Goal: Communication & Community: Answer question/provide support

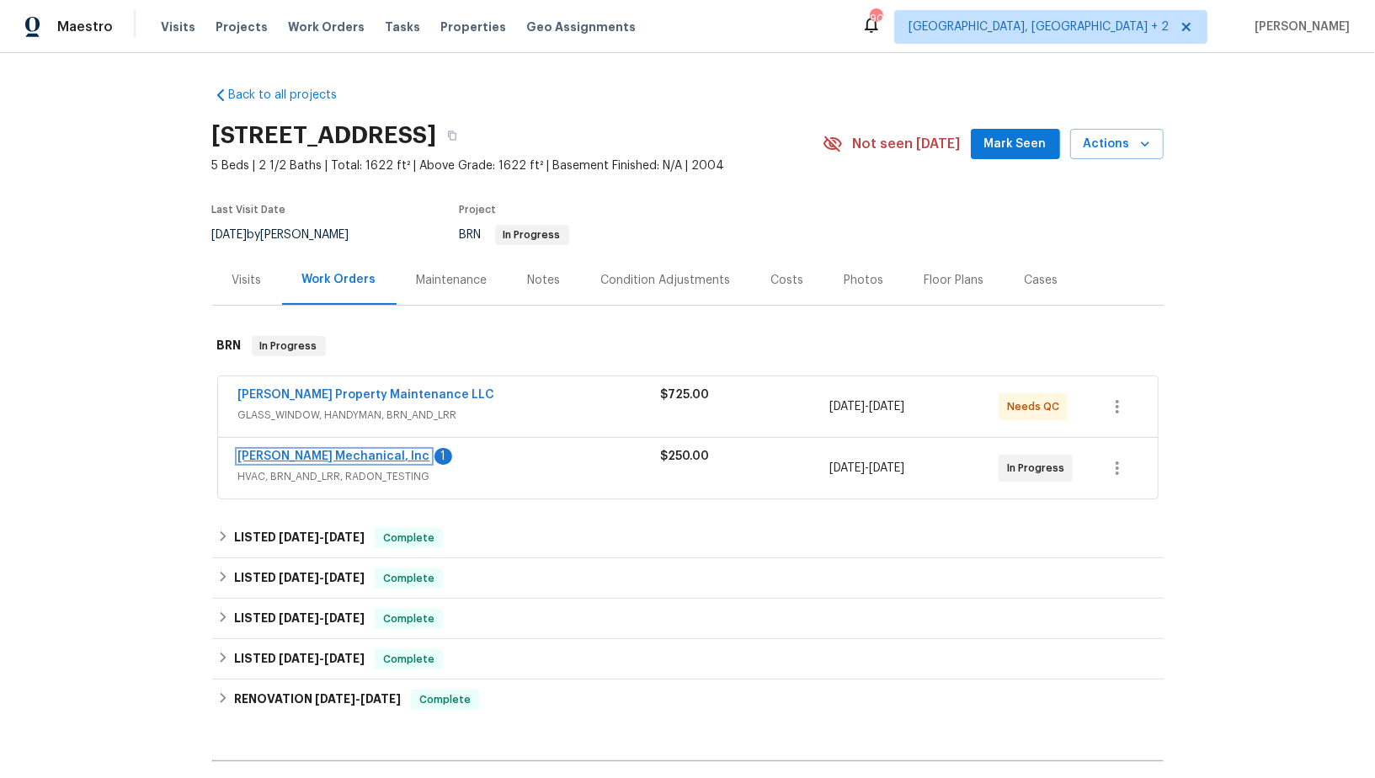
click at [340, 455] on link "JH Martin Mechanical, Inc" at bounding box center [334, 457] width 192 height 12
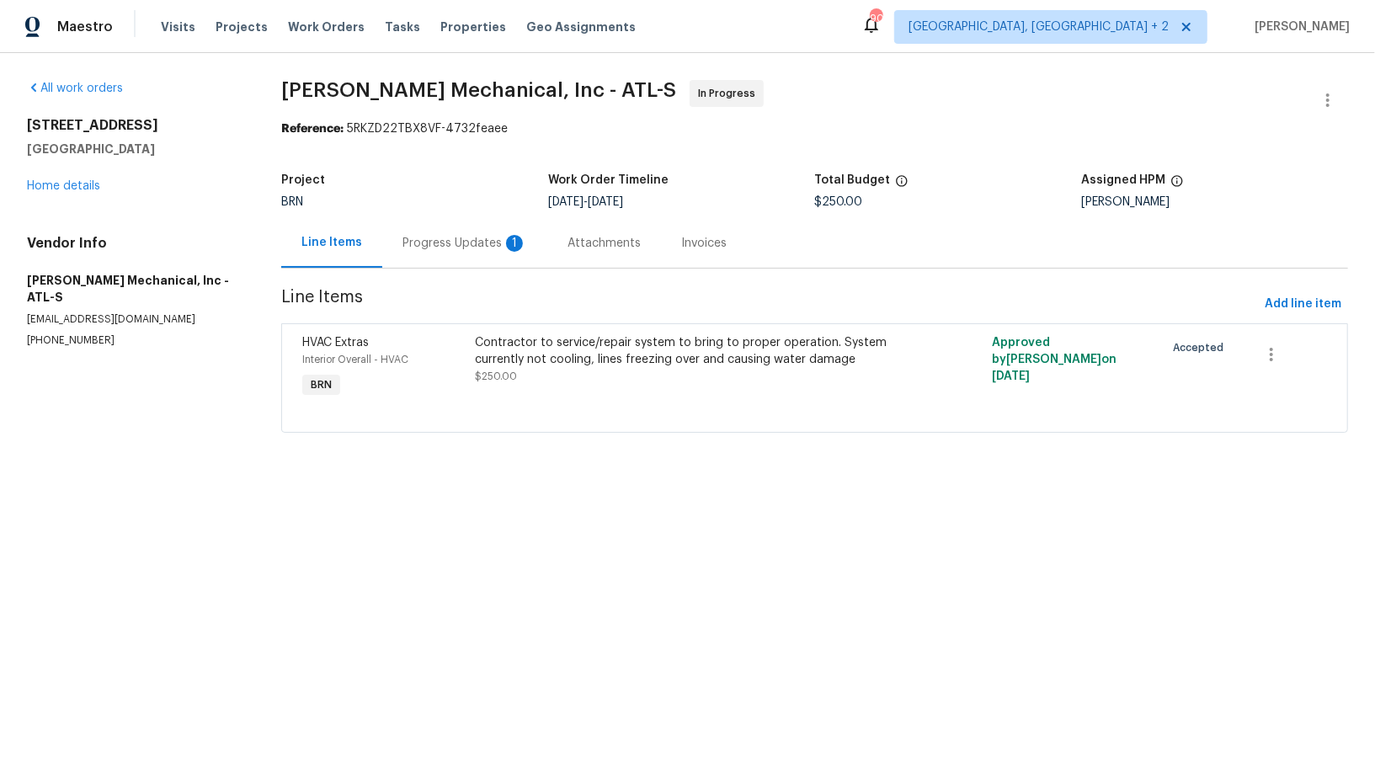
click at [452, 246] on div "Progress Updates 1" at bounding box center [465, 243] width 125 height 17
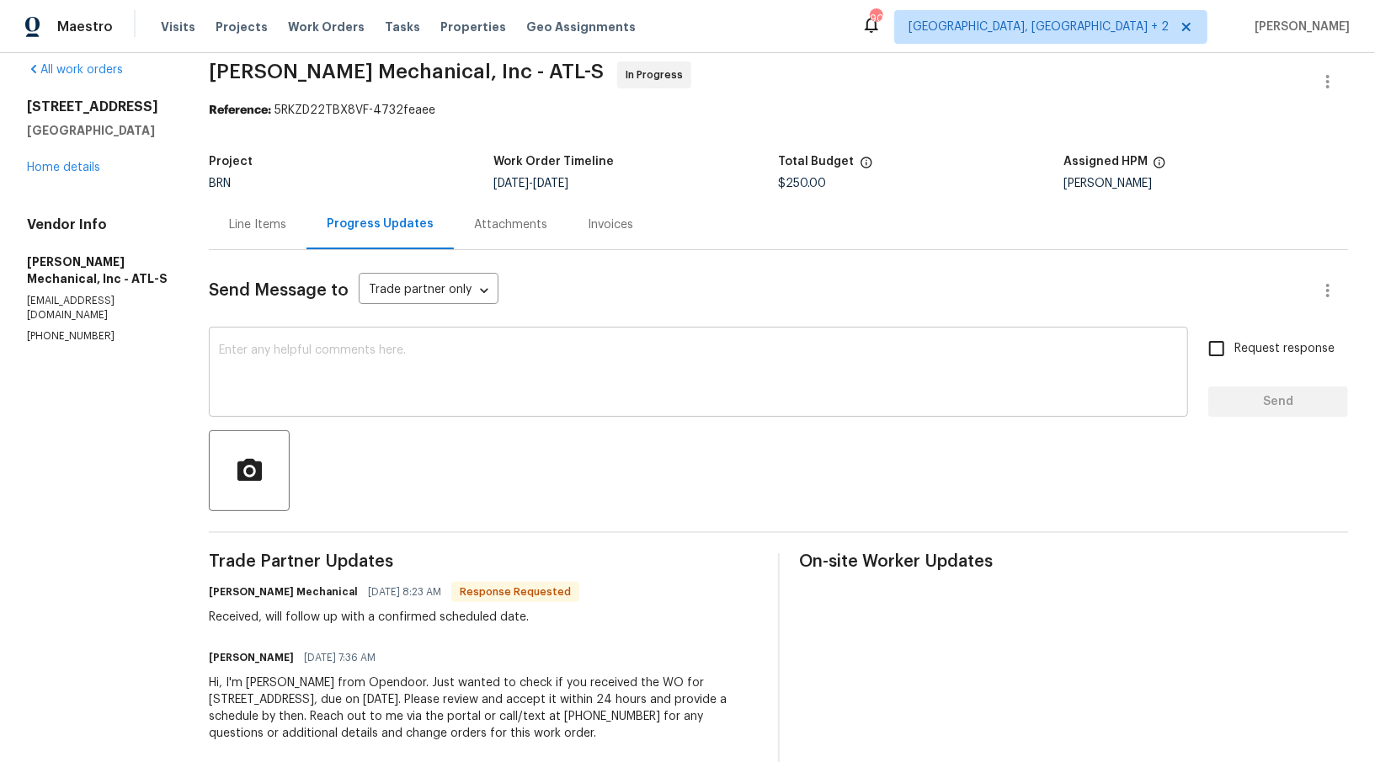
scroll to position [22, 0]
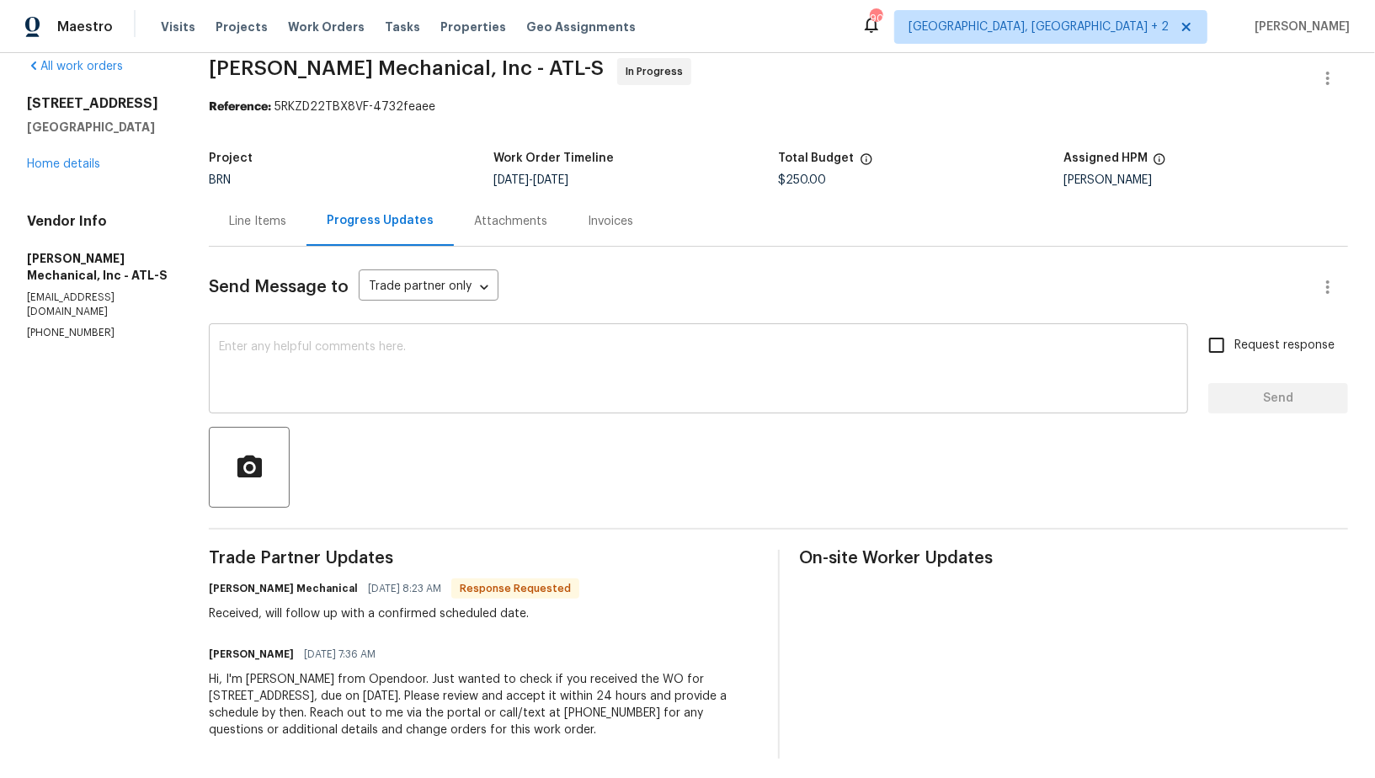
click at [454, 369] on textarea at bounding box center [698, 370] width 959 height 59
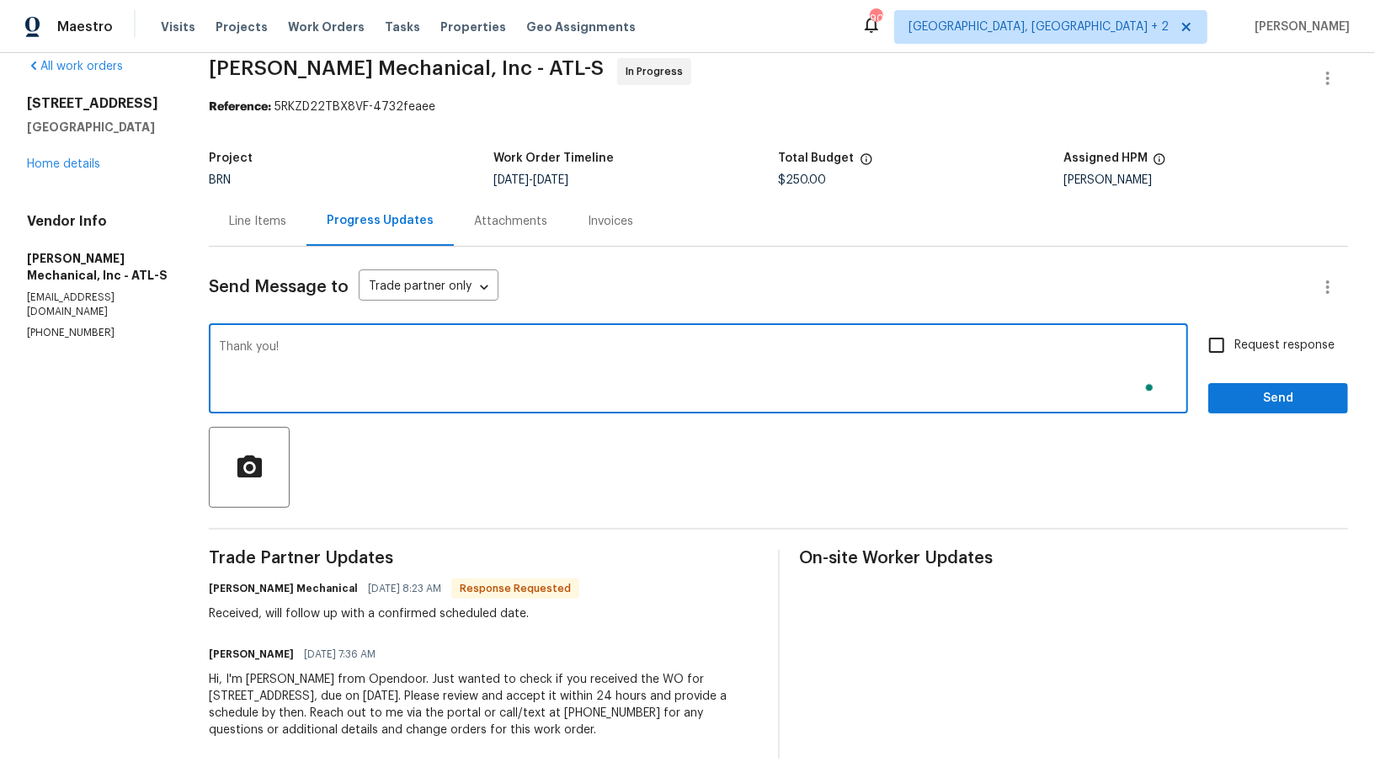
type textarea "Thank you!"
click at [1202, 357] on input "Request response" at bounding box center [1216, 345] width 35 height 35
checkbox input "true"
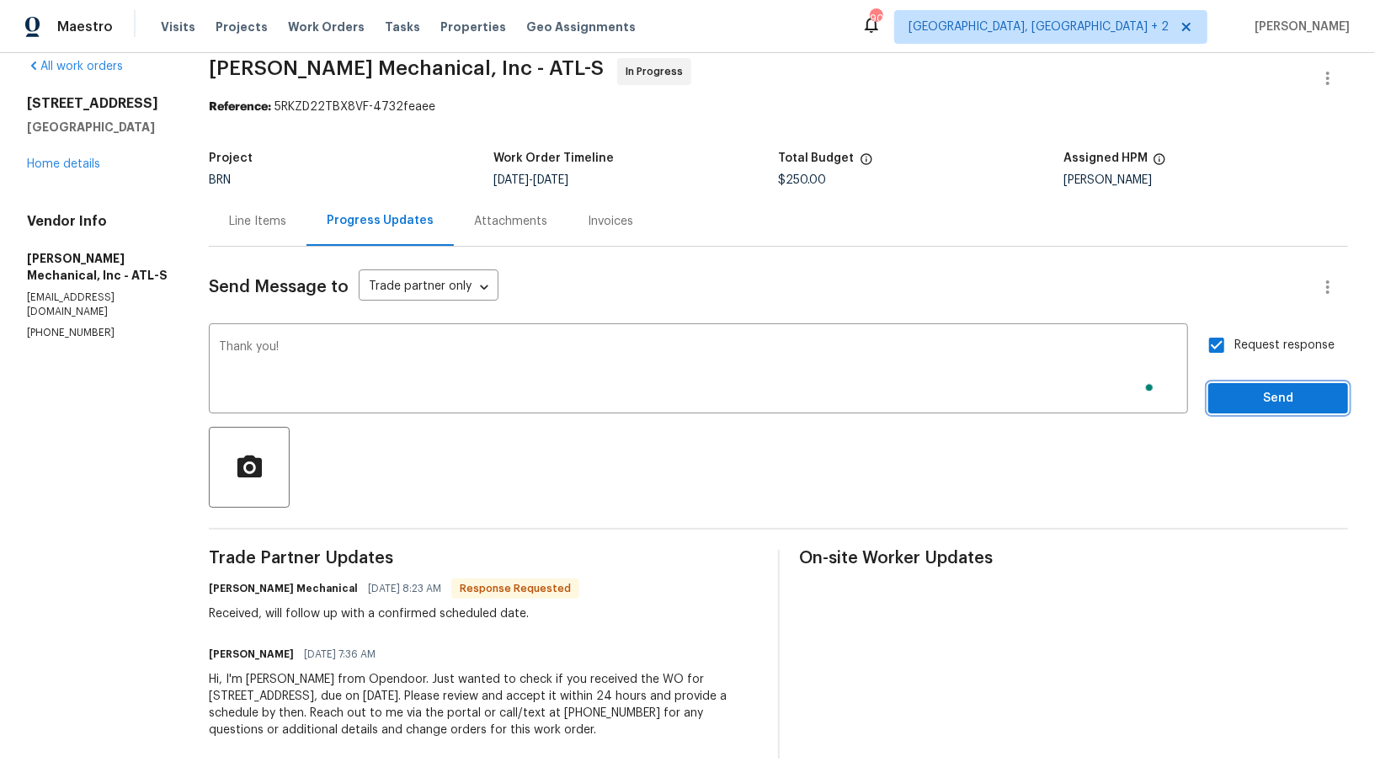
click at [1239, 392] on span "Send" at bounding box center [1278, 398] width 113 height 21
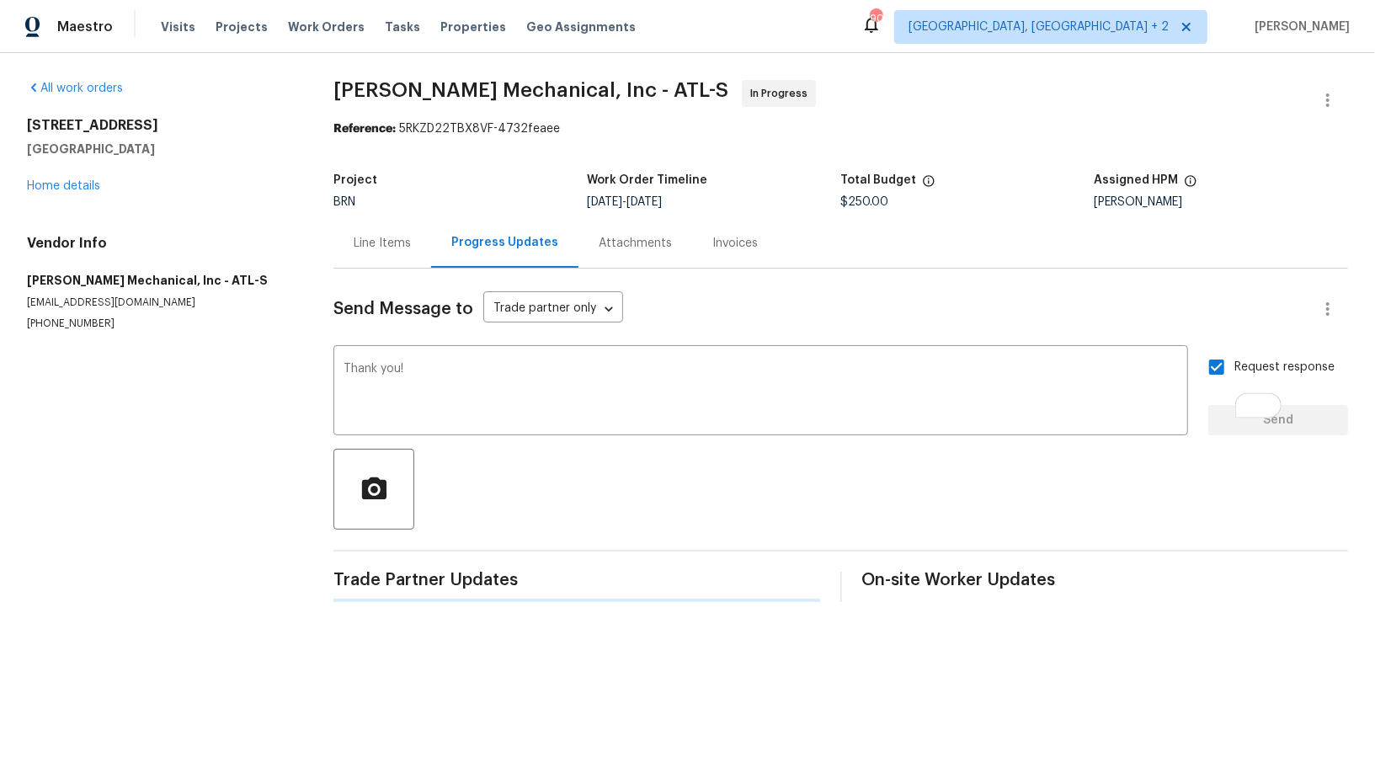
scroll to position [0, 0]
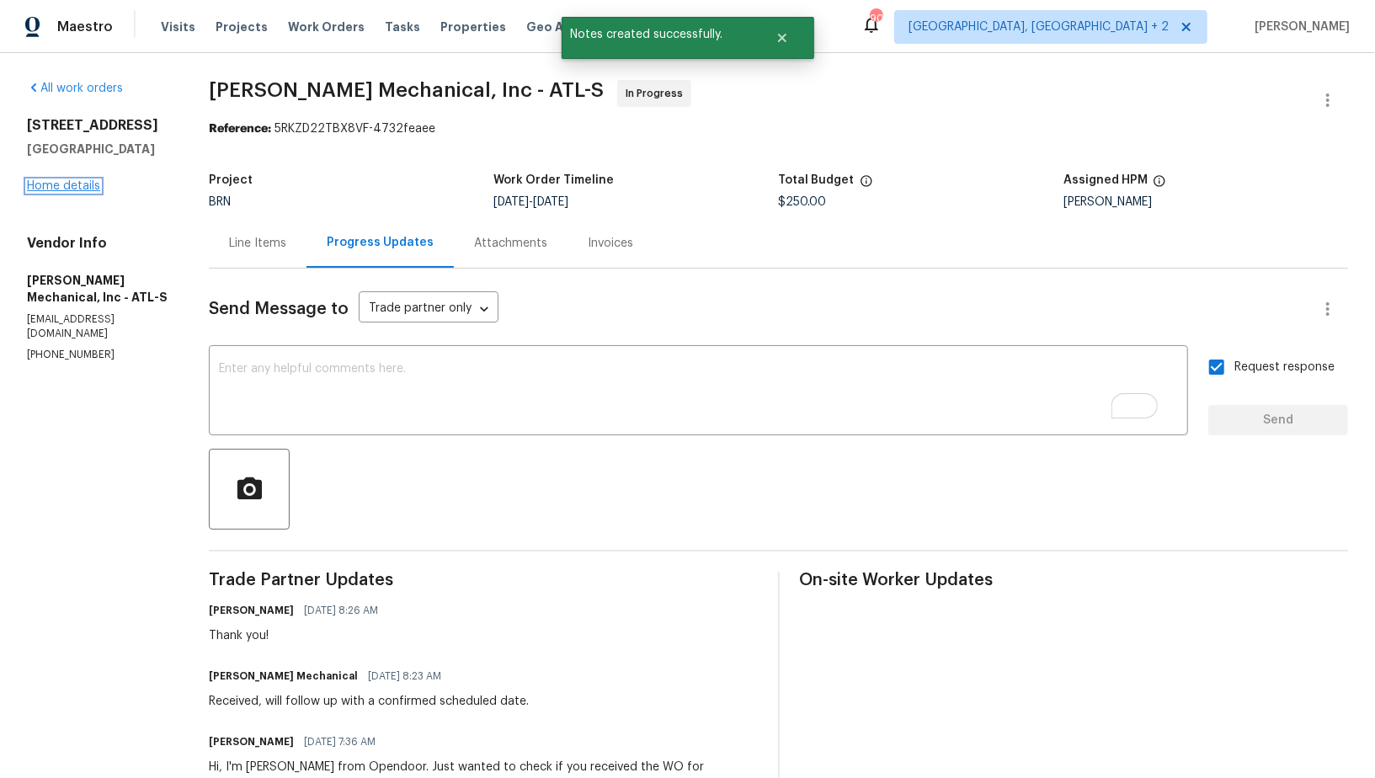
click at [84, 190] on link "Home details" at bounding box center [63, 186] width 73 height 12
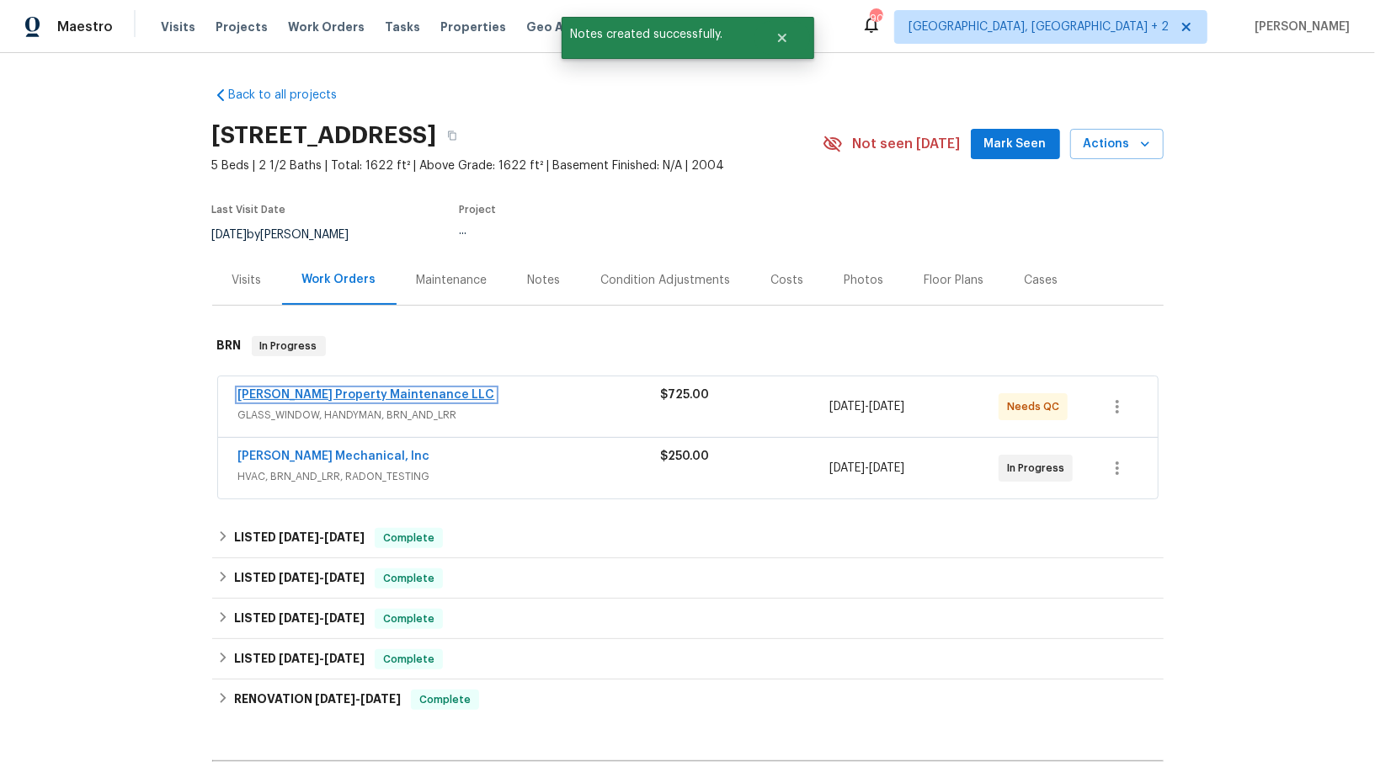
click at [306, 397] on link "Glen Property Maintenance LLC" at bounding box center [366, 395] width 257 height 12
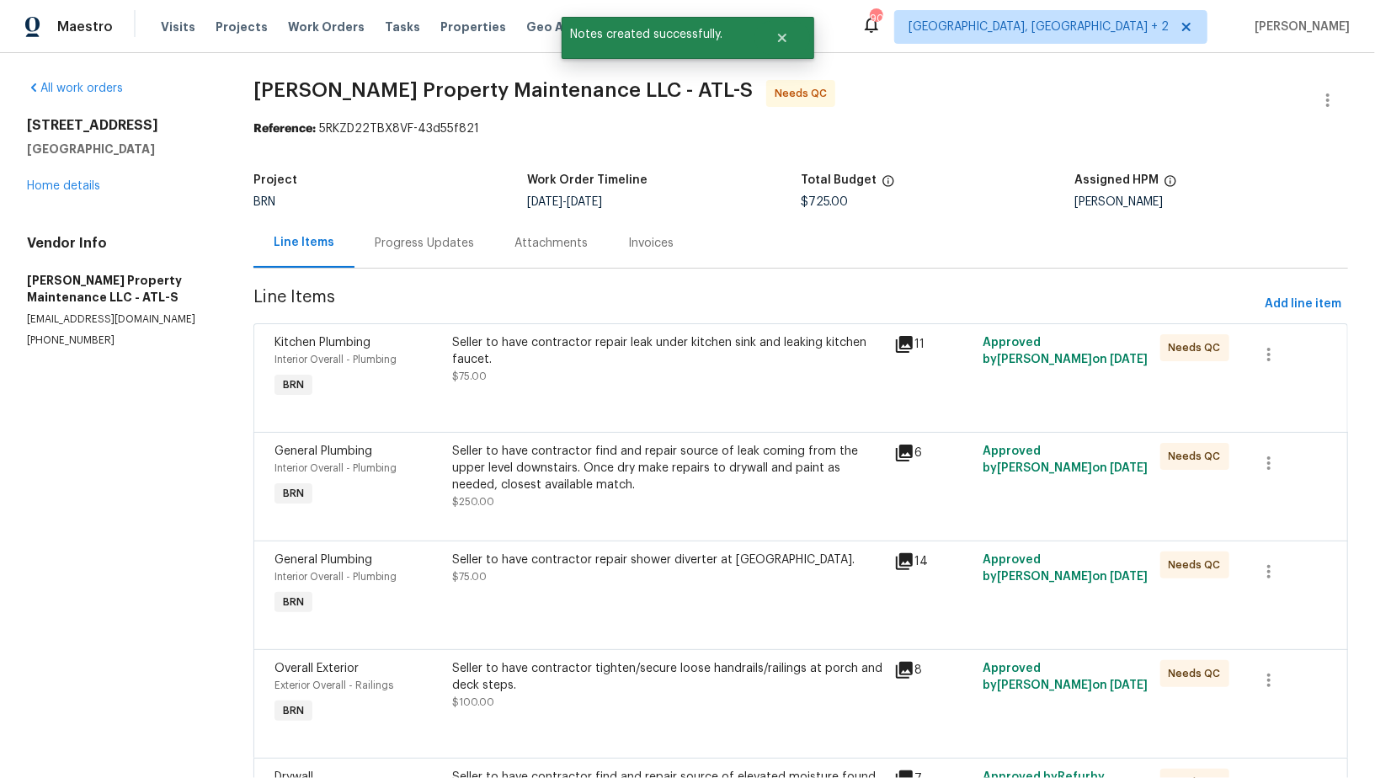
click at [435, 253] on div "Progress Updates" at bounding box center [425, 243] width 140 height 50
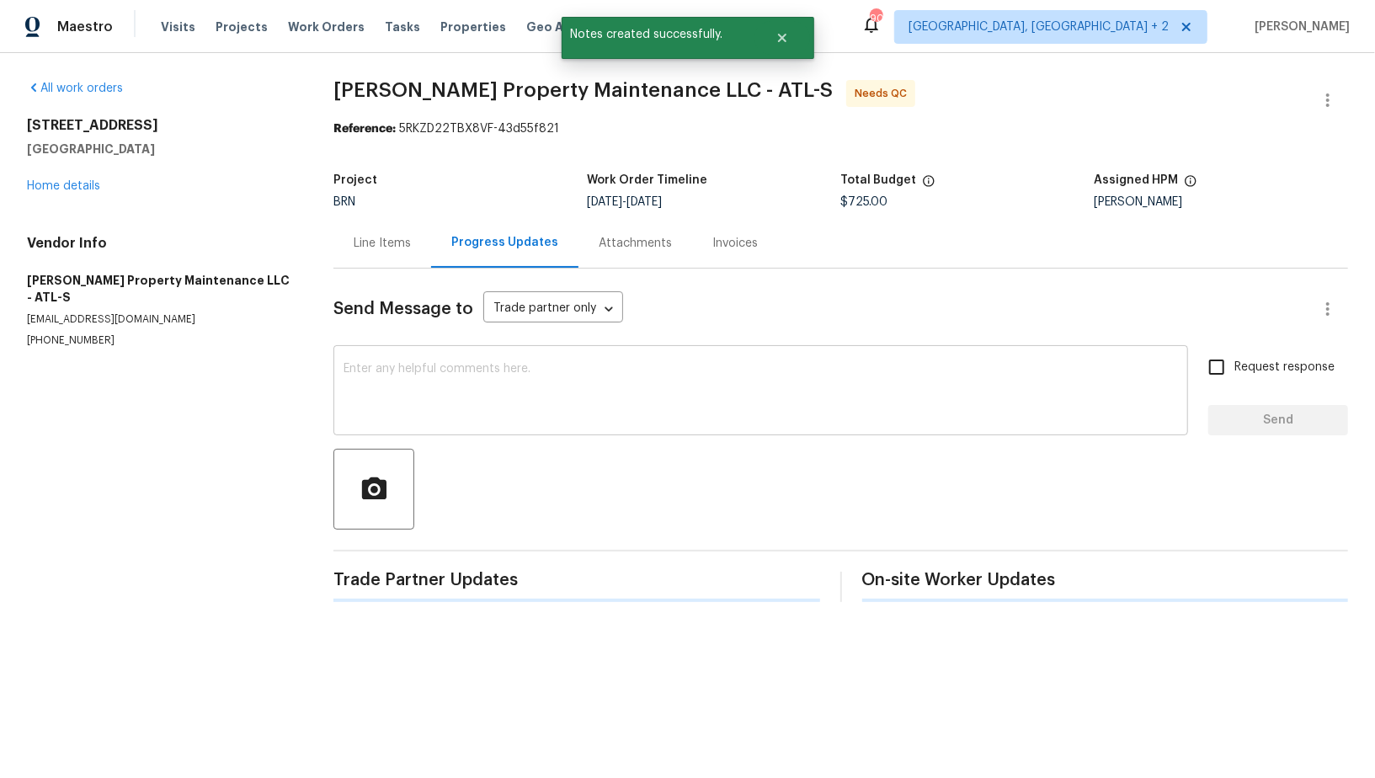
click at [432, 395] on textarea at bounding box center [761, 392] width 835 height 59
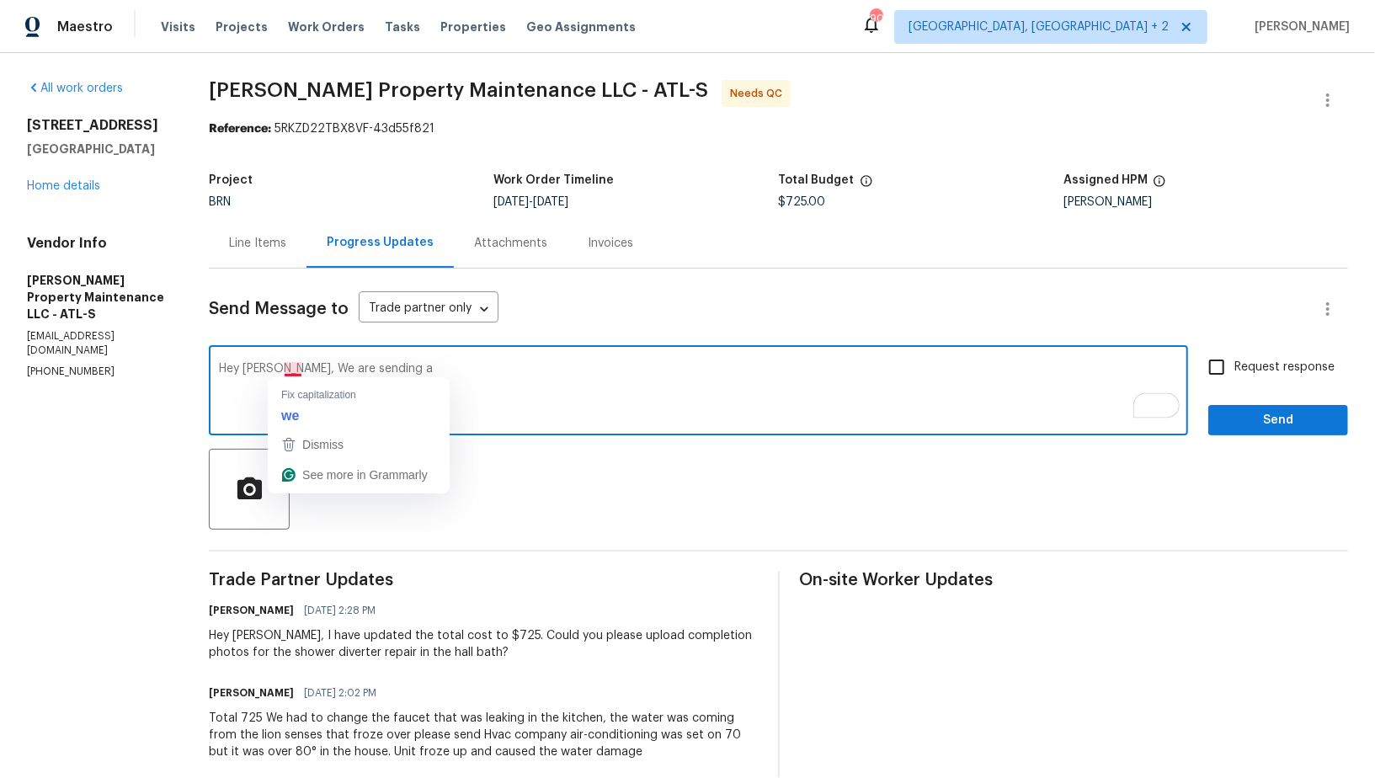
click at [287, 371] on textarea "Hey Daniel, We are sending a" at bounding box center [698, 392] width 959 height 59
click at [312, 433] on div "Dismiss" at bounding box center [321, 444] width 45 height 25
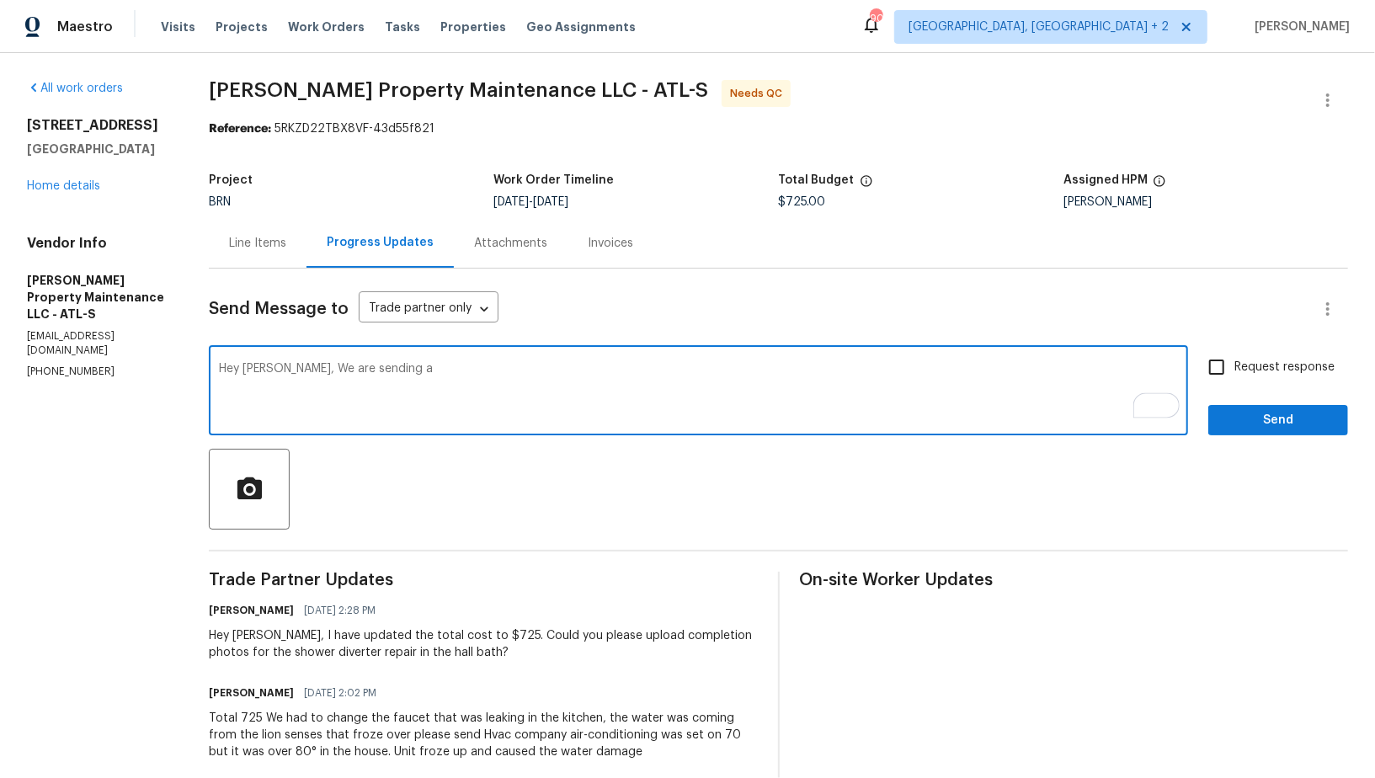
click at [417, 370] on textarea "Hey Daniel, We are sending a" at bounding box center [698, 392] width 959 height 59
paste textarea "follow up visit is needed when the HVAC is repaired"
click at [717, 368] on textarea "Hey Daniel, We are sending HVAC vendor to check on the AC issue. Just wanted to…" at bounding box center [698, 392] width 959 height 59
click at [736, 367] on textarea "Hey Daniel, We are sending HVAC vendor to check on the AC issue. Just wanted to…" at bounding box center [698, 392] width 959 height 59
click at [707, 372] on textarea "Hey Daniel, We are sending HVAC vendor to check on the AC issue. Just wanted to…" at bounding box center [698, 392] width 959 height 59
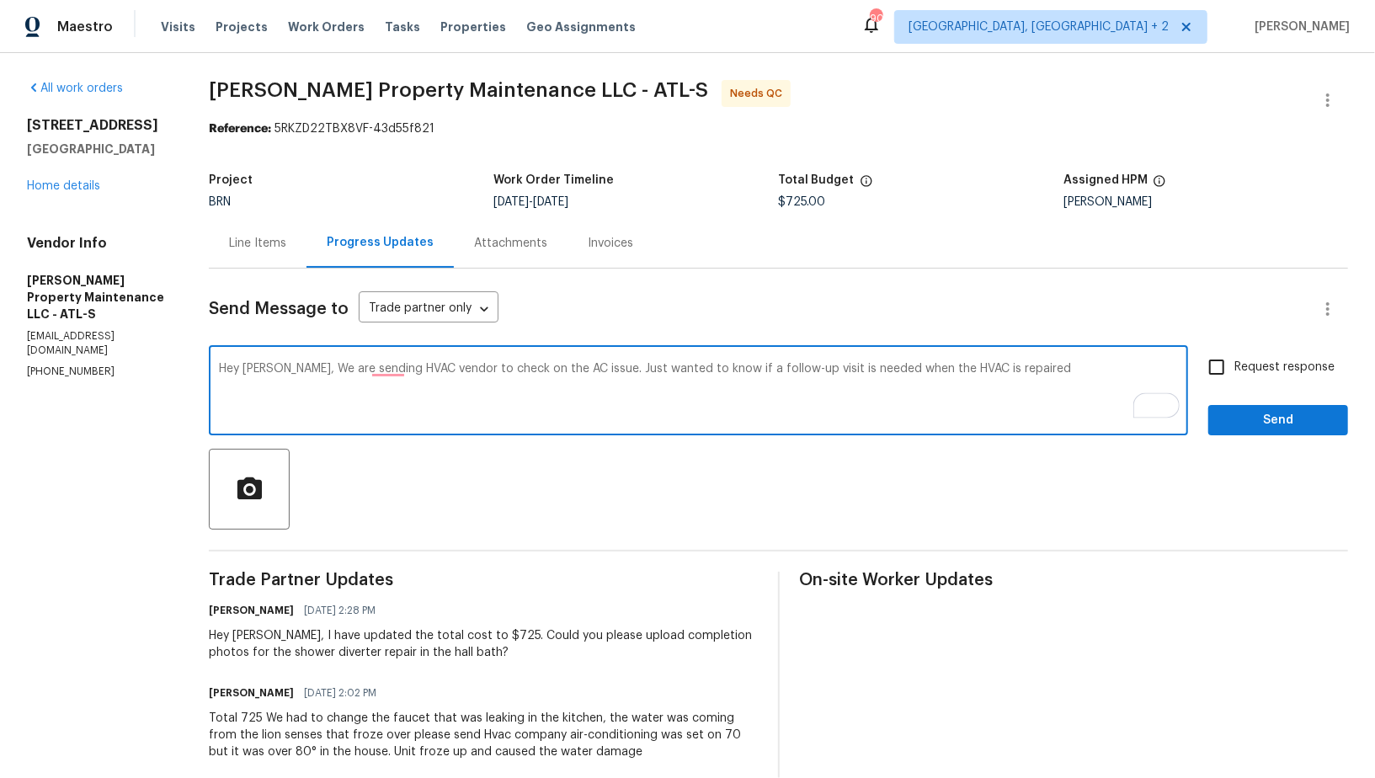
click at [1049, 373] on textarea "Hey Daniel, We are sending HVAC vendor to check on the AC issue. Just wanted to…" at bounding box center [698, 392] width 959 height 59
type textarea "Hey Daniel, We are sending HVAC vendor to check on the AC issue. Just wanted to…"
click at [1243, 357] on label "Request response" at bounding box center [1267, 366] width 136 height 35
click at [1235, 357] on input "Request response" at bounding box center [1216, 366] width 35 height 35
checkbox input "true"
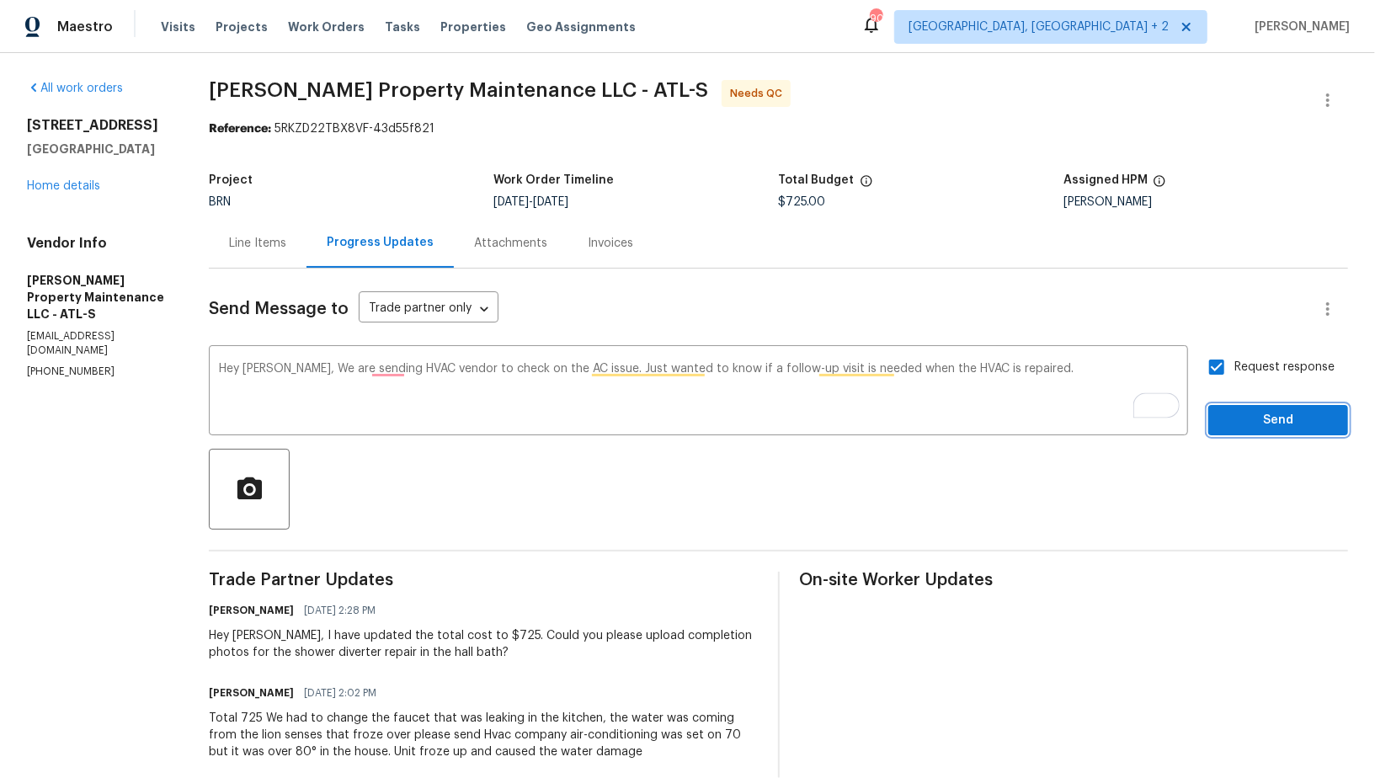
click at [1247, 423] on span "Send" at bounding box center [1278, 420] width 113 height 21
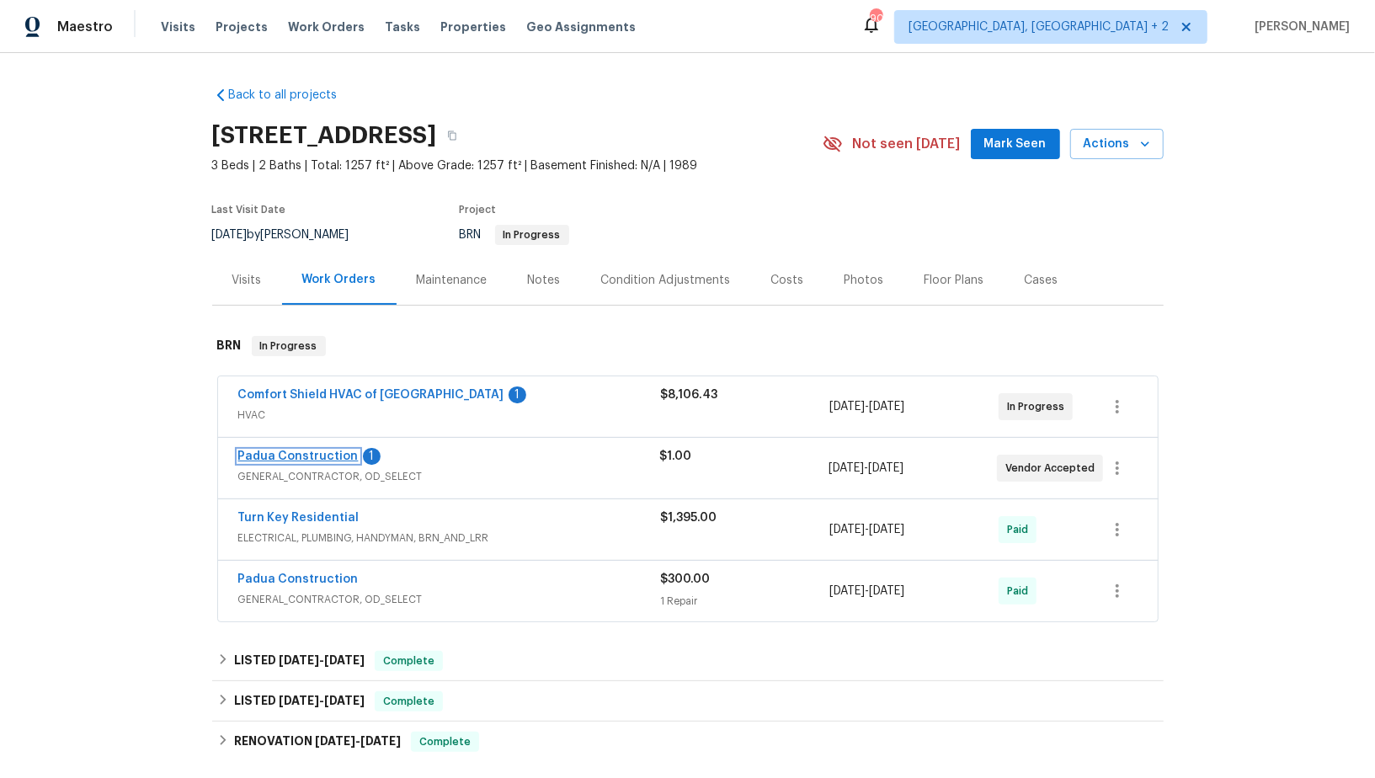
click at [296, 458] on link "Padua Construction" at bounding box center [298, 457] width 120 height 12
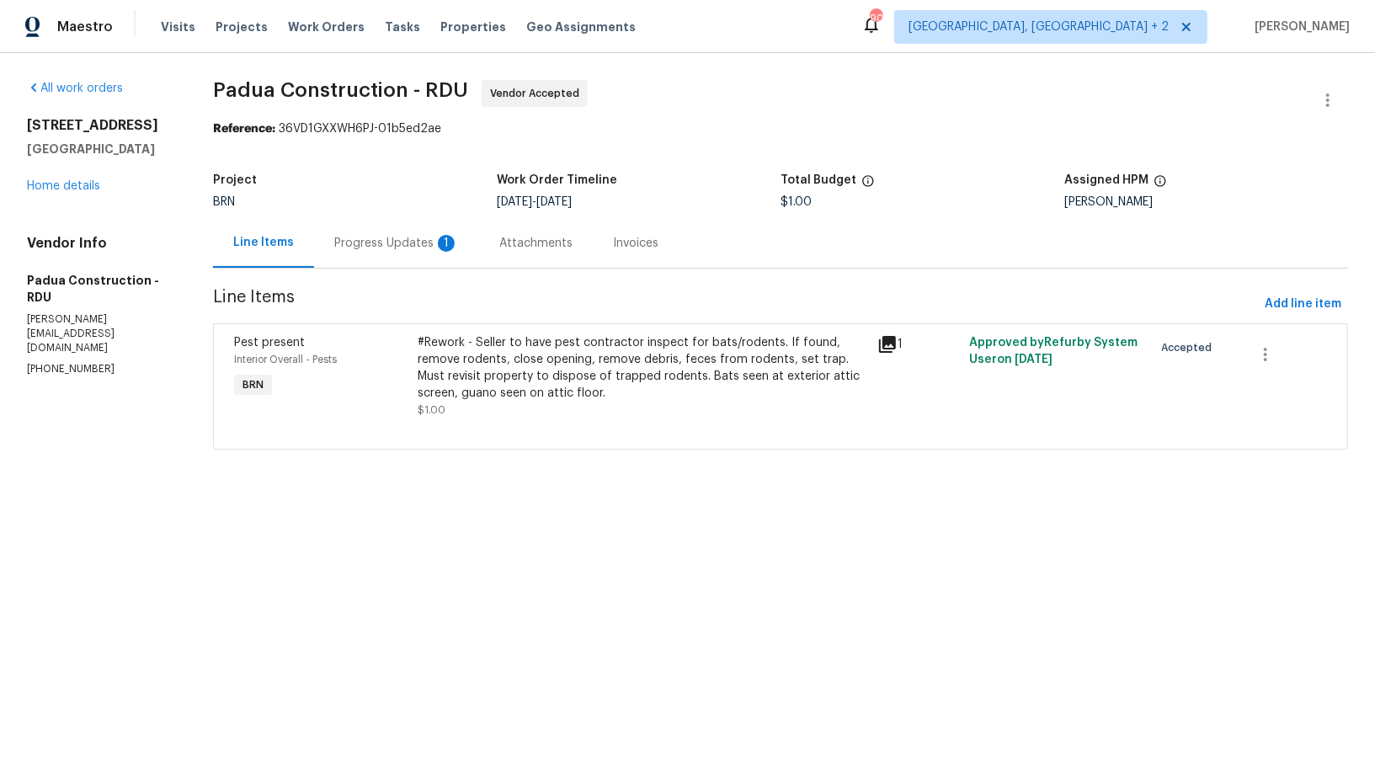
click at [434, 255] on div "Progress Updates 1" at bounding box center [396, 243] width 165 height 50
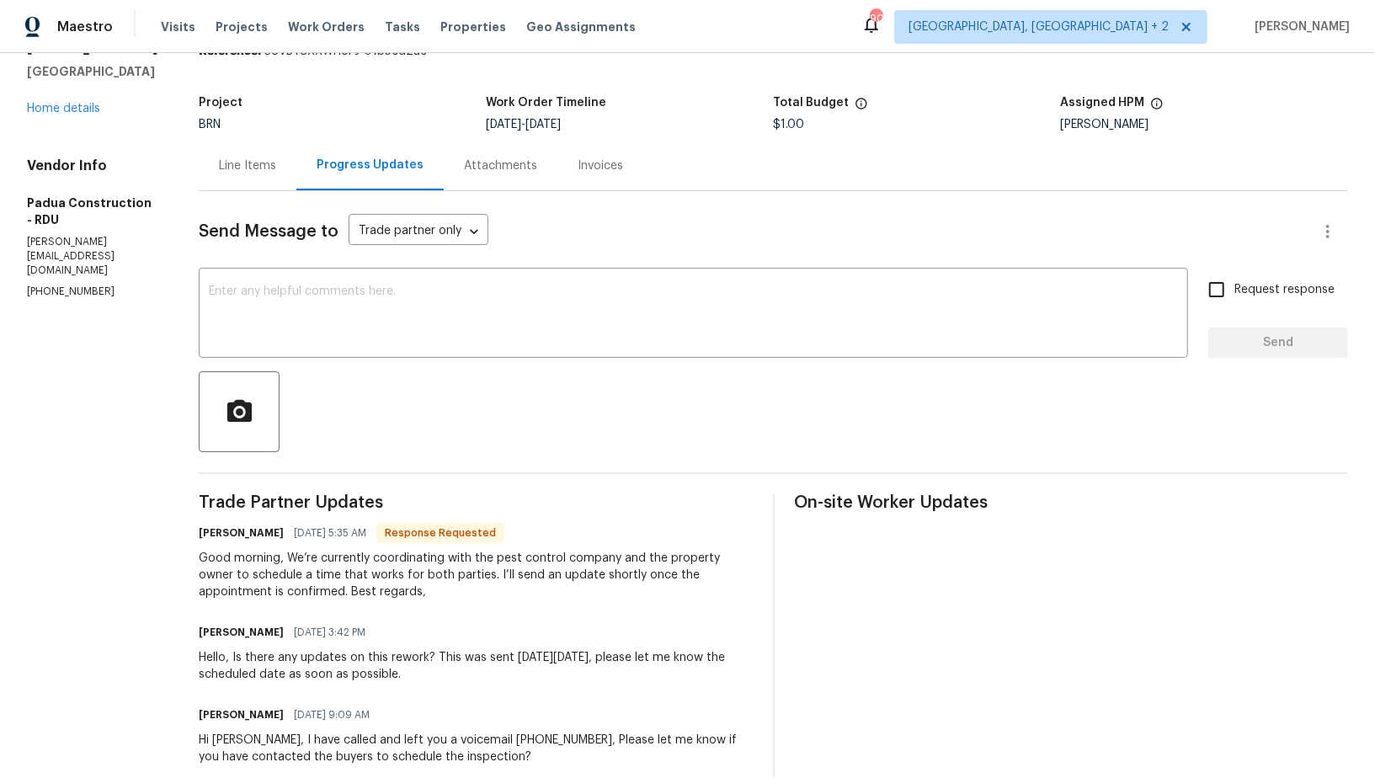
scroll to position [97, 0]
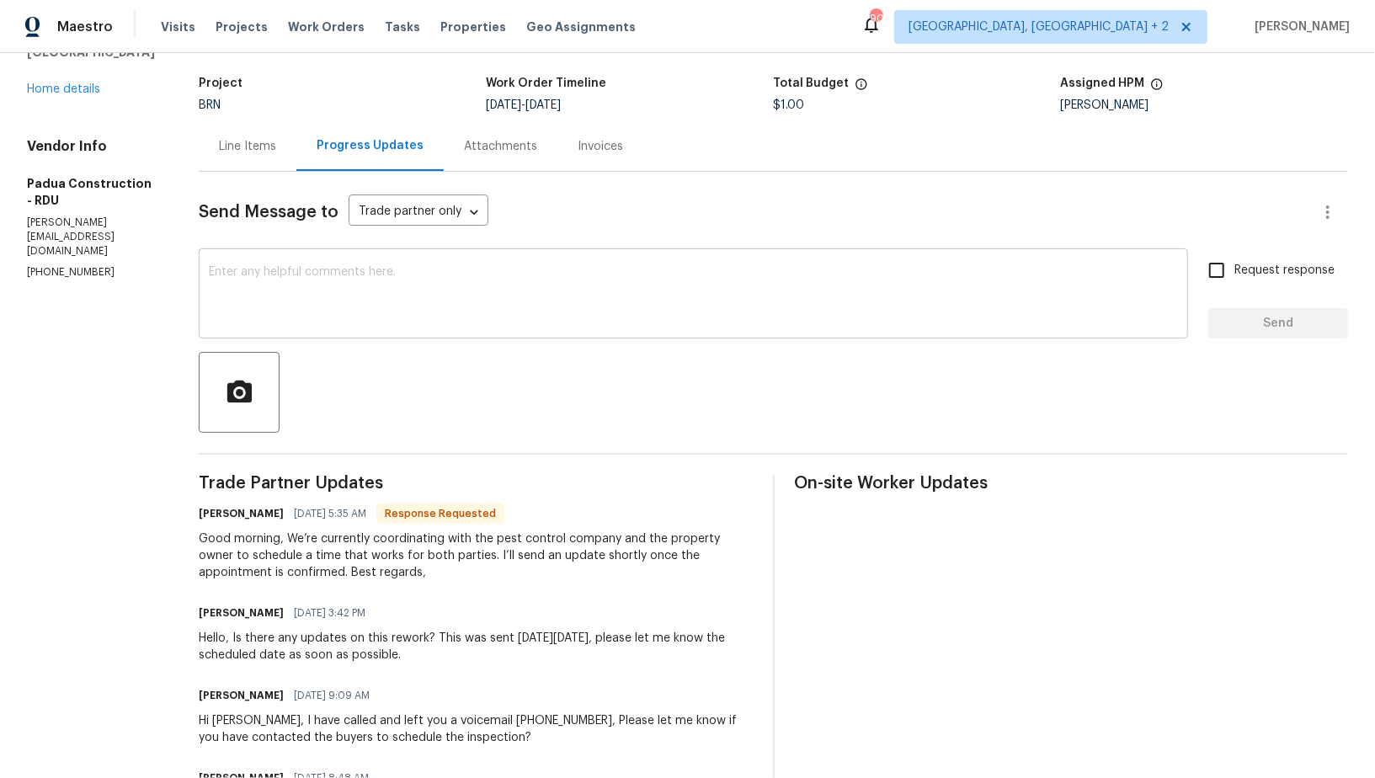
click at [478, 282] on textarea at bounding box center [693, 295] width 969 height 59
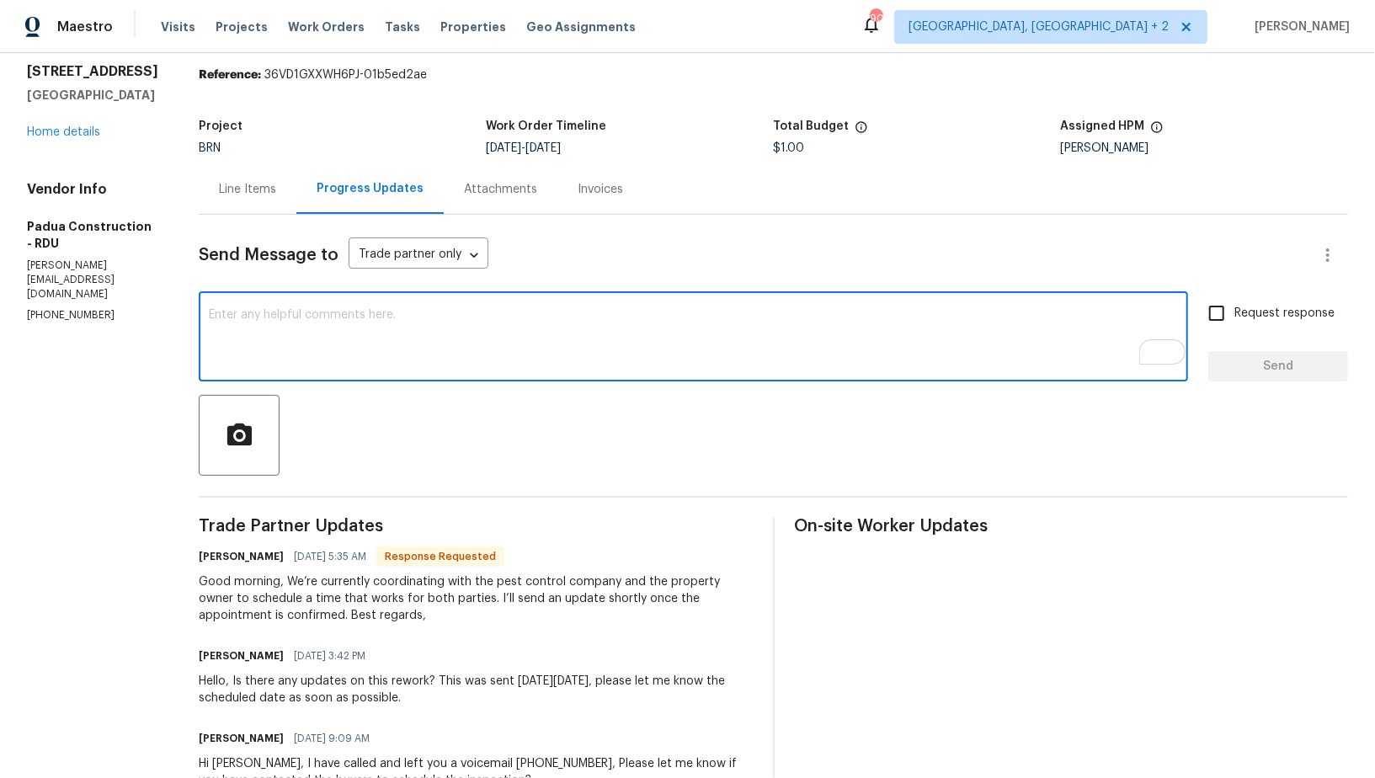
scroll to position [57, 0]
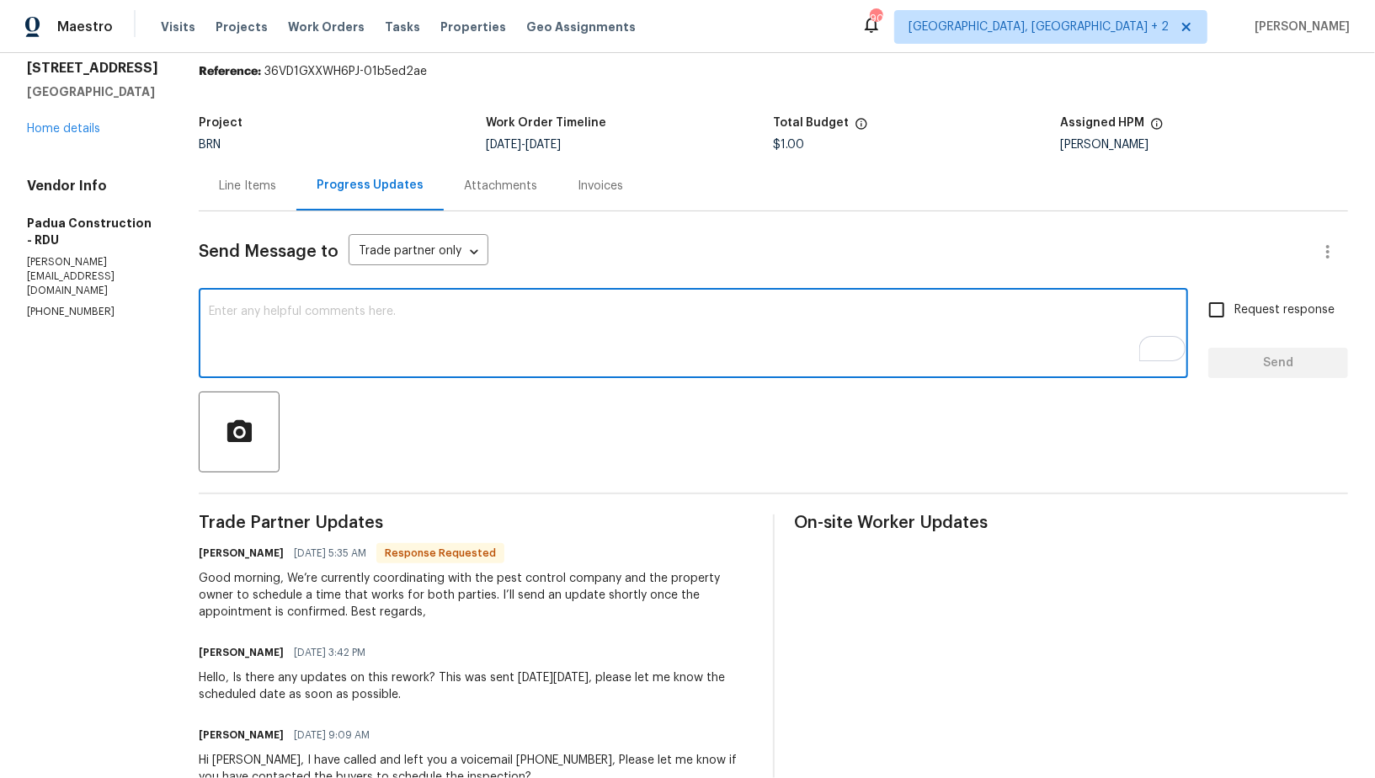
click at [411, 347] on textarea "To enrich screen reader interactions, please activate Accessibility in Grammarl…" at bounding box center [693, 335] width 969 height 59
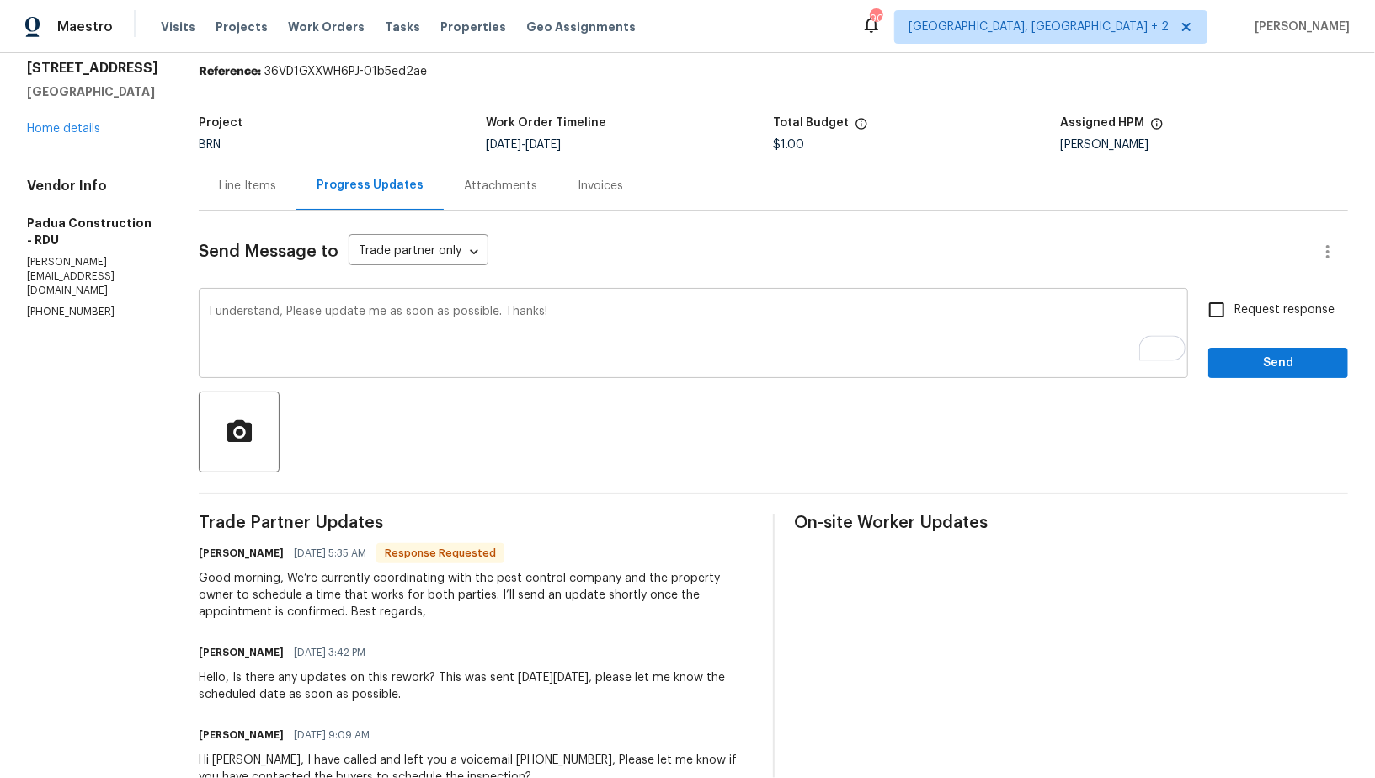
click at [199, 311] on div "I understand, Please update me as soon as possible. Thanks! x ​" at bounding box center [693, 335] width 989 height 86
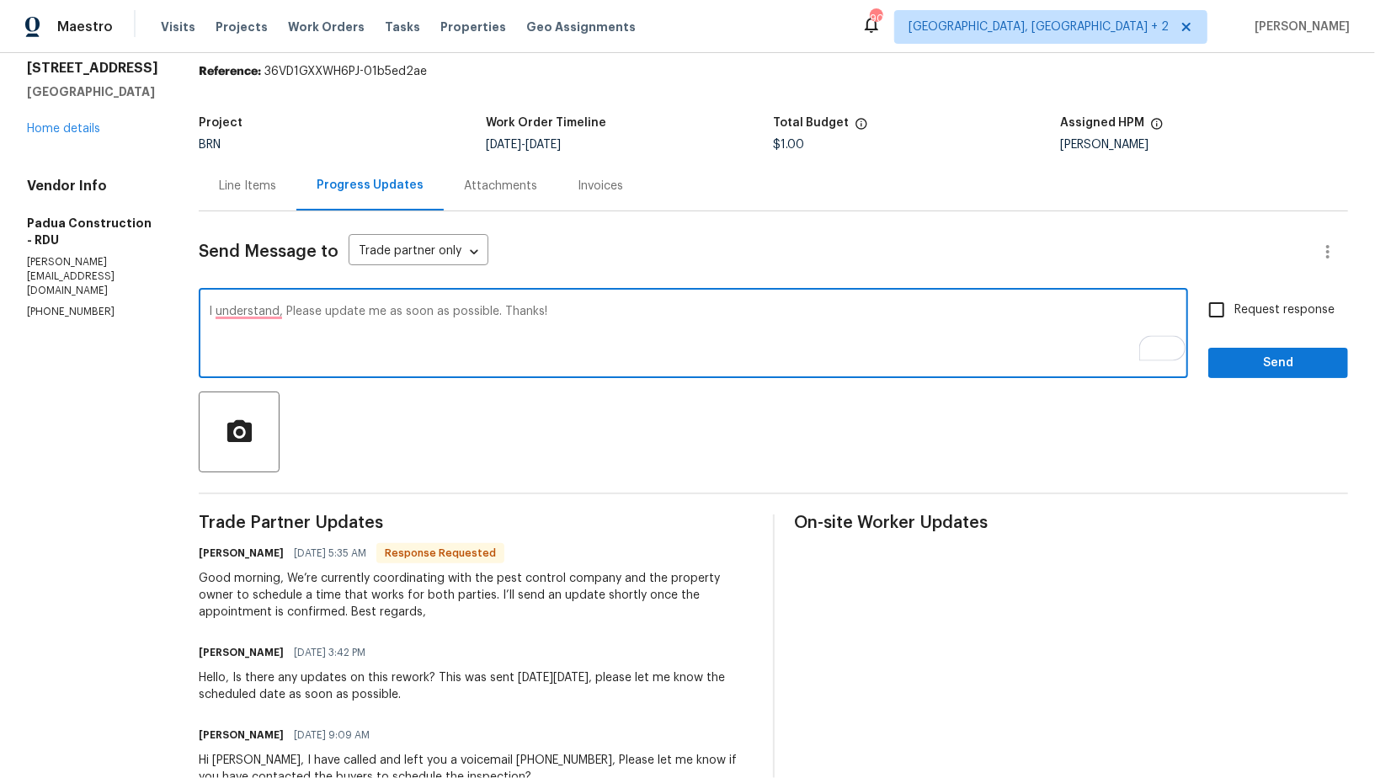
click at [209, 314] on textarea "I understand, Please update me as soon as possible. Thanks!" at bounding box center [693, 335] width 969 height 59
type textarea "Good Morning, I understand, Please update me as soon as possible. Thanks!"
click at [1234, 321] on input "Request response" at bounding box center [1216, 309] width 35 height 35
checkbox input "true"
click at [464, 315] on textarea "Good Morning, I understand, Please update me as soon as possible. Thanks!" at bounding box center [693, 335] width 969 height 59
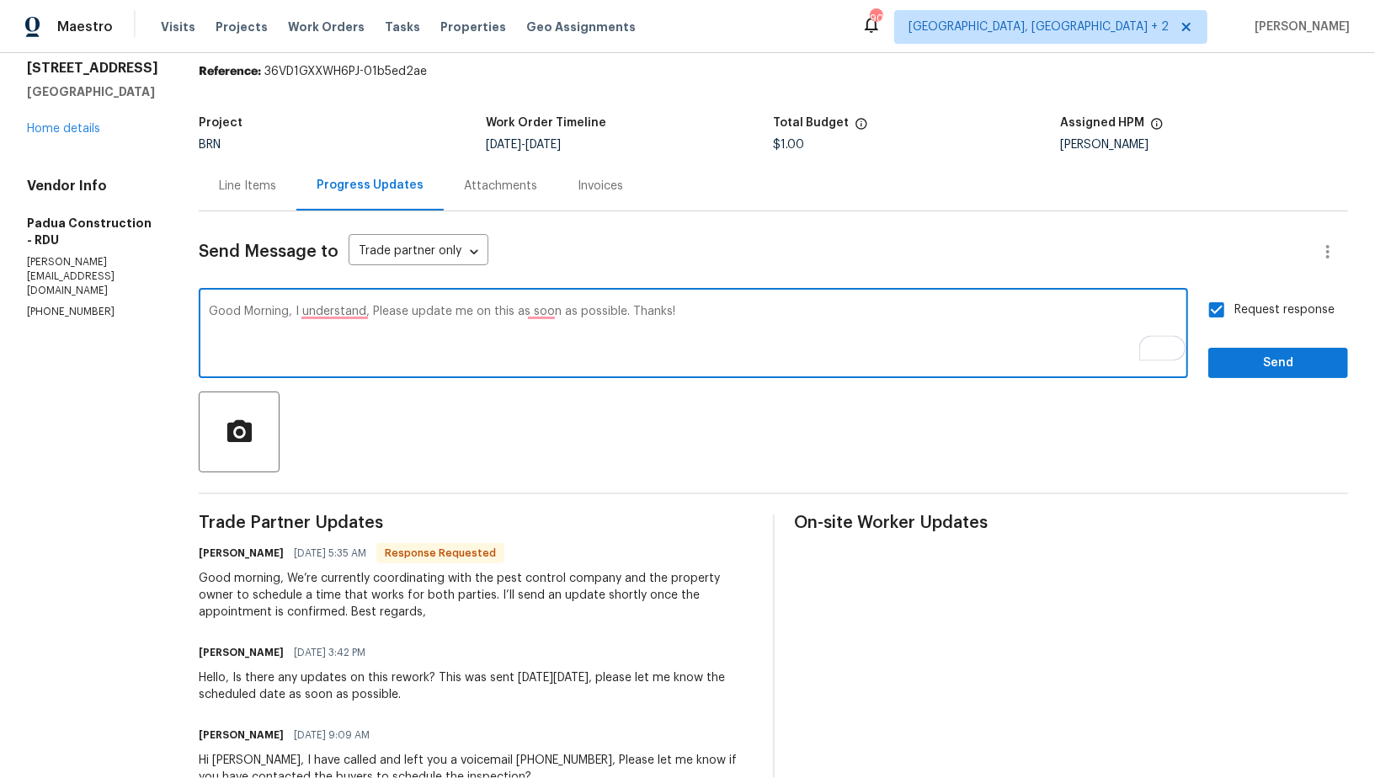
type textarea "Good Morning, I understand, Please update me on this as soon as possible. Thank…"
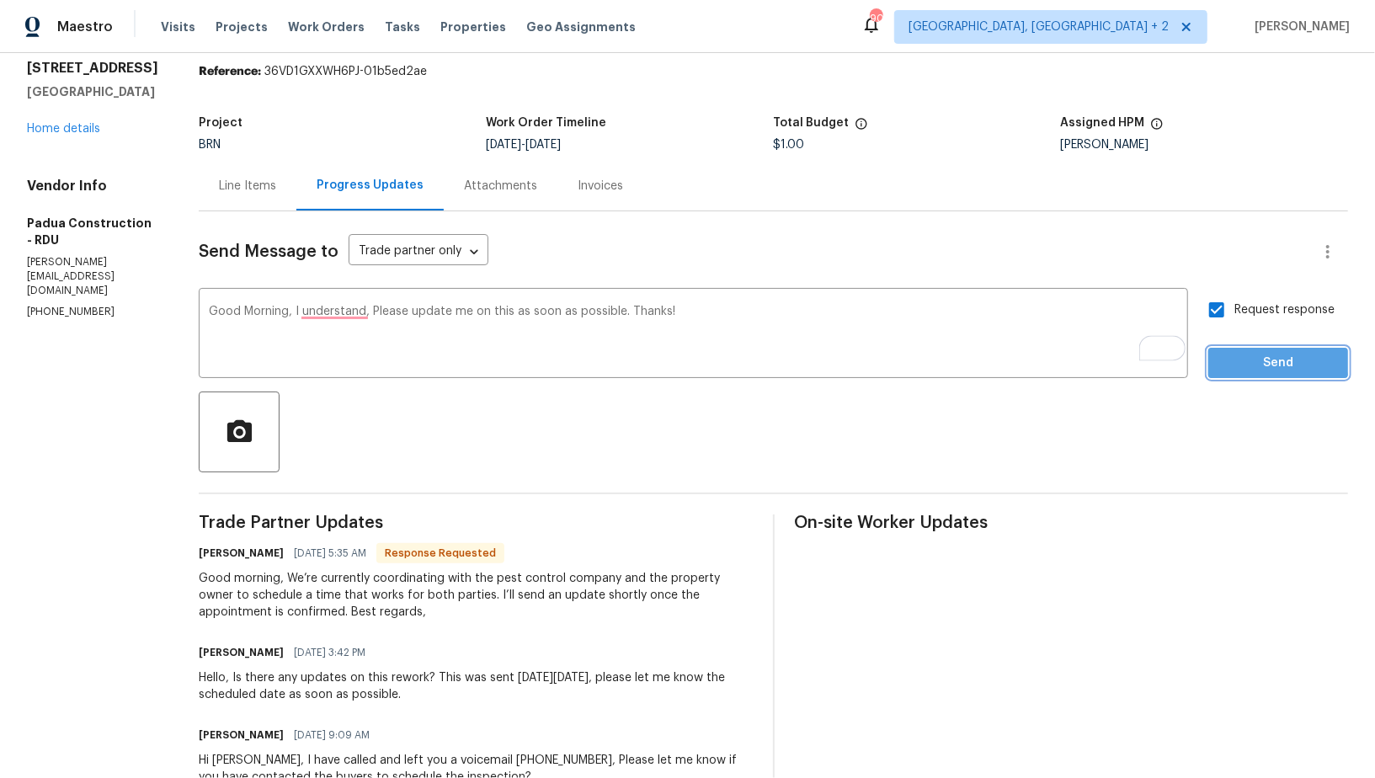
click at [1236, 353] on span "Send" at bounding box center [1278, 363] width 113 height 21
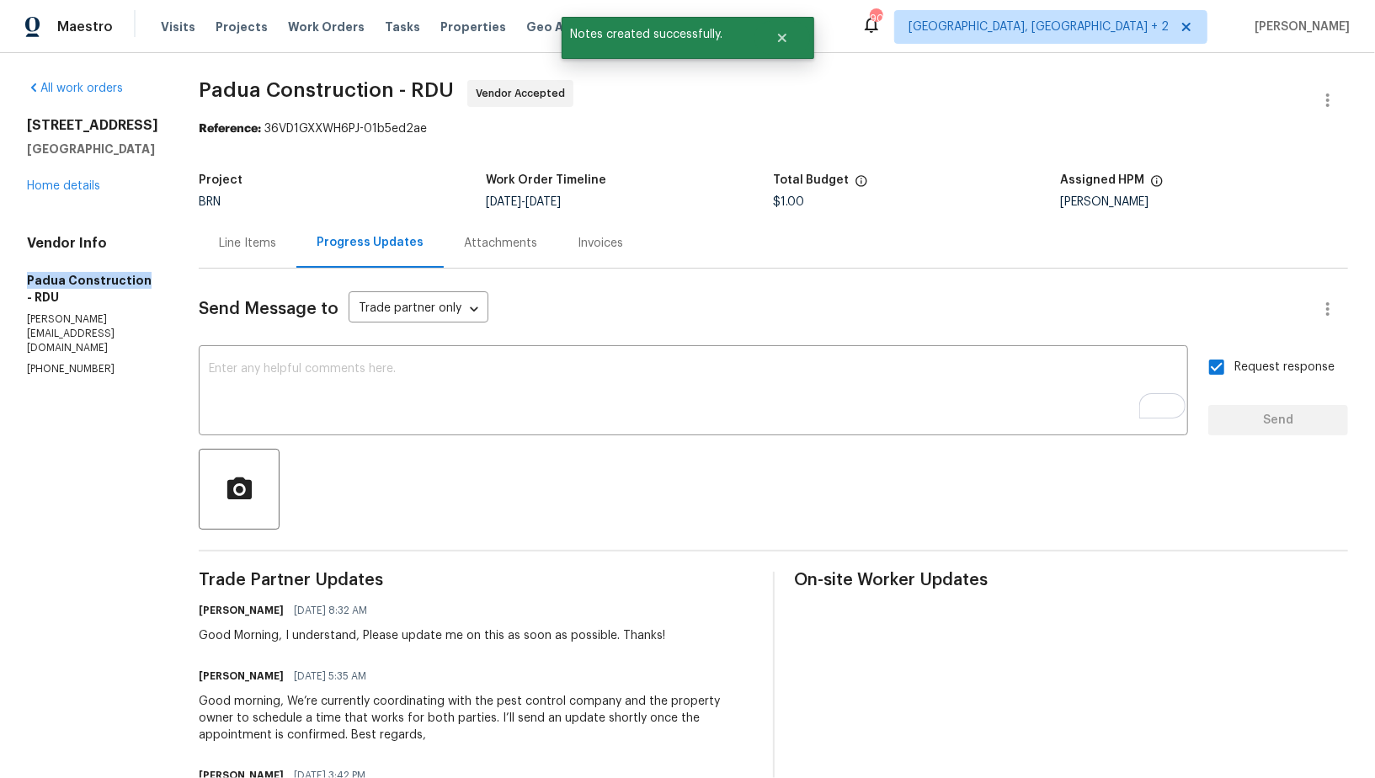
drag, startPoint x: 13, startPoint y: 292, endPoint x: 140, endPoint y: 293, distance: 126.3
click at [140, 293] on div "All work orders 2705 Ramblegate Ln Durham, NC 27705 Home details Vendor Info Pa…" at bounding box center [687, 736] width 1375 height 1366
copy h5 "Padua Construction"
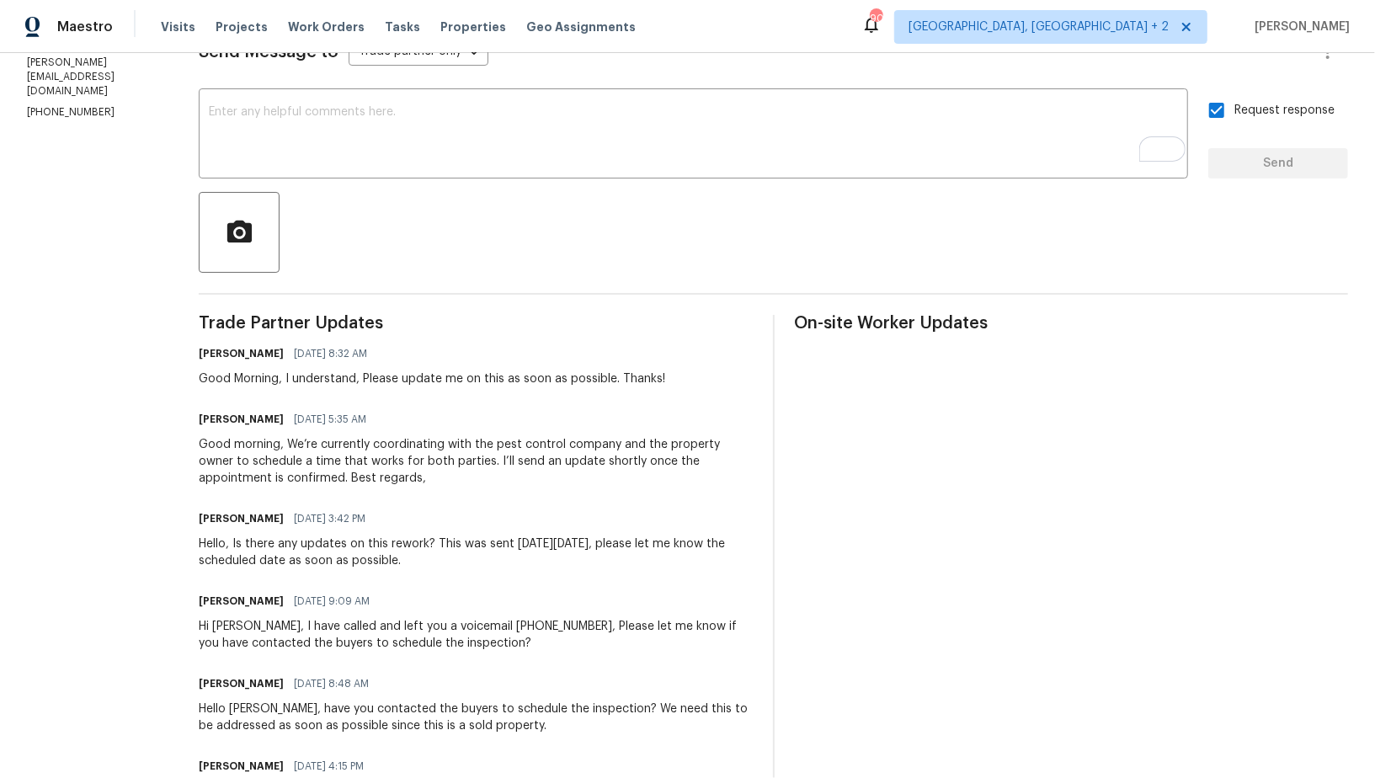
scroll to position [271, 0]
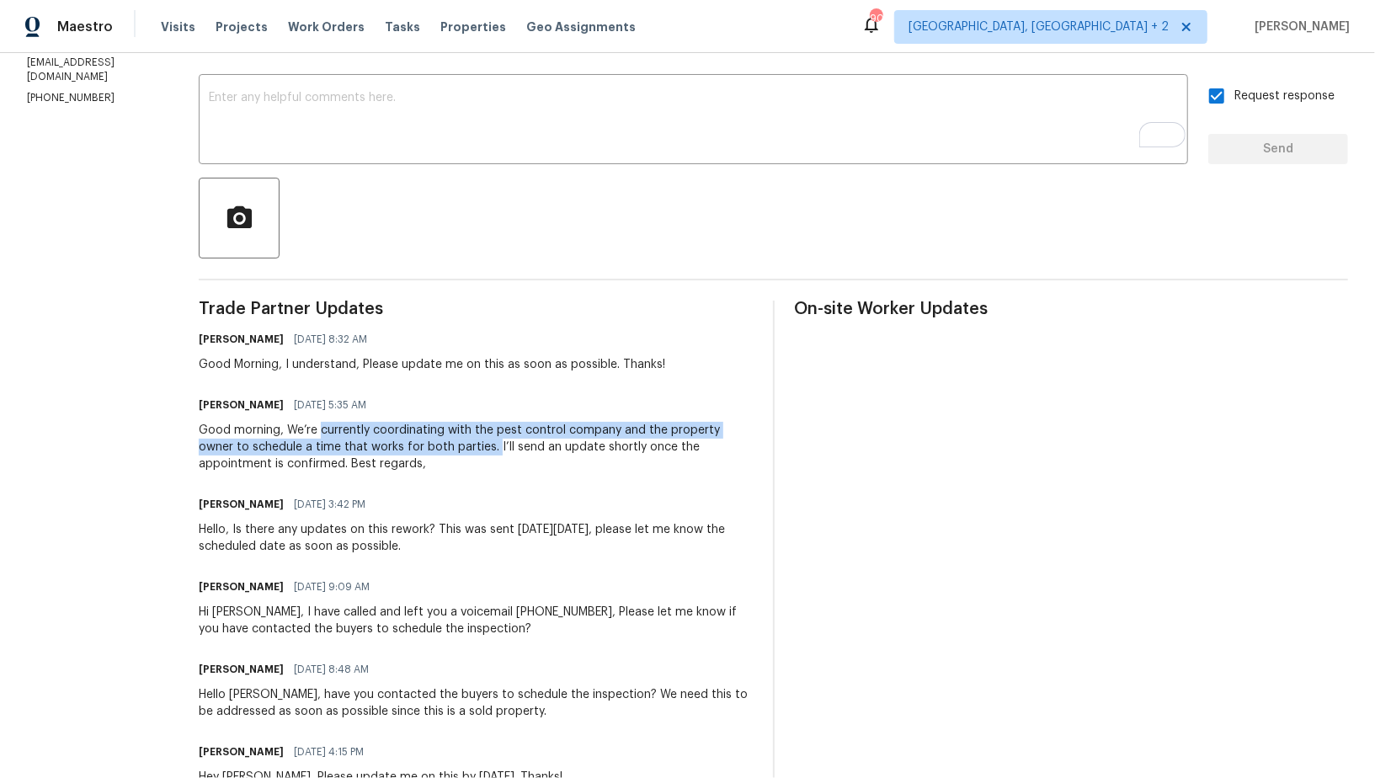
drag, startPoint x: 310, startPoint y: 430, endPoint x: 446, endPoint y: 448, distance: 137.6
click at [446, 448] on div "Good morning, We’re currently coordinating with the pest control company and th…" at bounding box center [476, 447] width 554 height 51
copy div "currently coordinating with the pest control company and the property owner to …"
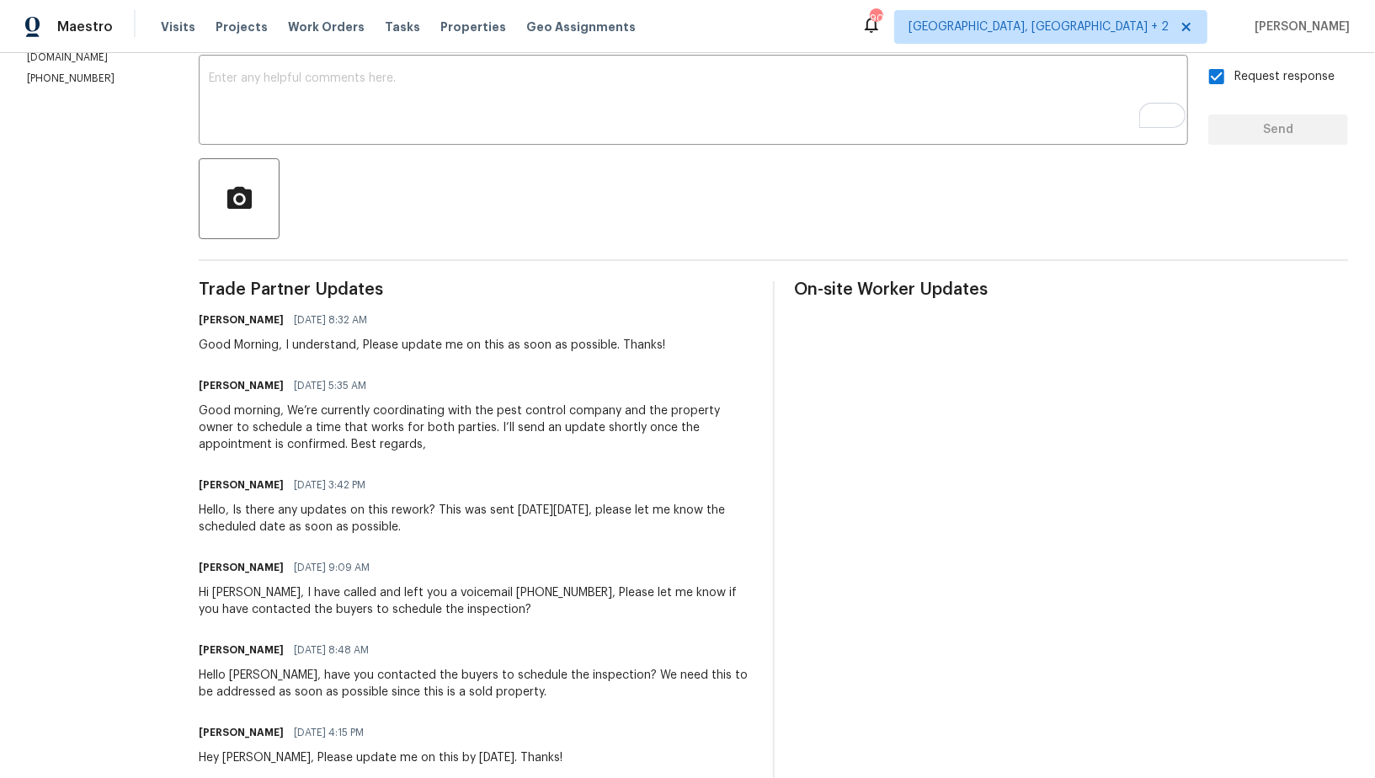
click at [461, 435] on div "Good morning, We’re currently coordinating with the pest control company and th…" at bounding box center [476, 428] width 554 height 51
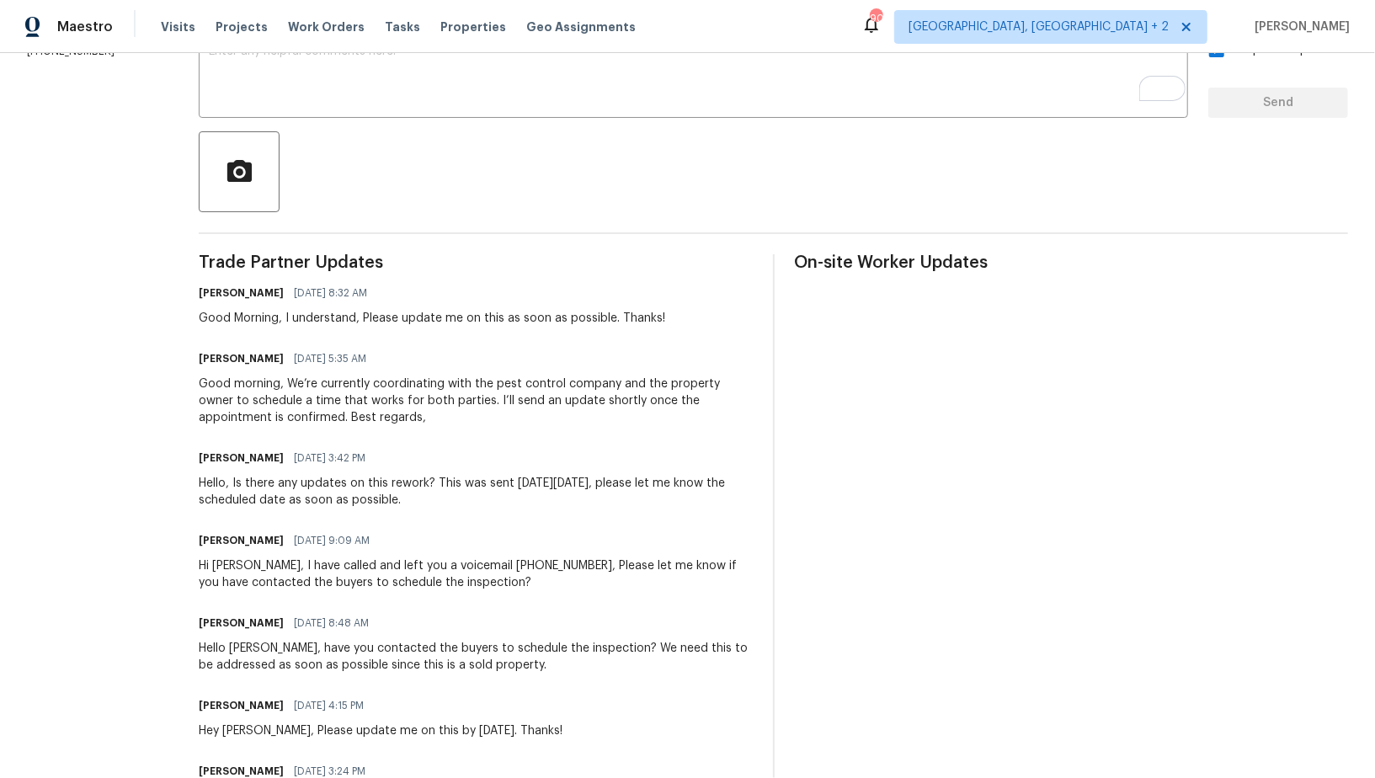
scroll to position [329, 0]
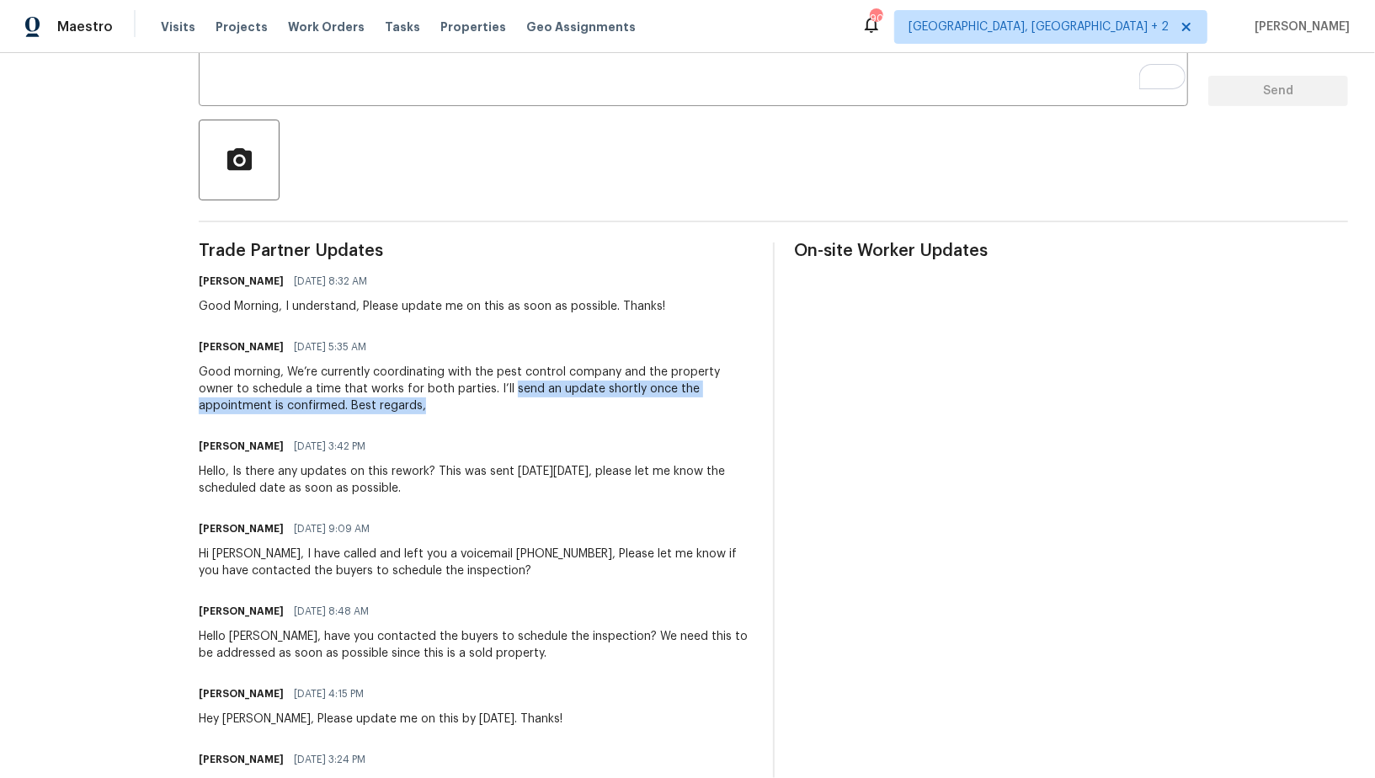
drag, startPoint x: 463, startPoint y: 387, endPoint x: 641, endPoint y: 404, distance: 178.5
click at [641, 404] on div "Good morning, We’re currently coordinating with the pest control company and th…" at bounding box center [476, 389] width 554 height 51
copy div "send an update shortly once the appointment is confirmed. Best regards,"
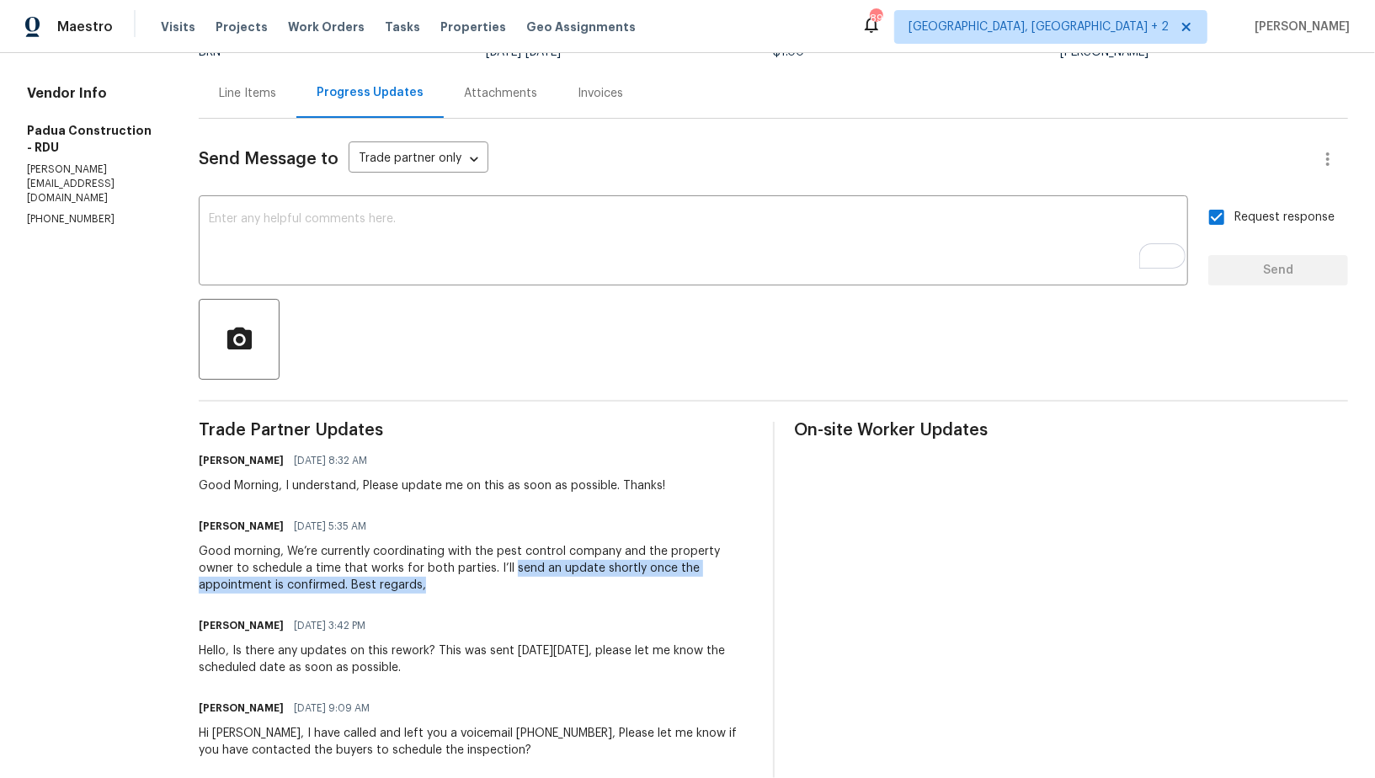
scroll to position [0, 0]
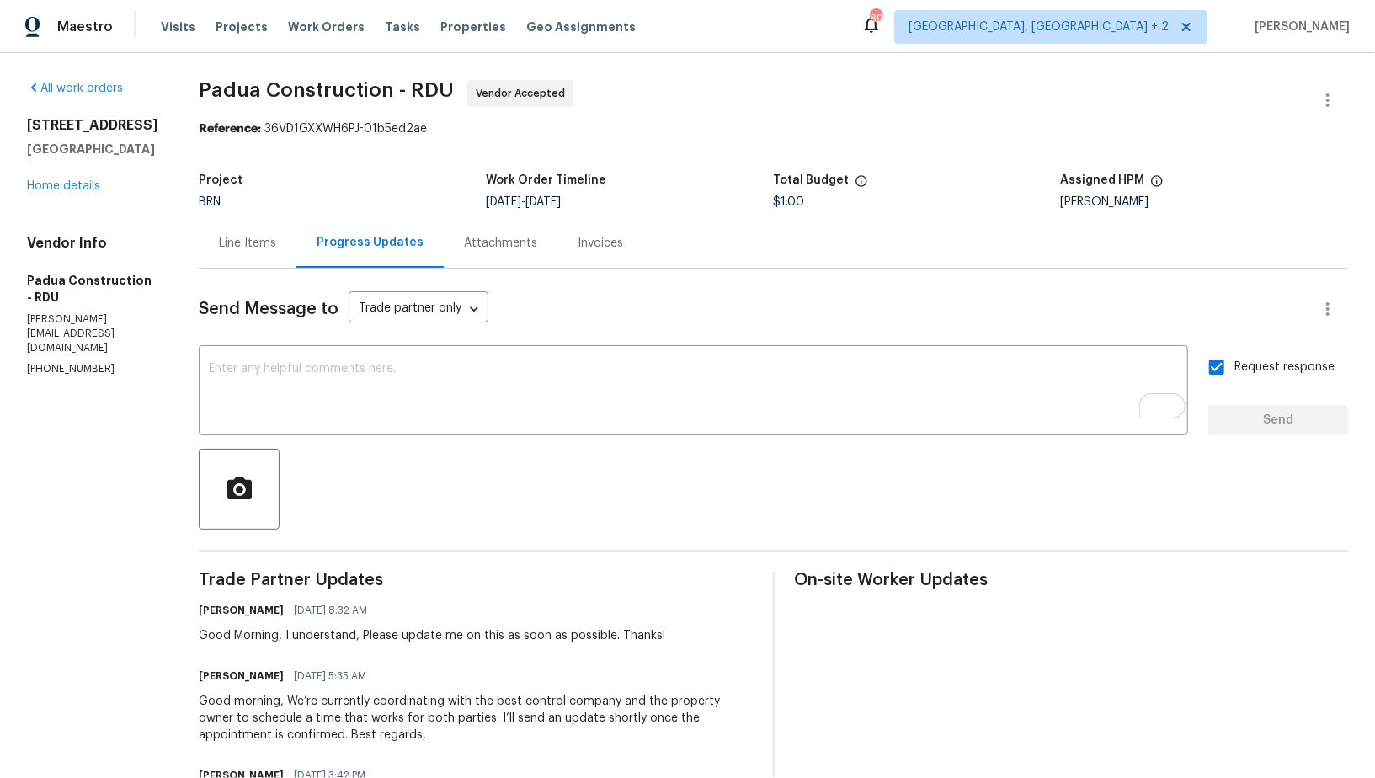
click at [66, 195] on div "2705 Ramblegate Ln Durham, NC 27705 Home details" at bounding box center [92, 155] width 131 height 77
click at [66, 192] on link "Home details" at bounding box center [63, 186] width 73 height 12
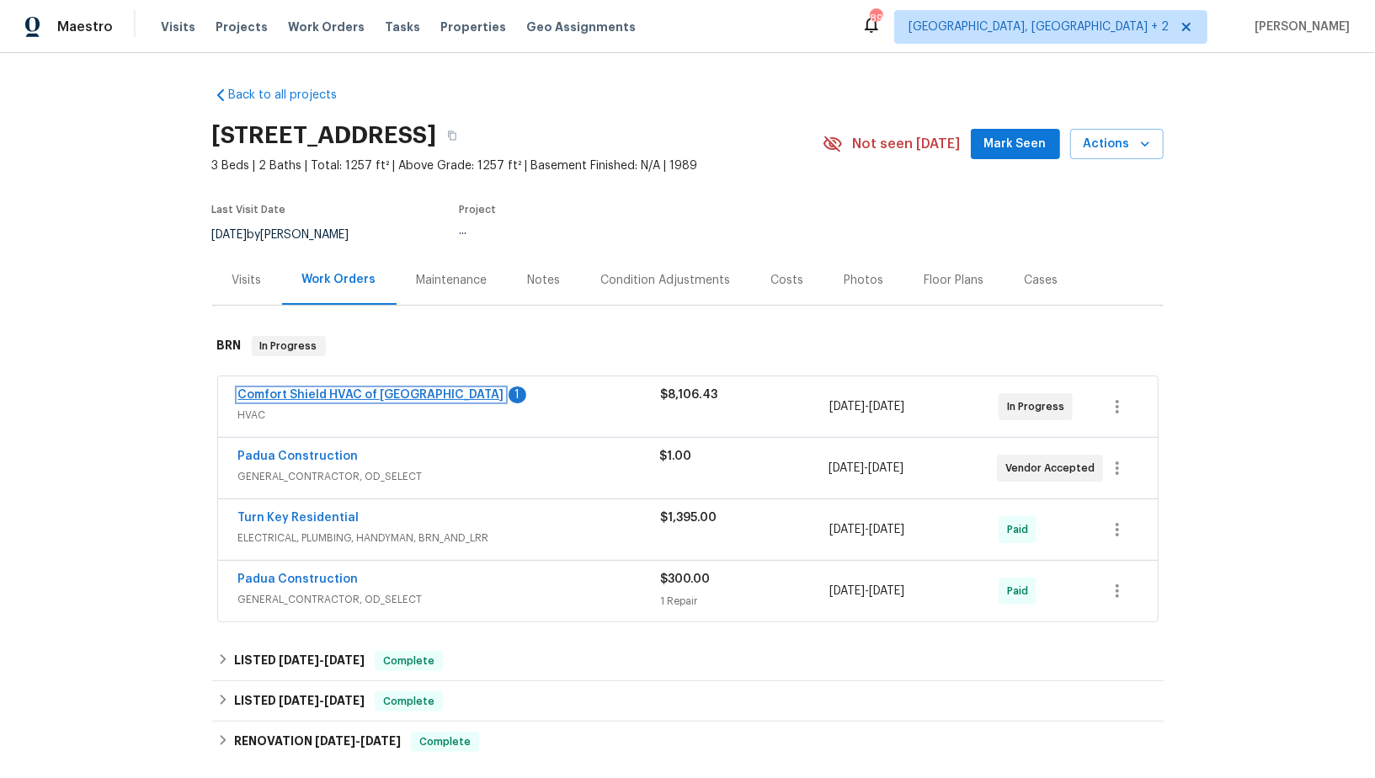
click at [337, 389] on link "Comfort Shield HVAC of NC" at bounding box center [371, 395] width 266 height 12
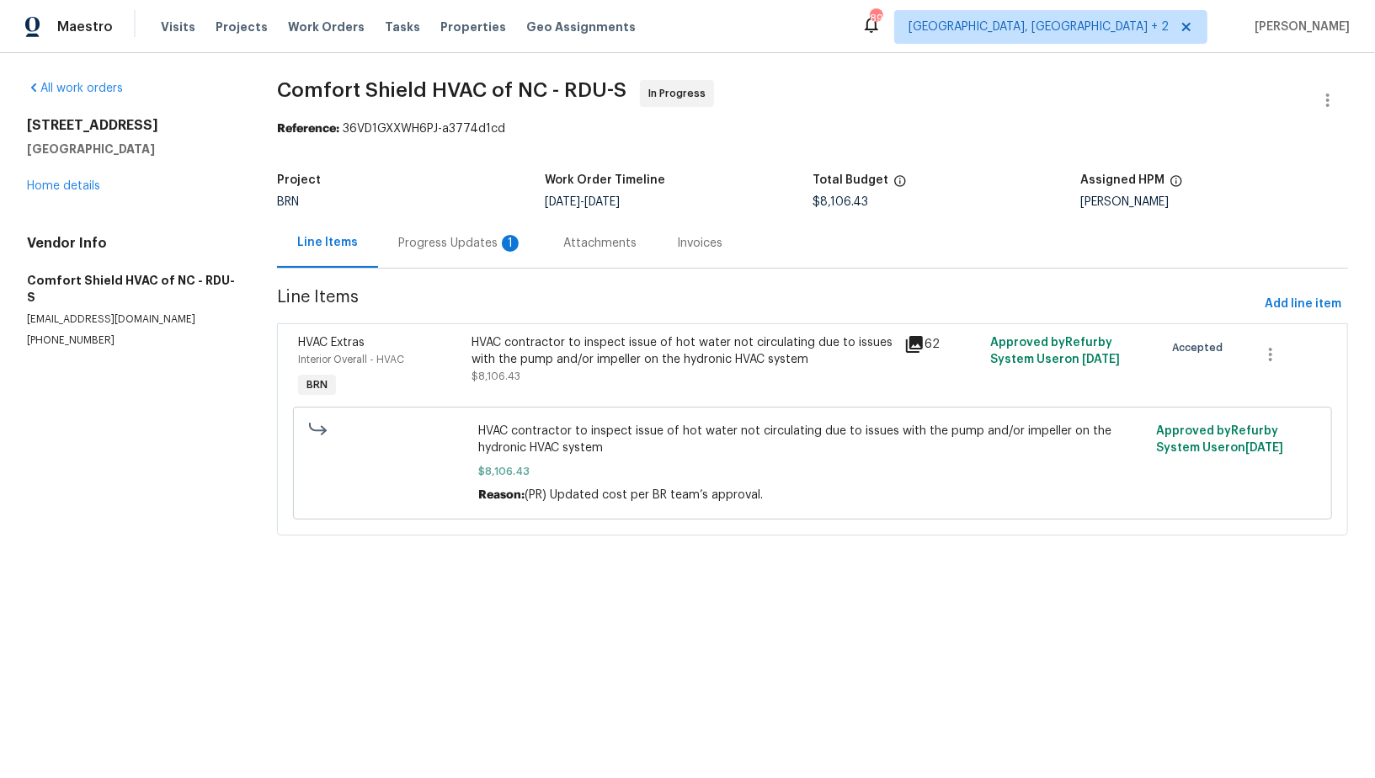
click at [446, 235] on div "Progress Updates 1" at bounding box center [460, 243] width 125 height 17
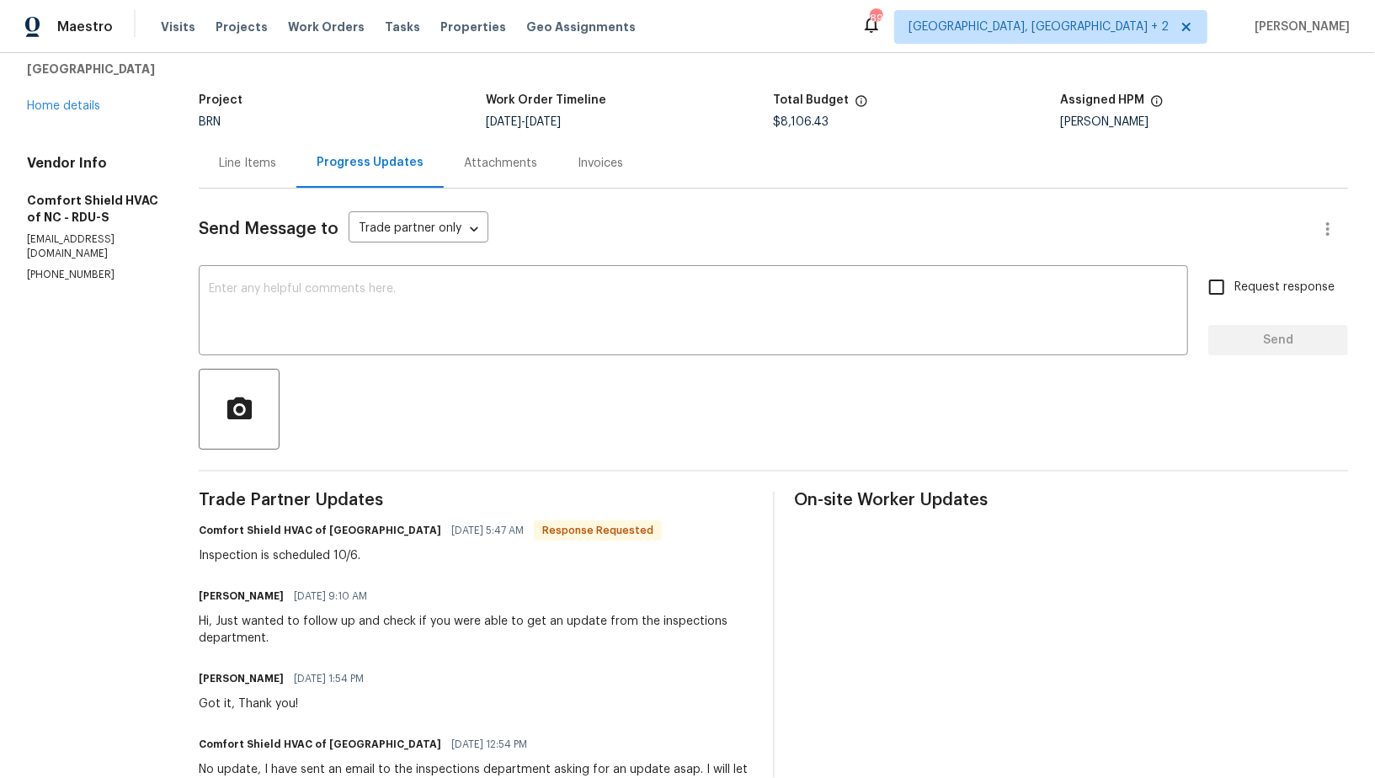
scroll to position [99, 0]
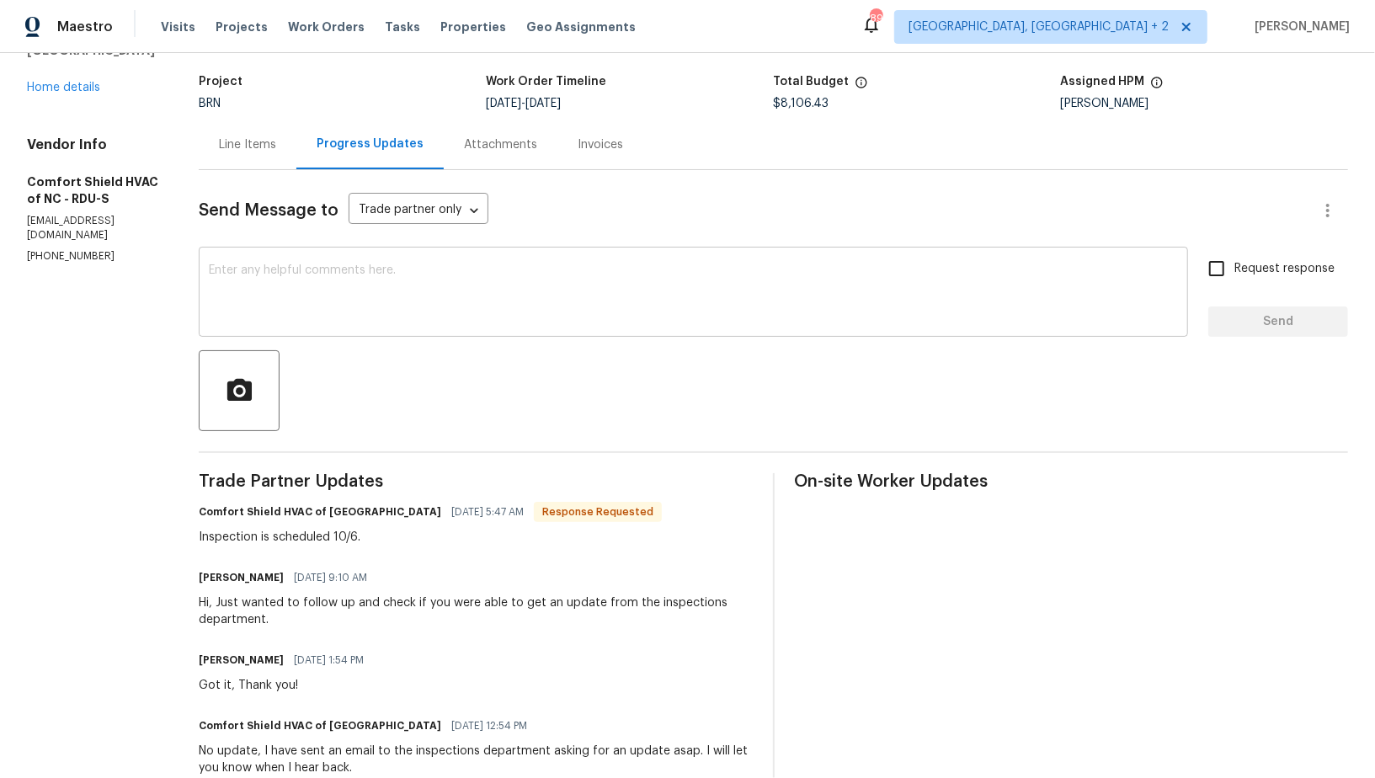
click at [420, 333] on div "x ​" at bounding box center [693, 294] width 989 height 86
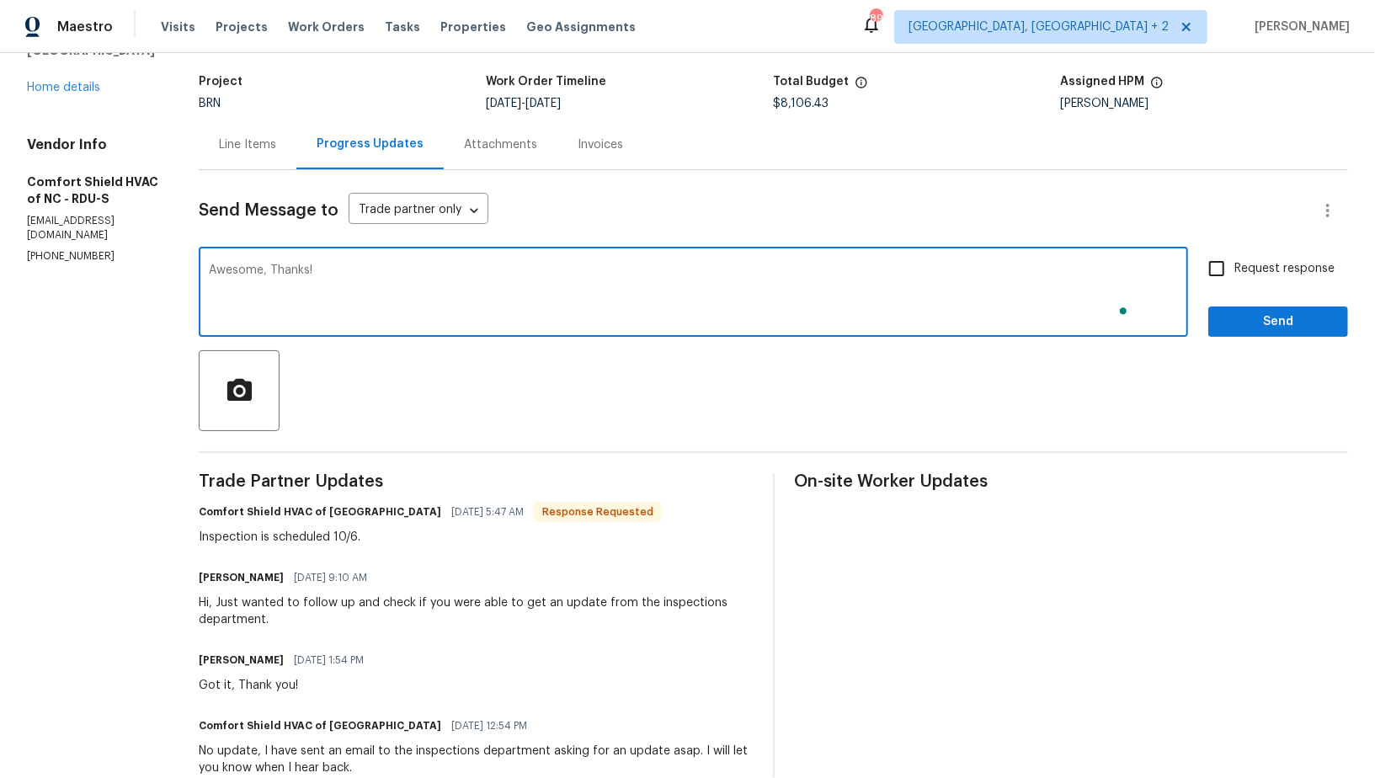
type textarea "Awesome, Thanks!"
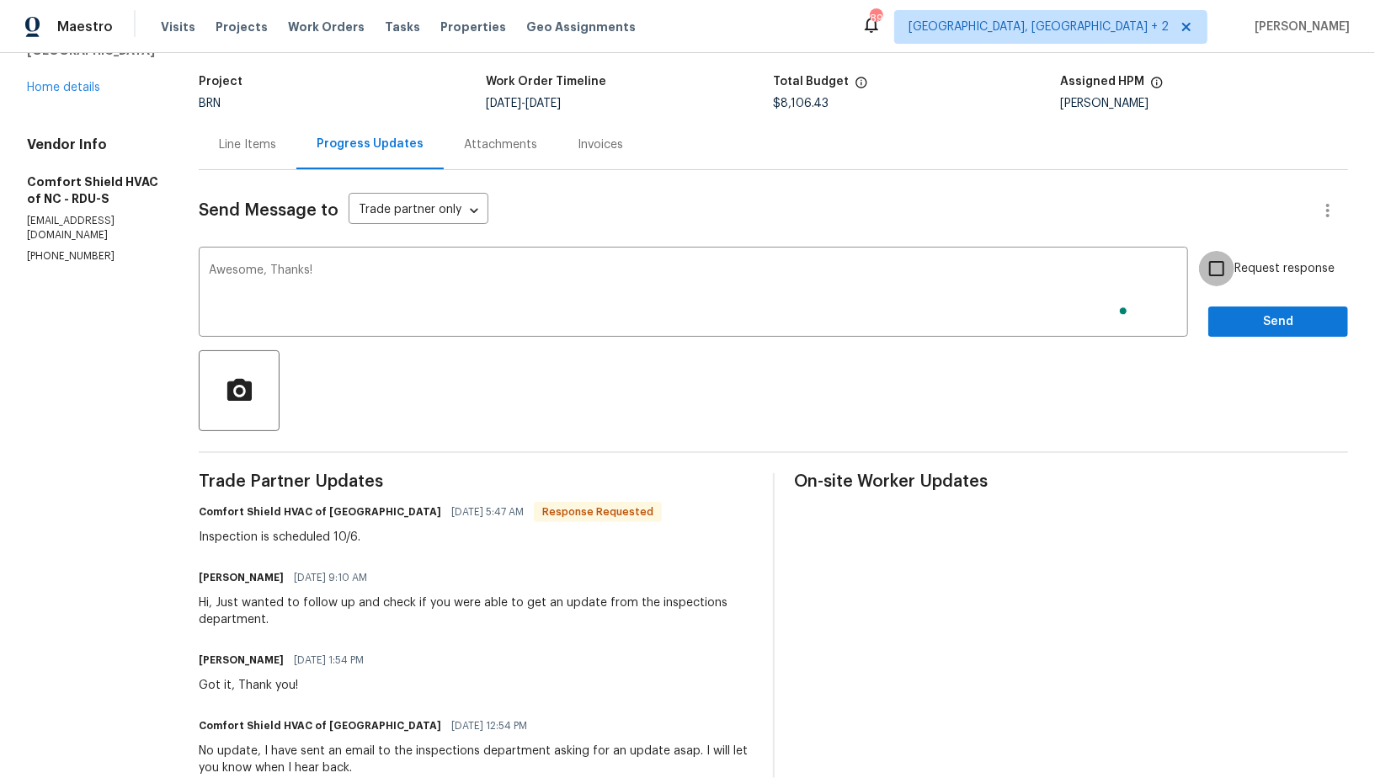
click at [1227, 264] on input "Request response" at bounding box center [1216, 268] width 35 height 35
checkbox input "true"
click at [1247, 296] on div "Request response Send" at bounding box center [1278, 294] width 140 height 86
click at [1247, 309] on button "Send" at bounding box center [1278, 322] width 140 height 31
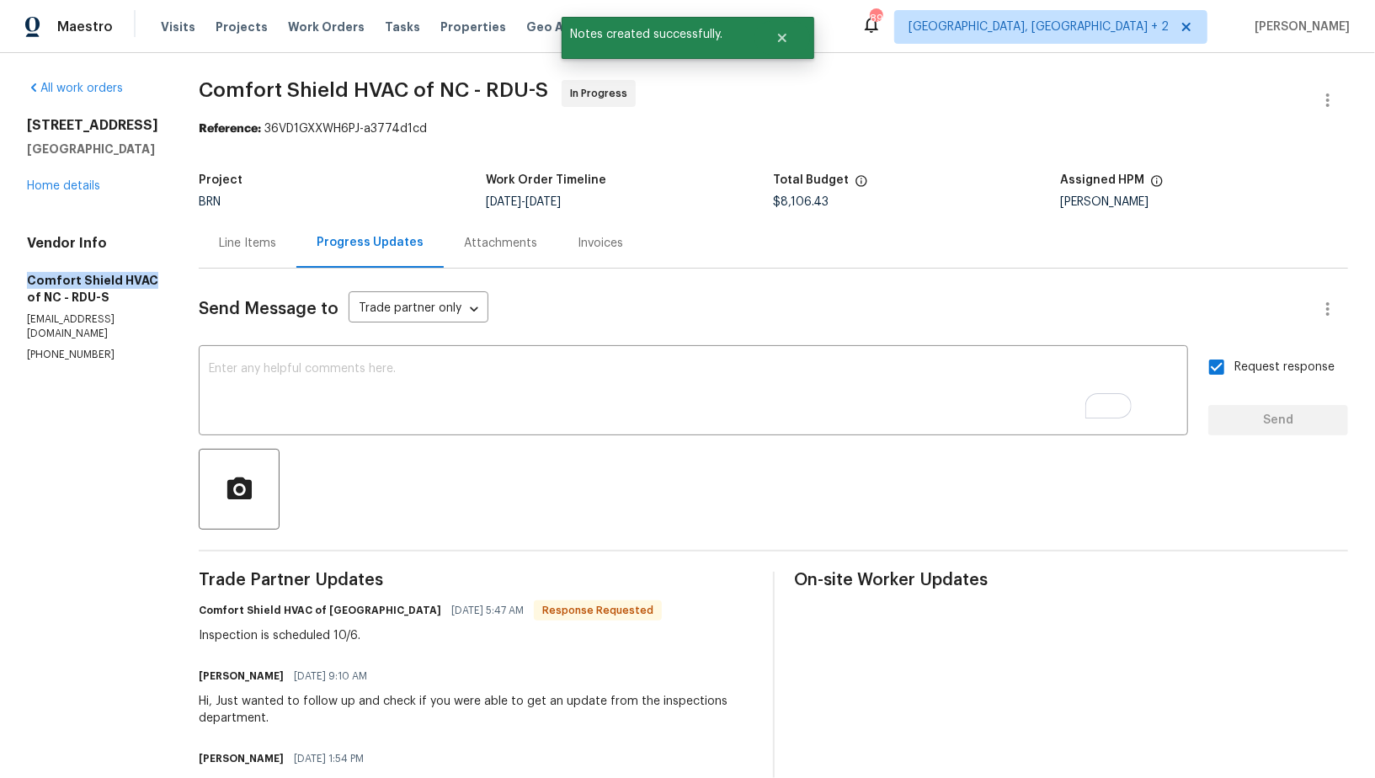
drag, startPoint x: 0, startPoint y: 275, endPoint x: 149, endPoint y: 282, distance: 149.2
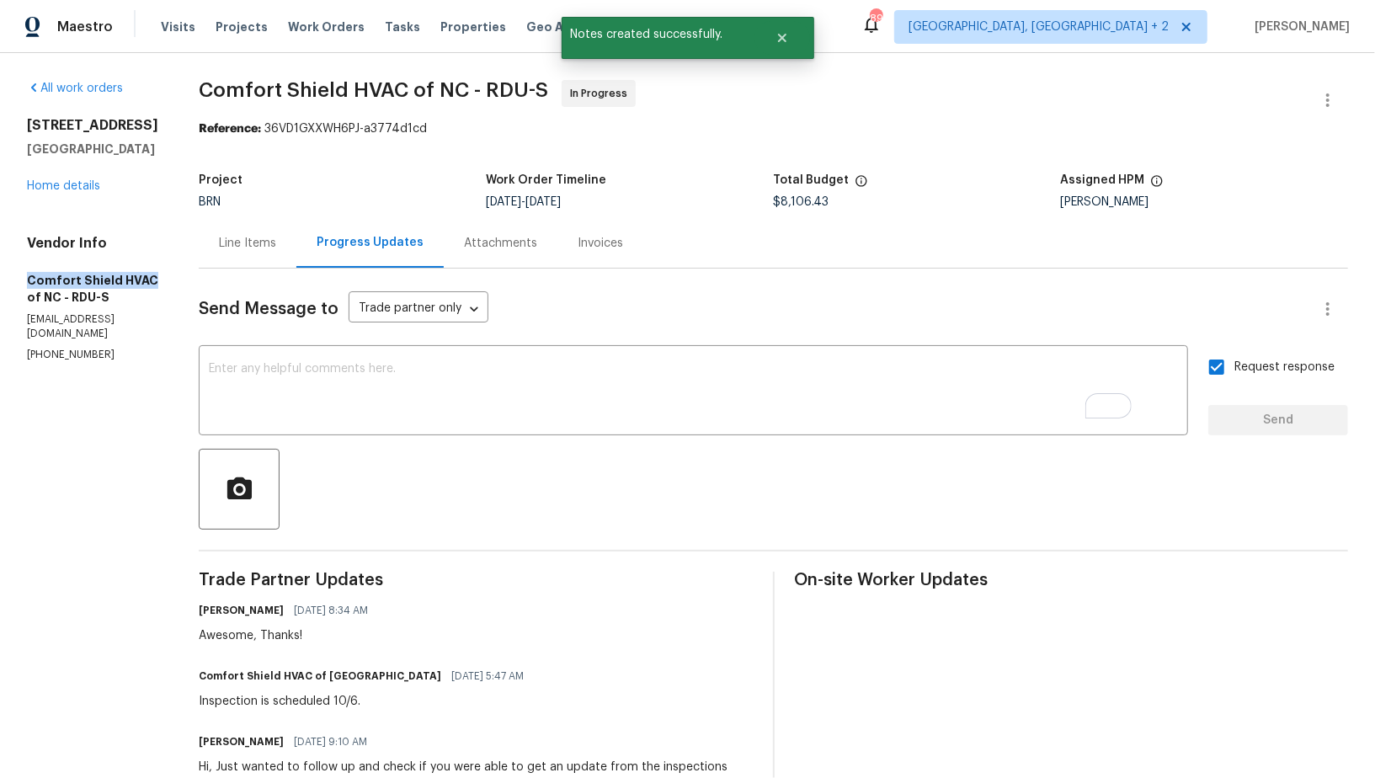
copy h5 "Comfort Shield HVAC"
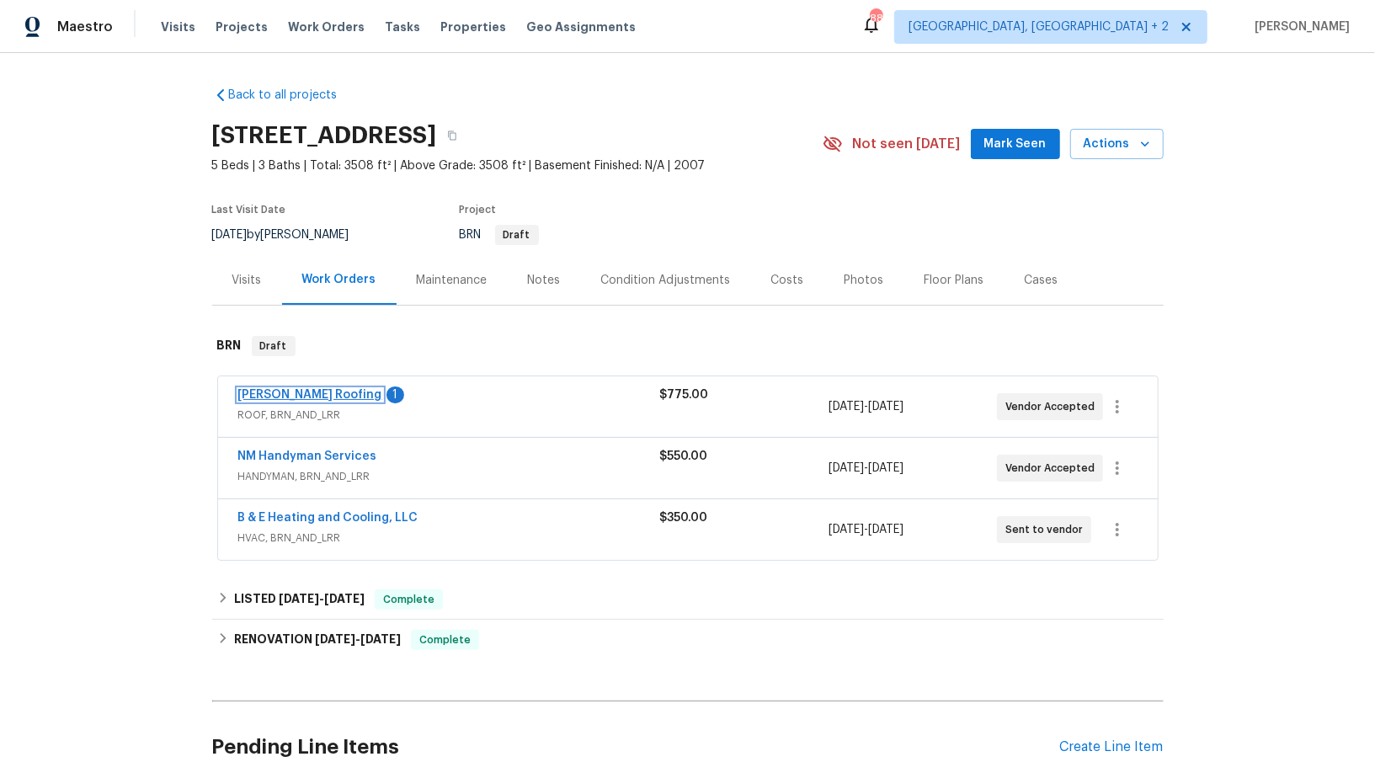
click at [290, 397] on link "[PERSON_NAME] Roofing" at bounding box center [310, 395] width 144 height 12
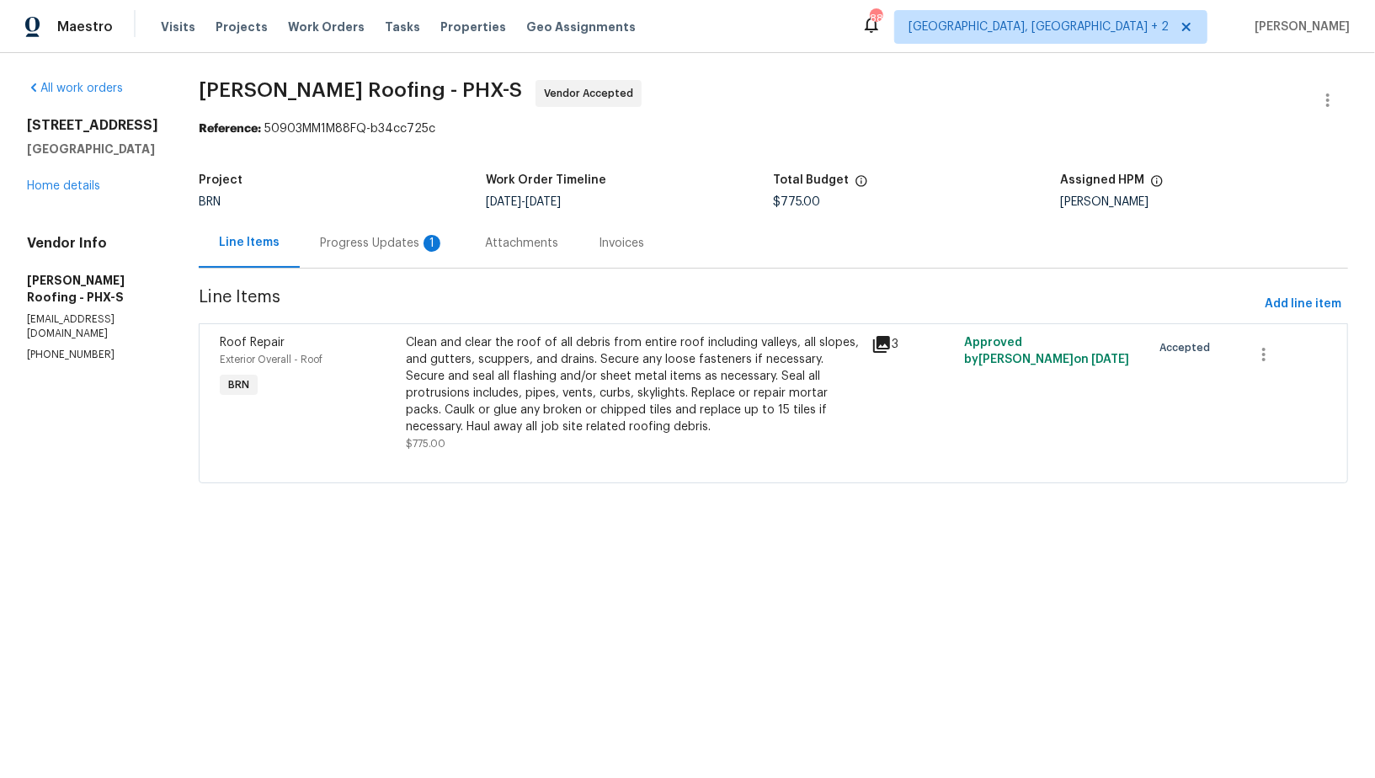
click at [392, 265] on div "Progress Updates 1" at bounding box center [382, 243] width 165 height 50
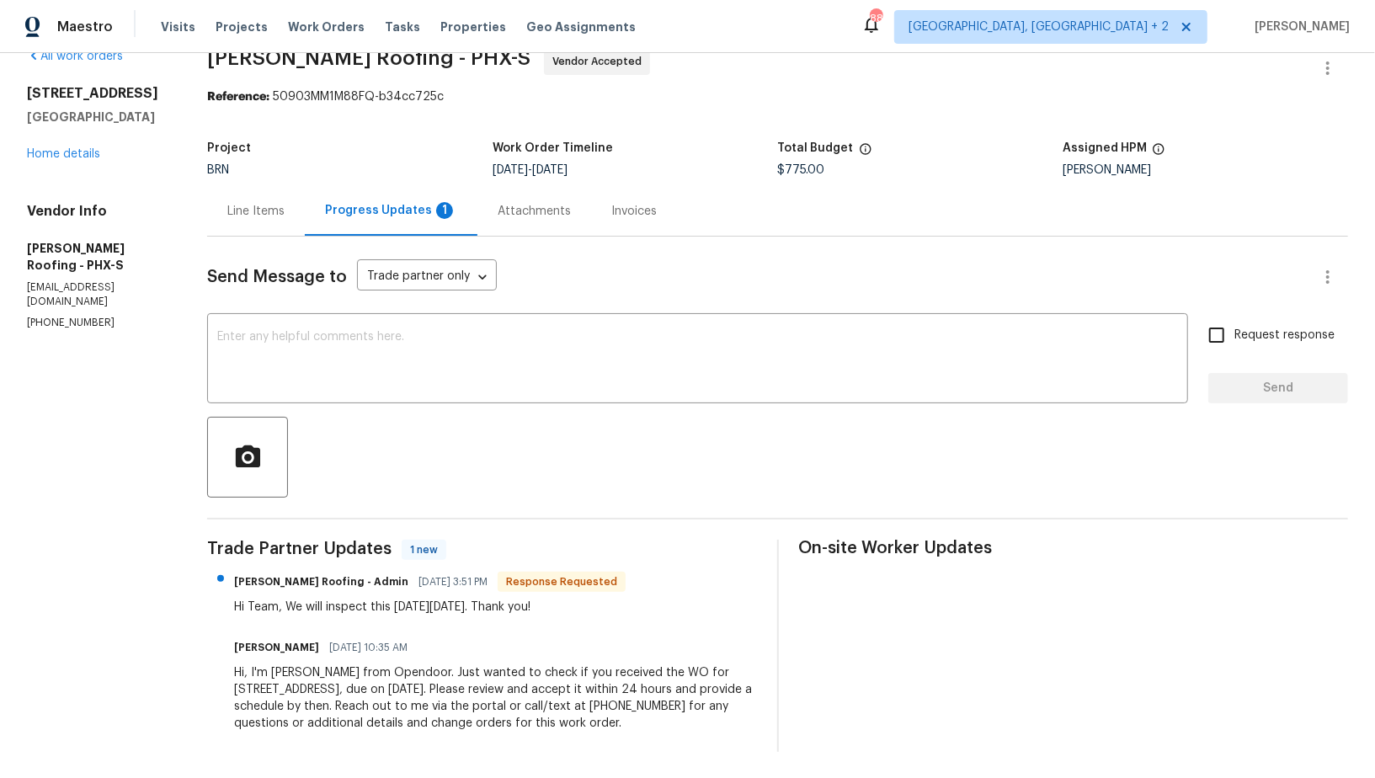
scroll to position [29, 0]
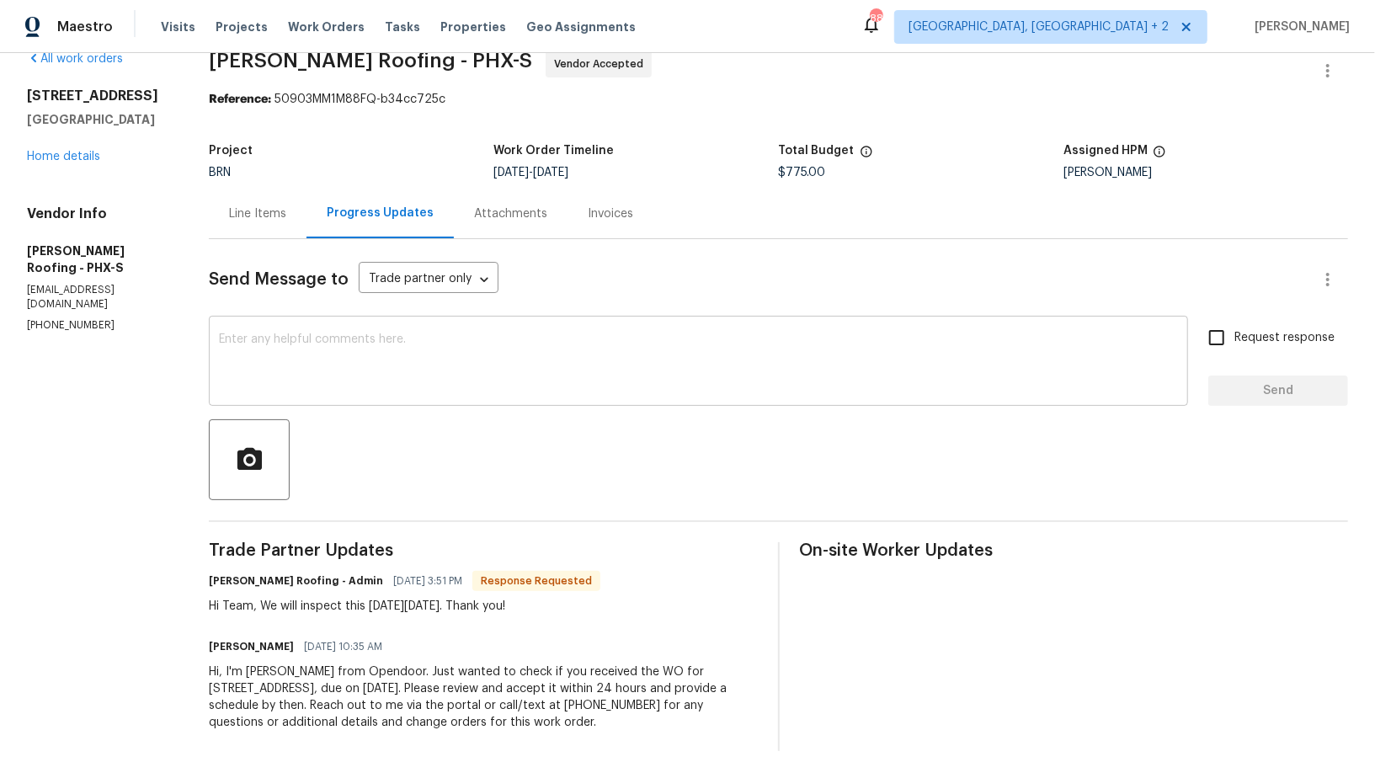
click at [328, 362] on textarea at bounding box center [698, 362] width 959 height 59
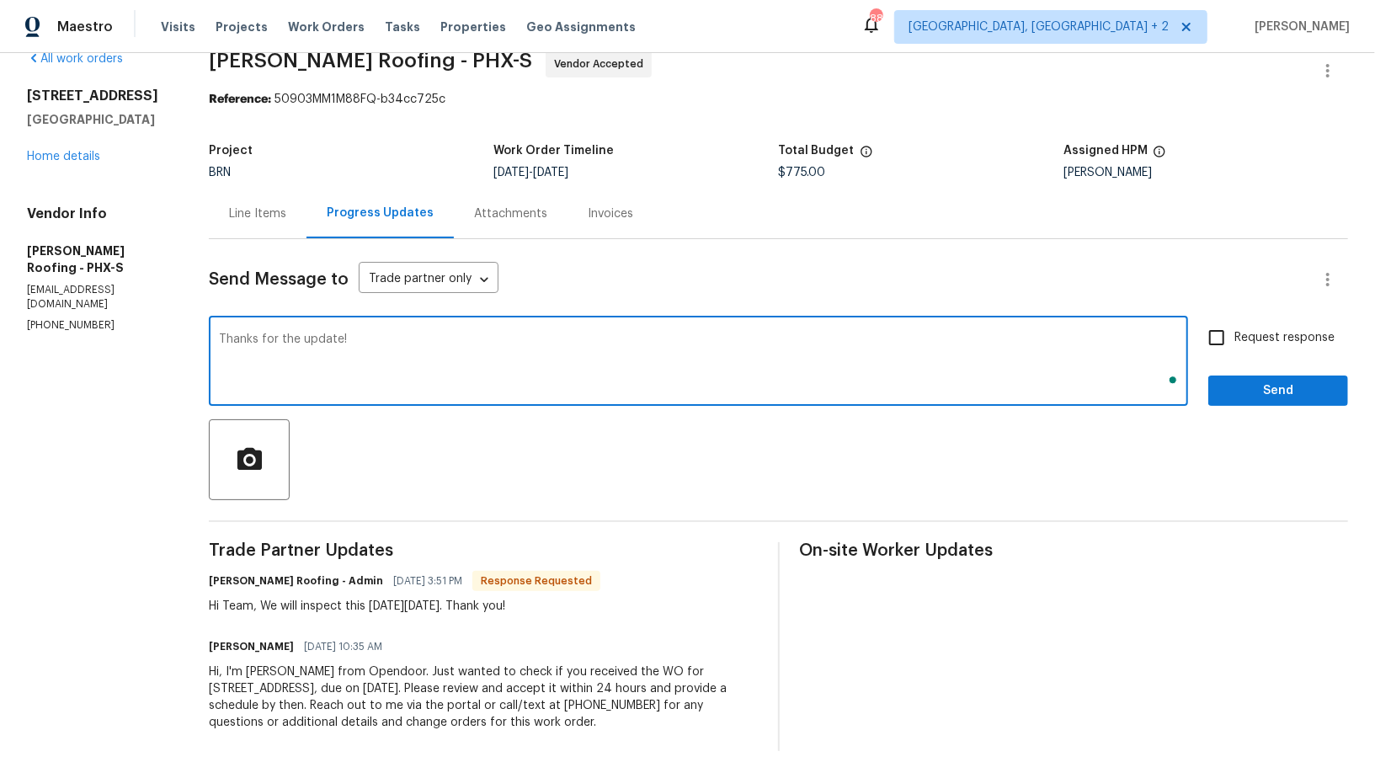
type textarea "Thanks for the update!"
click at [1224, 333] on input "Request response" at bounding box center [1216, 337] width 35 height 35
checkbox input "true"
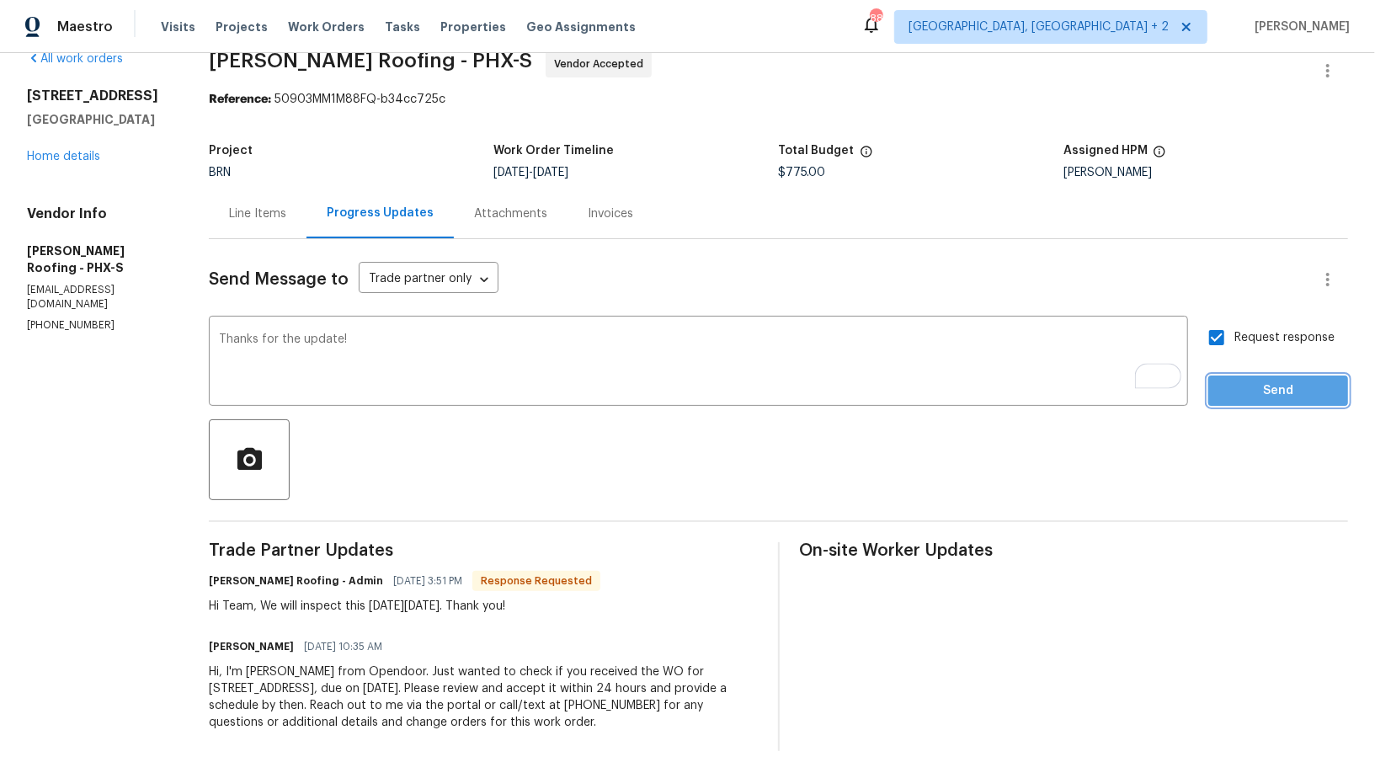
click at [1260, 402] on button "Send" at bounding box center [1278, 391] width 140 height 31
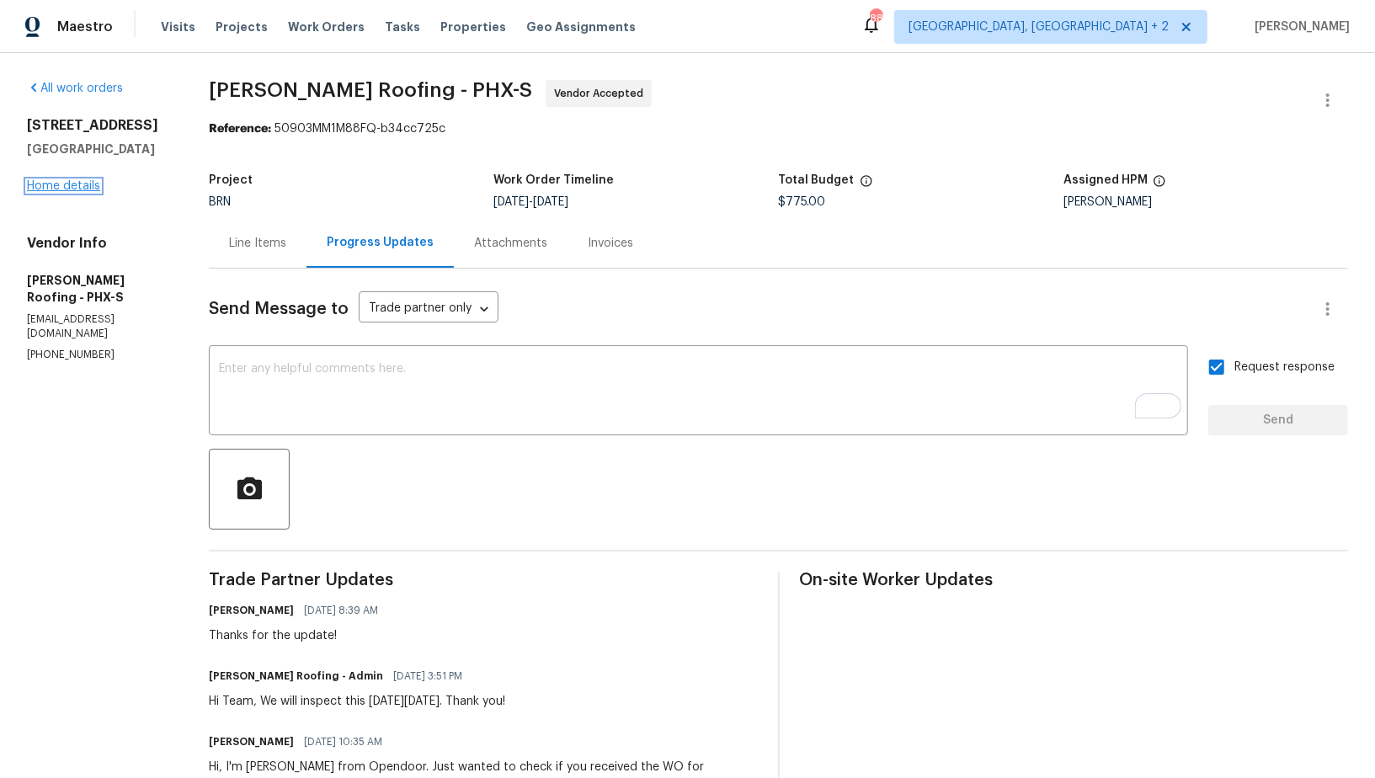
click at [84, 192] on link "Home details" at bounding box center [63, 186] width 73 height 12
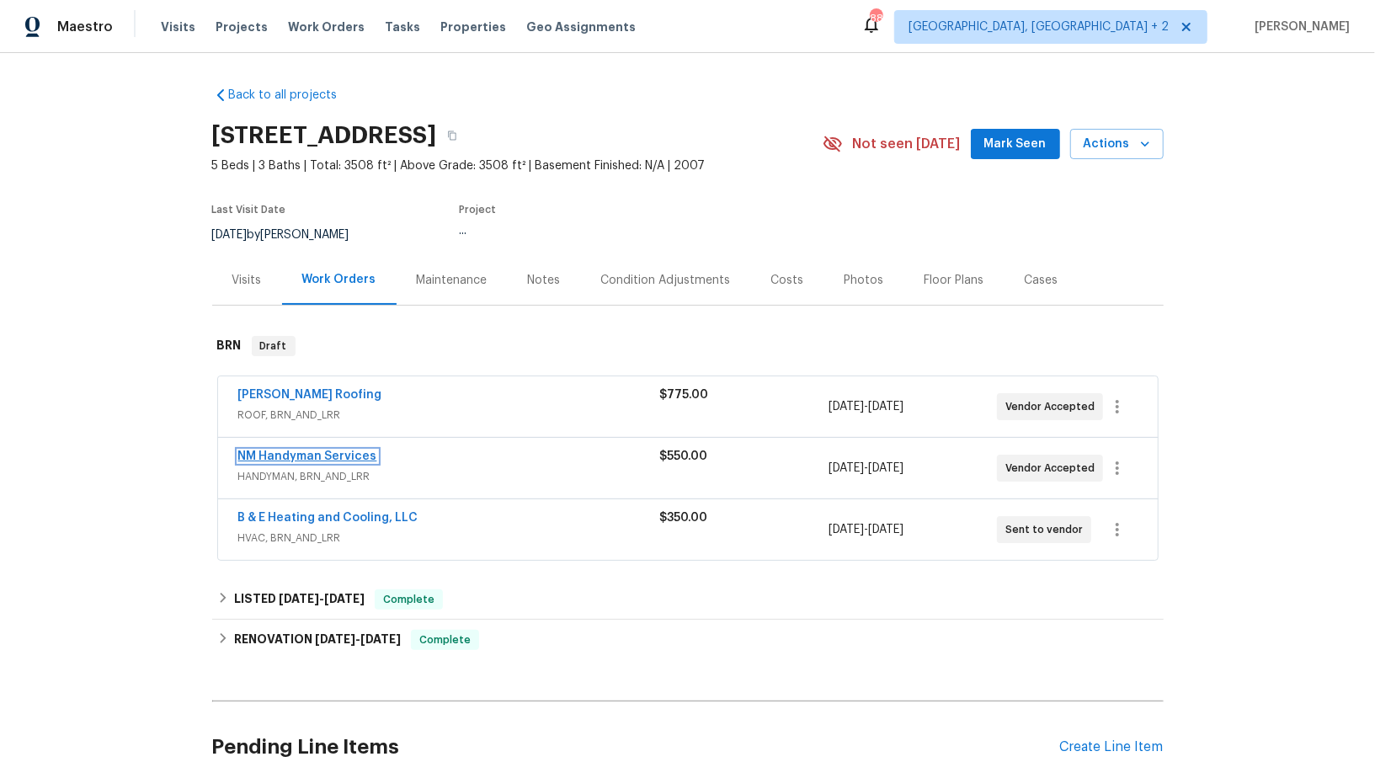
click at [307, 451] on link "NM Handyman Services" at bounding box center [307, 457] width 139 height 12
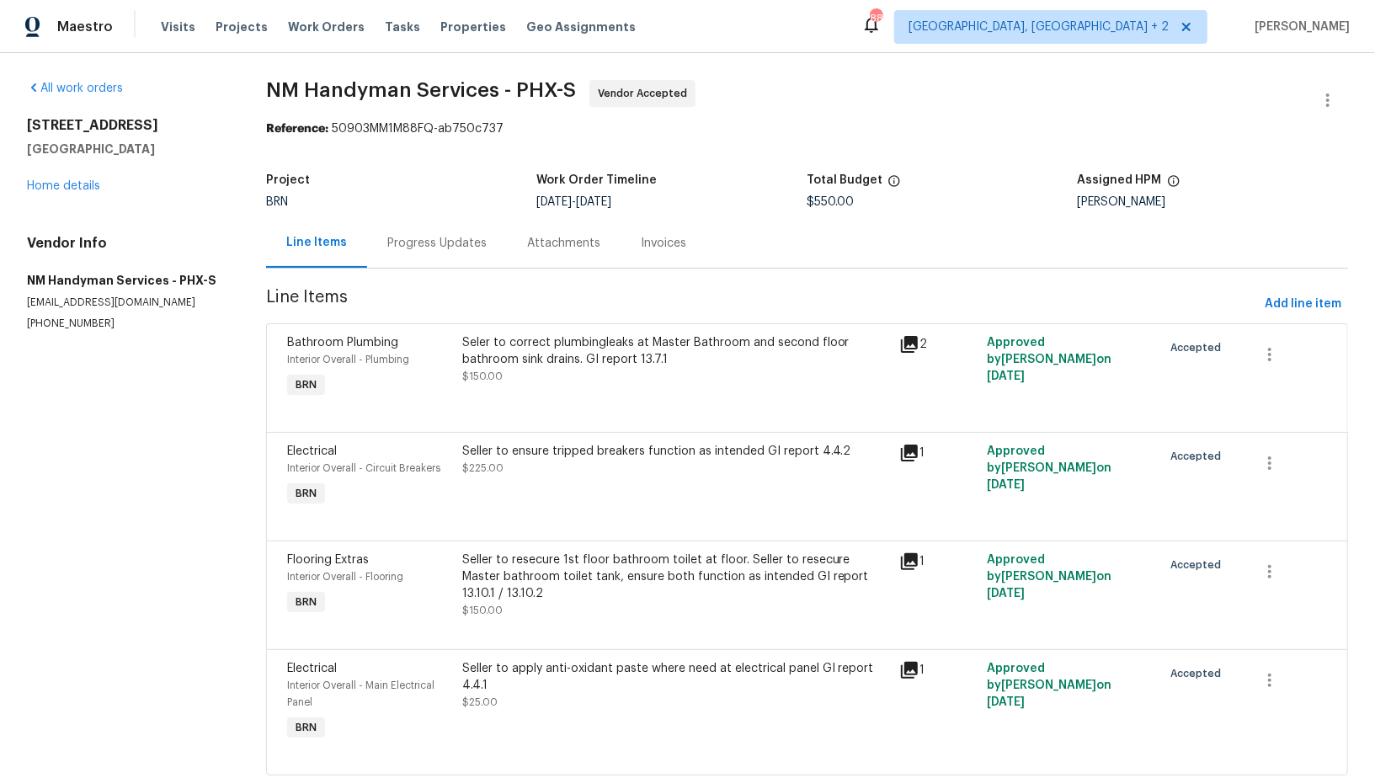
click at [454, 256] on div "Progress Updates" at bounding box center [437, 243] width 140 height 50
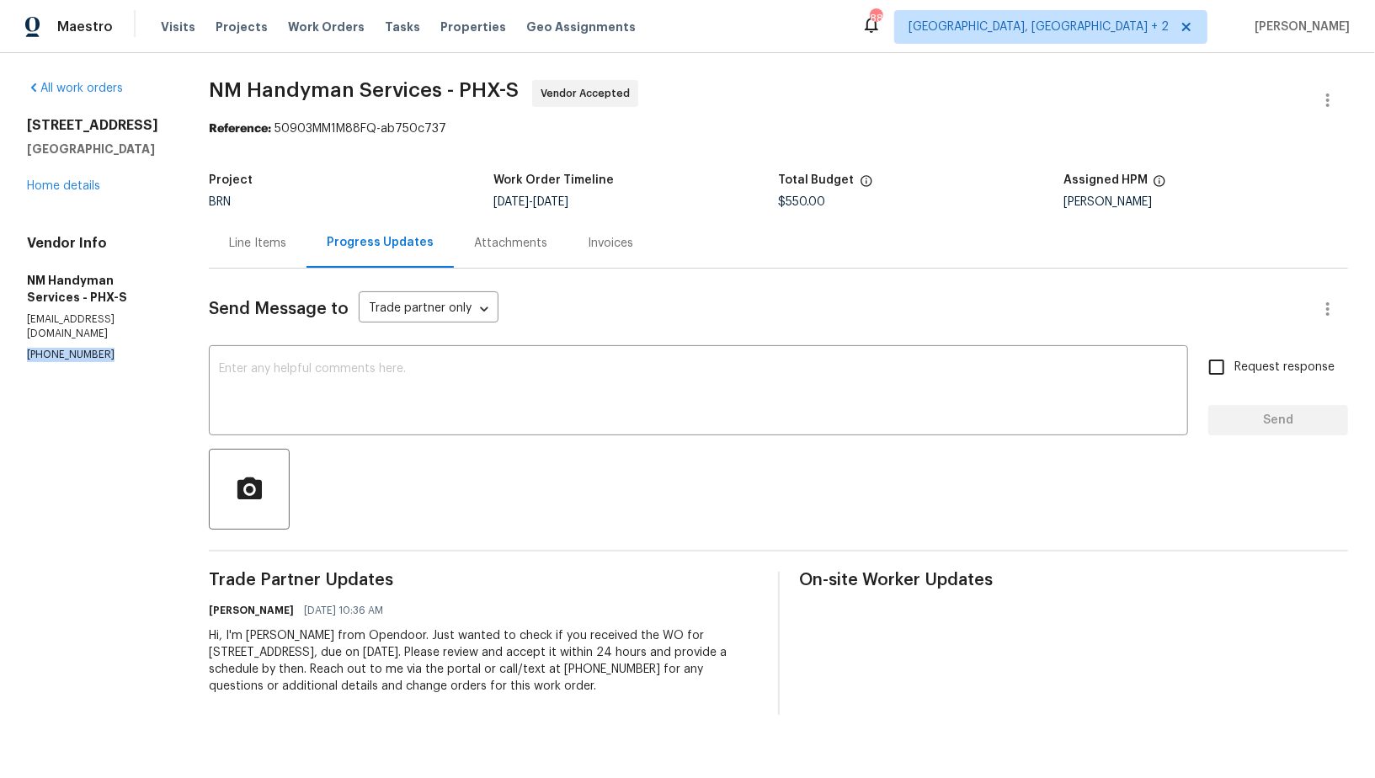
drag, startPoint x: 109, startPoint y: 361, endPoint x: 0, endPoint y: 361, distance: 108.6
click at [0, 361] on div "All work orders 4990 E Odessa Dr San Tan Valley, AZ 85140 Home details Vendor I…" at bounding box center [687, 397] width 1375 height 689
copy p "(480) 703-5733"
click at [274, 235] on div "Line Items" at bounding box center [257, 243] width 57 height 17
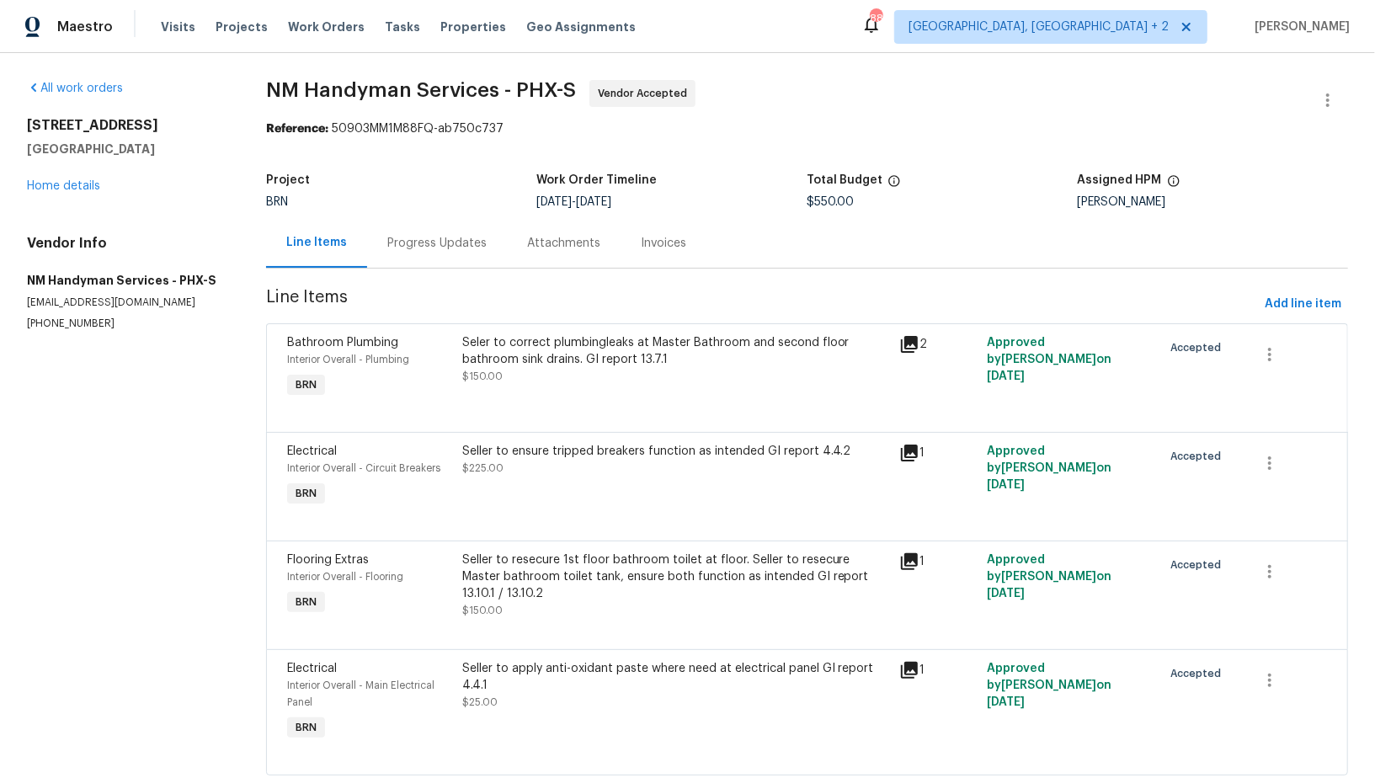
scroll to position [44, 0]
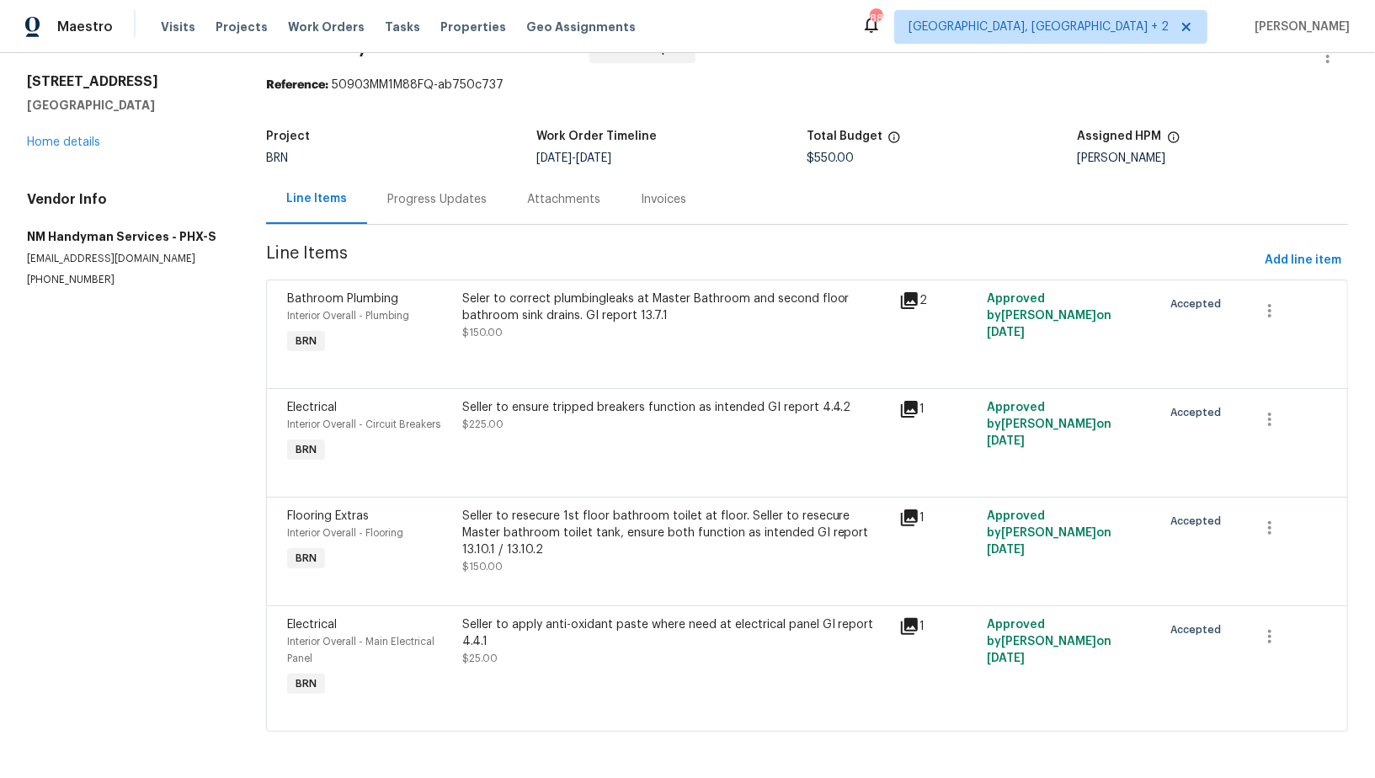
click at [568, 308] on div "Seler to correct plumbingleaks at Master Bathroom and second floor bathroom sin…" at bounding box center [676, 308] width 428 height 34
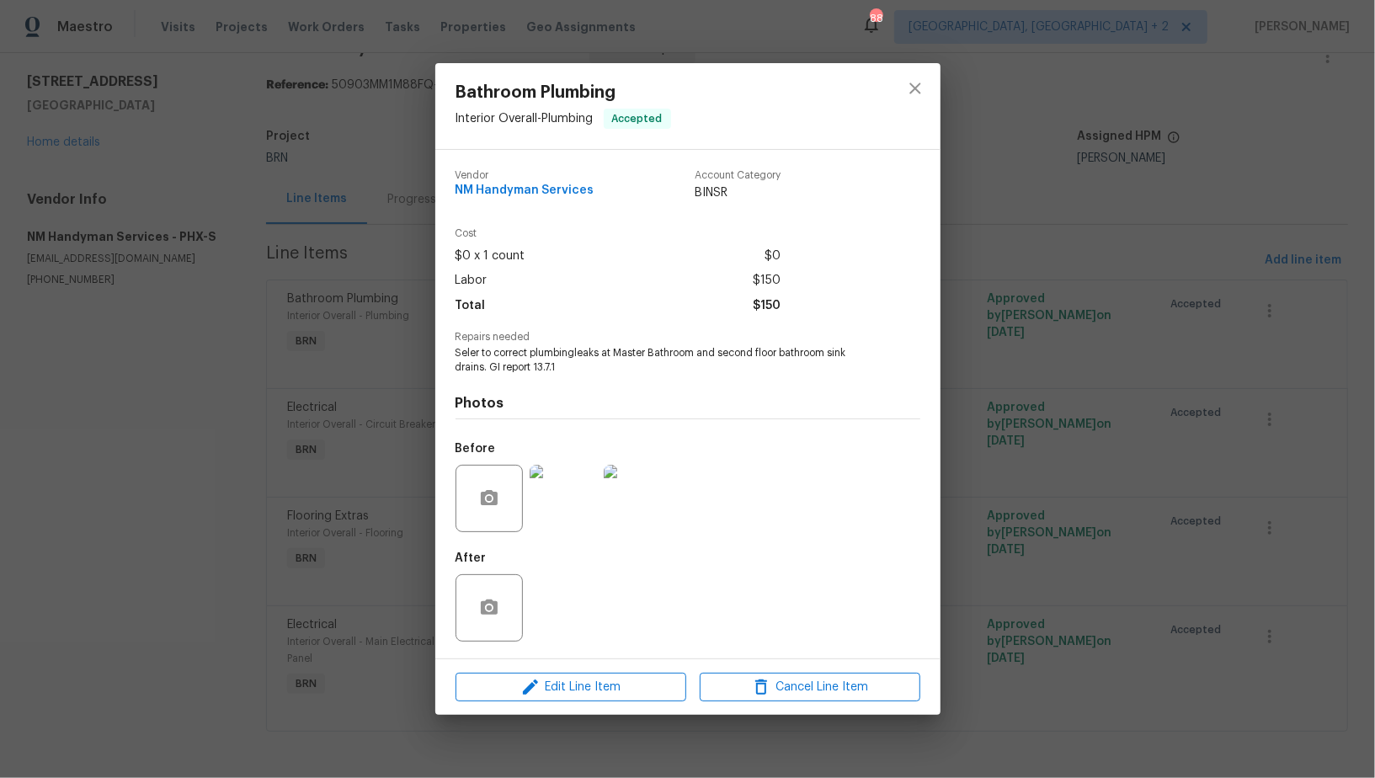
click at [553, 495] on img at bounding box center [563, 498] width 67 height 67
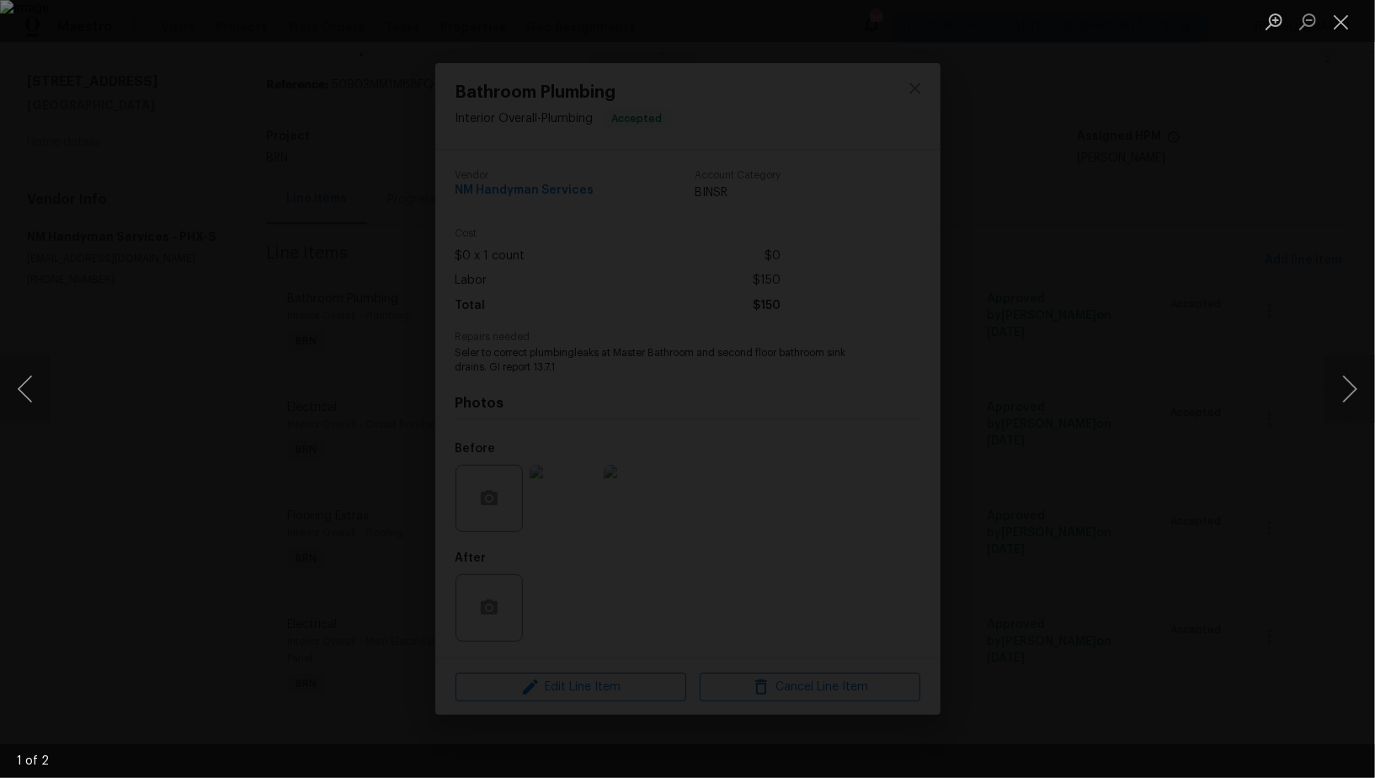
click at [1125, 465] on div "Lightbox" at bounding box center [687, 389] width 1375 height 778
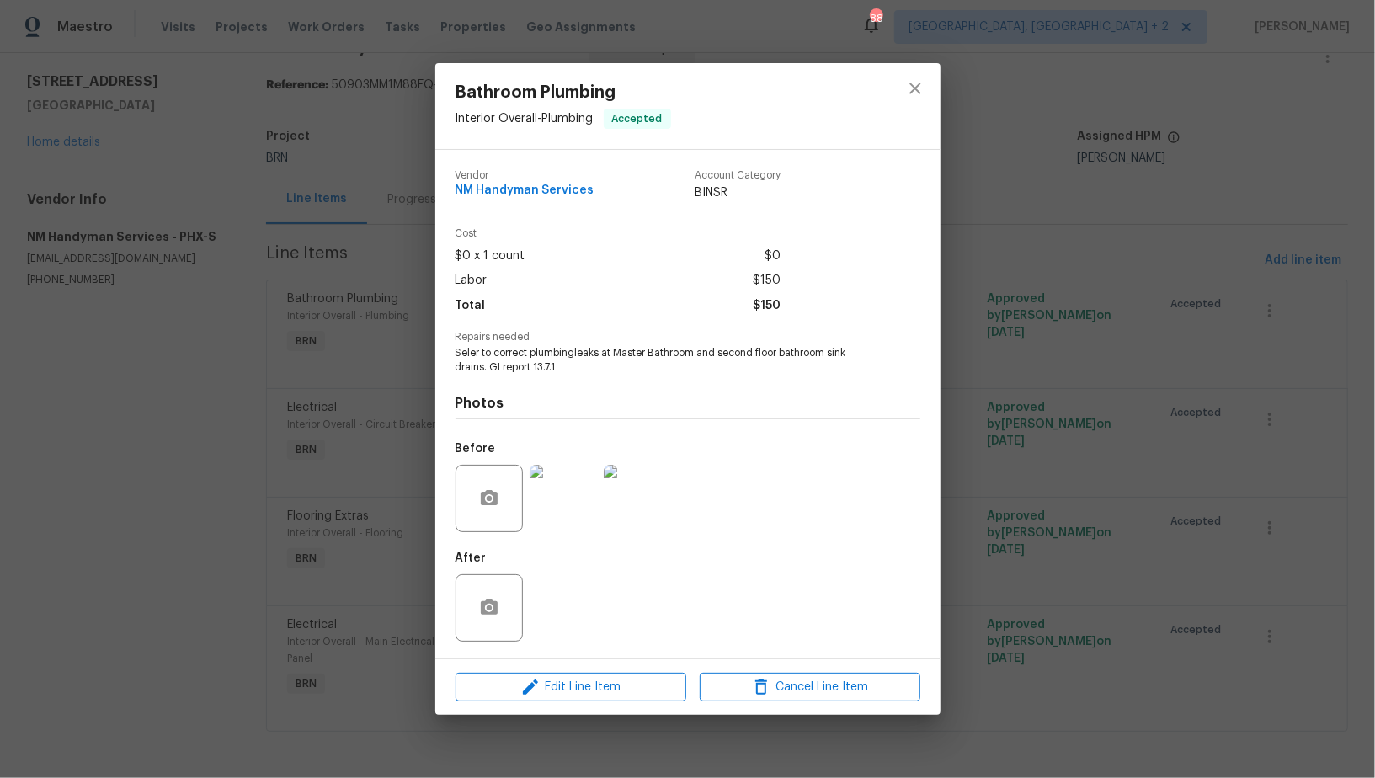
click at [1125, 465] on div "Bathroom Plumbing Interior Overall - Plumbing Accepted Vendor NM Handyman Servi…" at bounding box center [687, 389] width 1375 height 778
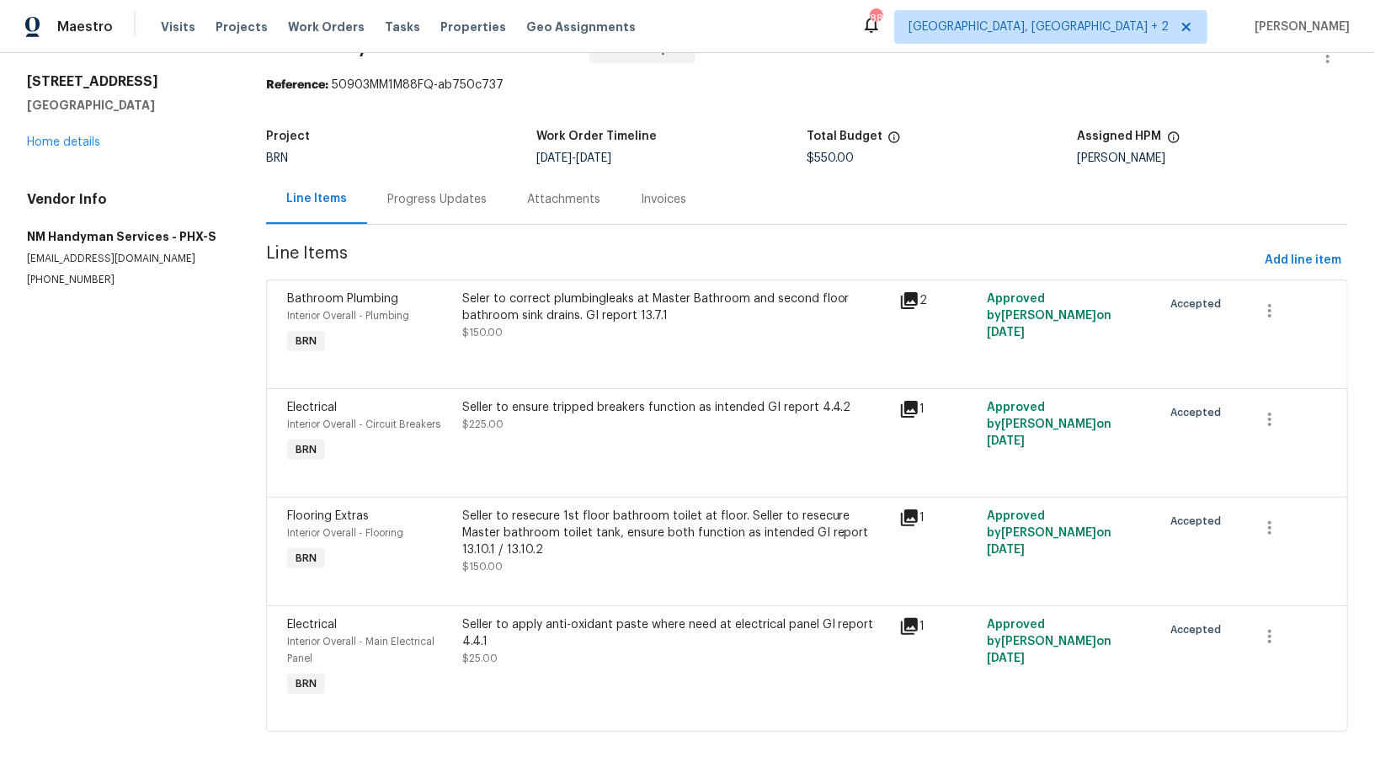
click at [490, 210] on div "Progress Updates" at bounding box center [437, 199] width 140 height 50
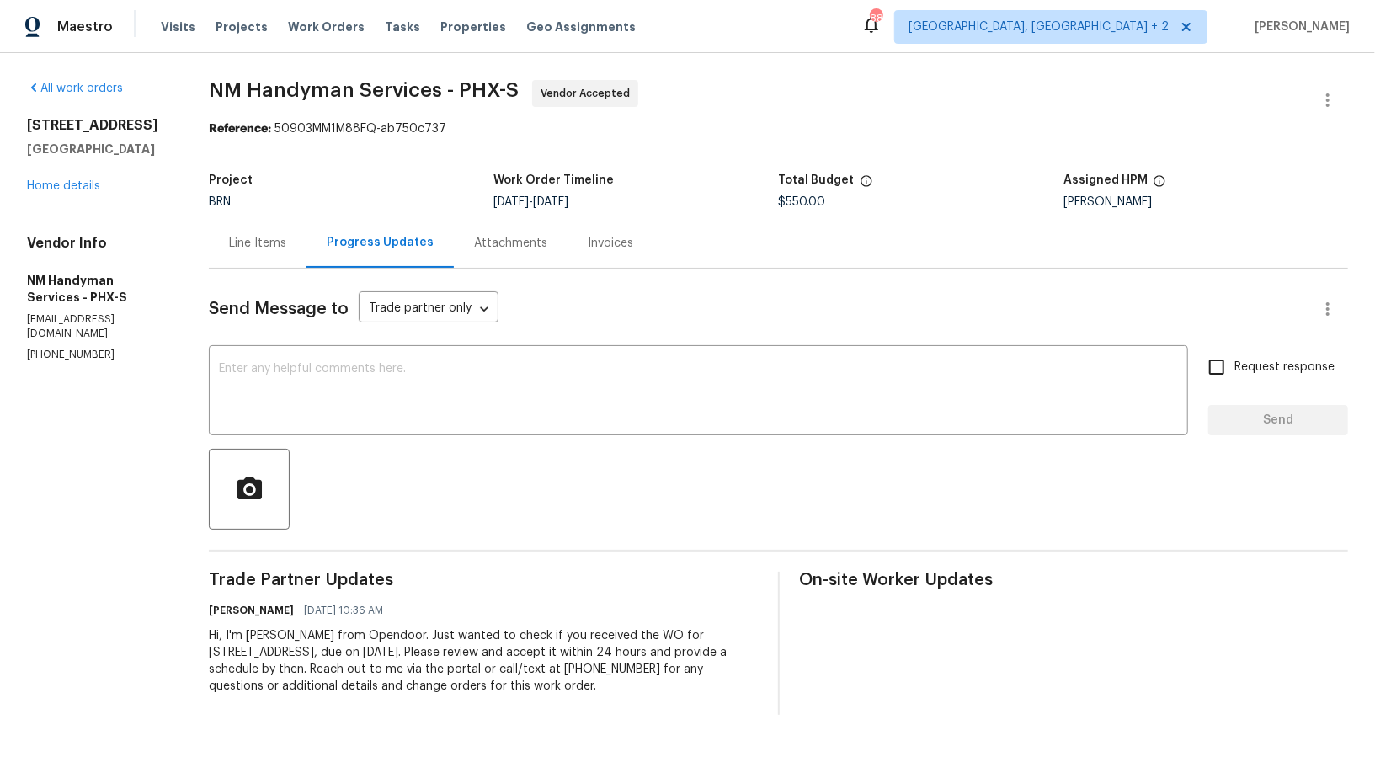
click at [236, 248] on div "Line Items" at bounding box center [257, 243] width 57 height 17
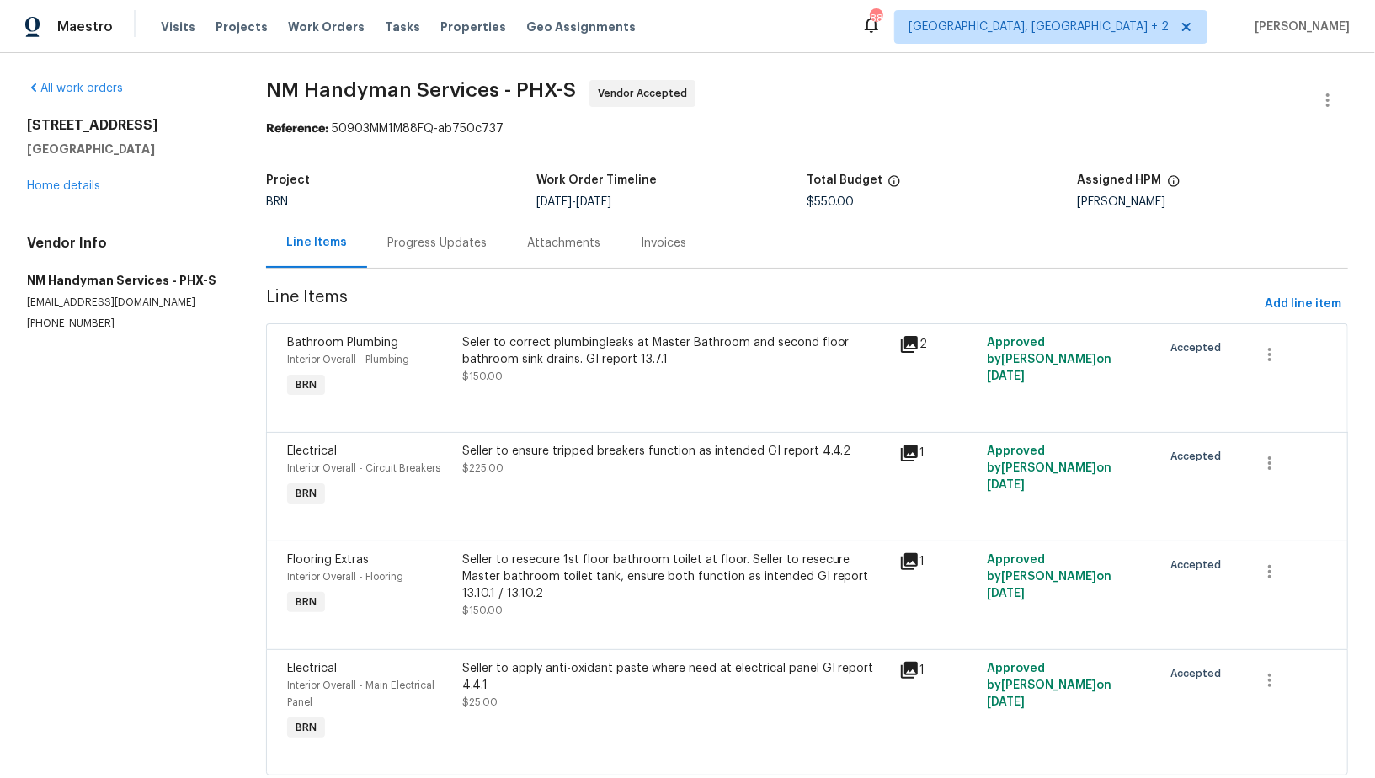
click at [430, 258] on div "Progress Updates" at bounding box center [437, 243] width 140 height 50
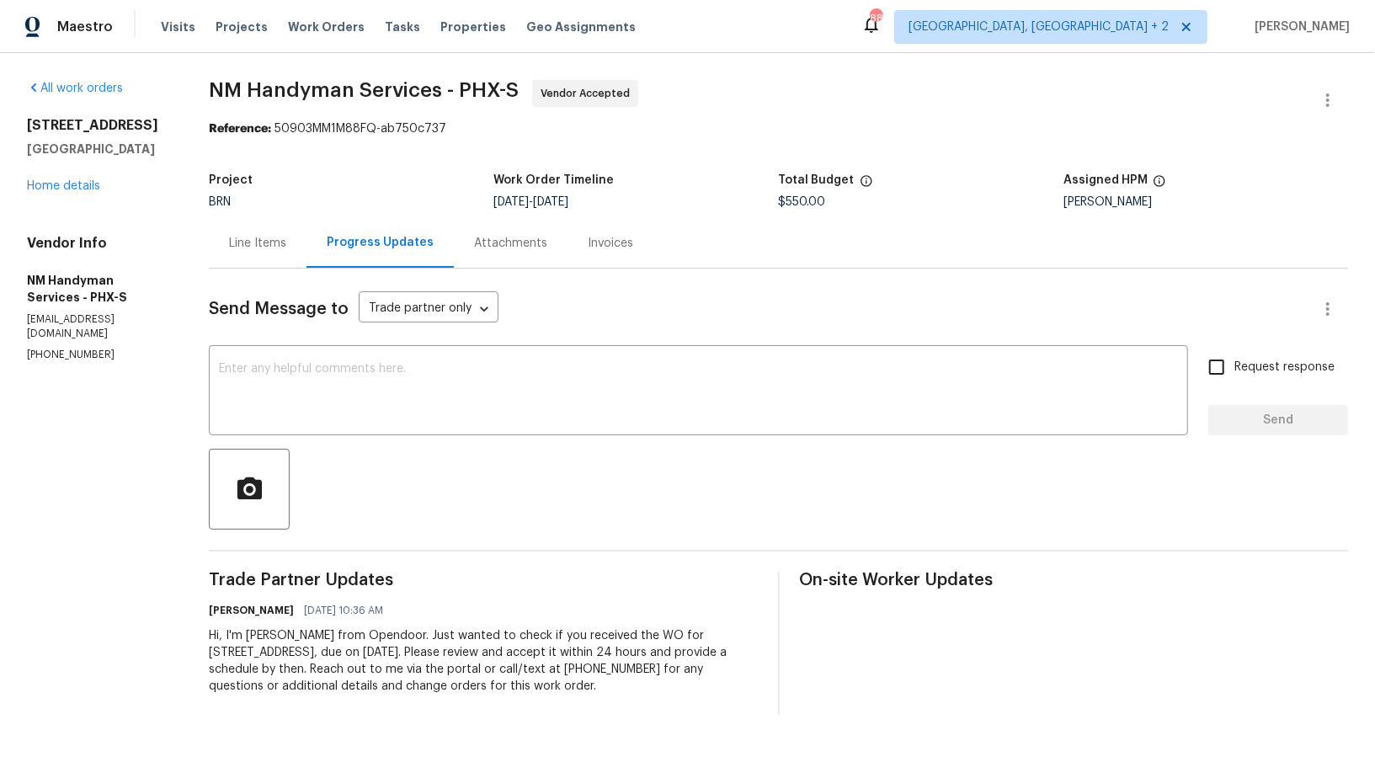
click at [259, 242] on div "Line Items" at bounding box center [257, 243] width 57 height 17
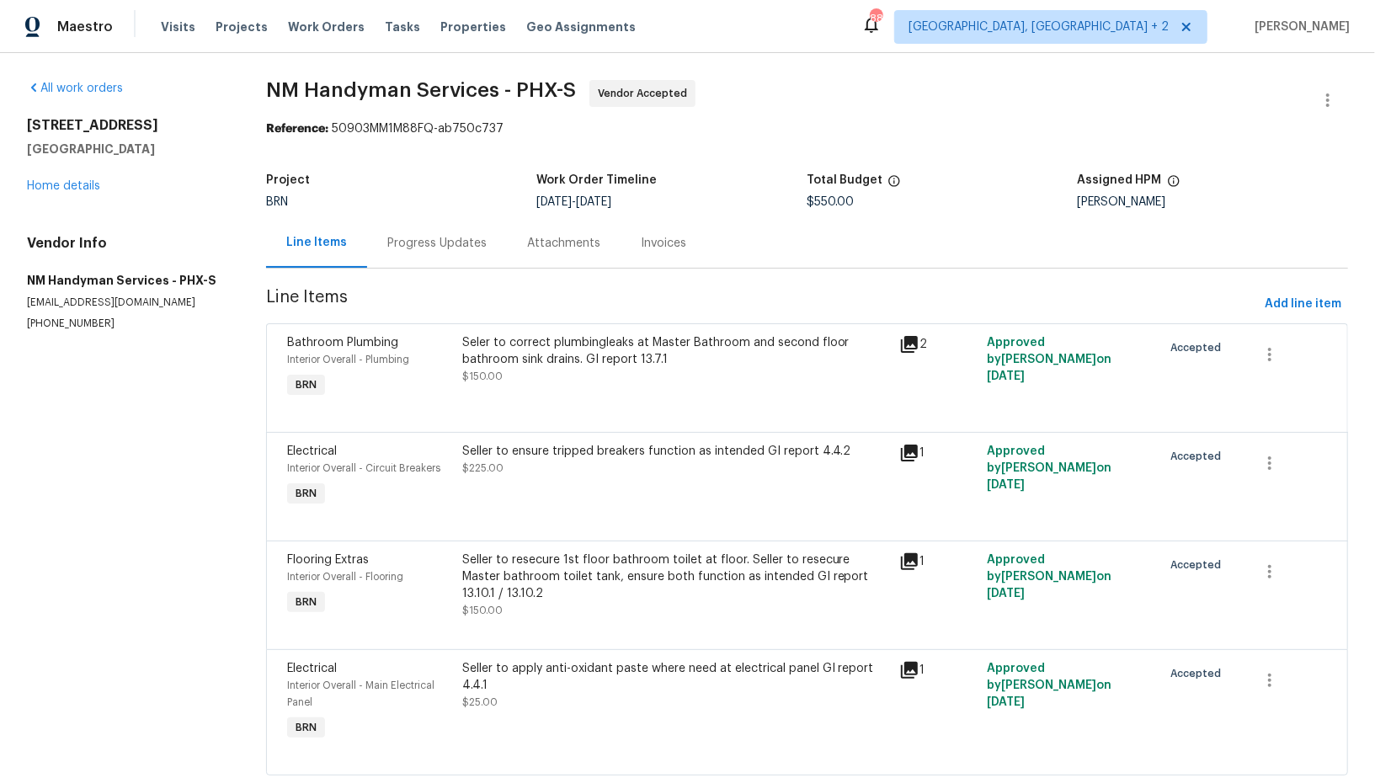
scroll to position [44, 0]
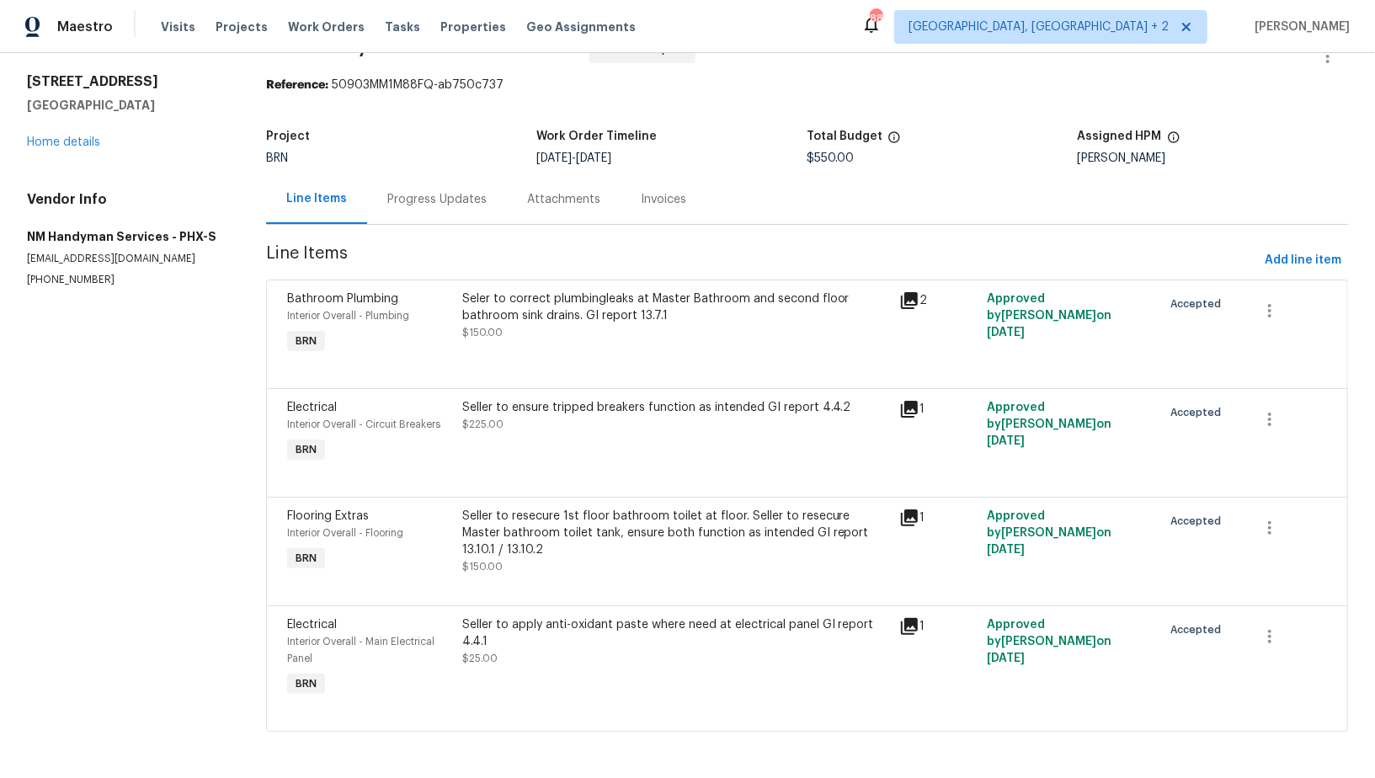
click at [444, 211] on div "Progress Updates" at bounding box center [437, 199] width 140 height 50
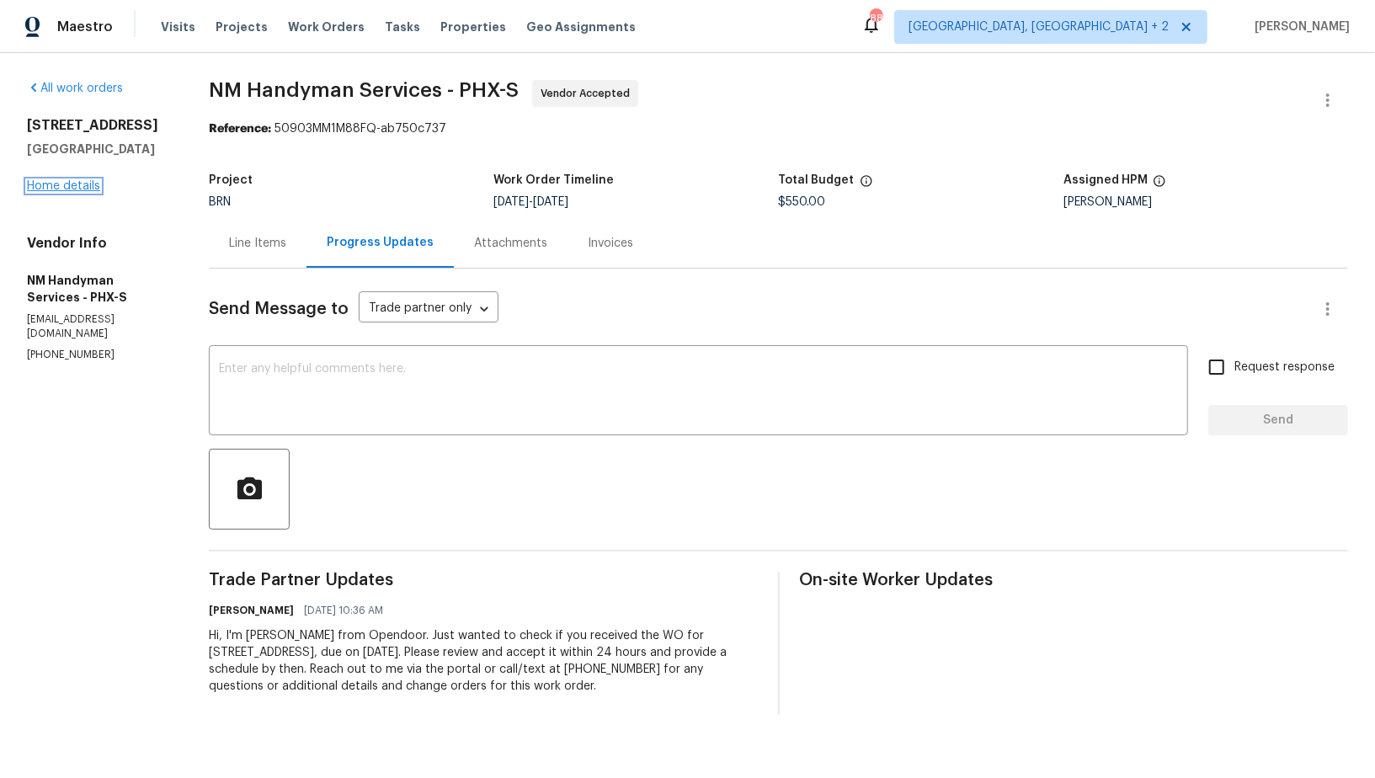
click at [92, 192] on link "Home details" at bounding box center [63, 186] width 73 height 12
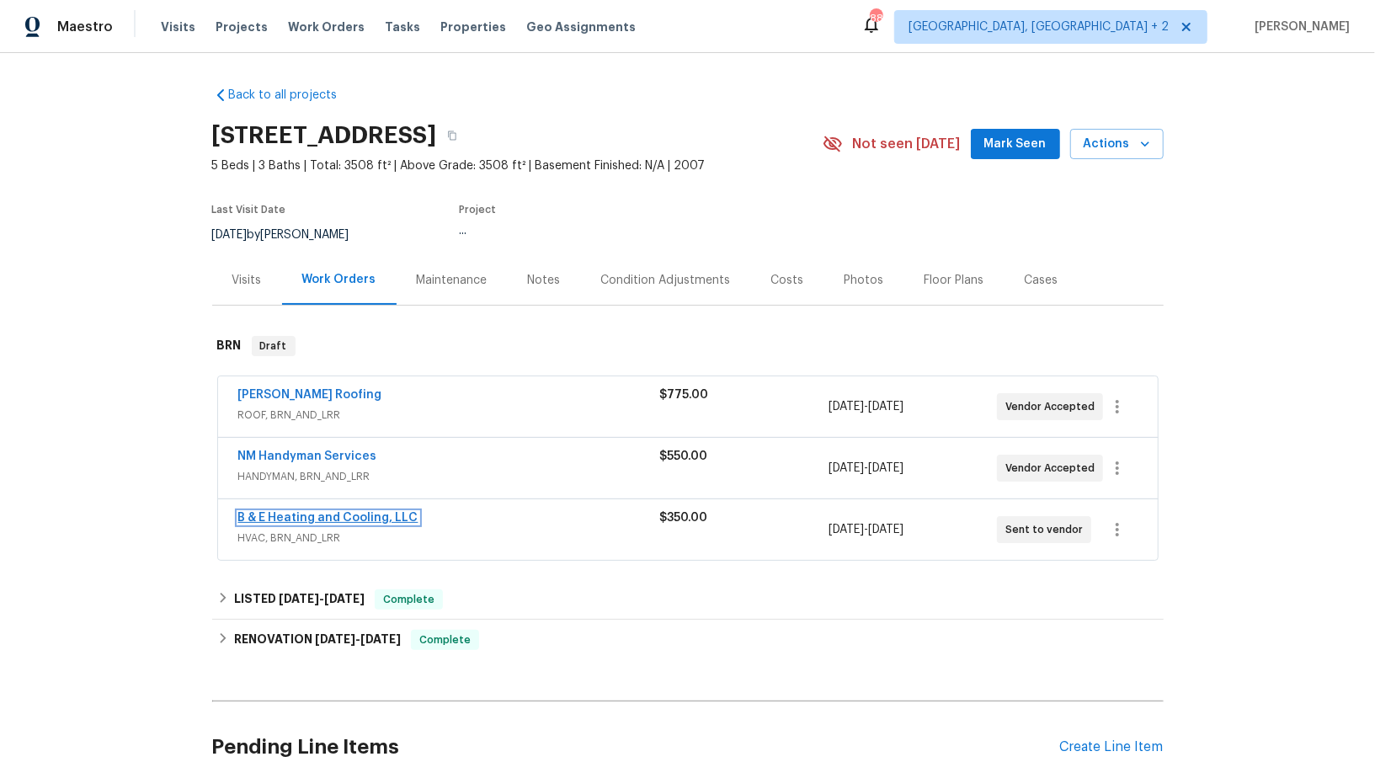
click at [293, 513] on link "B & E Heating and Cooling, LLC" at bounding box center [328, 518] width 180 height 12
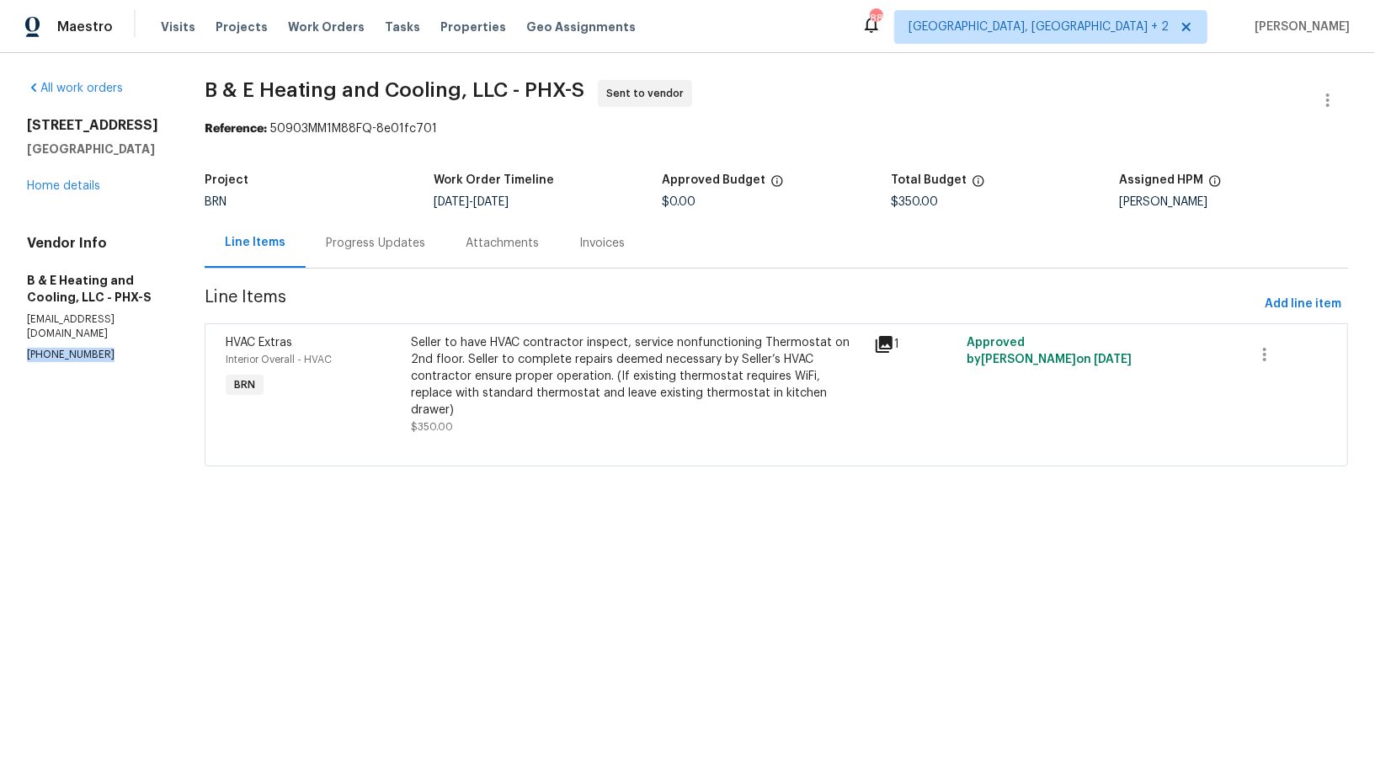
drag, startPoint x: 105, startPoint y: 340, endPoint x: 0, endPoint y: 340, distance: 105.3
click at [0, 340] on div "All work orders 4990 E Odessa Dr San Tan Valley, AZ 85140 Home details Vendor I…" at bounding box center [687, 283] width 1375 height 461
copy p "(602) 281-6610"
click at [369, 254] on div "Progress Updates" at bounding box center [376, 243] width 140 height 50
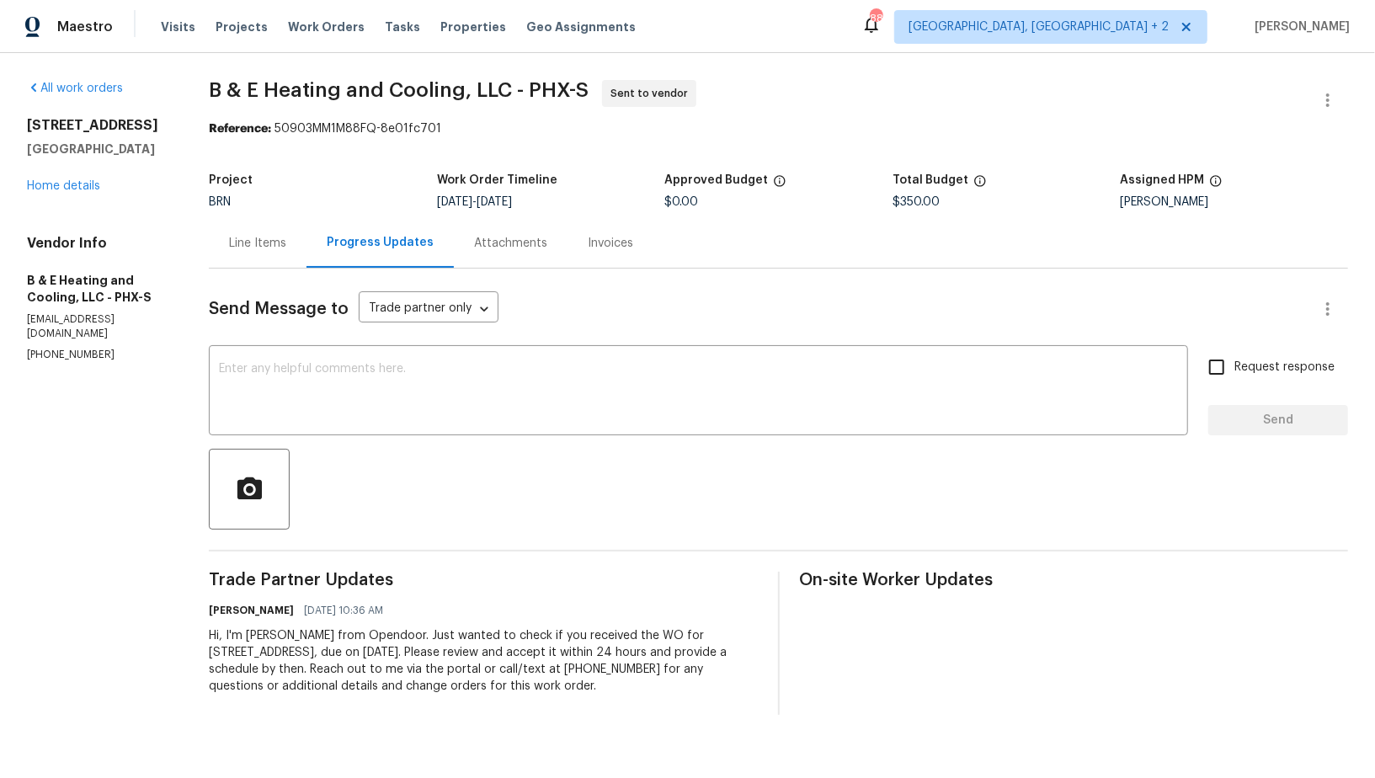
click at [271, 262] on div "Line Items" at bounding box center [258, 243] width 98 height 50
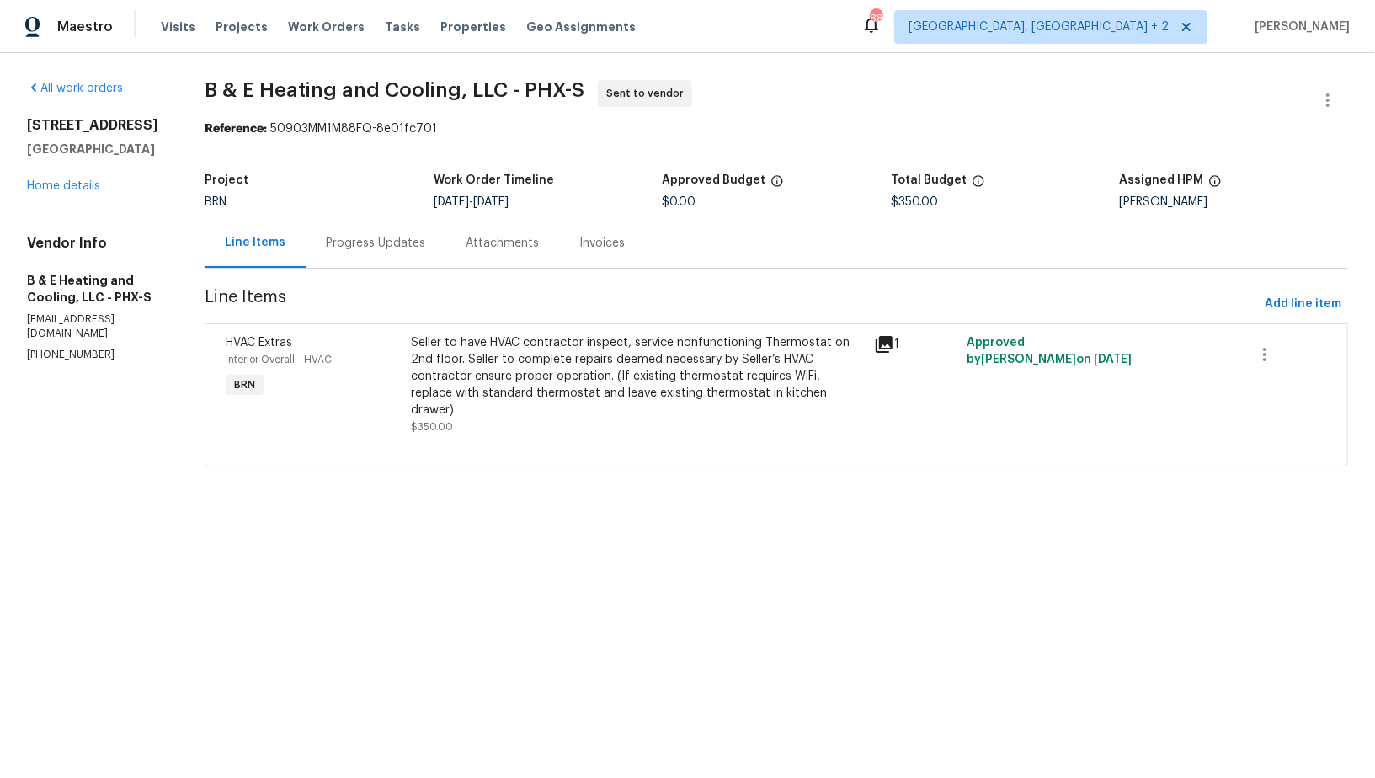
click at [344, 268] on div "Line Items Progress Updates Attachments Invoices" at bounding box center [777, 243] width 1144 height 51
click at [368, 247] on div "Progress Updates" at bounding box center [375, 243] width 99 height 17
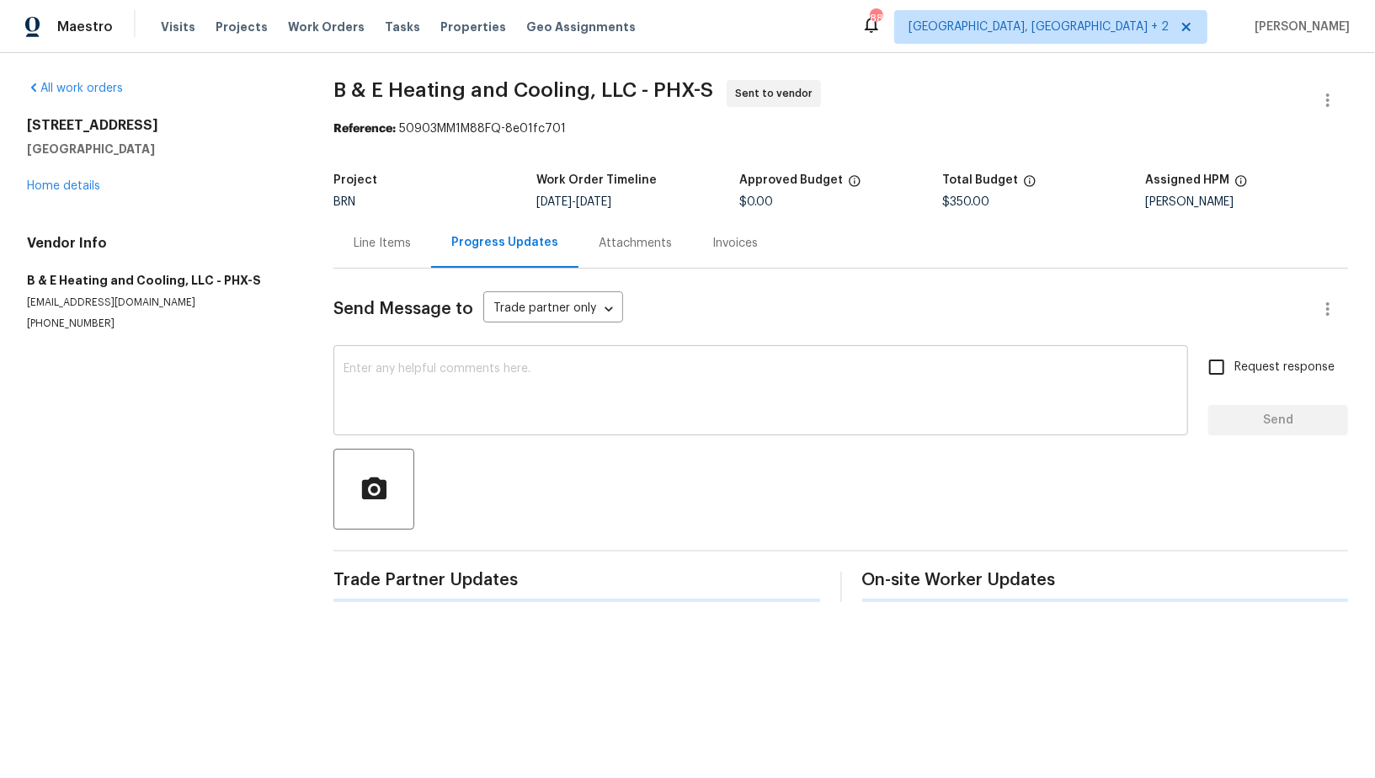
click at [343, 408] on div "x ​" at bounding box center [760, 392] width 855 height 86
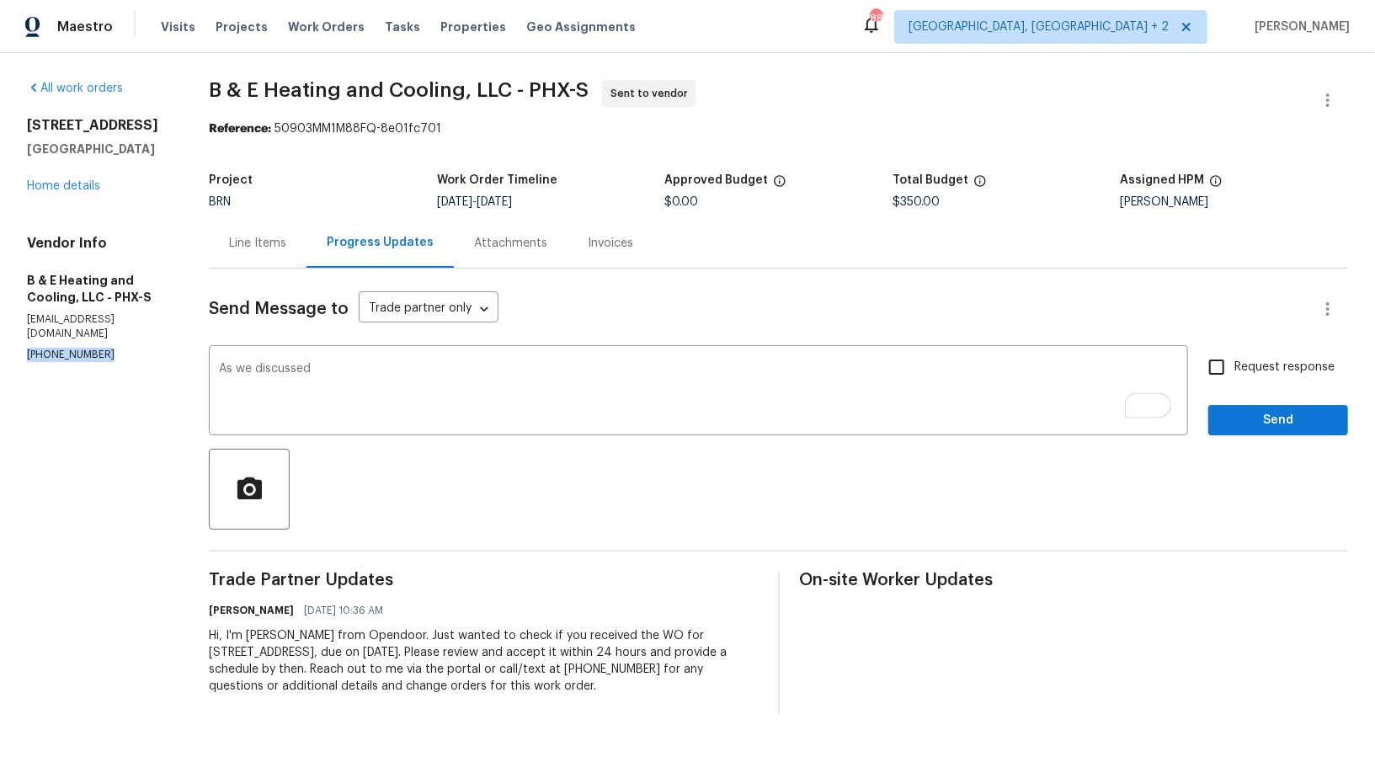
drag, startPoint x: 109, startPoint y: 342, endPoint x: 0, endPoint y: 342, distance: 108.6
click at [0, 342] on div "All work orders 4990 E Odessa Dr San Tan Valley, AZ 85140 Home details Vendor I…" at bounding box center [687, 397] width 1375 height 689
copy p "(602) 281-6610"
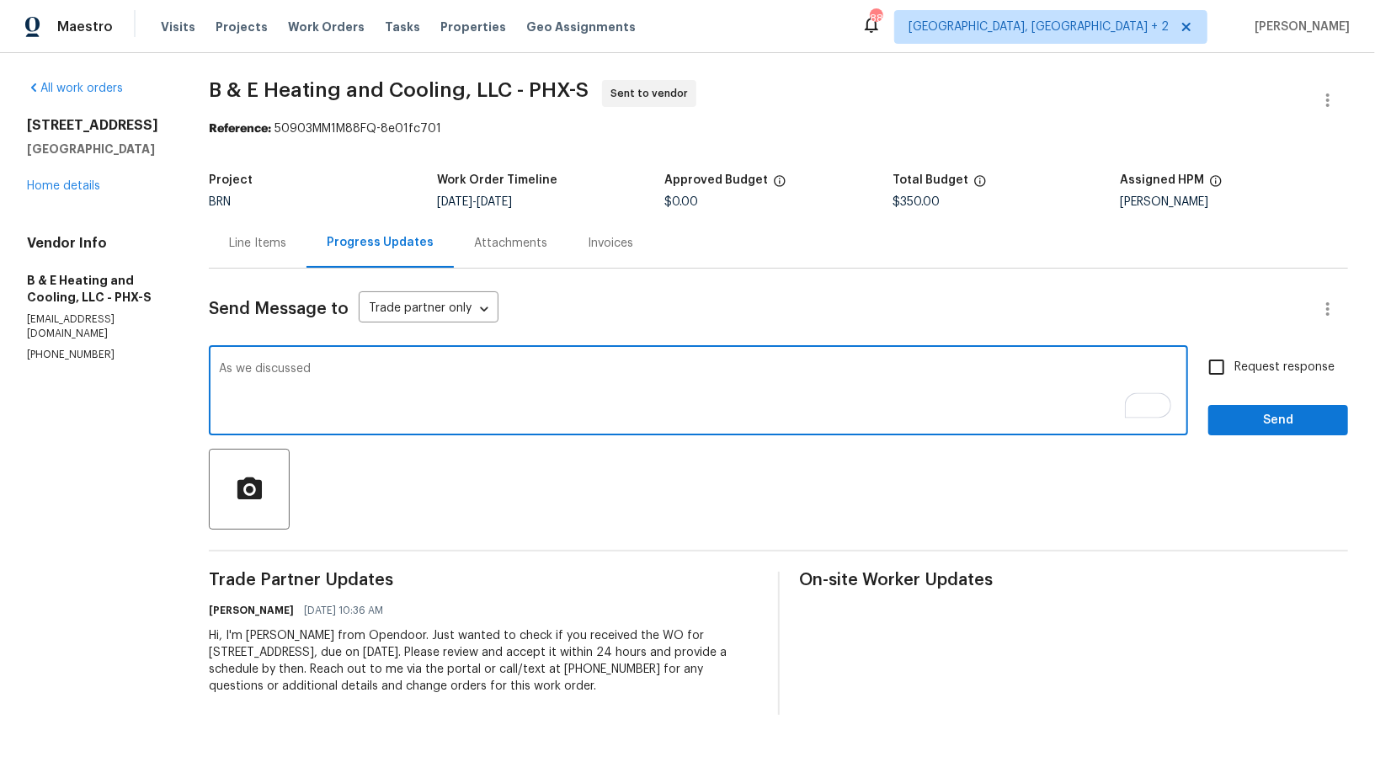
click at [367, 370] on textarea "As we discussed" at bounding box center [698, 392] width 959 height 59
paste textarea "(602) 281-6610"
click at [484, 371] on textarea "As we discussed (602) 281-6610, Please check and let me know if you can accept …" at bounding box center [698, 392] width 959 height 59
click at [421, 376] on textarea "As we discussed (602) 281-6610, Please check with your manager and let me know …" at bounding box center [698, 392] width 959 height 59
click at [421, 371] on textarea "As we discussed (602) 281-6610, Please check with your manager and let me know …" at bounding box center [698, 392] width 959 height 59
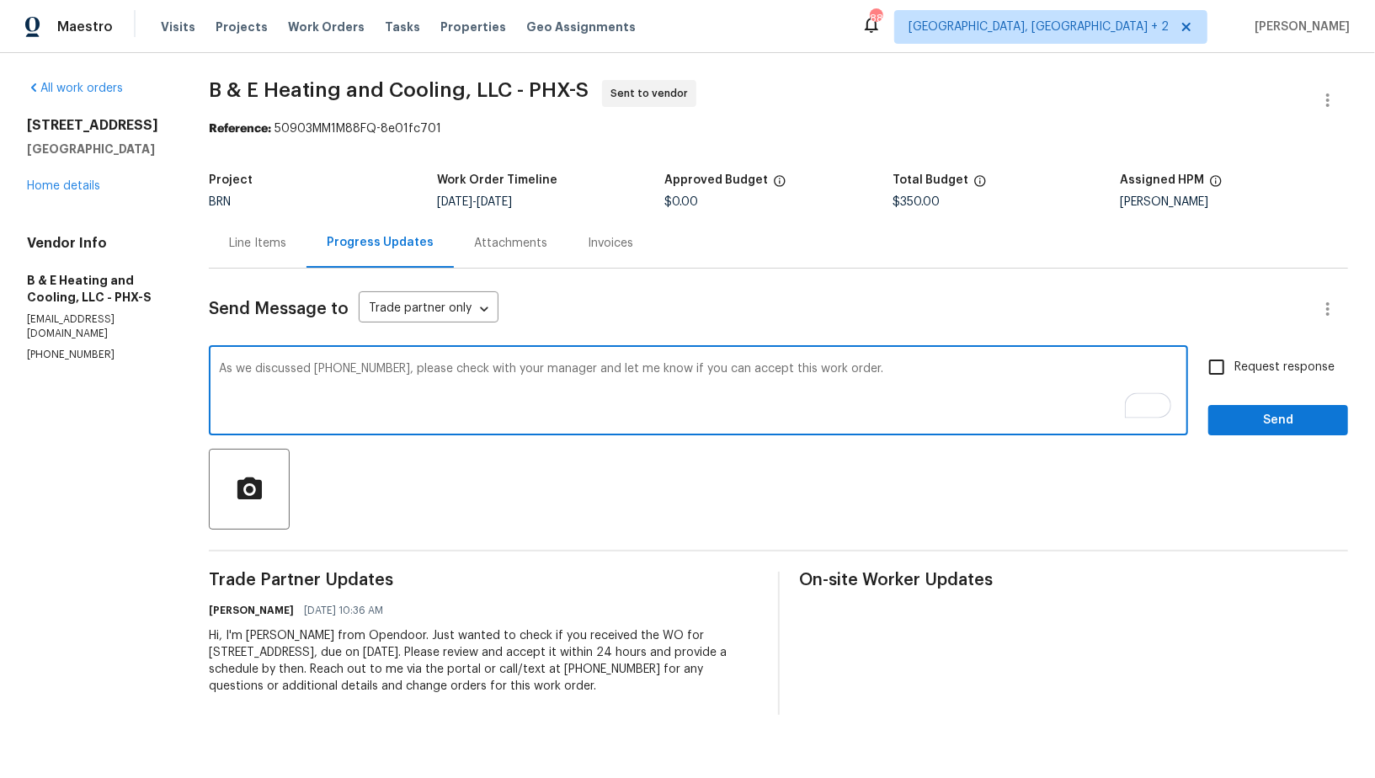
type textarea "As we discussed (602) 281-6610, please check with your manager and let me know …"
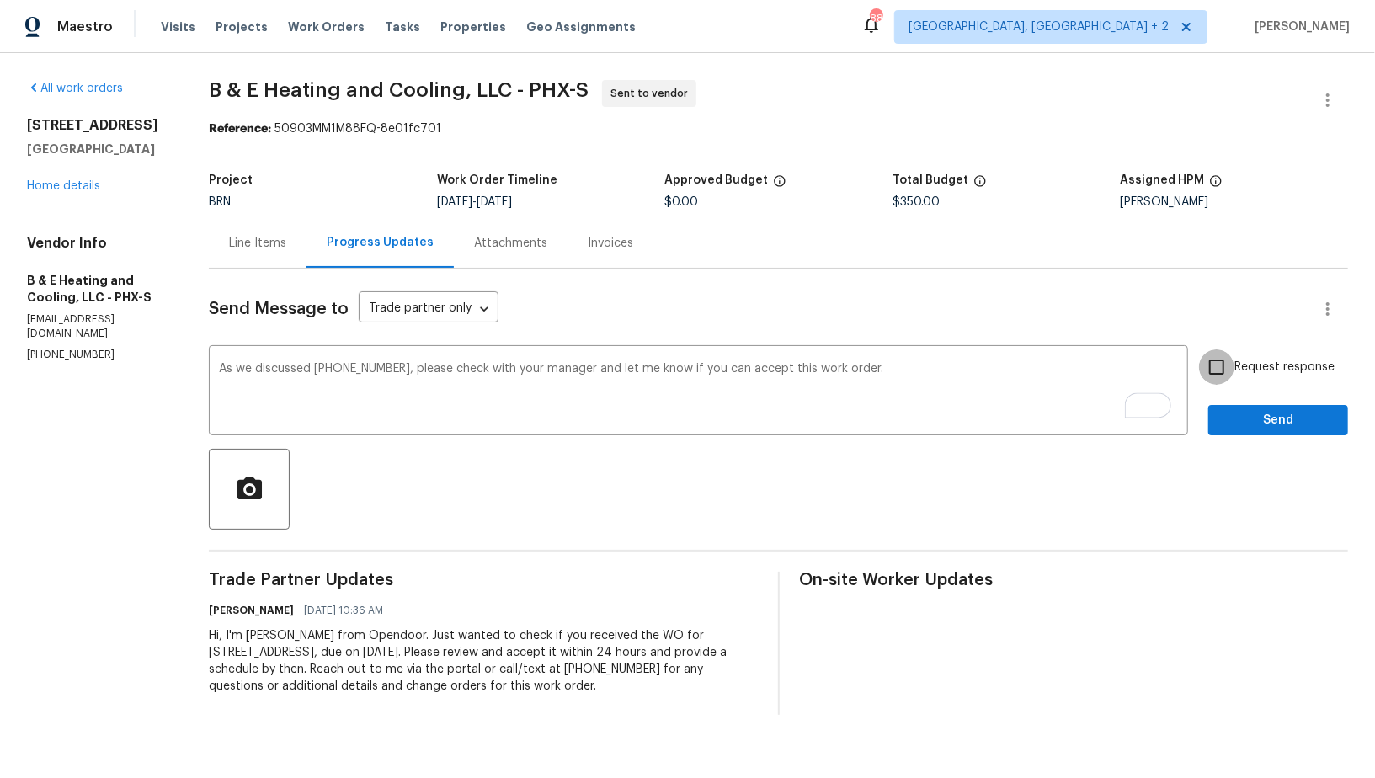
click at [1213, 376] on input "Request response" at bounding box center [1216, 366] width 35 height 35
checkbox input "true"
click at [1232, 411] on span "Send" at bounding box center [1278, 420] width 113 height 21
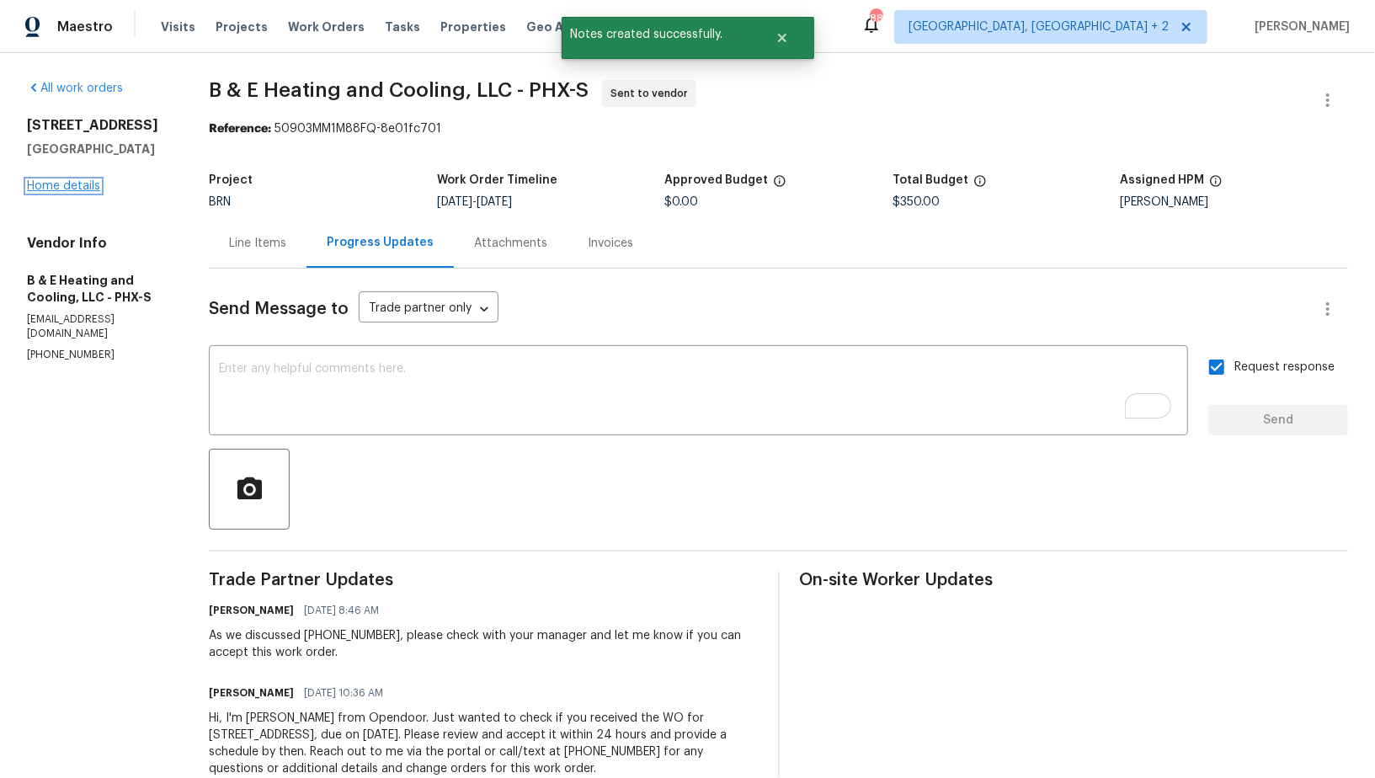
click at [60, 190] on link "Home details" at bounding box center [63, 186] width 73 height 12
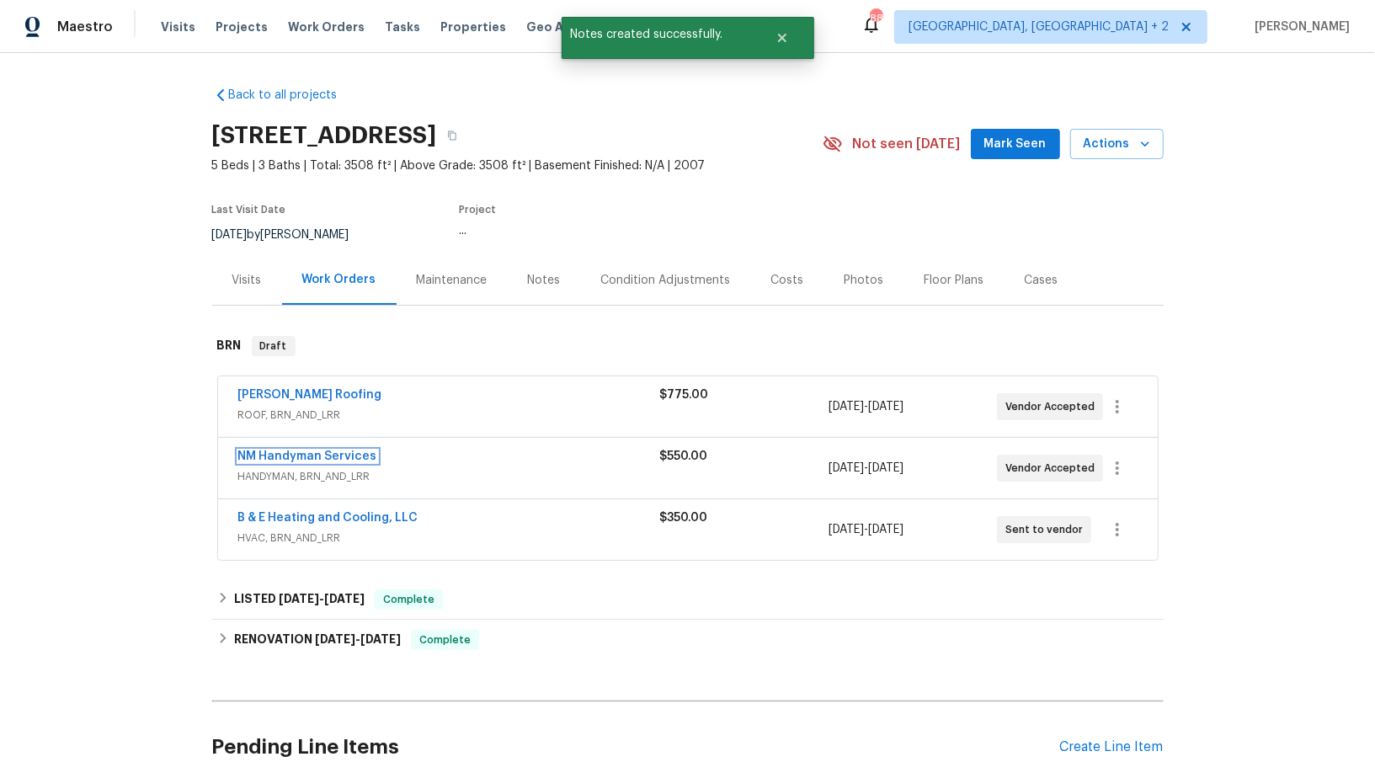
click at [296, 453] on link "NM Handyman Services" at bounding box center [307, 457] width 139 height 12
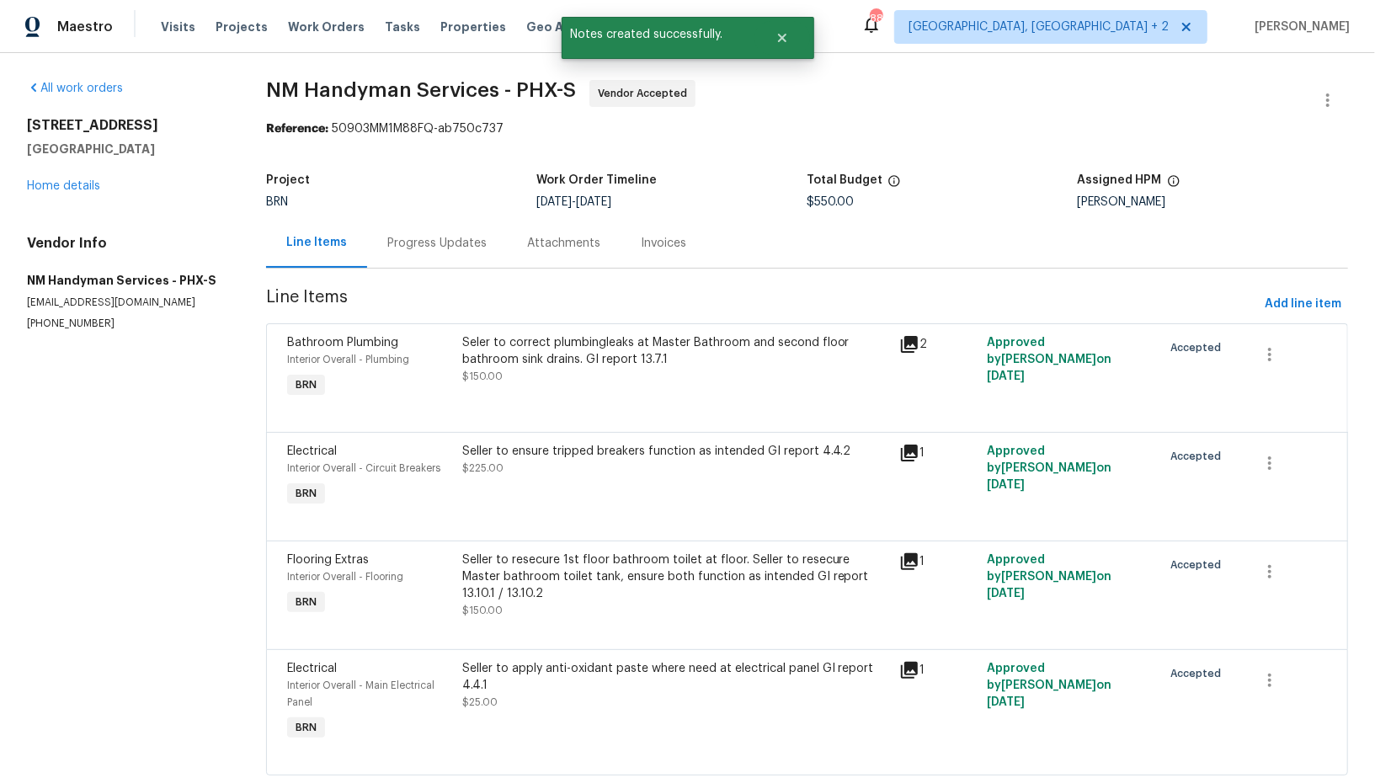
click at [438, 250] on div "Progress Updates" at bounding box center [436, 243] width 99 height 17
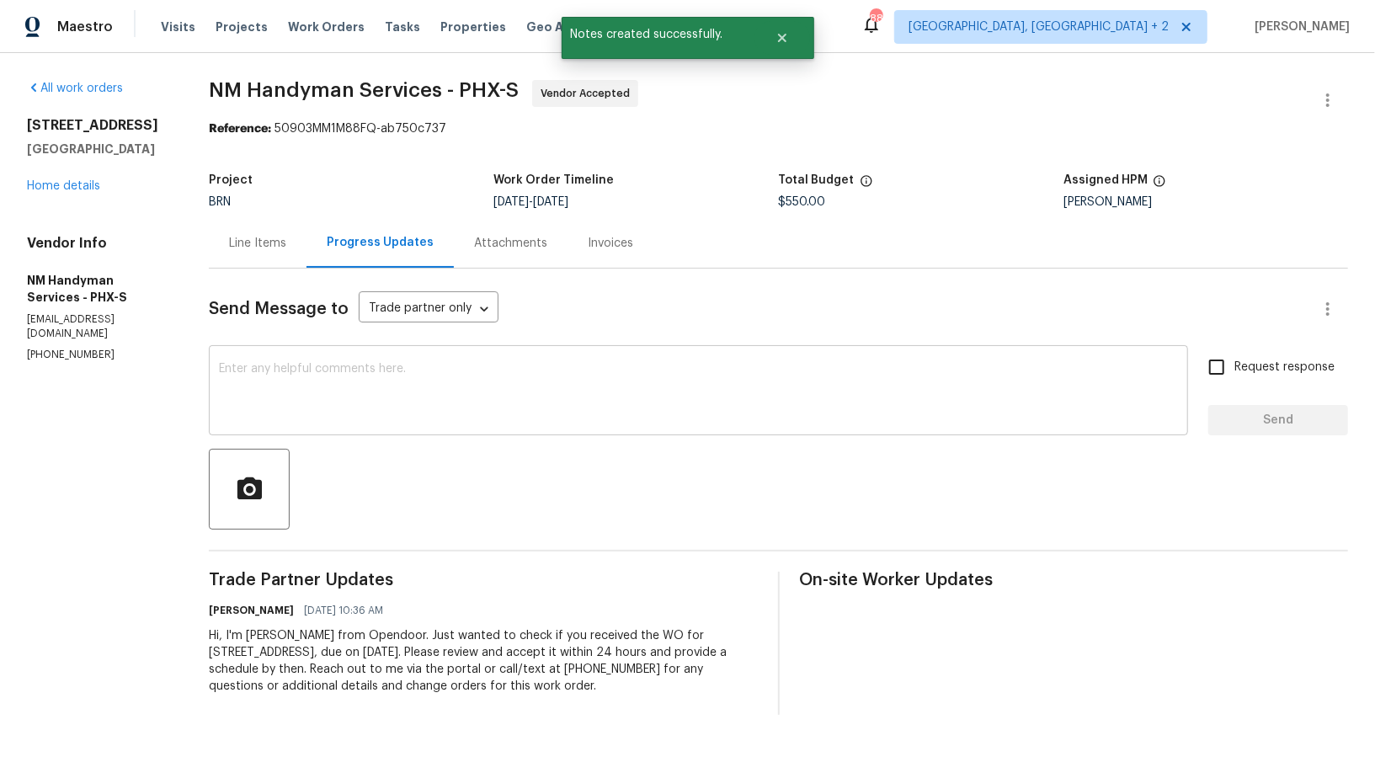
click at [408, 409] on textarea at bounding box center [698, 392] width 959 height 59
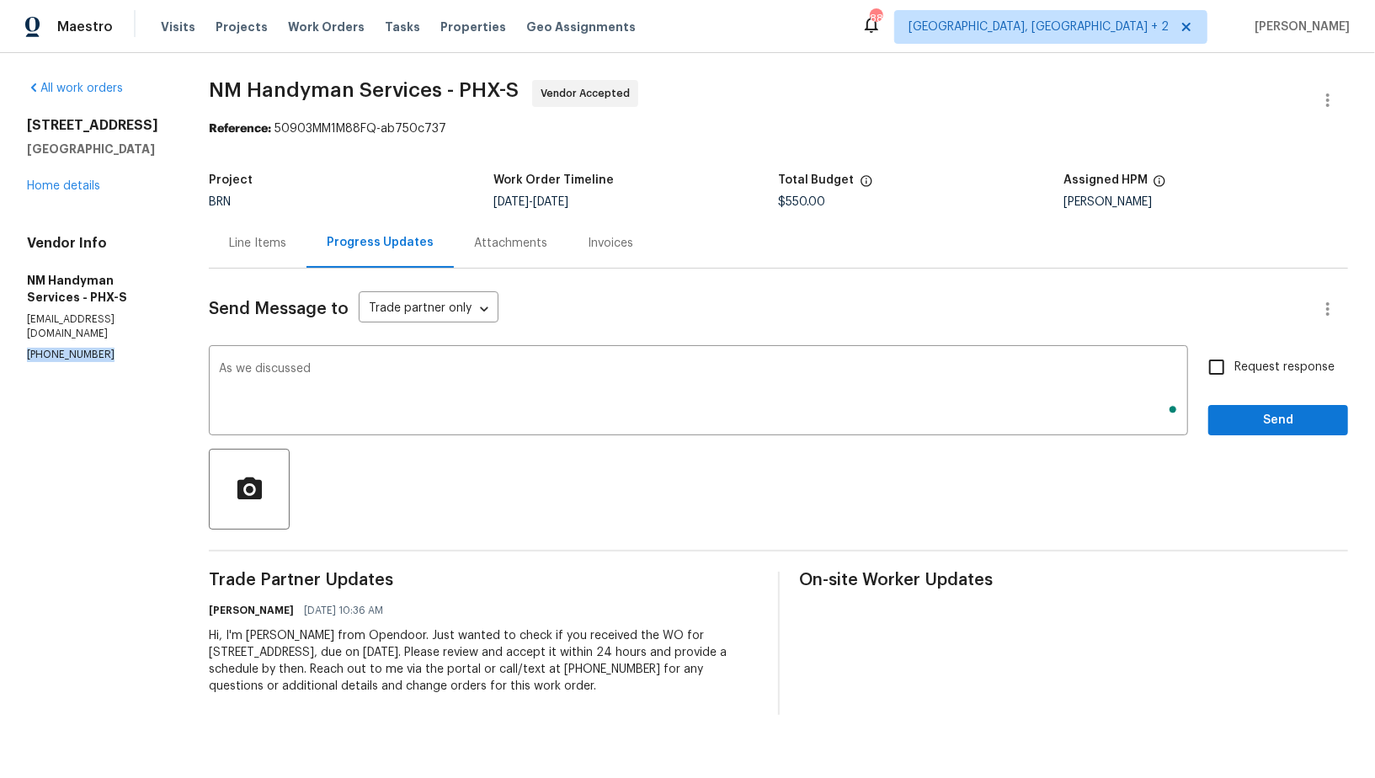
drag, startPoint x: 127, startPoint y: 362, endPoint x: 0, endPoint y: 362, distance: 127.2
click at [0, 362] on div "All work orders 4990 E Odessa Dr San Tan Valley, AZ 85140 Home details Vendor I…" at bounding box center [687, 397] width 1375 height 689
copy p "(480) 703-5733"
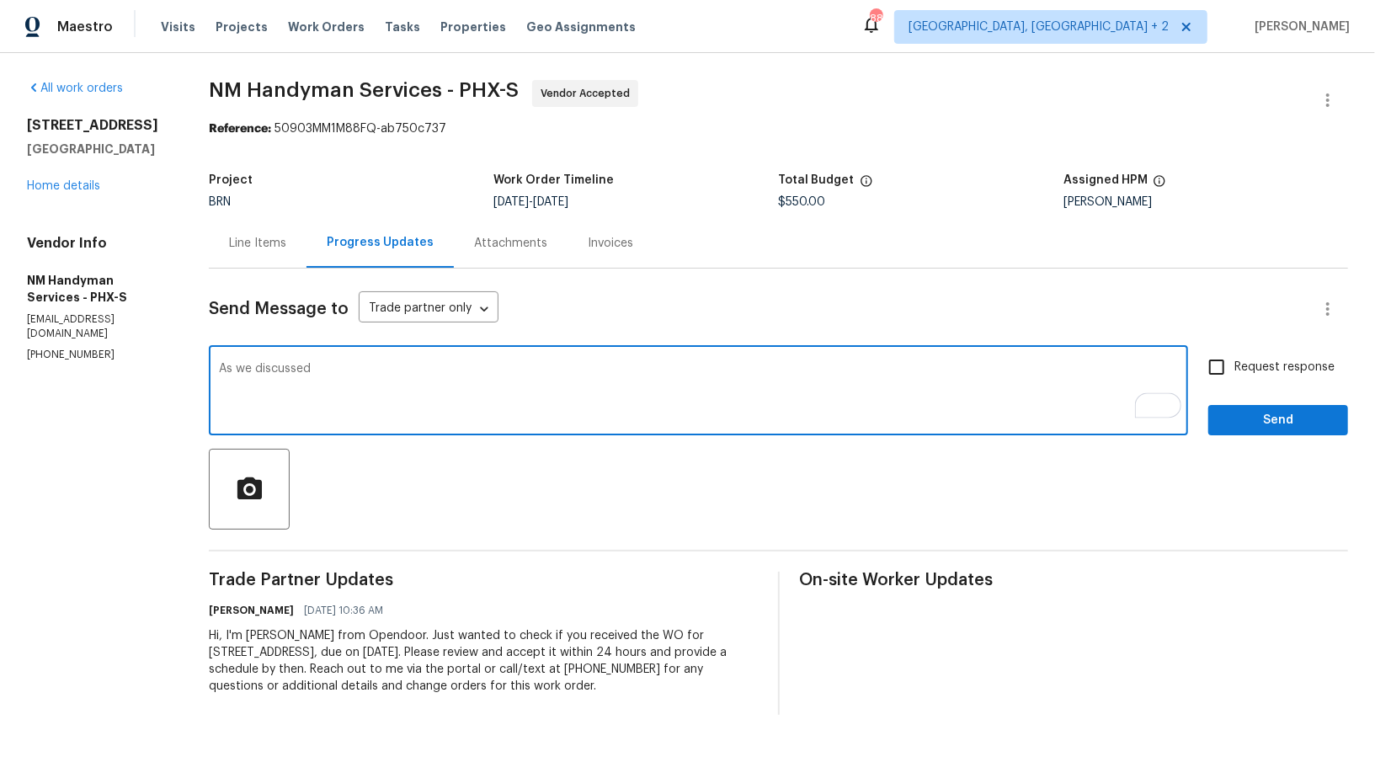
click at [322, 371] on textarea "As we discussed" at bounding box center [698, 392] width 959 height 59
paste textarea "(480) 703-5733"
type textarea "As we discussed (480) 703-5733, Please complete the inspection today and also p…"
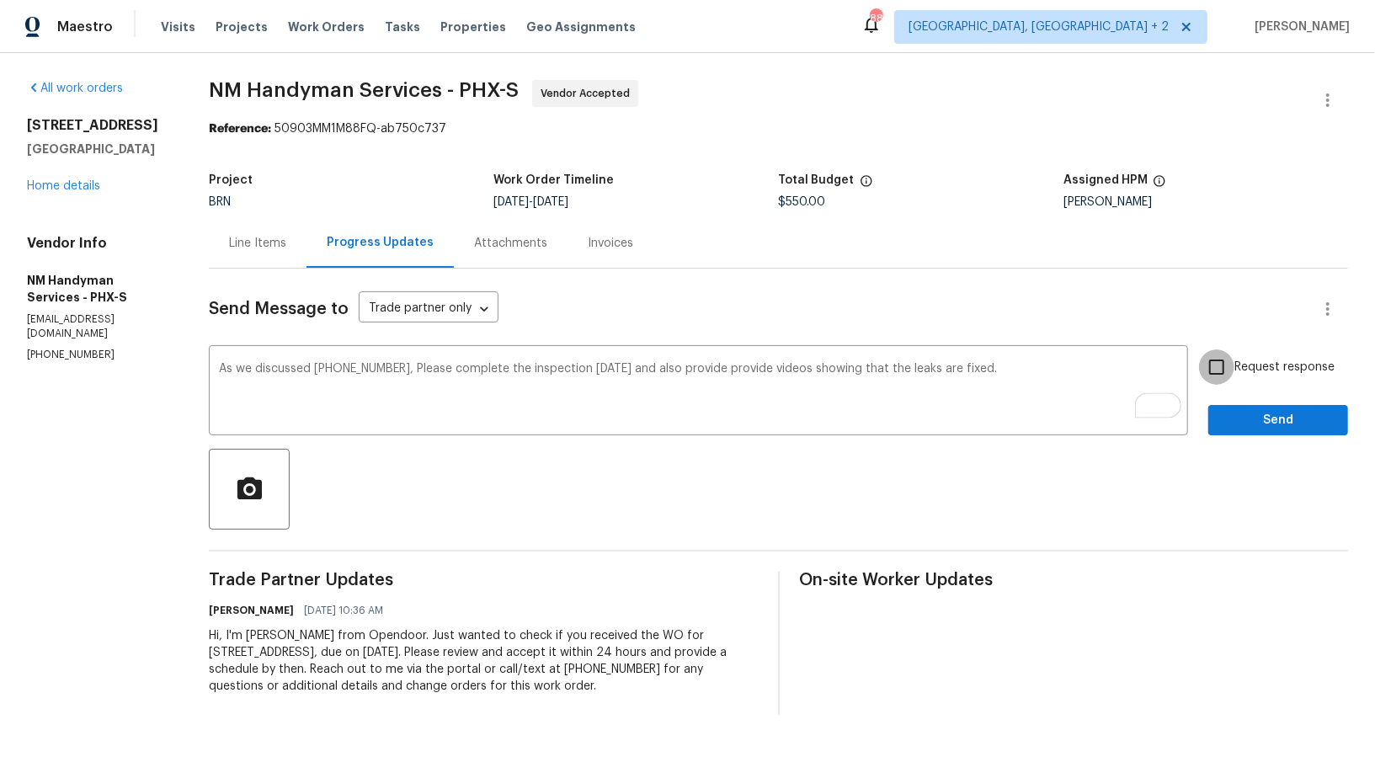
click at [1224, 370] on input "Request response" at bounding box center [1216, 366] width 35 height 35
checkbox input "true"
click at [1231, 412] on span "Send" at bounding box center [1278, 420] width 113 height 21
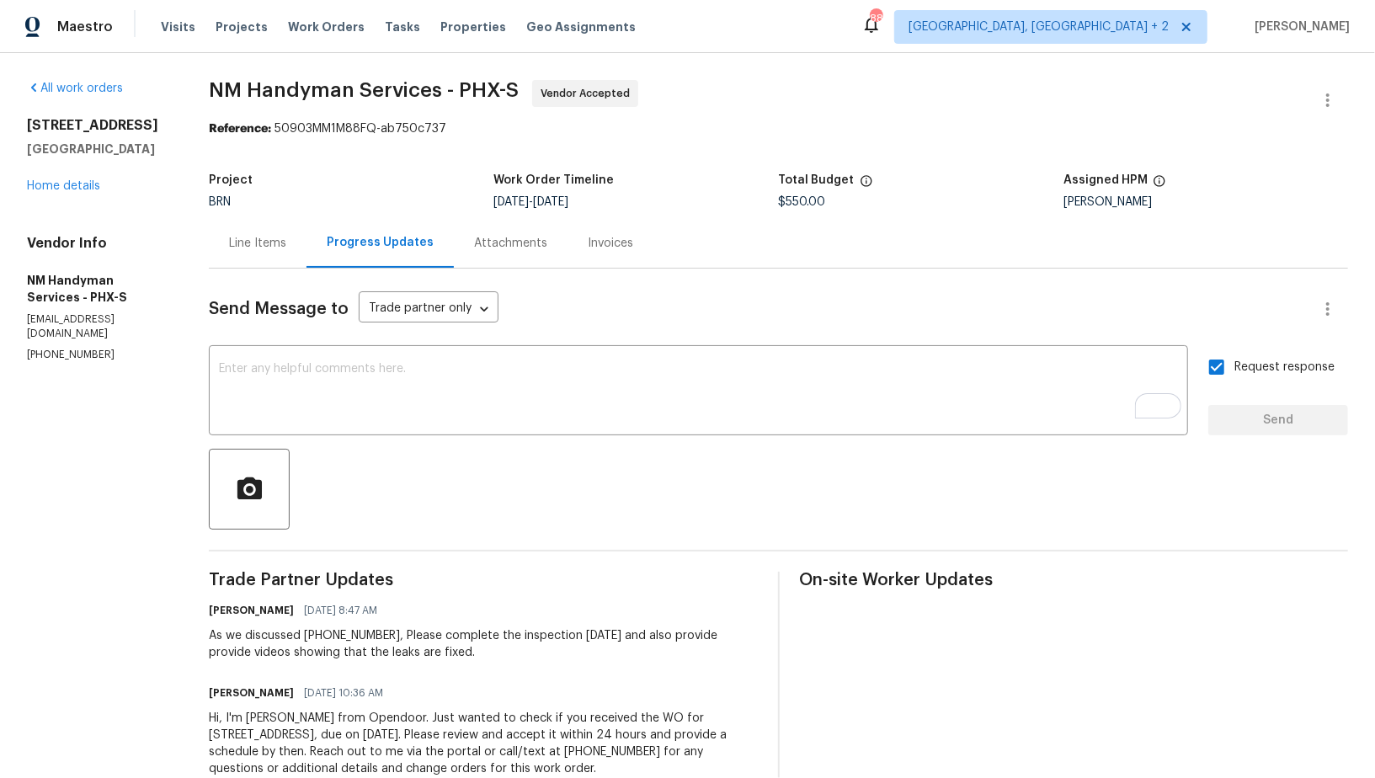
click at [242, 232] on div "Line Items" at bounding box center [258, 243] width 98 height 50
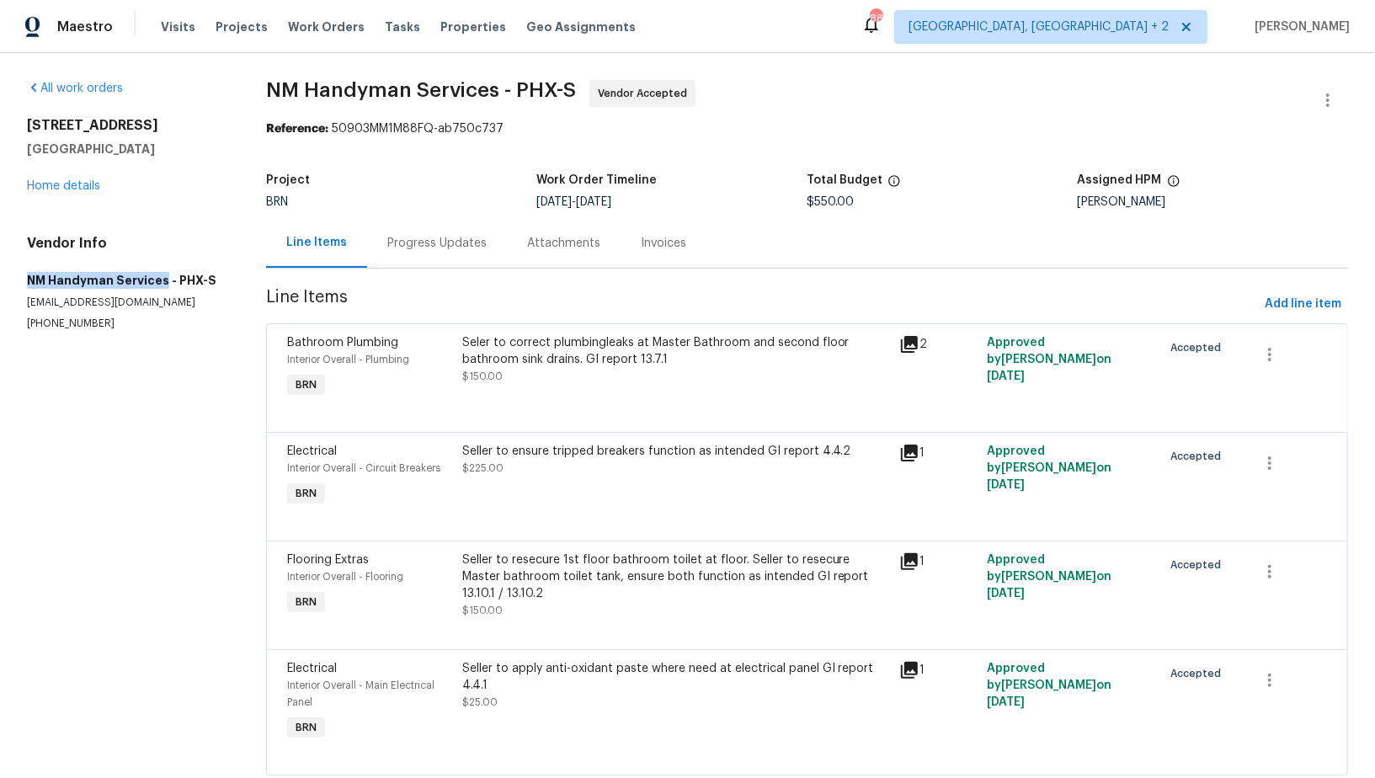
drag, startPoint x: 0, startPoint y: 286, endPoint x: 163, endPoint y: 283, distance: 162.6
click at [163, 283] on div "All work orders 4990 E Odessa Dr San Tan Valley, AZ 85140 Home details Vendor I…" at bounding box center [687, 438] width 1375 height 770
copy h5 "NM Handyman Services"
click at [45, 188] on link "Home details" at bounding box center [63, 186] width 73 height 12
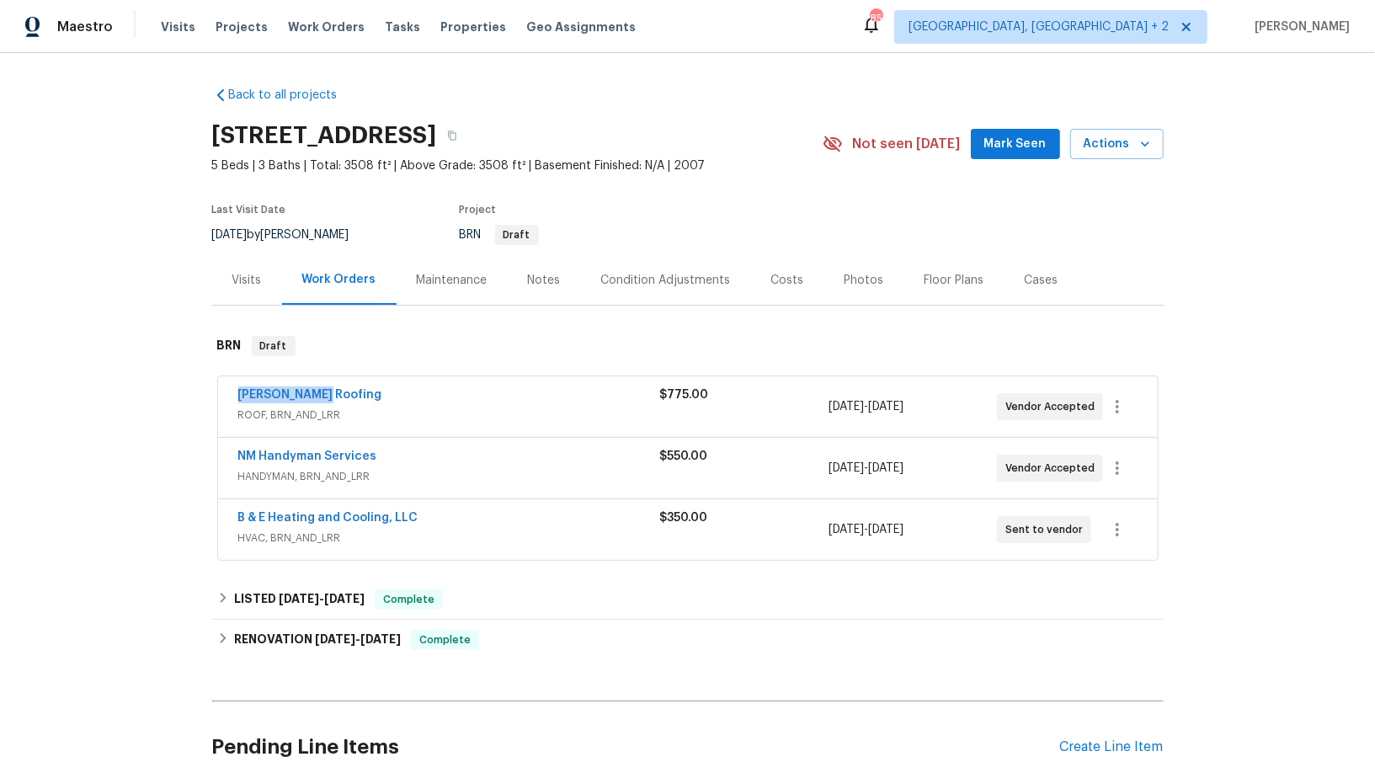
drag, startPoint x: 326, startPoint y: 396, endPoint x: 214, endPoint y: 396, distance: 112.0
click at [214, 396] on div "Stout Roofing ROOF, BRN_AND_LRR $775.00 10/1/2025 - 10/3/2025 Vendor Accepted N…" at bounding box center [688, 469] width 952 height 193
copy link "Stout Roofing"
drag, startPoint x: 400, startPoint y: 459, endPoint x: 237, endPoint y: 454, distance: 162.6
click at [238, 454] on div "NM Handyman Services" at bounding box center [449, 458] width 422 height 20
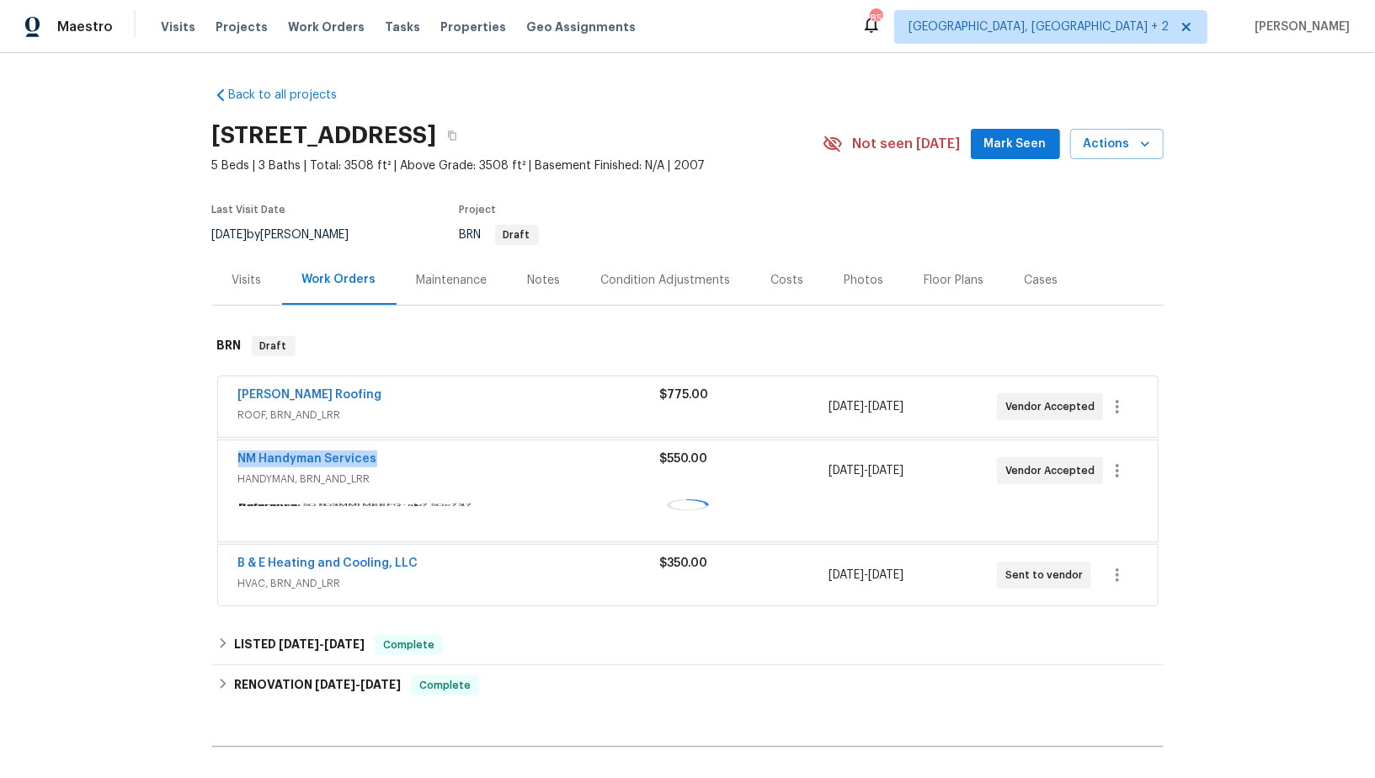
copy link "NM Handyman Services"
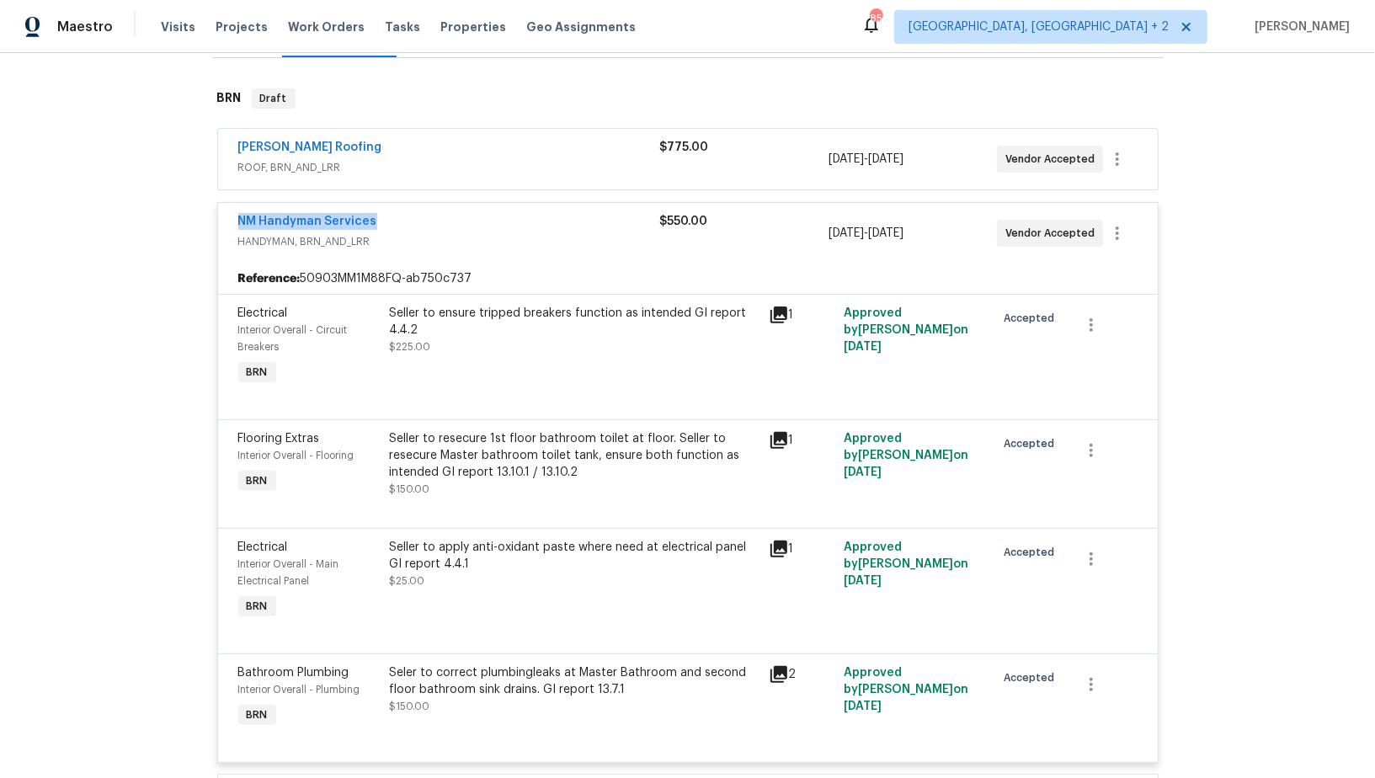
scroll to position [387, 0]
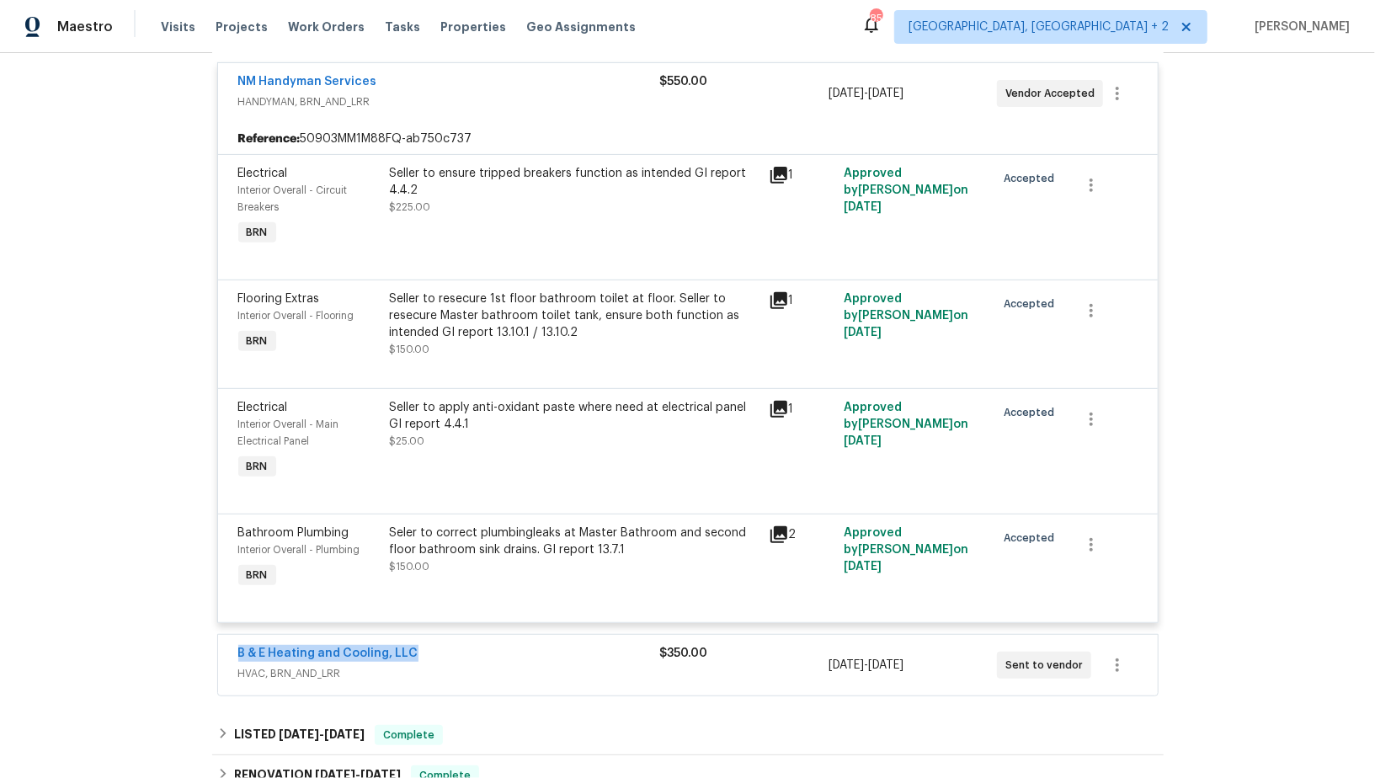
drag, startPoint x: 433, startPoint y: 656, endPoint x: 227, endPoint y: 653, distance: 206.3
click at [227, 653] on div "B & E Heating and Cooling, LLC HVAC, BRN_AND_LRR $350.00 10/1/2025 - 10/3/2025 …" at bounding box center [688, 665] width 940 height 61
copy link "B & E Heating and Cooling, LLC"
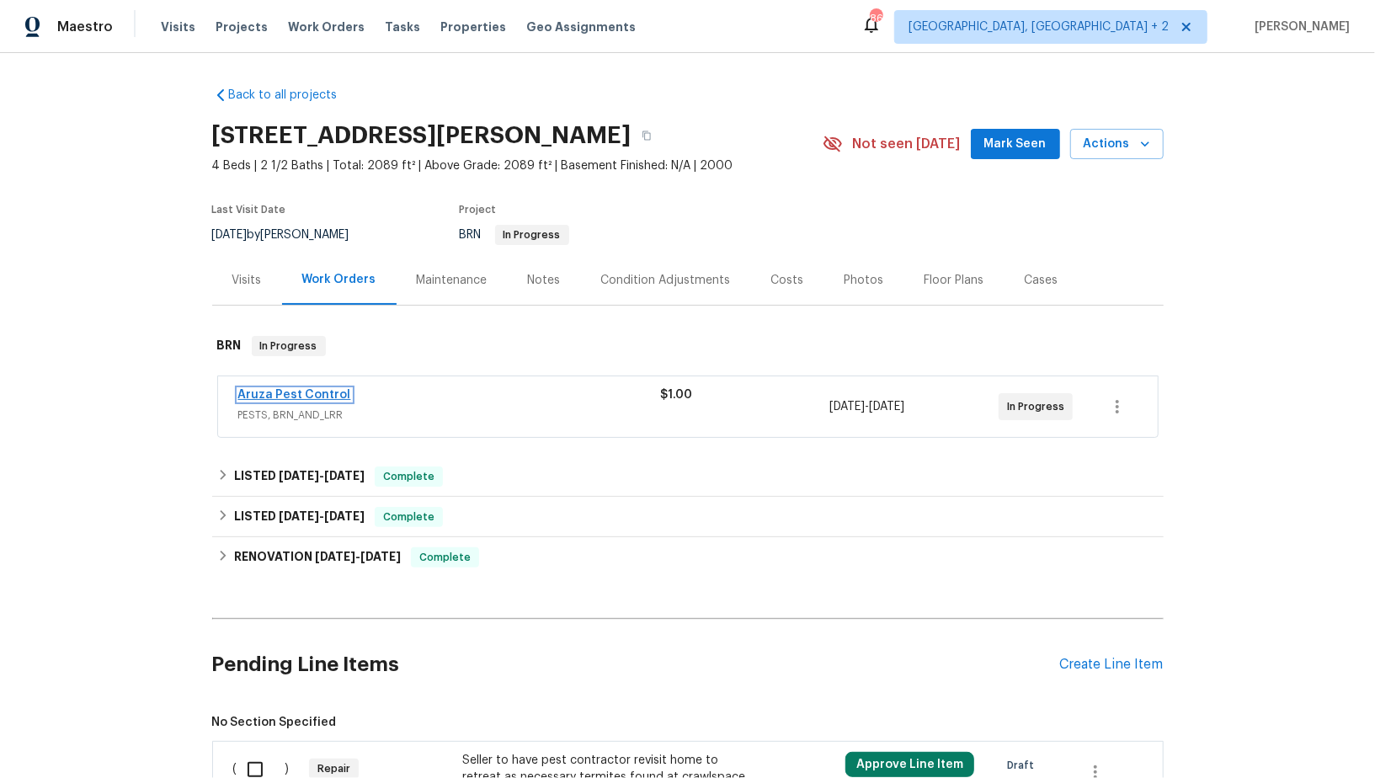
click at [297, 389] on link "Aruza Pest Control" at bounding box center [294, 395] width 113 height 12
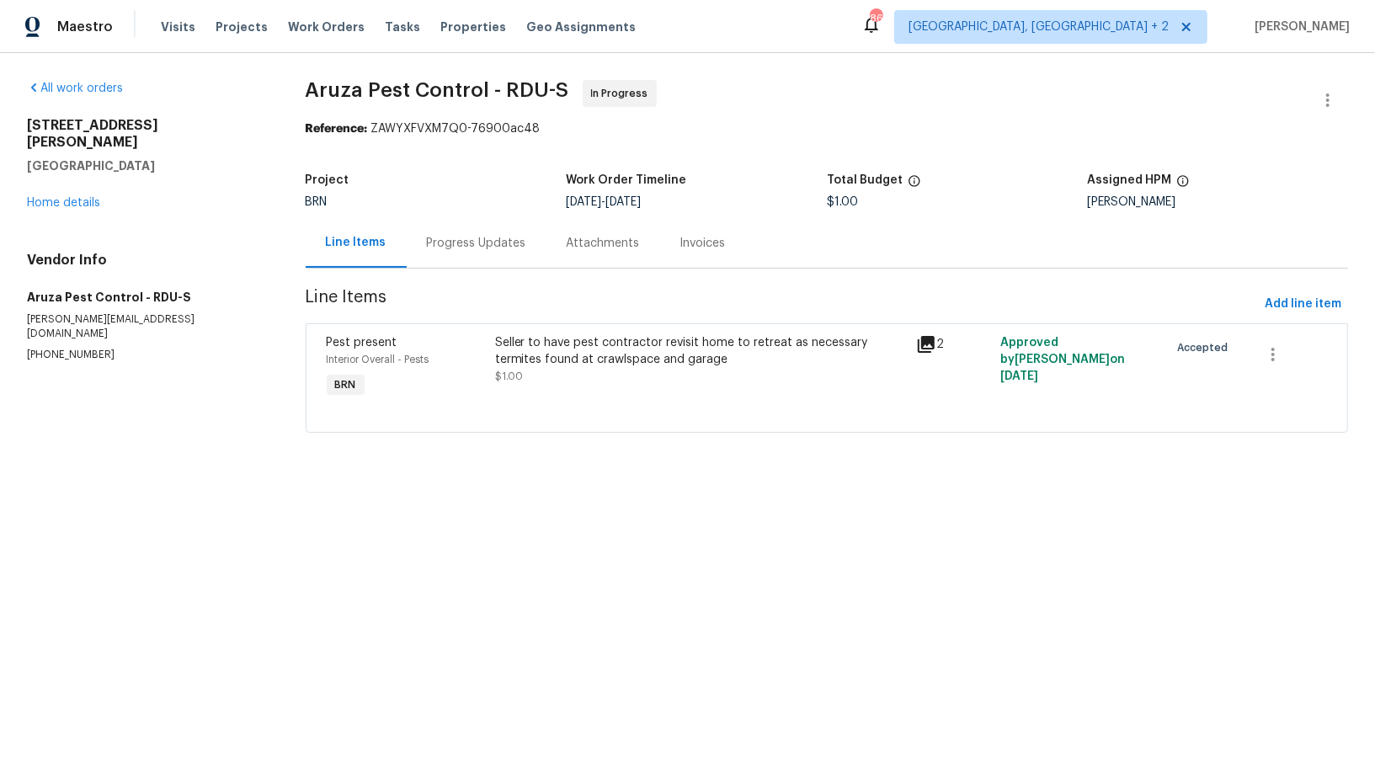
click at [443, 228] on div "Progress Updates" at bounding box center [477, 243] width 140 height 50
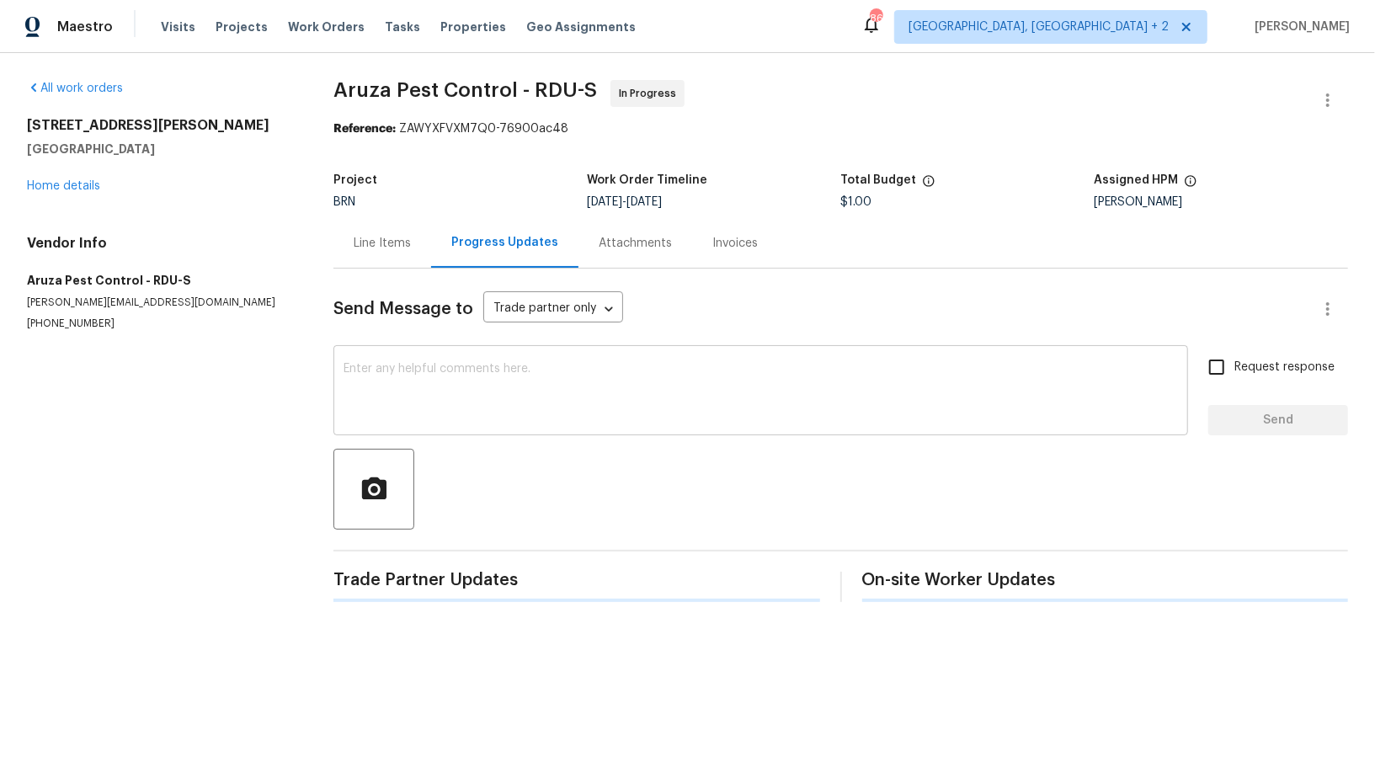
click at [456, 409] on textarea at bounding box center [761, 392] width 835 height 59
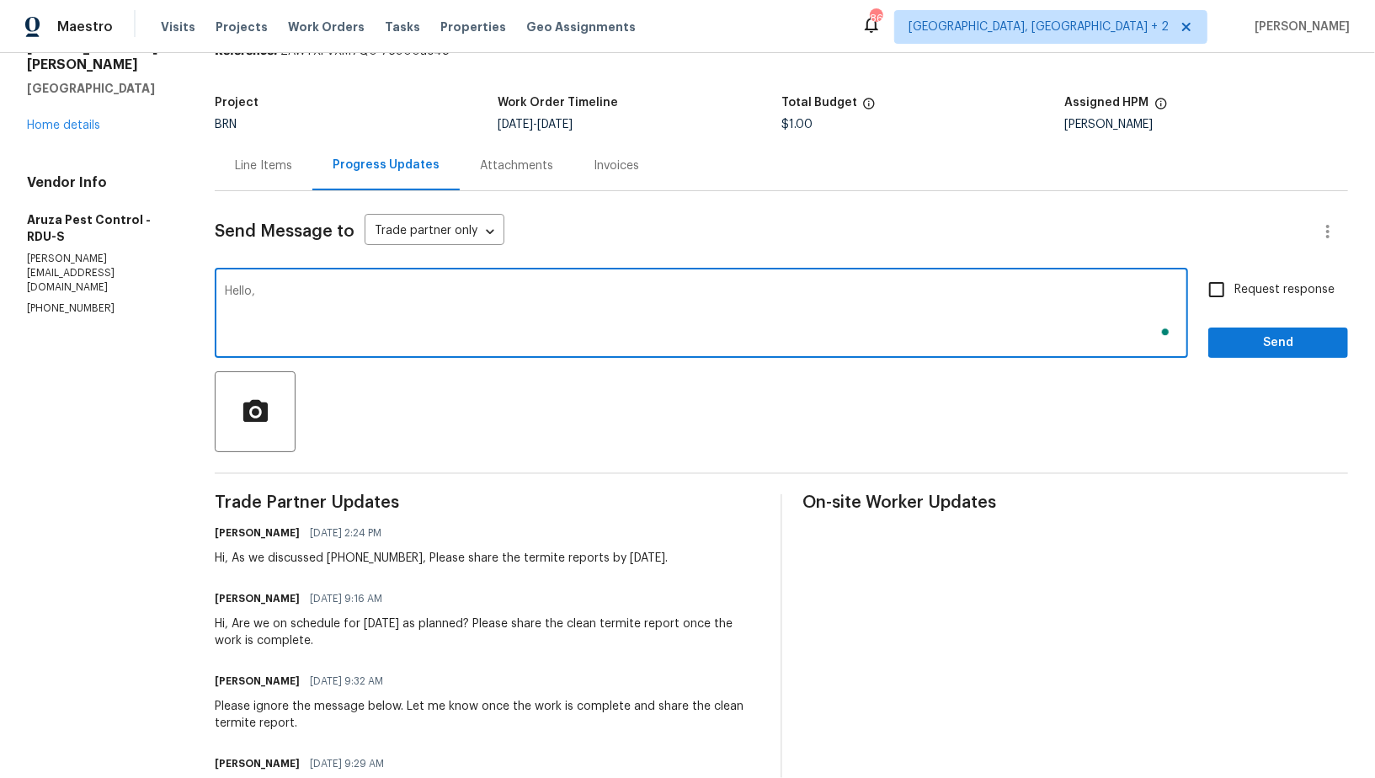
scroll to position [77, 0]
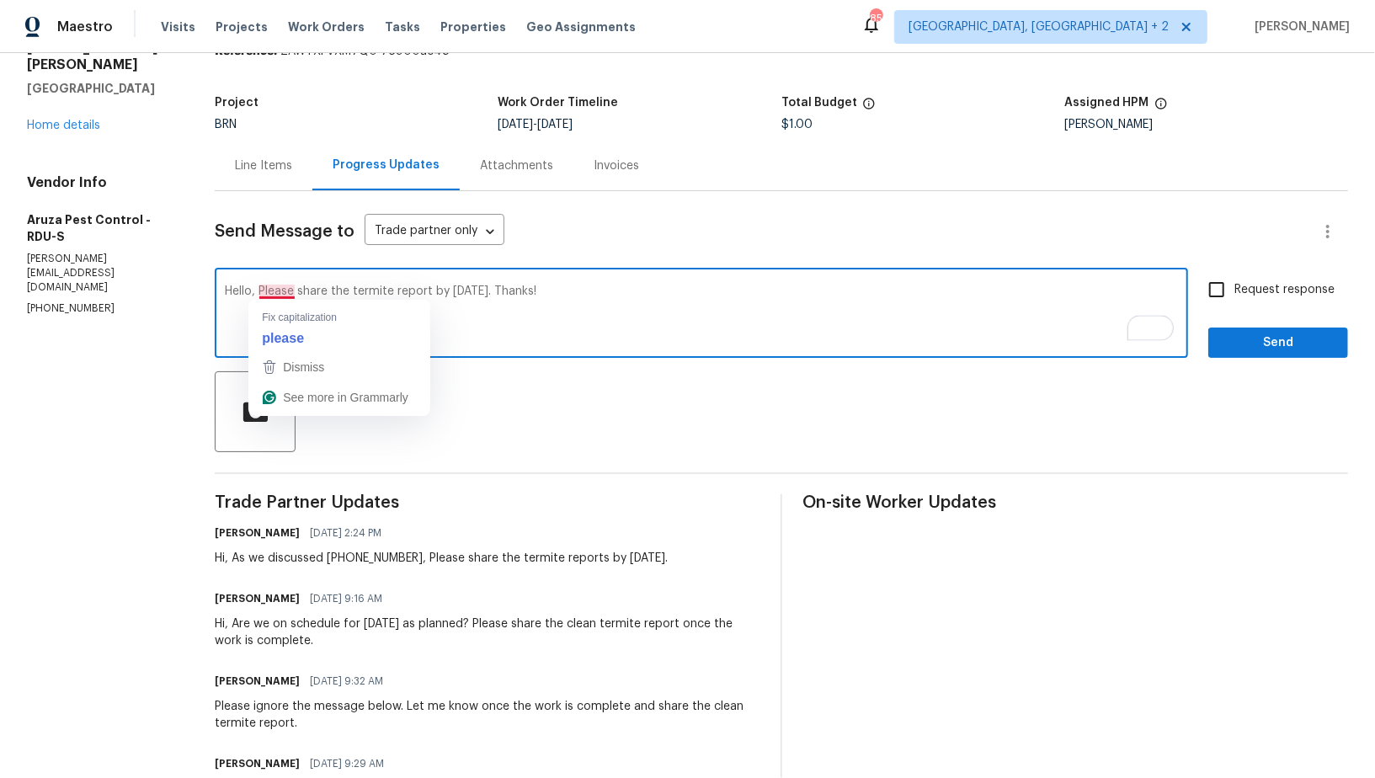
click at [264, 291] on textarea "Hello, Please share the termite report by Today, 10/2. Thanks!" at bounding box center [701, 314] width 953 height 59
type textarea "Hello, Just a heads up, Please share the termite report by Today, 10/2. Thanks!"
click at [1229, 303] on input "Request response" at bounding box center [1216, 289] width 35 height 35
checkbox input "true"
click at [333, 292] on textarea "Hello, Just a heads up, Please share the termite report by Today, 10/2. Thanks!" at bounding box center [701, 314] width 953 height 59
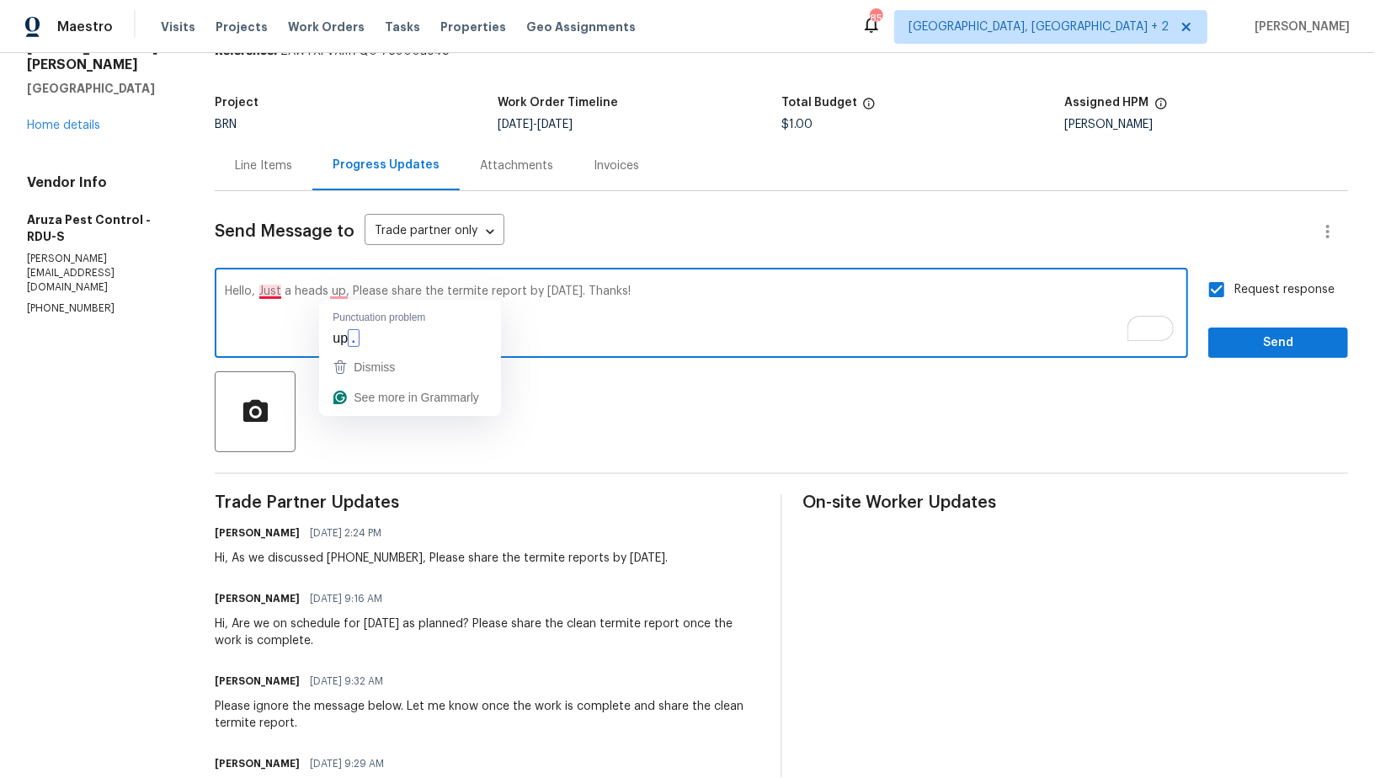
click at [275, 292] on textarea "Hello, Just a heads up, Please share the termite report by Today, 10/2. Thanks!" at bounding box center [701, 314] width 953 height 59
type textarea "Hello, just a heads up, Please share the termite report by Today, 10/2. Thanks!"
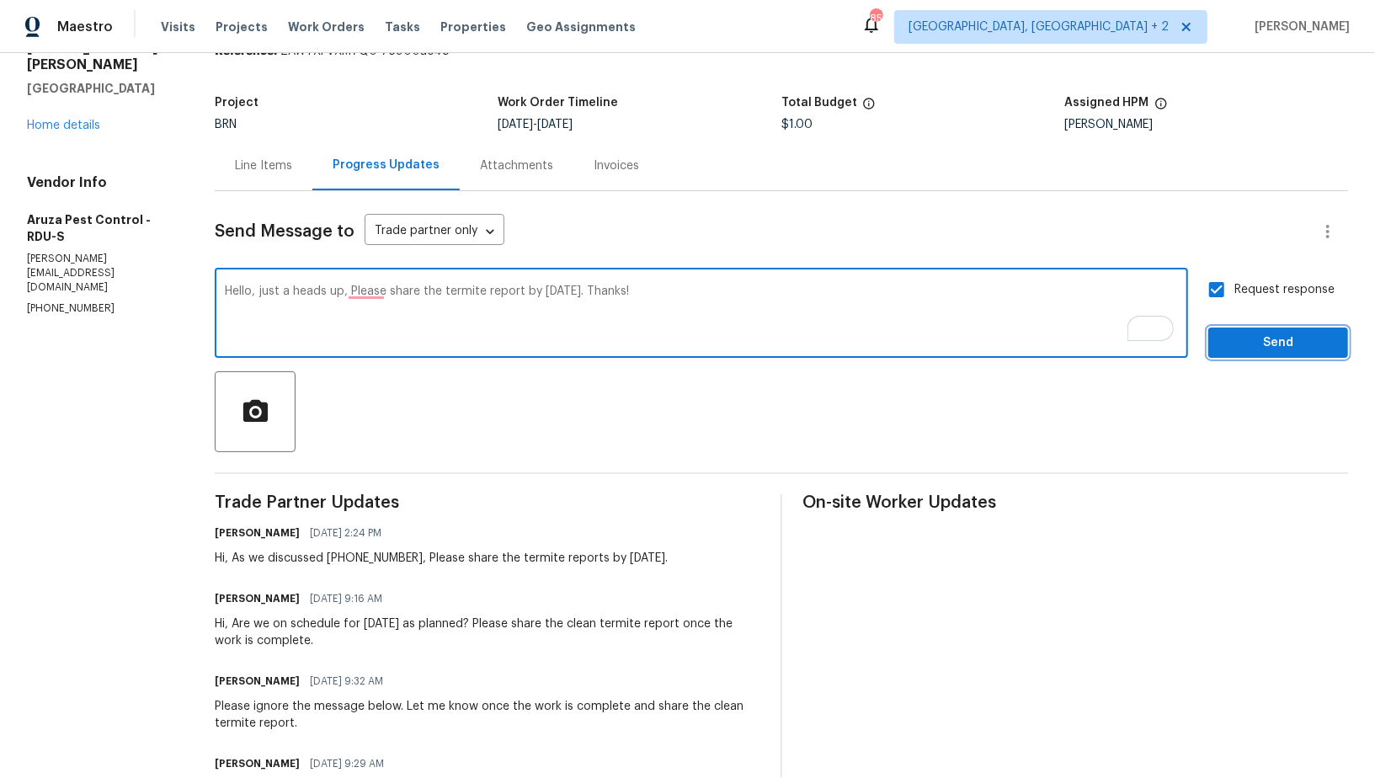
click at [1257, 351] on span "Send" at bounding box center [1278, 343] width 113 height 21
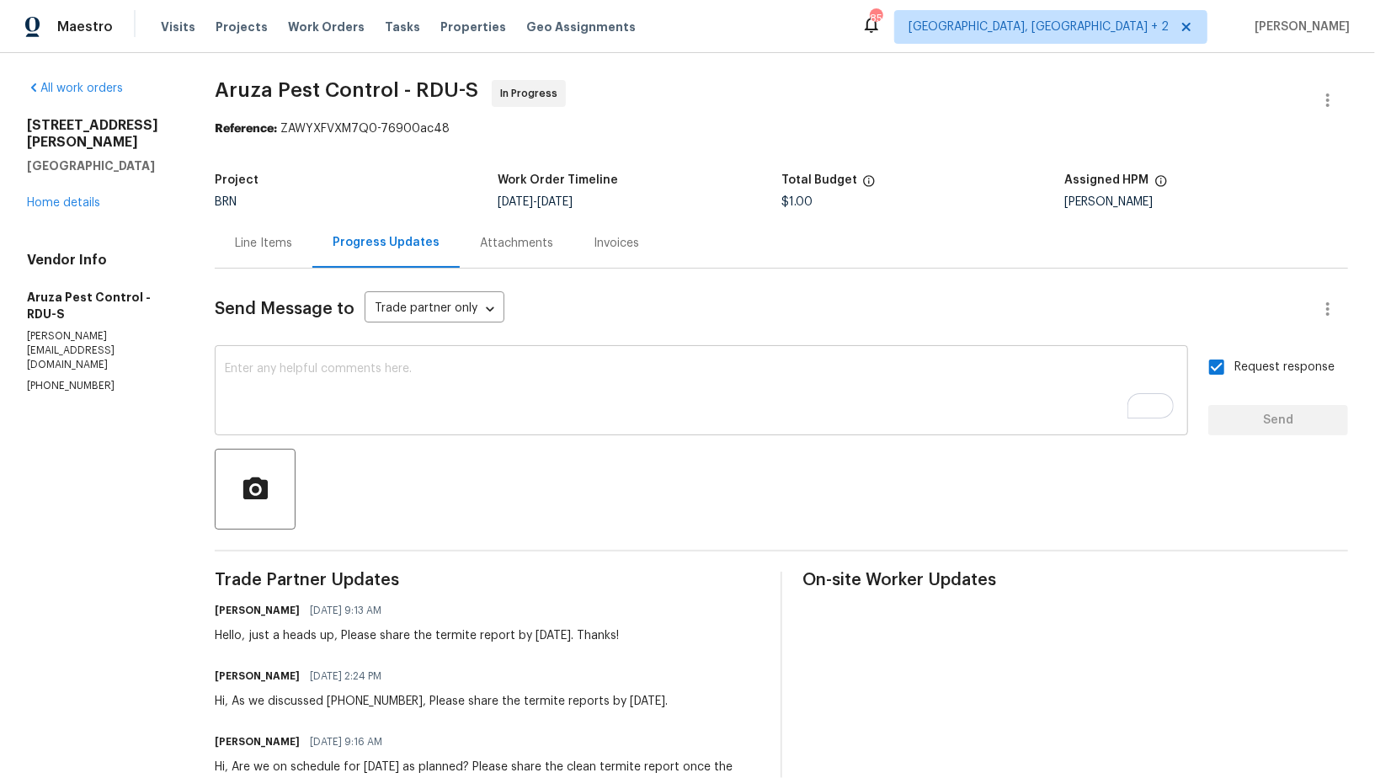
click at [314, 384] on textarea "To enrich screen reader interactions, please activate Accessibility in Grammarl…" at bounding box center [701, 392] width 953 height 59
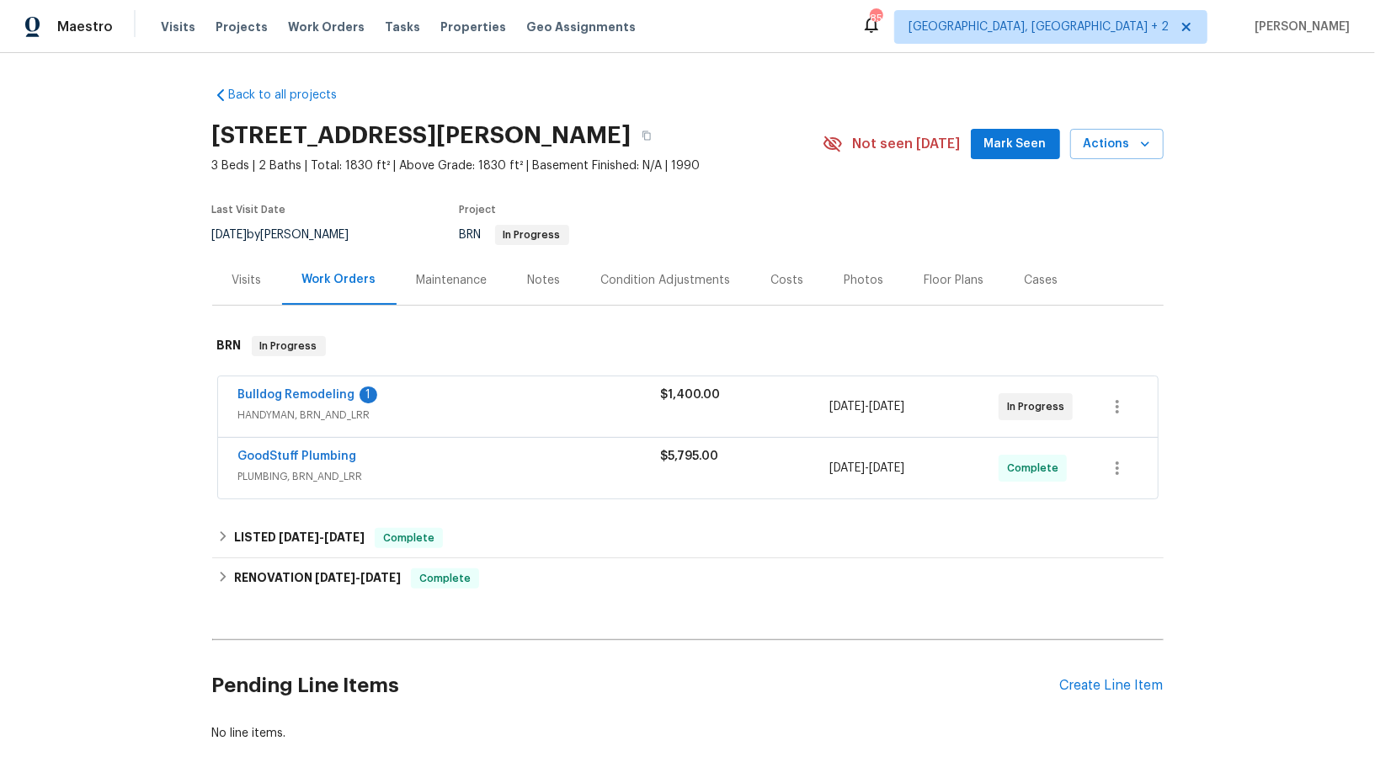
click at [285, 400] on span "Bulldog Remodeling" at bounding box center [296, 395] width 117 height 17
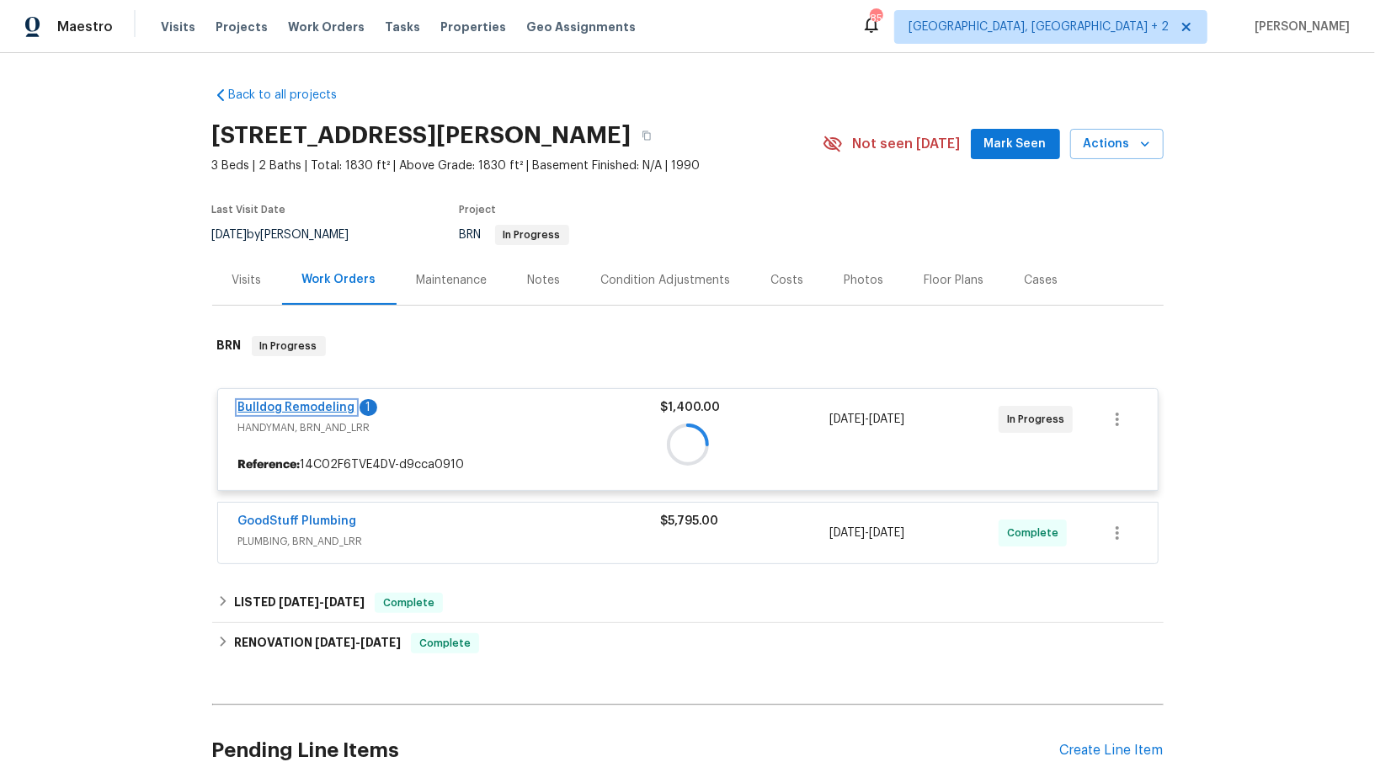
click at [281, 408] on link "Bulldog Remodeling" at bounding box center [296, 408] width 117 height 12
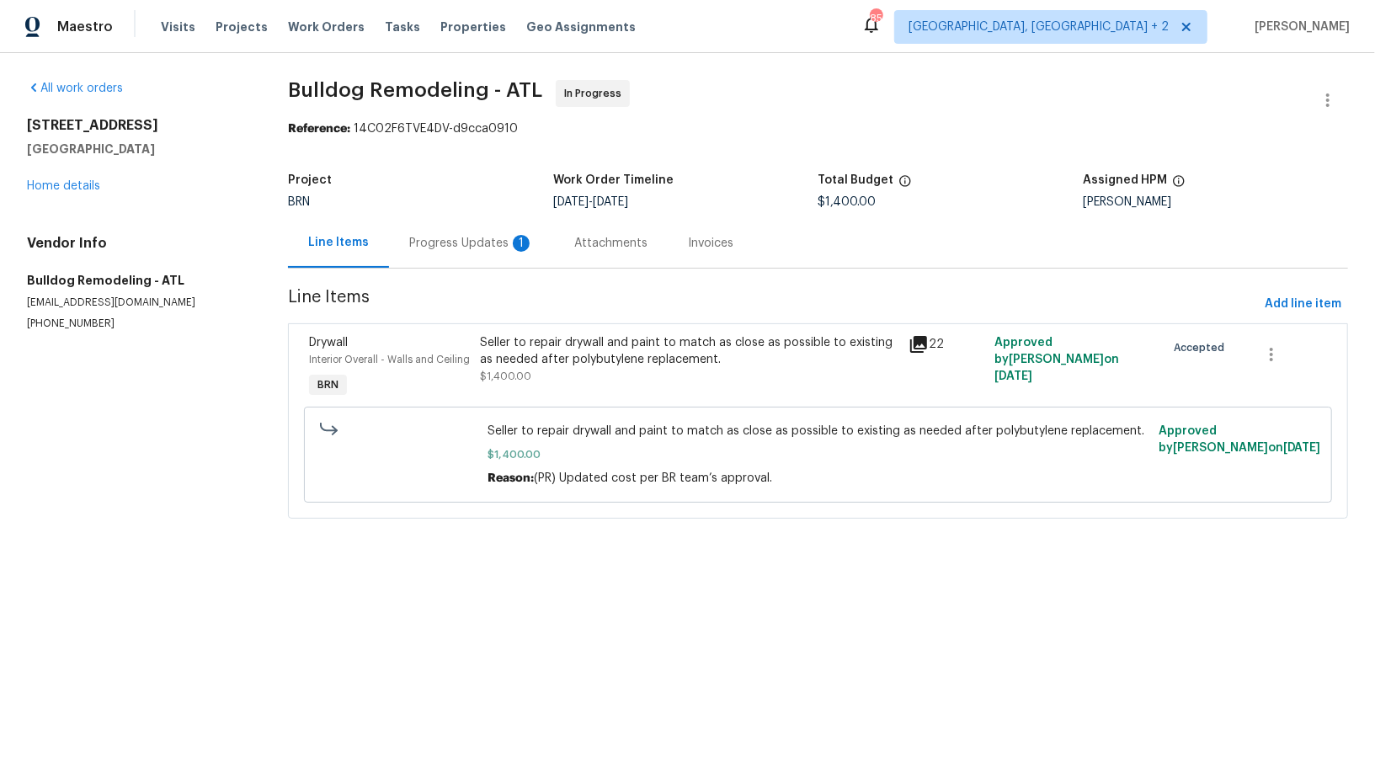
click at [425, 248] on div "Progress Updates 1" at bounding box center [471, 243] width 125 height 17
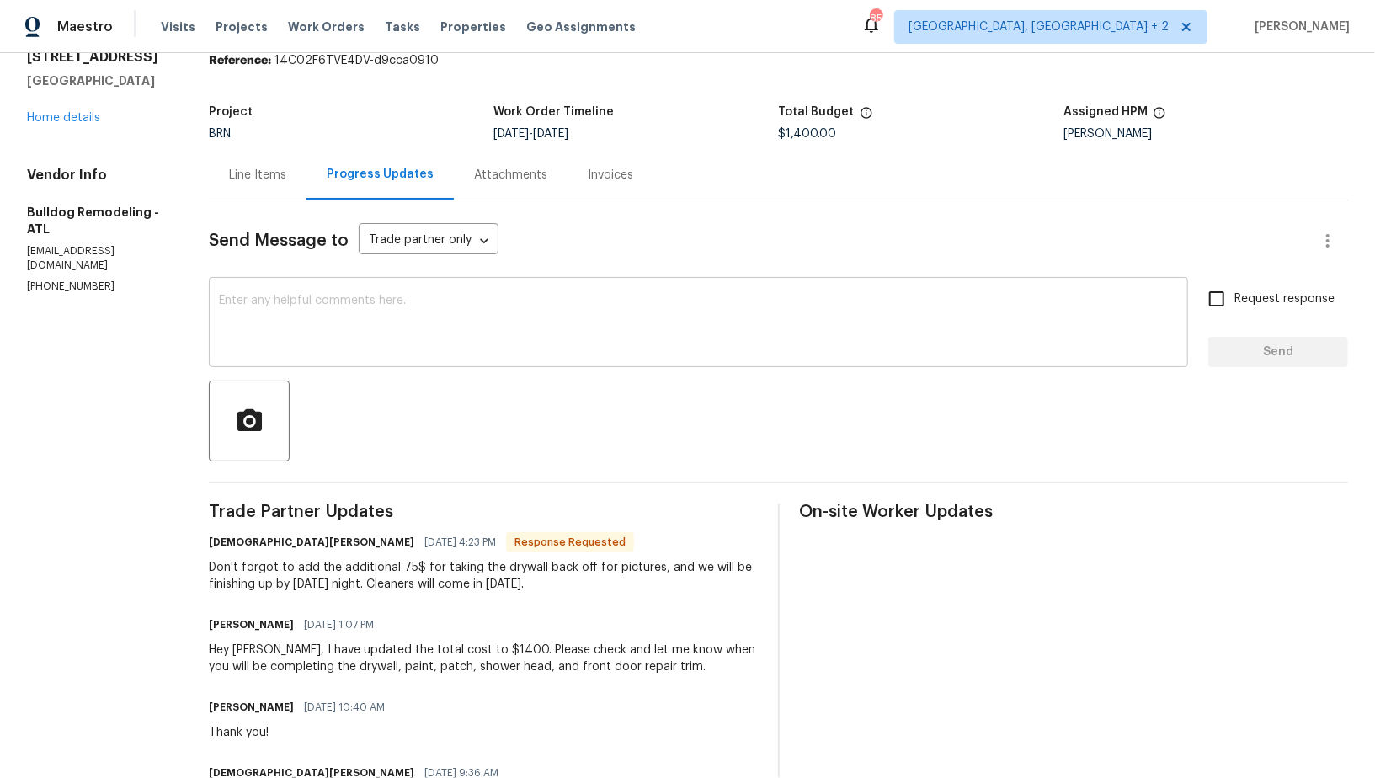
click at [386, 339] on textarea at bounding box center [698, 324] width 959 height 59
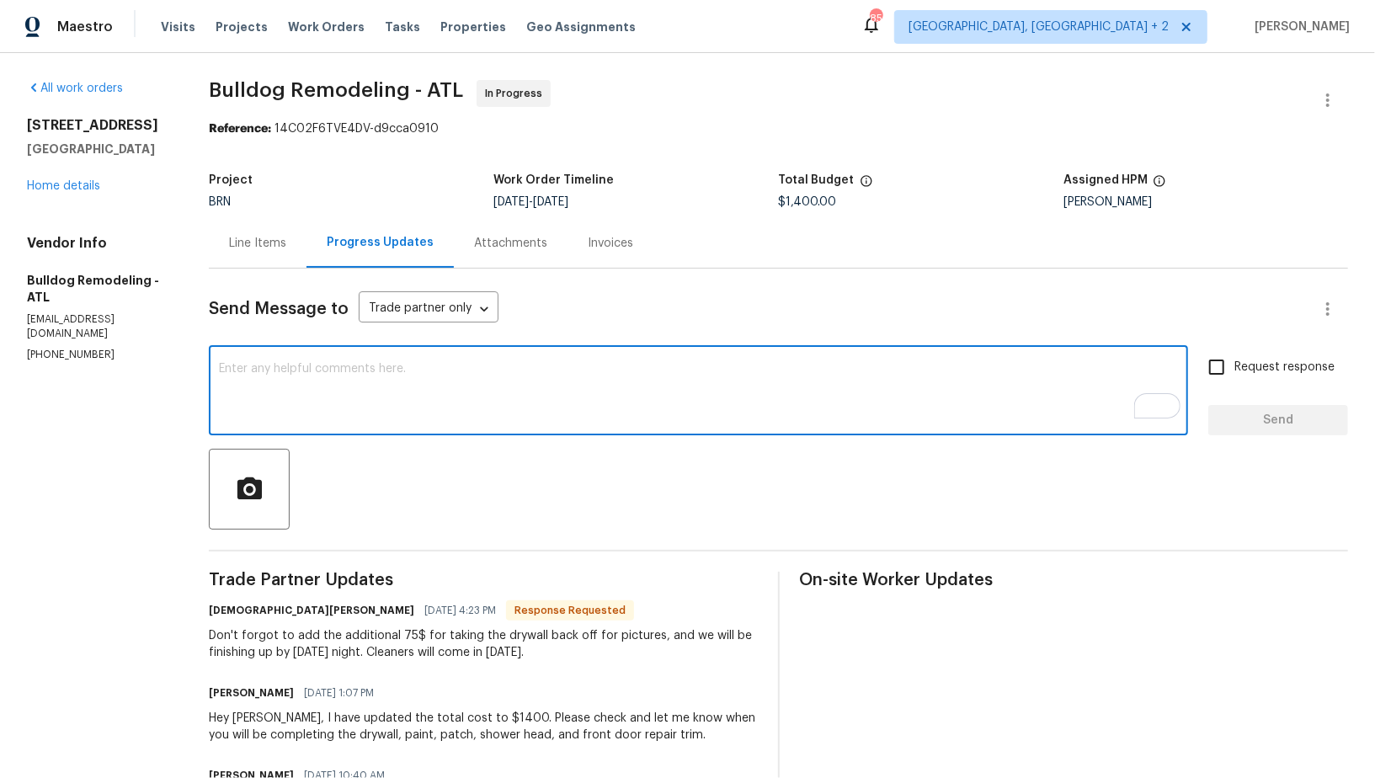
click at [249, 251] on div "Line Items" at bounding box center [257, 243] width 57 height 17
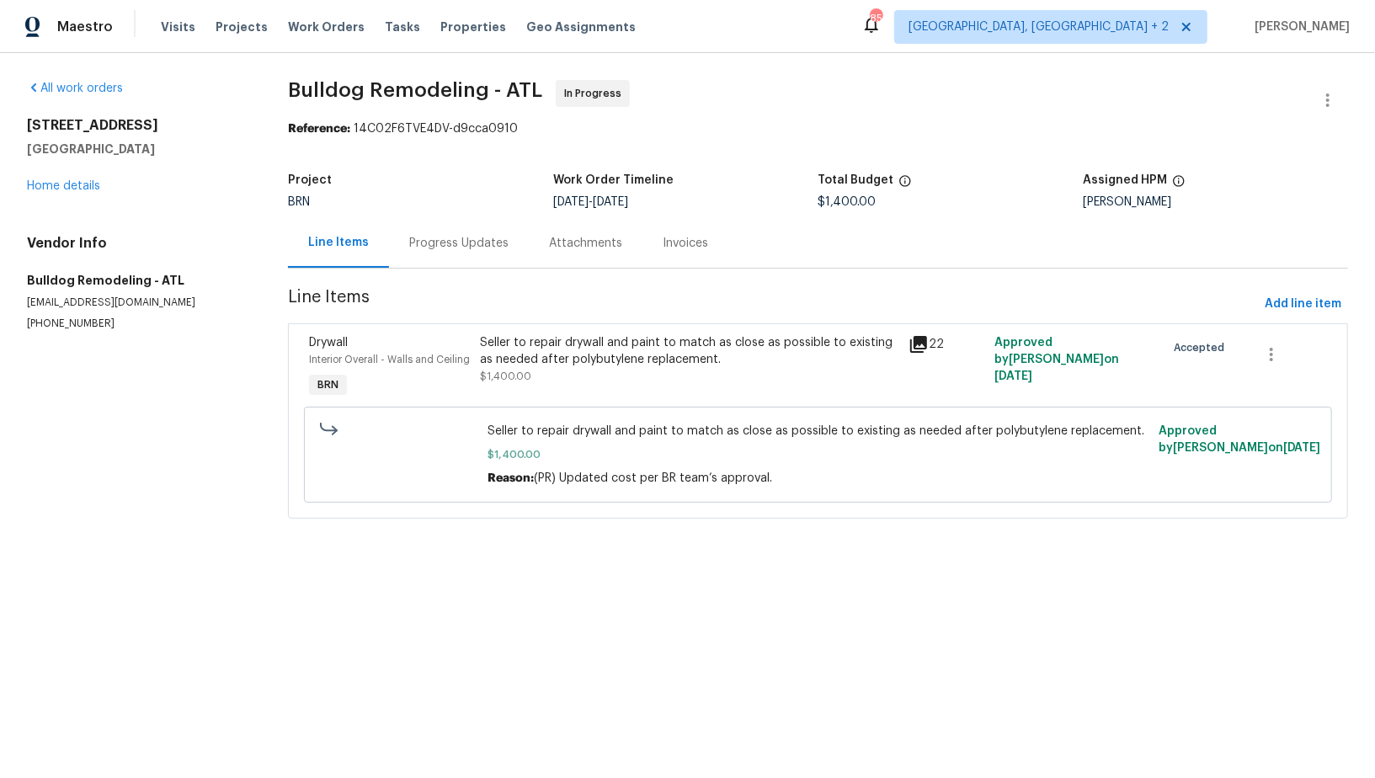
click at [496, 361] on div "Seller to repair drywall and paint to match as close as possible to existing as…" at bounding box center [689, 351] width 419 height 34
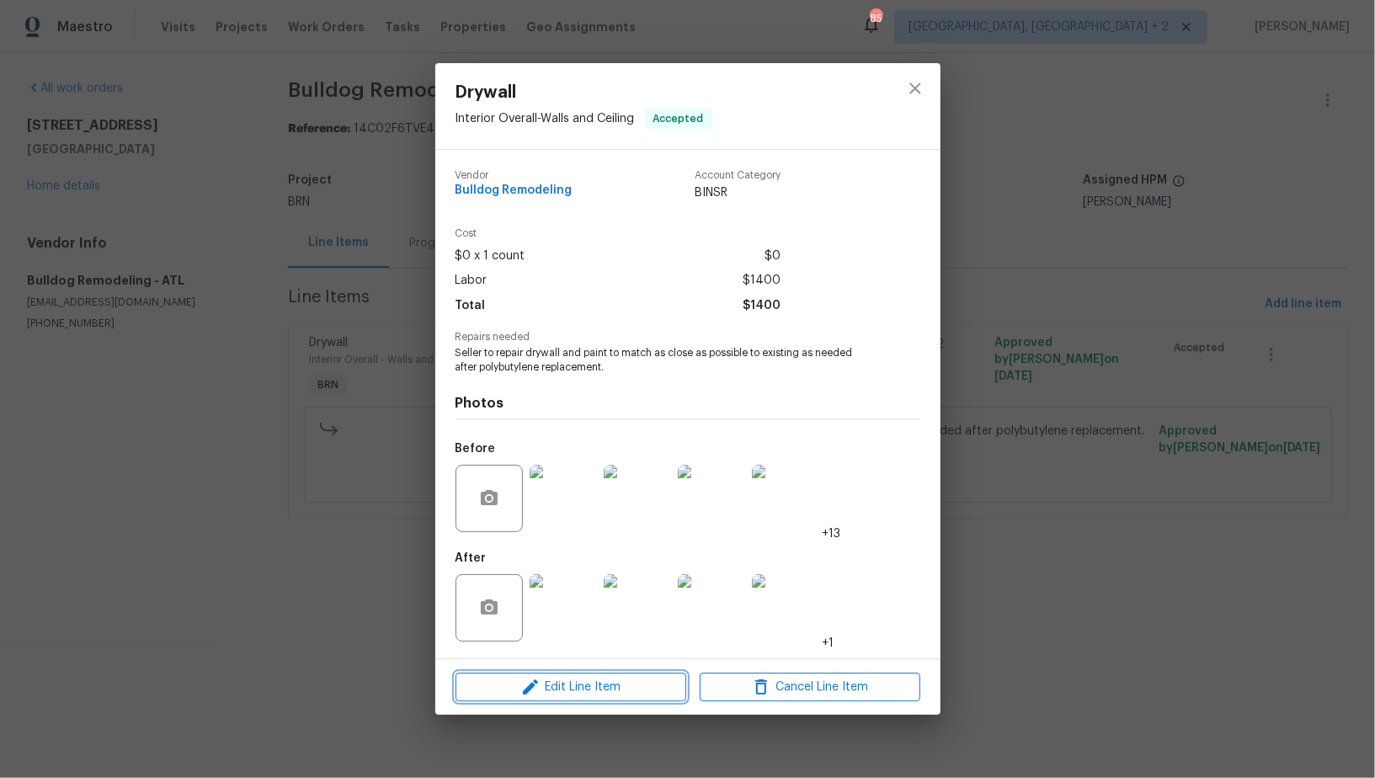
click at [610, 680] on span "Edit Line Item" at bounding box center [571, 687] width 221 height 21
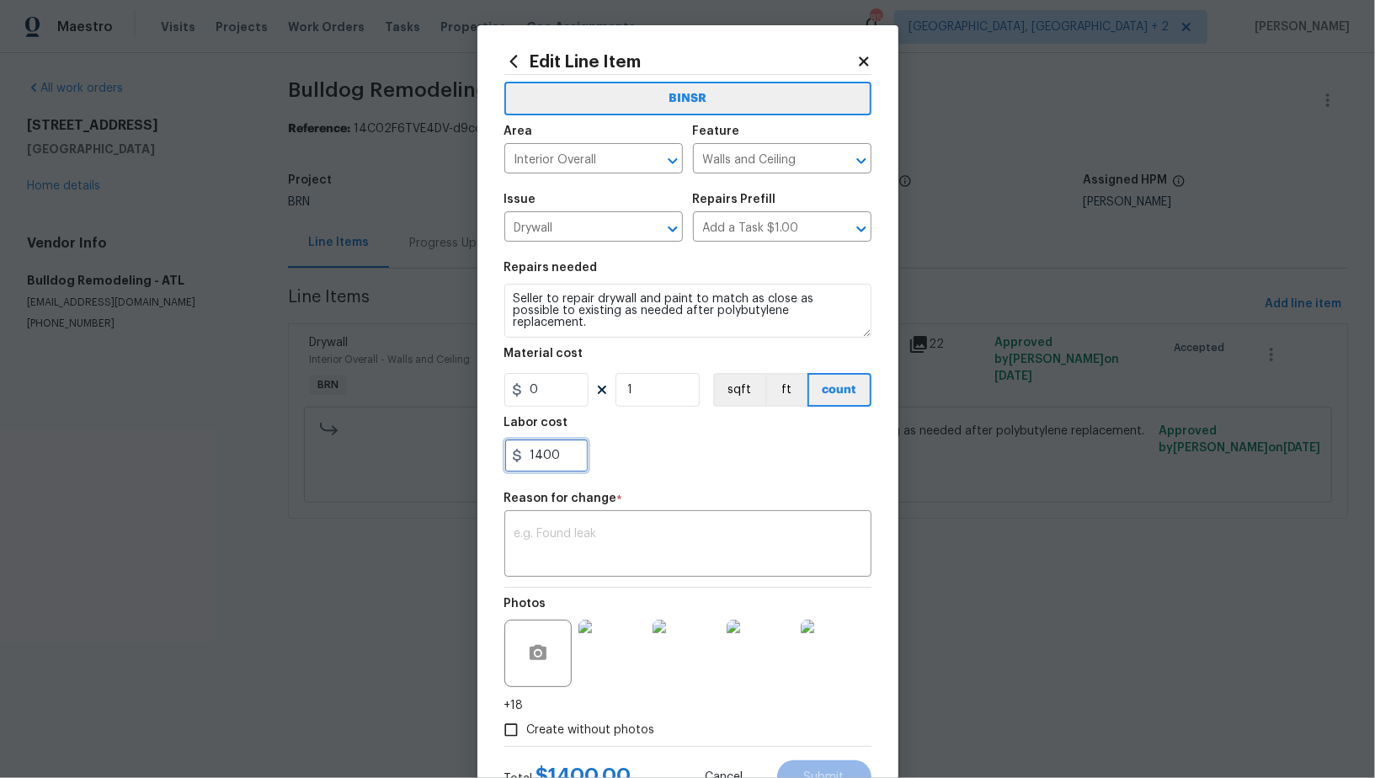
click at [567, 468] on input "1400" at bounding box center [546, 456] width 84 height 34
type input "1475"
click at [583, 553] on textarea at bounding box center [688, 545] width 347 height 35
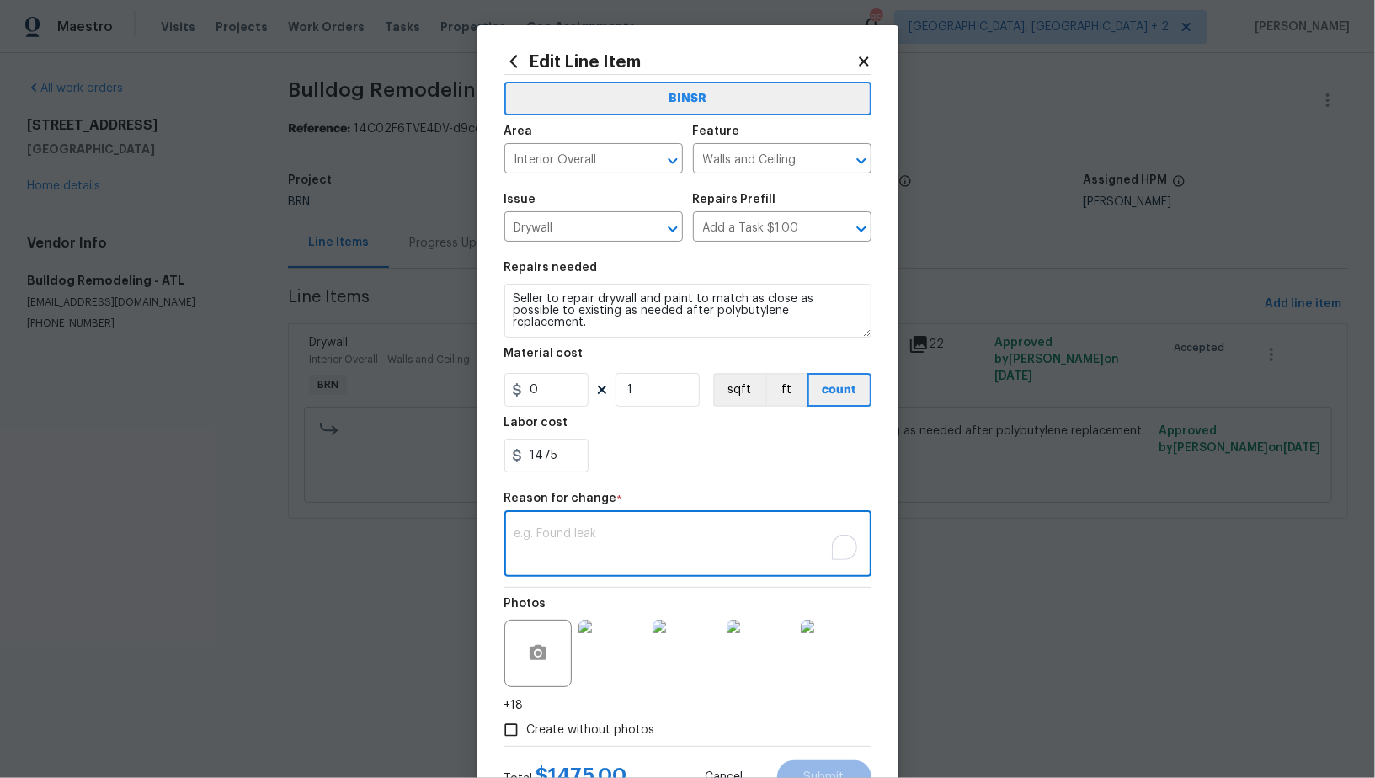
paste textarea "(PR) Updated cost per BR team’s approval."
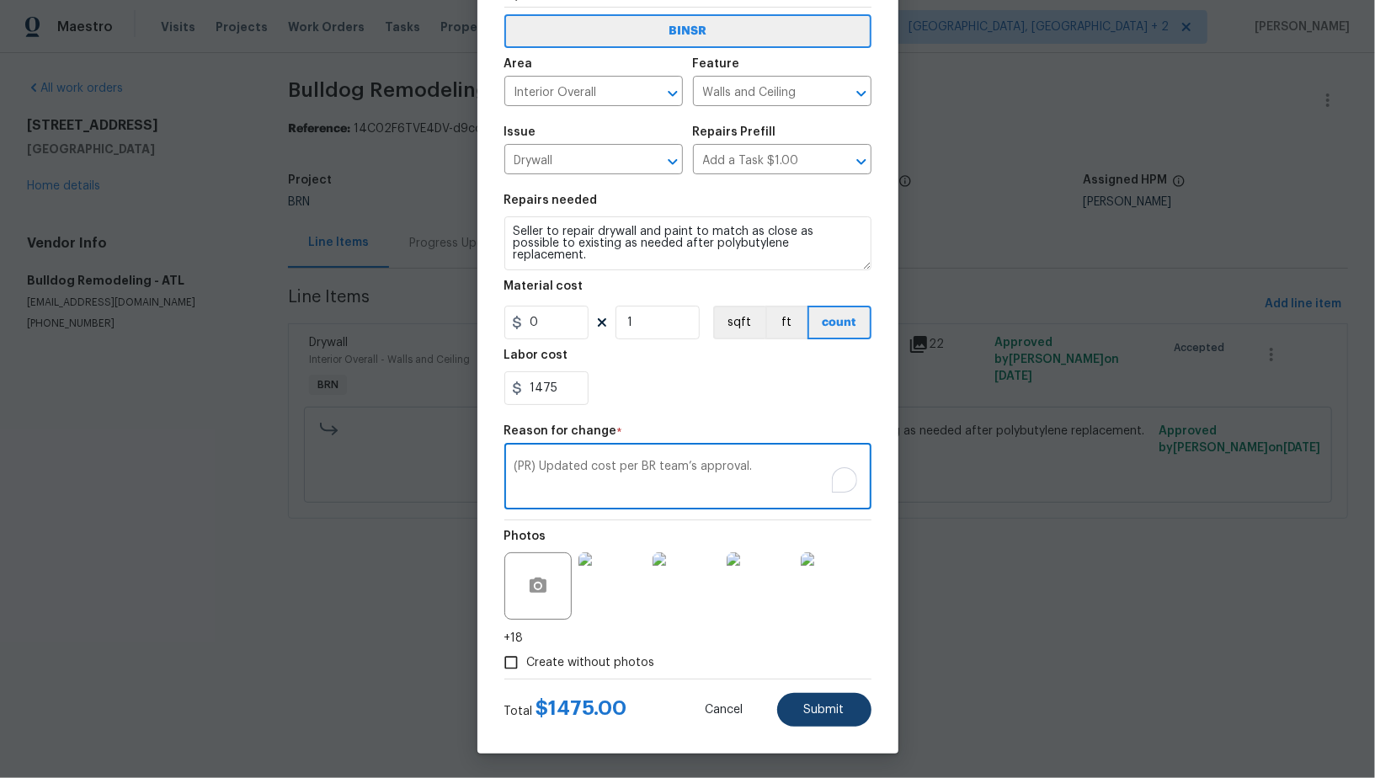
type textarea "(PR) Updated cost per BR team’s approval."
click at [842, 704] on span "Submit" at bounding box center [824, 710] width 40 height 13
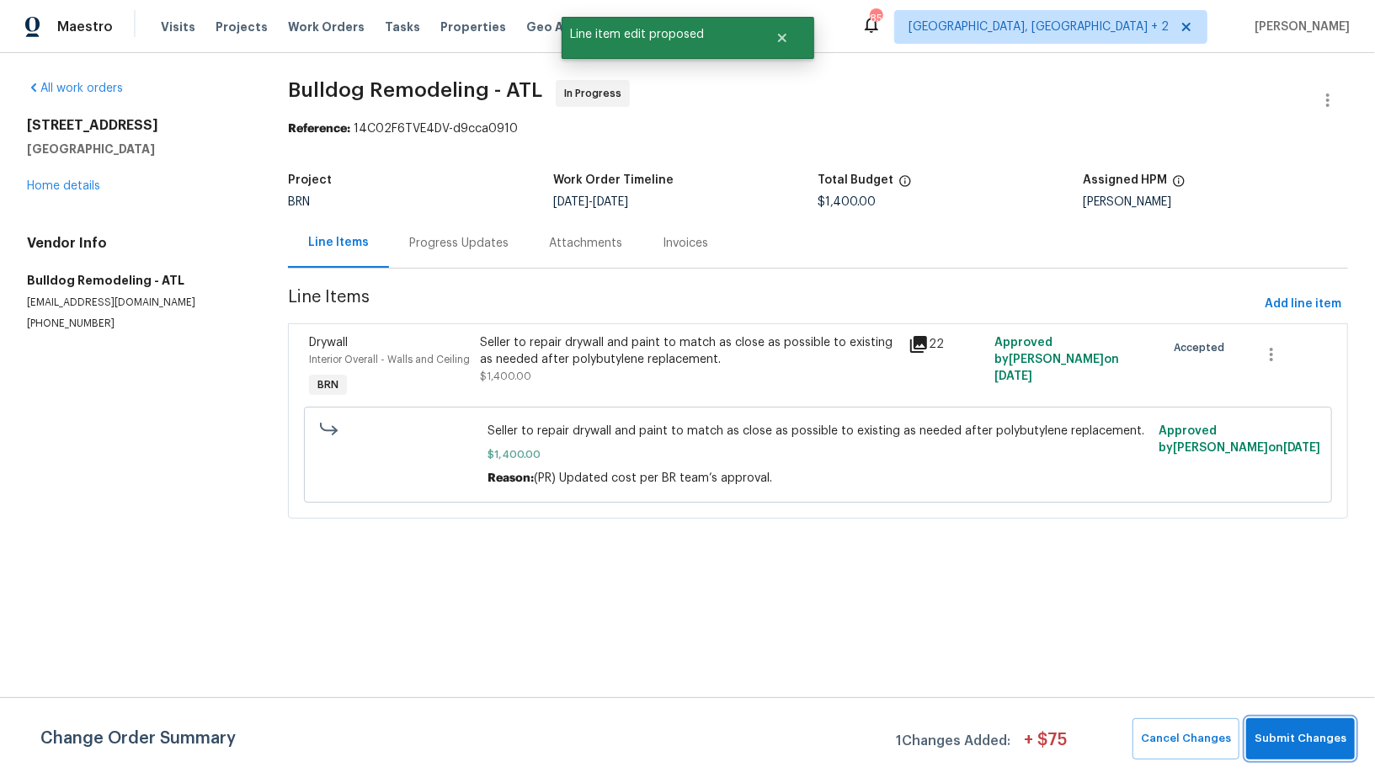
scroll to position [0, 0]
click at [1309, 728] on button "Submit Changes" at bounding box center [1300, 738] width 109 height 41
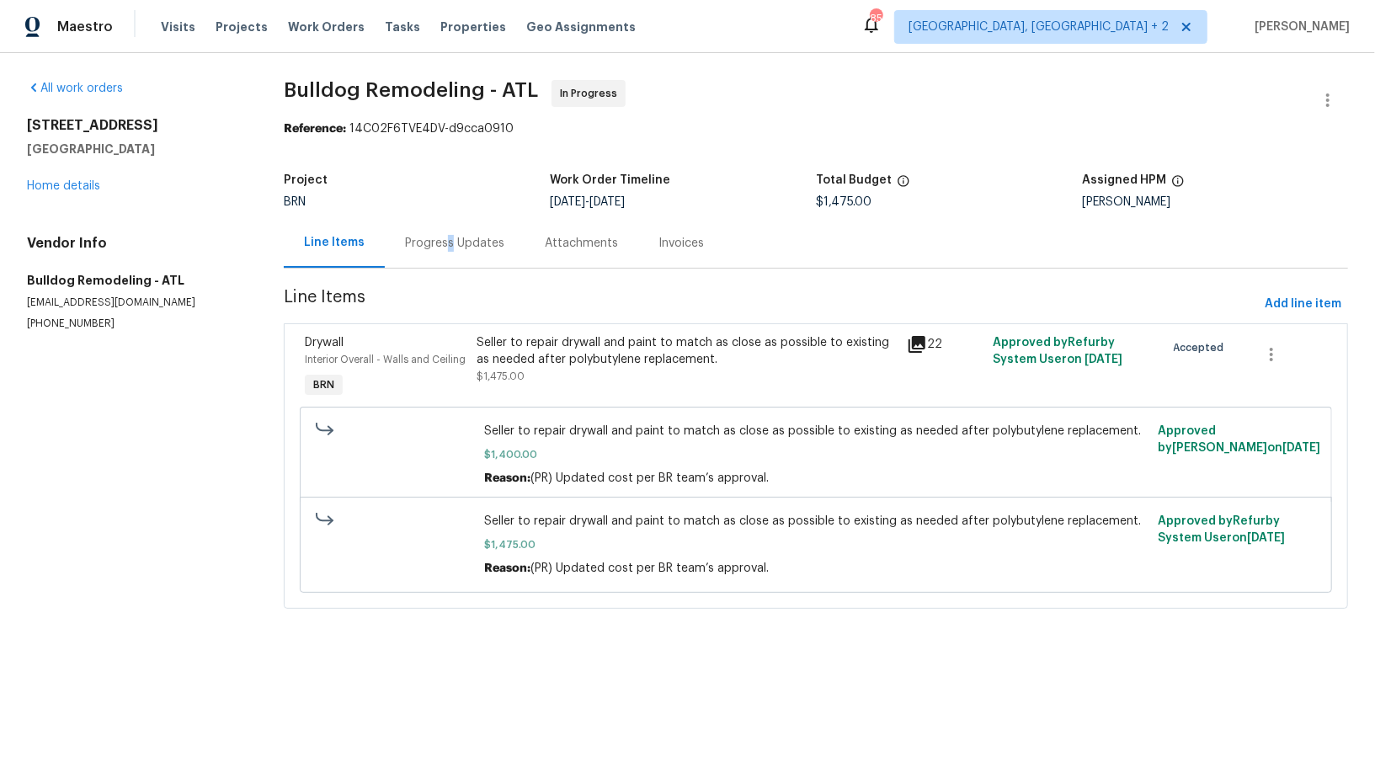
click at [448, 248] on div "Progress Updates" at bounding box center [454, 243] width 99 height 17
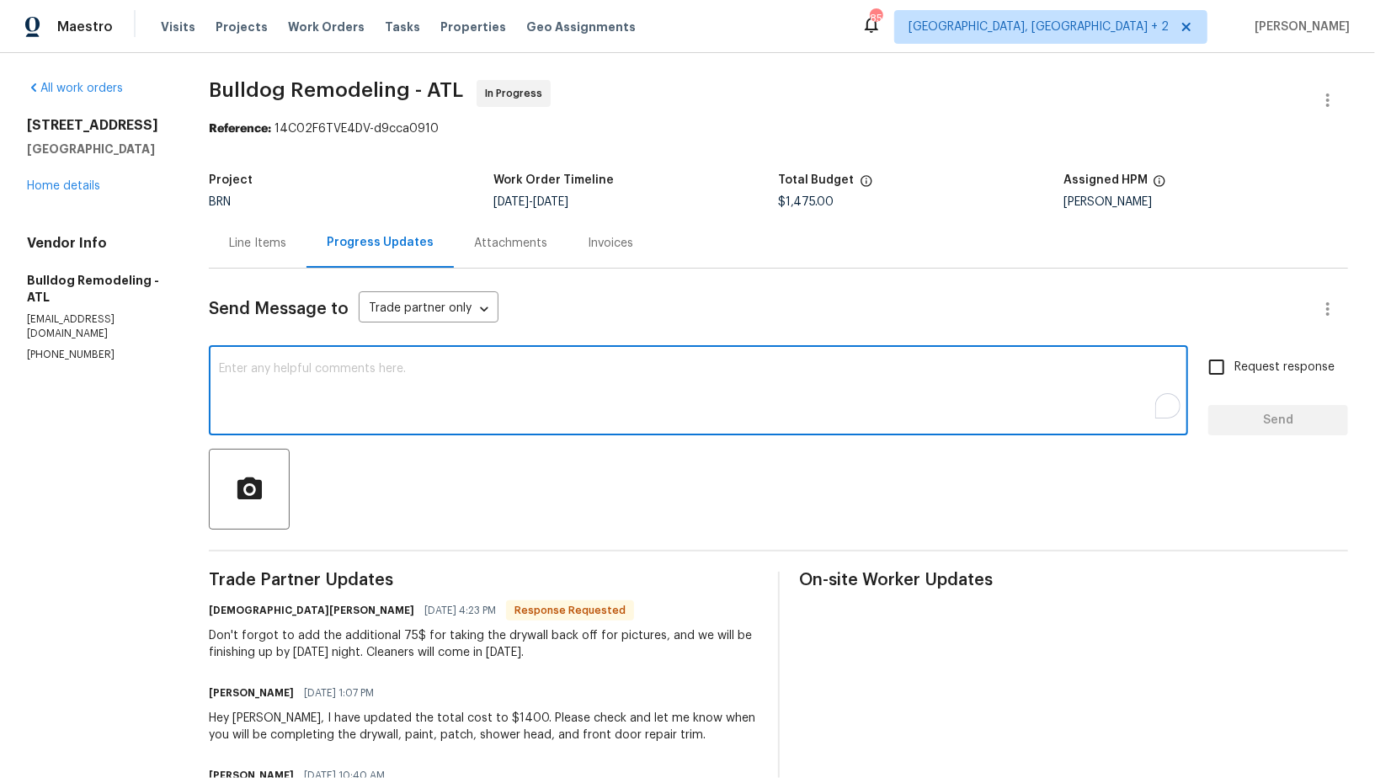
click at [420, 386] on textarea "To enrich screen reader interactions, please activate Accessibility in Grammarl…" at bounding box center [698, 392] width 959 height 59
type textarea "Hey Nestor, I have added $75. Thanks for the update!"
click at [1207, 328] on div "Send Message to Trade partner only Trade partner only ​" at bounding box center [758, 309] width 1099 height 40
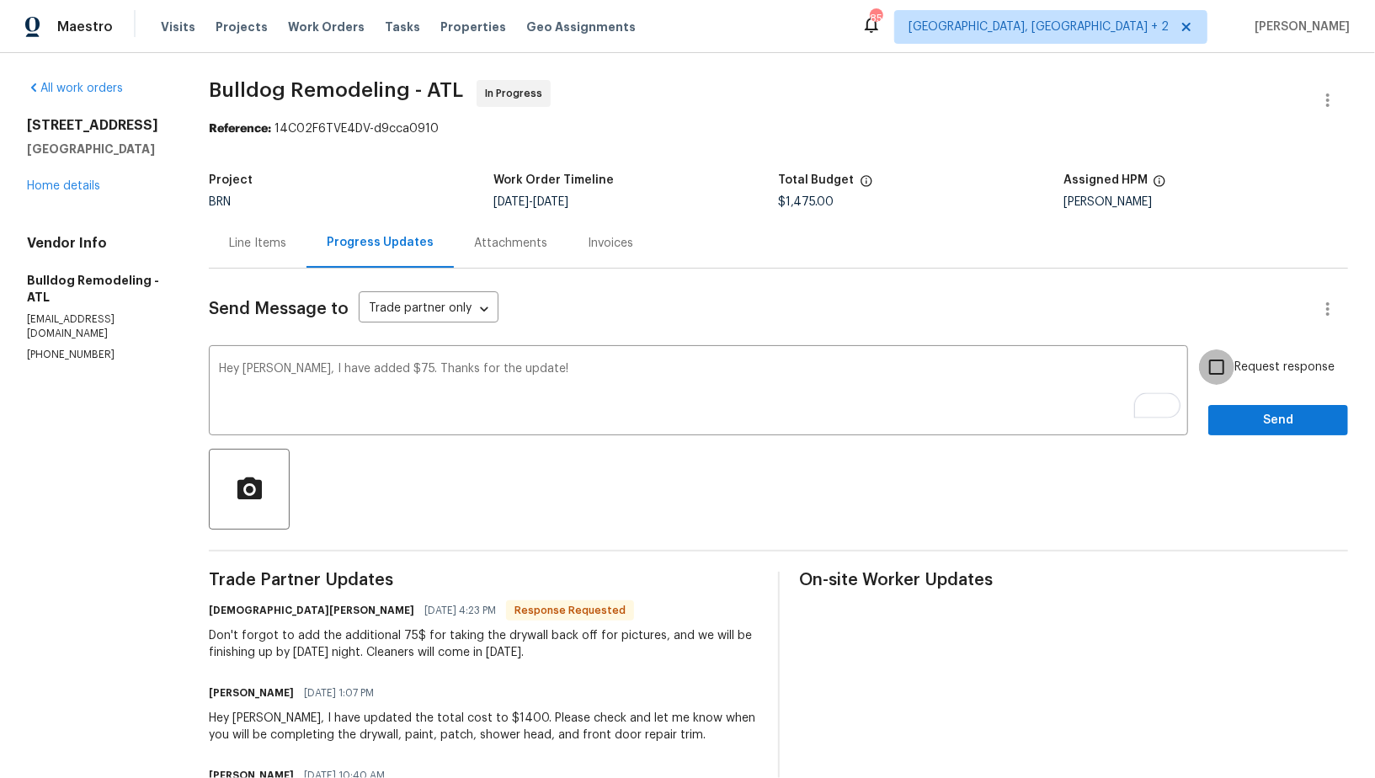
click at [1214, 360] on input "Request response" at bounding box center [1216, 366] width 35 height 35
checkbox input "true"
click at [1257, 414] on span "Send" at bounding box center [1278, 420] width 113 height 21
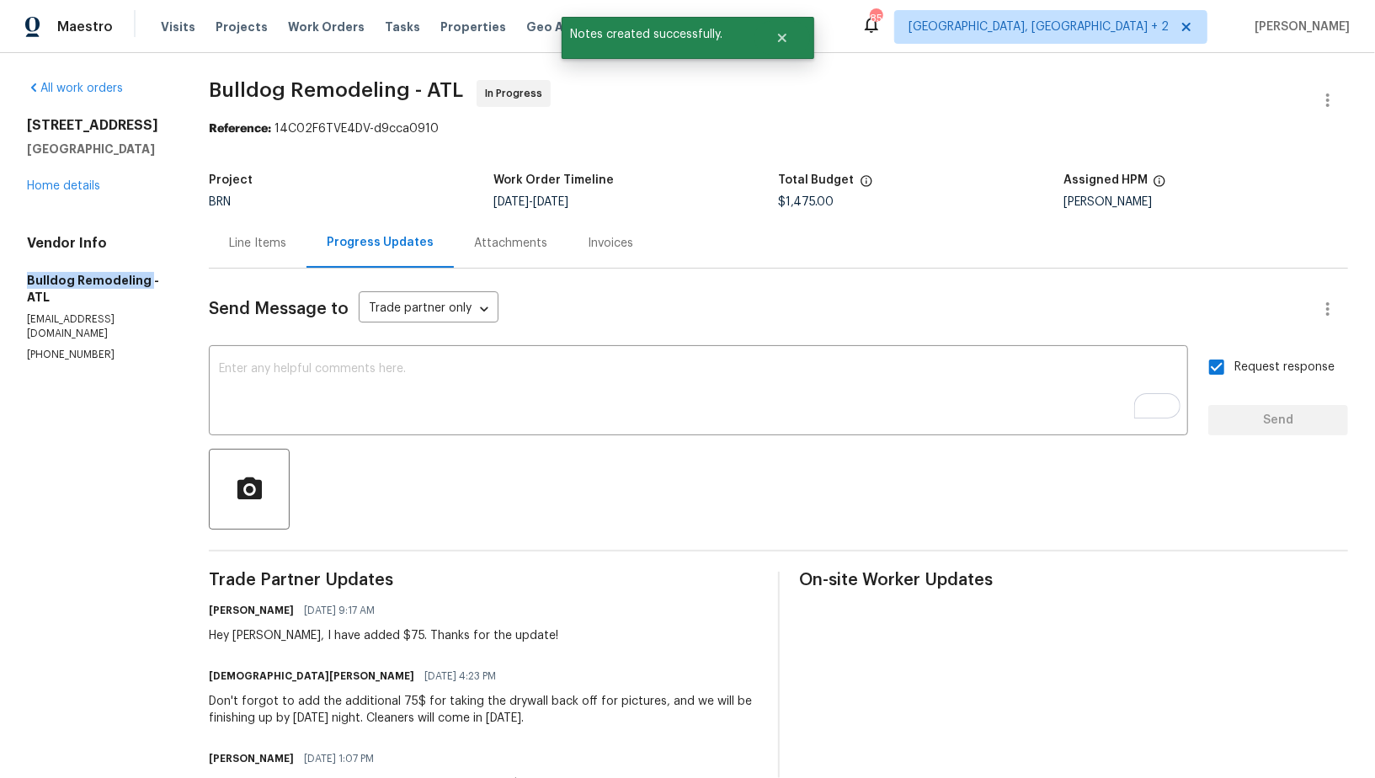
drag, startPoint x: 0, startPoint y: 283, endPoint x: 144, endPoint y: 283, distance: 144.0
copy h5 "Bulldog Remodeling"
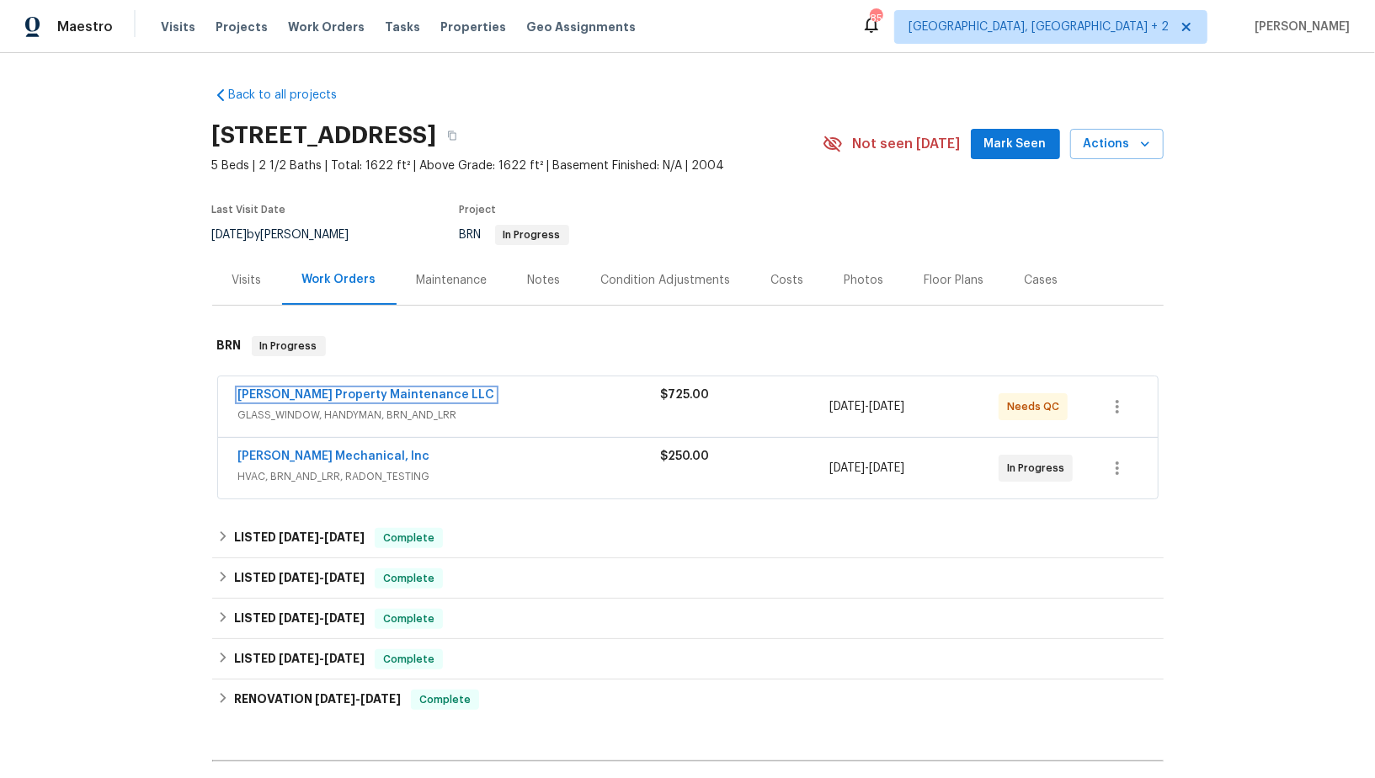
drag, startPoint x: 329, startPoint y: 391, endPoint x: 329, endPoint y: 362, distance: 28.6
click at [329, 391] on link "[PERSON_NAME] Property Maintenance LLC" at bounding box center [366, 395] width 257 height 12
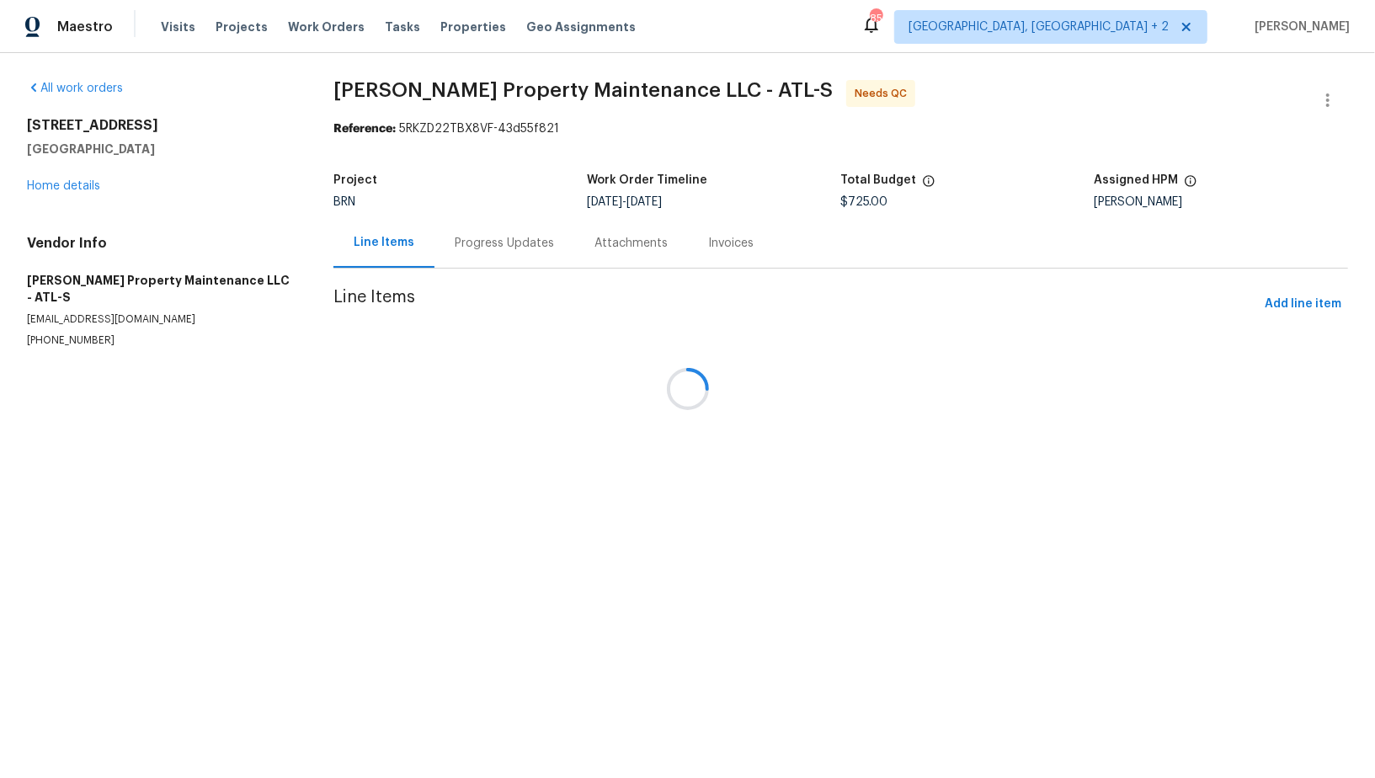
click at [469, 248] on div at bounding box center [687, 389] width 1375 height 778
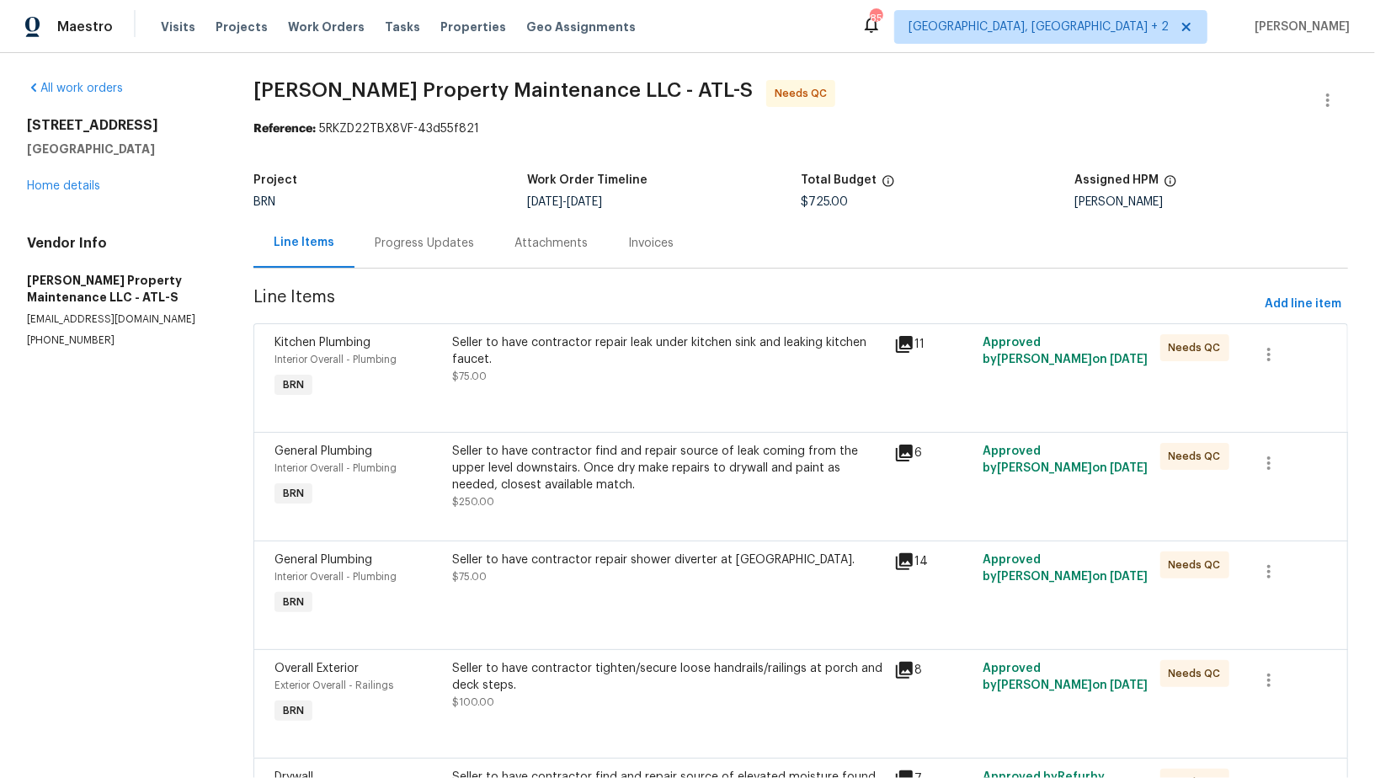
click at [469, 248] on div "Progress Updates" at bounding box center [424, 243] width 99 height 17
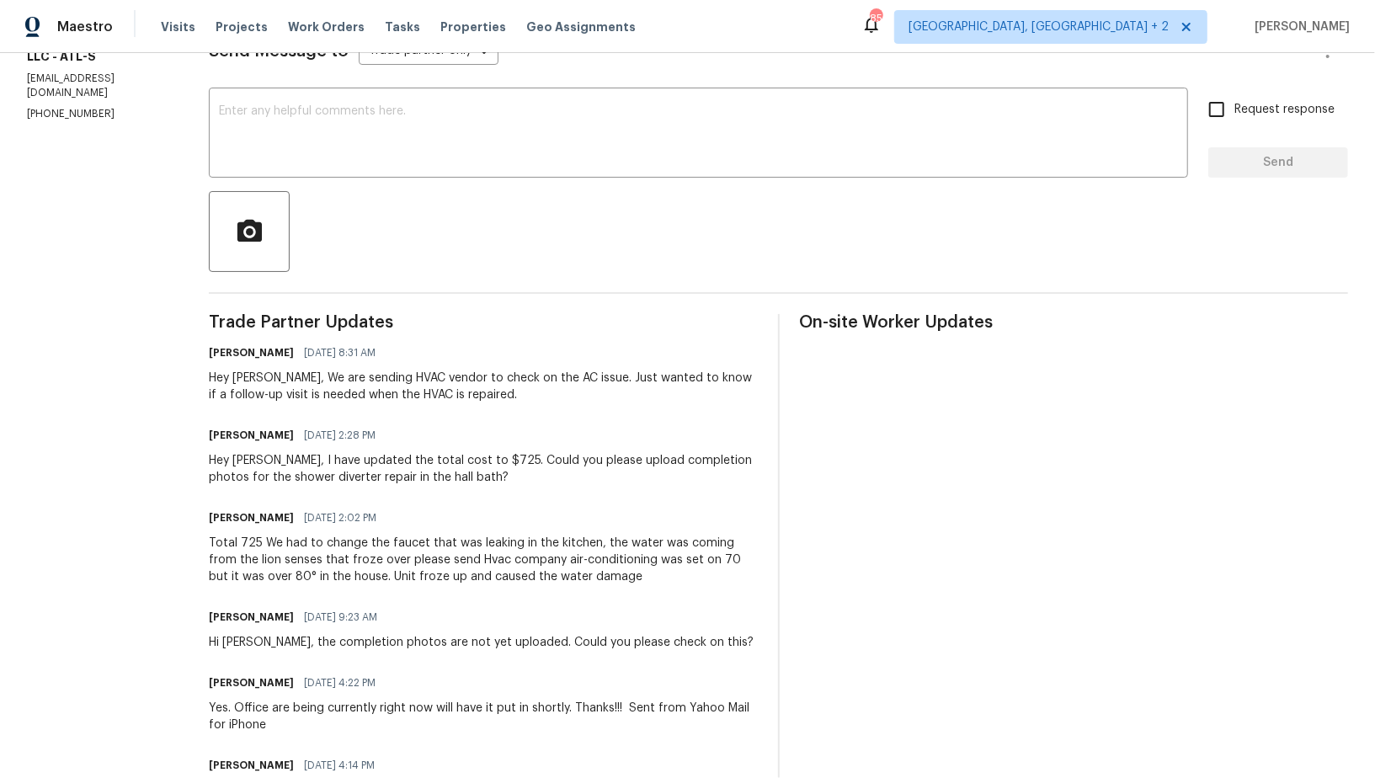
scroll to position [233, 0]
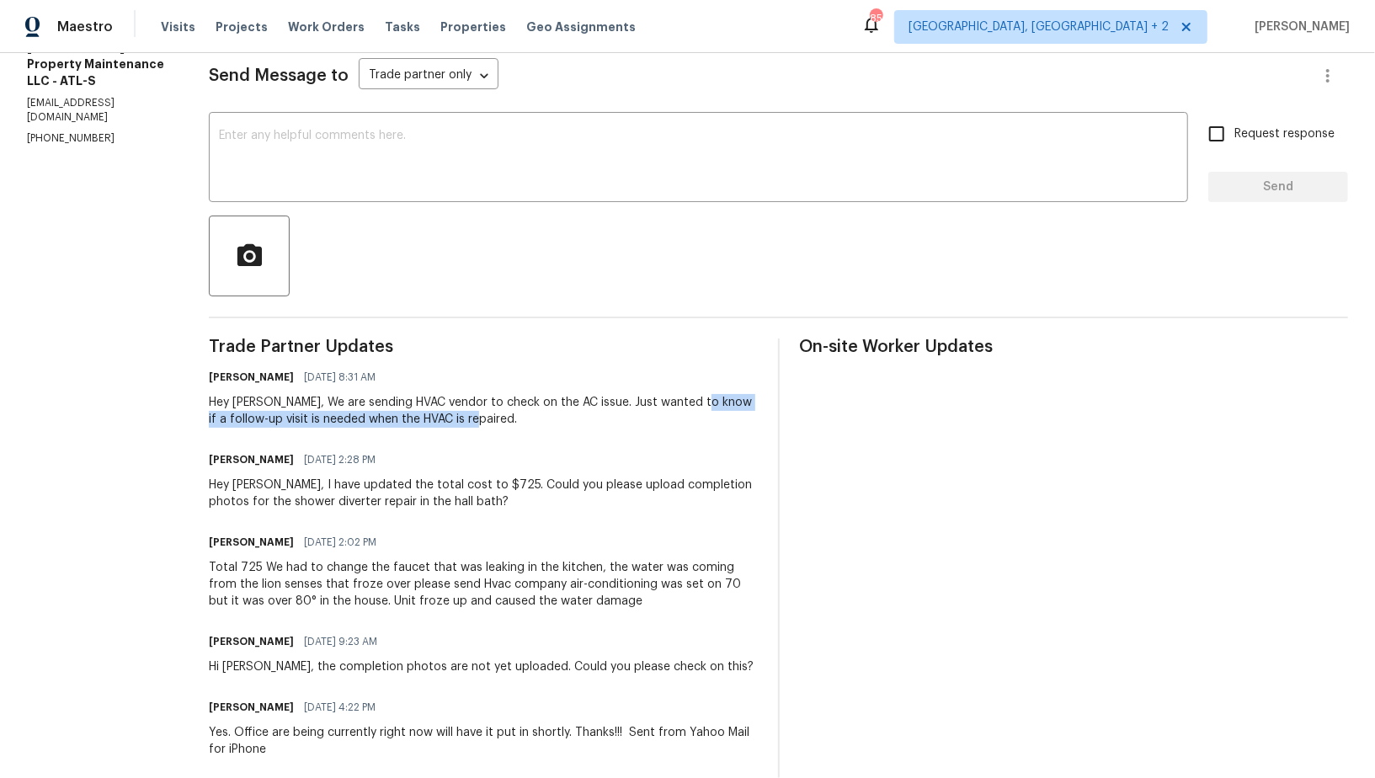
drag, startPoint x: 694, startPoint y: 402, endPoint x: 739, endPoint y: 422, distance: 49.0
click at [739, 422] on div "Hey [PERSON_NAME], We are sending HVAC vendor to check on the AC issue. Just wa…" at bounding box center [483, 411] width 548 height 34
copy div "if a follow-up visit is needed when the HVAC is repaired."
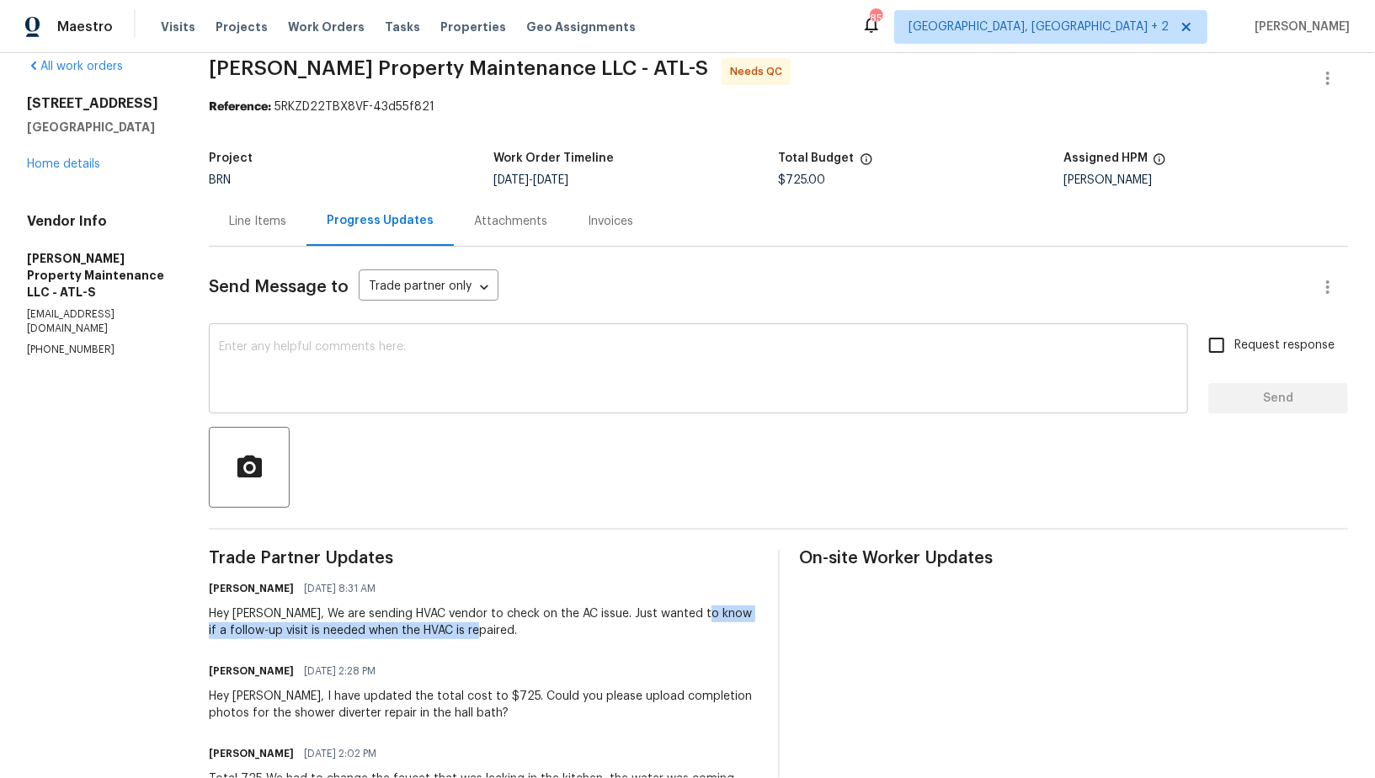
scroll to position [0, 0]
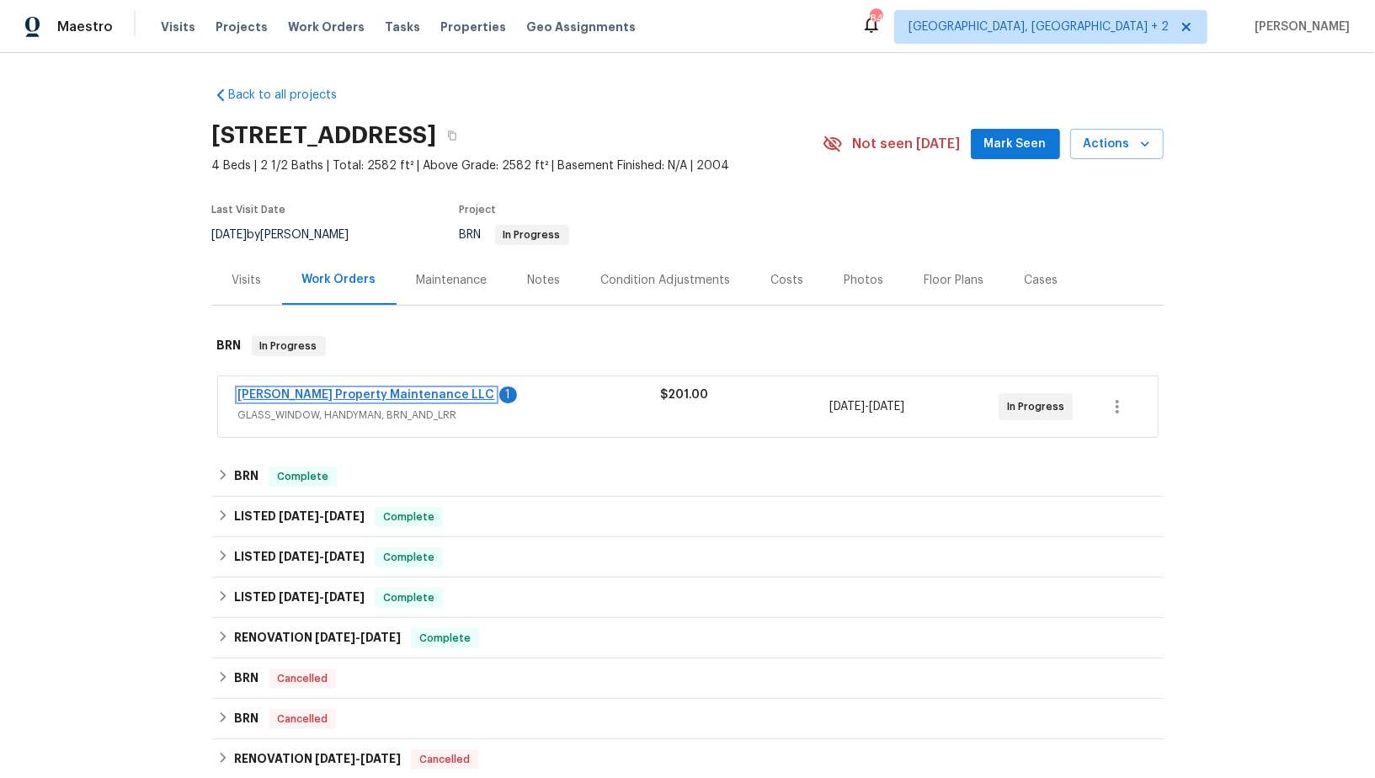
click at [314, 395] on link "Glen Property Maintenance LLC" at bounding box center [366, 395] width 257 height 12
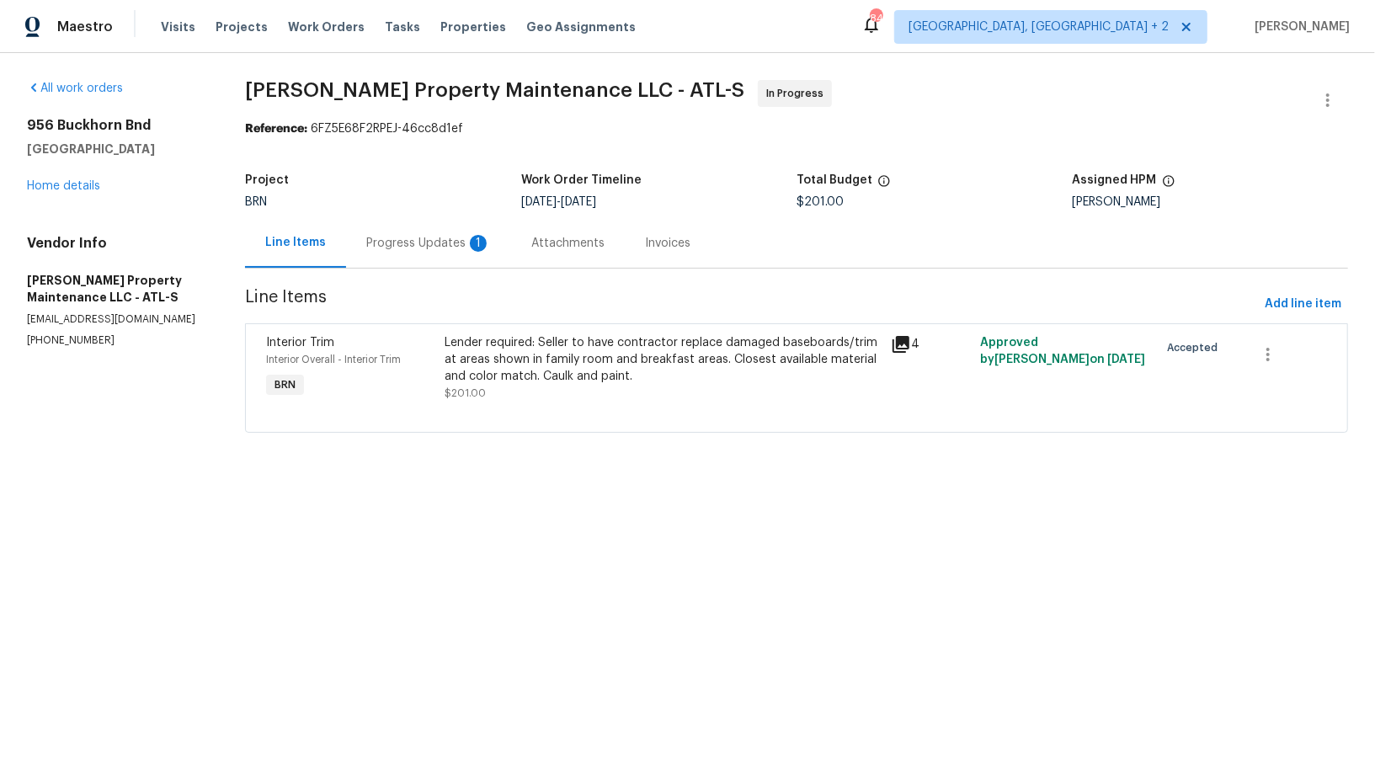
click at [424, 245] on div "Progress Updates 1" at bounding box center [428, 243] width 125 height 17
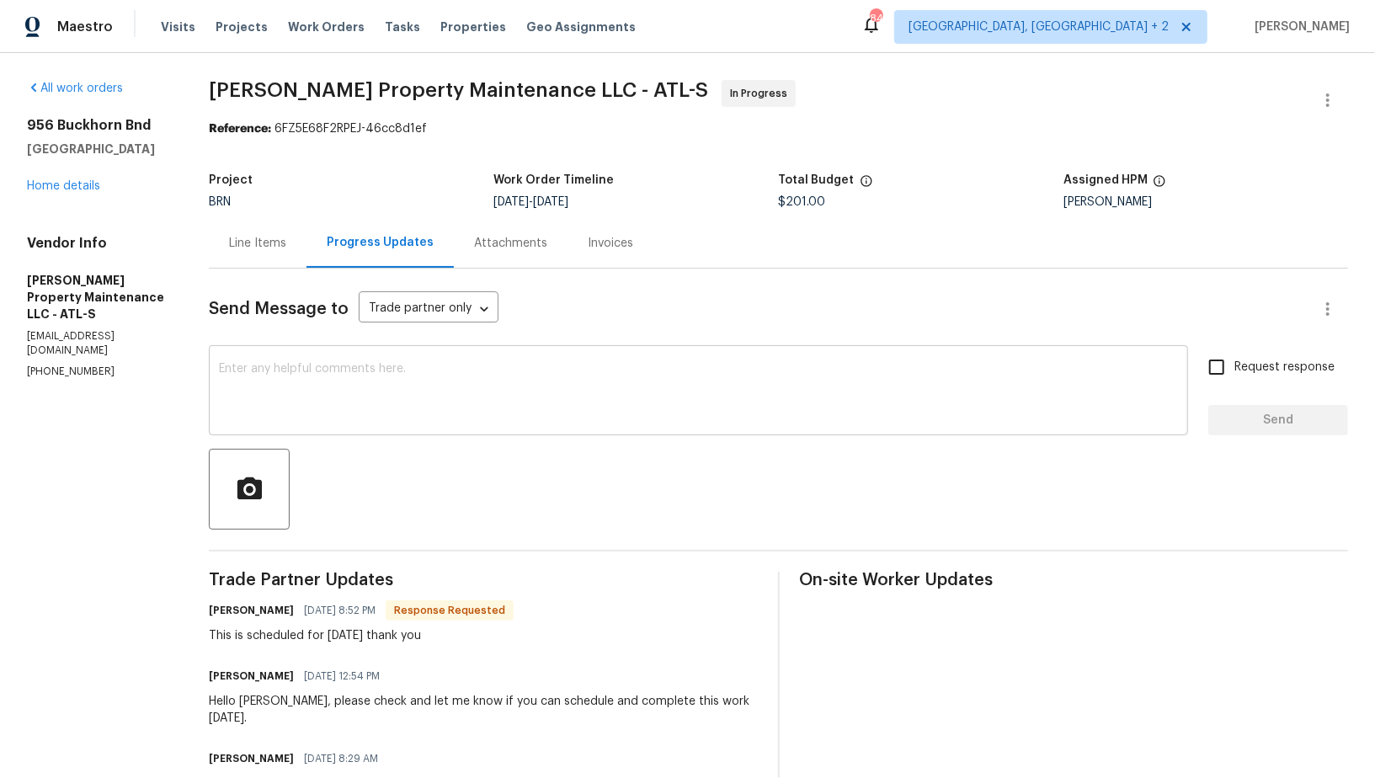
click at [439, 428] on div "x ​" at bounding box center [698, 392] width 979 height 86
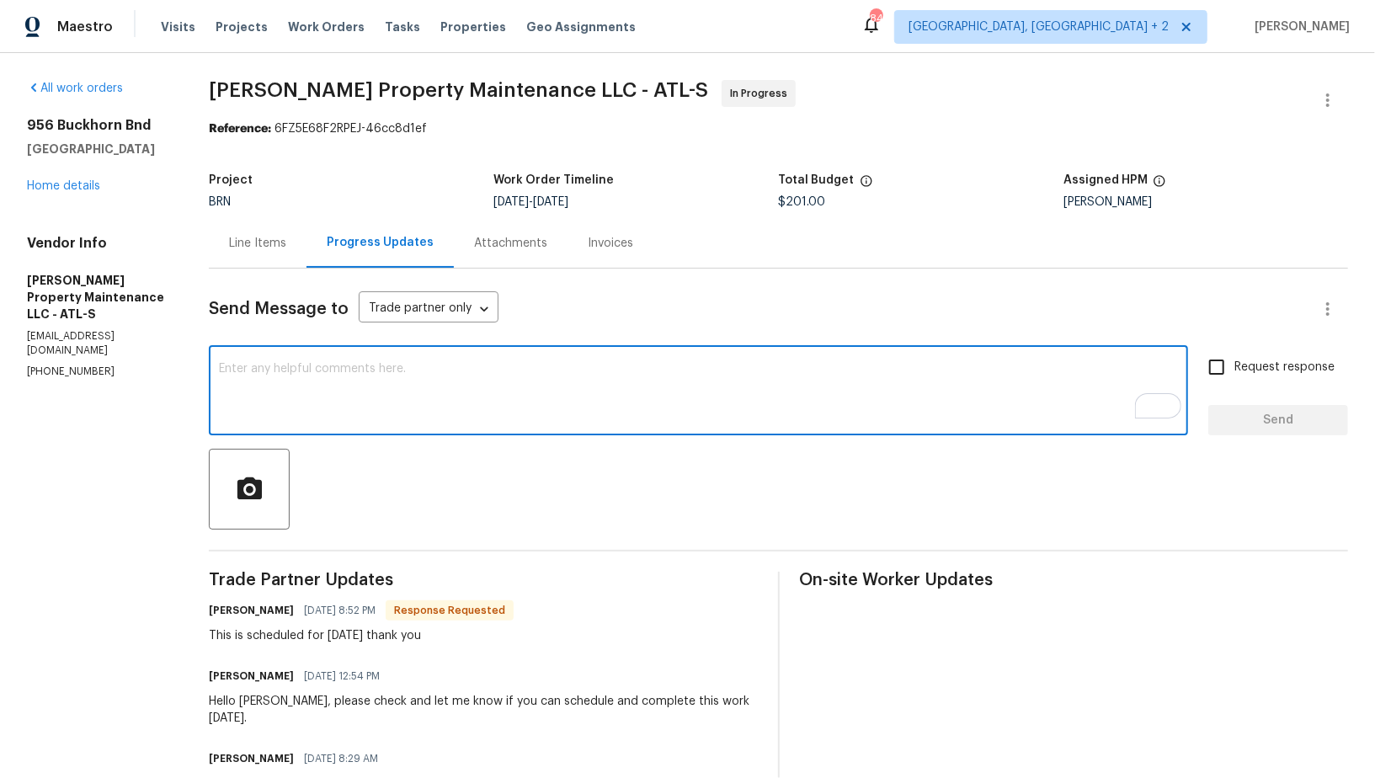
type textarea "T"
type textarea "Thanks for the update!"
click at [1226, 376] on input "Request response" at bounding box center [1216, 366] width 35 height 35
checkbox input "true"
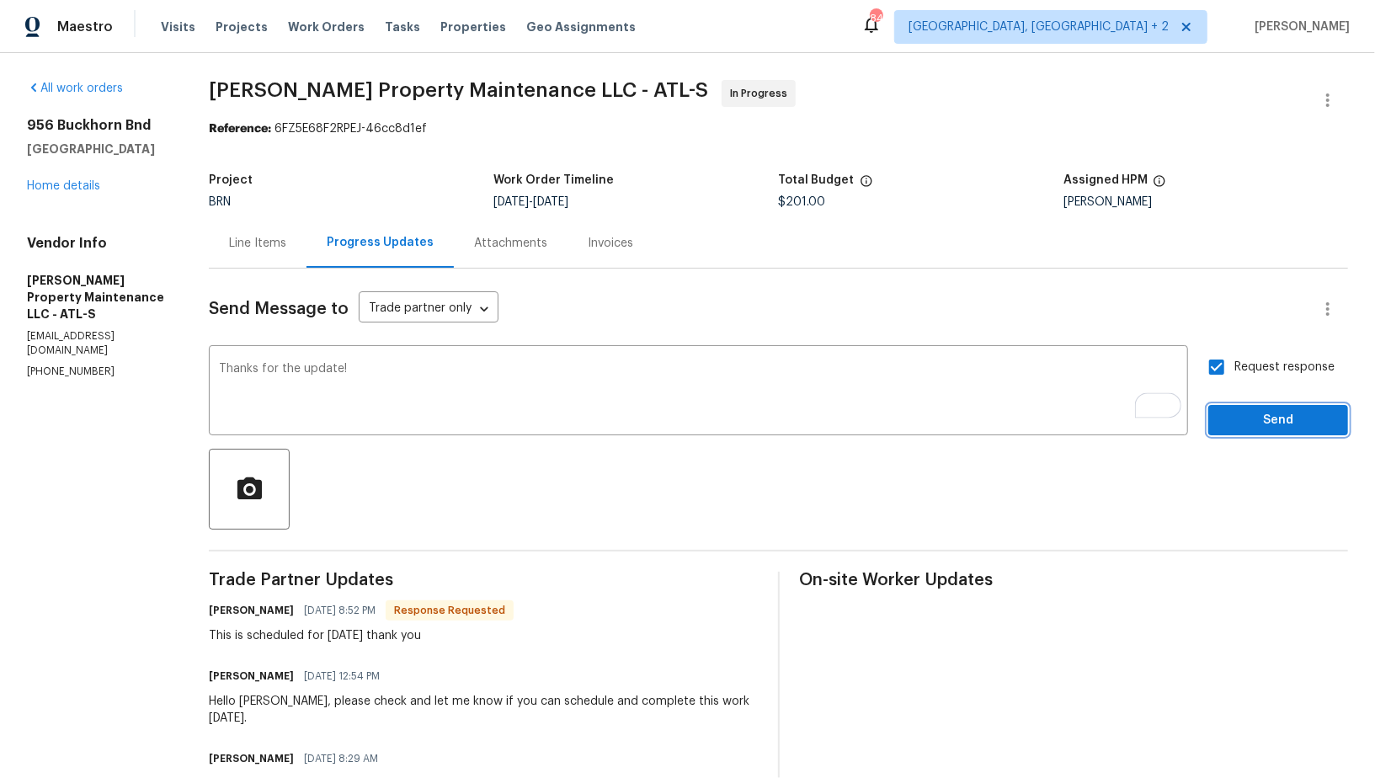
click at [1248, 410] on span "Send" at bounding box center [1278, 420] width 113 height 21
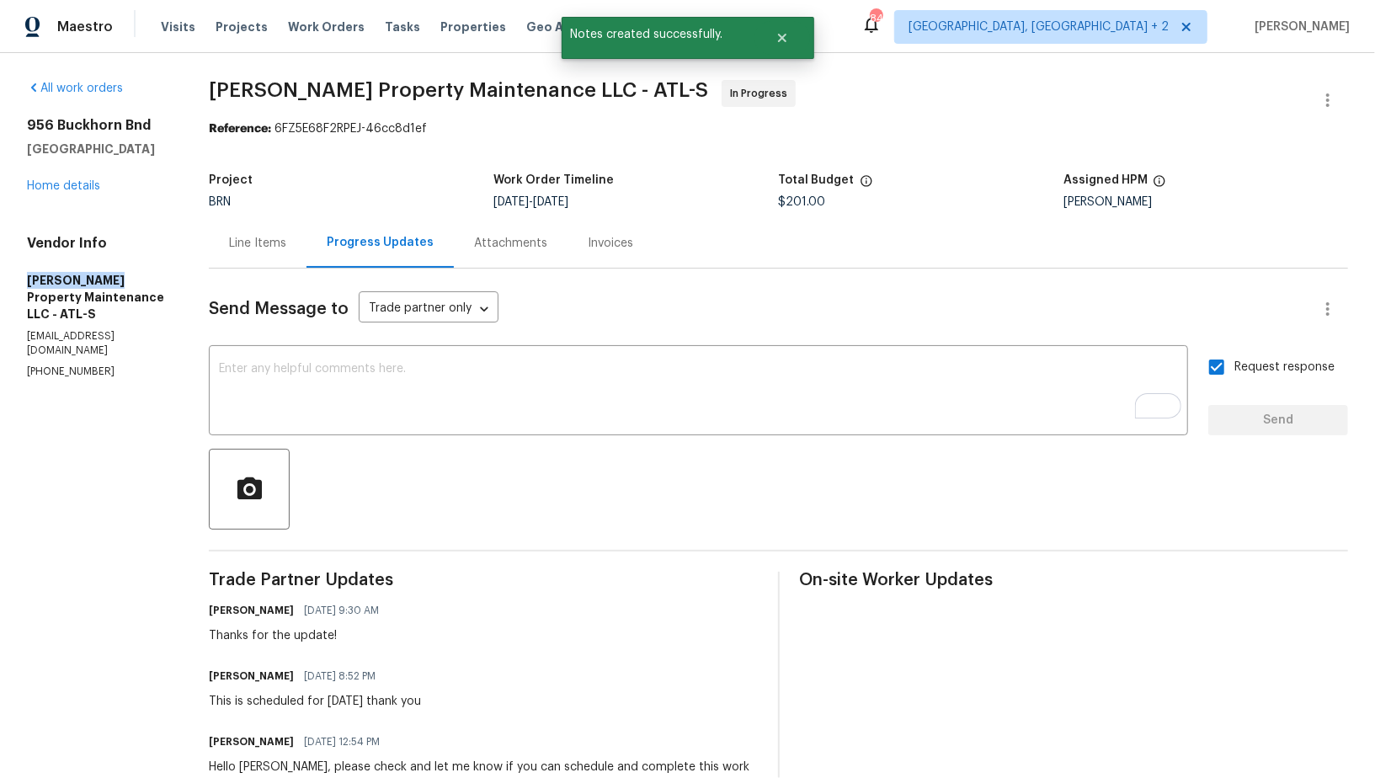
drag, startPoint x: 0, startPoint y: 284, endPoint x: 156, endPoint y: 295, distance: 156.2
click at [157, 295] on div "All work orders 956 Buckhorn Bnd Locust Grove, GA 30248 Home details Vendor Inf…" at bounding box center [687, 504] width 1375 height 903
copy h5 "Glen Property"
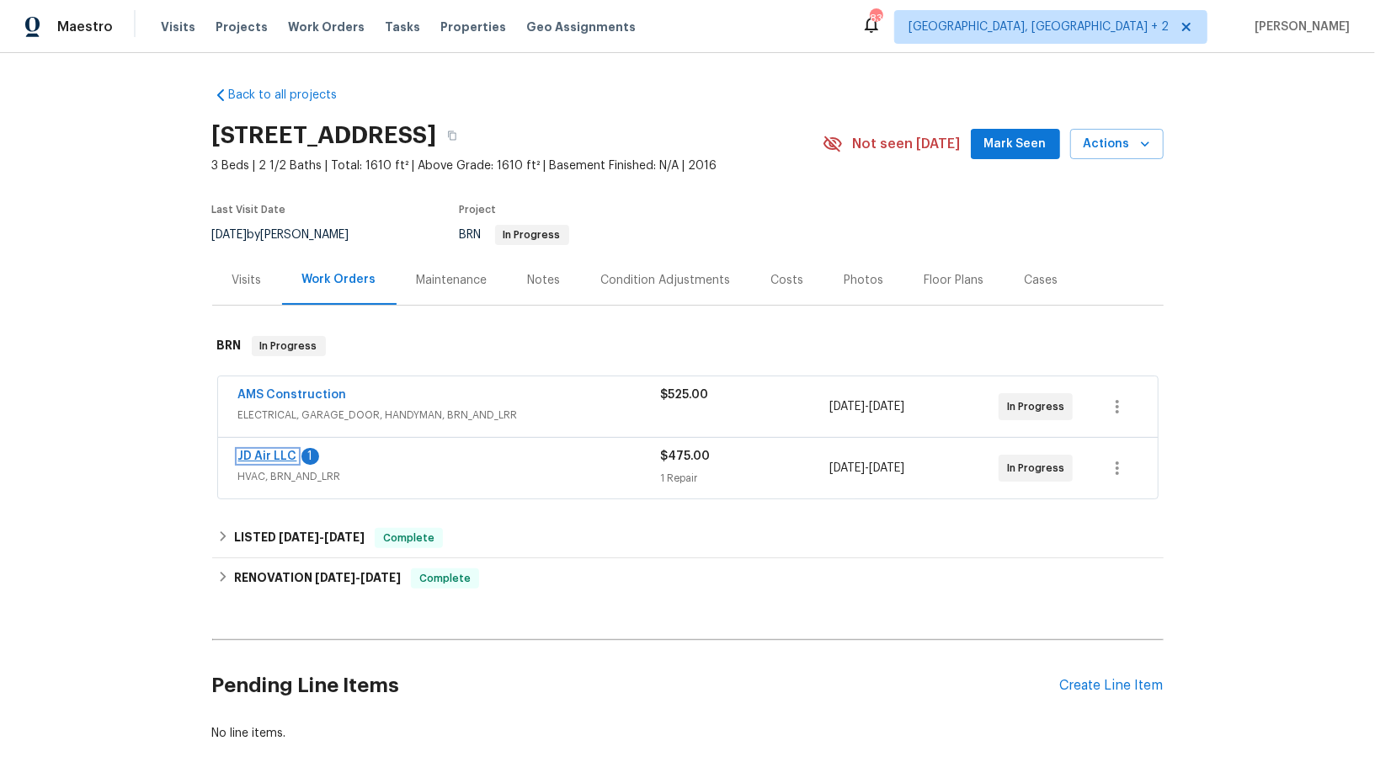
click at [278, 451] on link "JD Air LLC" at bounding box center [267, 457] width 59 height 12
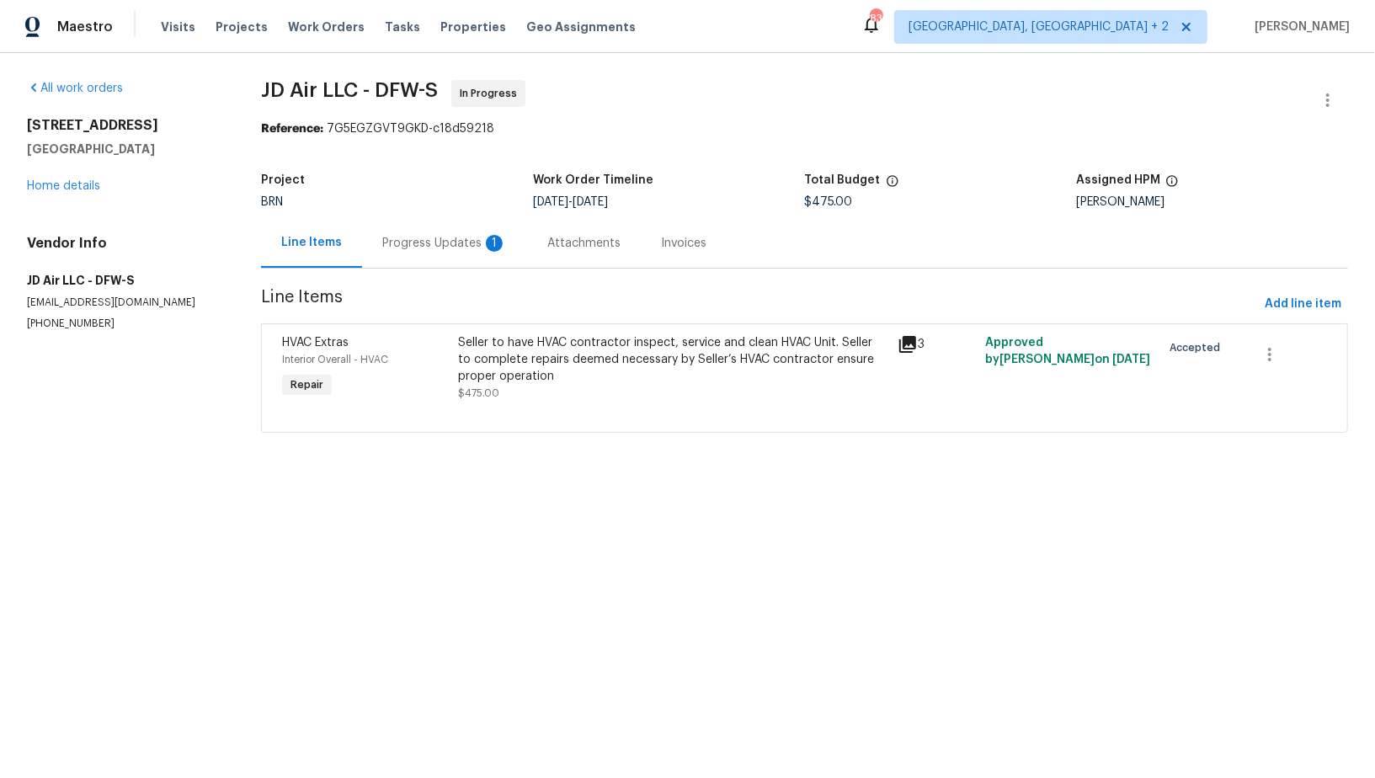
click at [450, 239] on div "Progress Updates 1" at bounding box center [444, 243] width 125 height 17
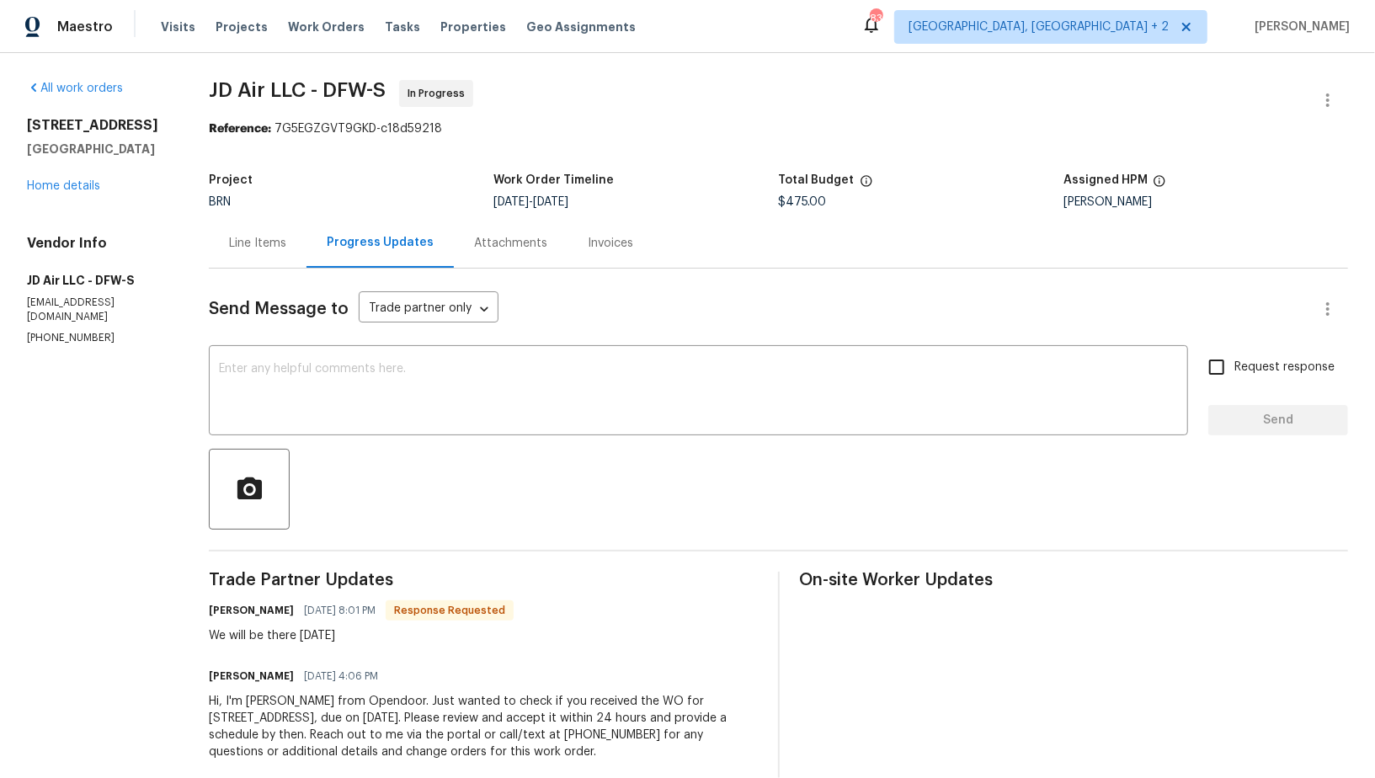
scroll to position [29, 0]
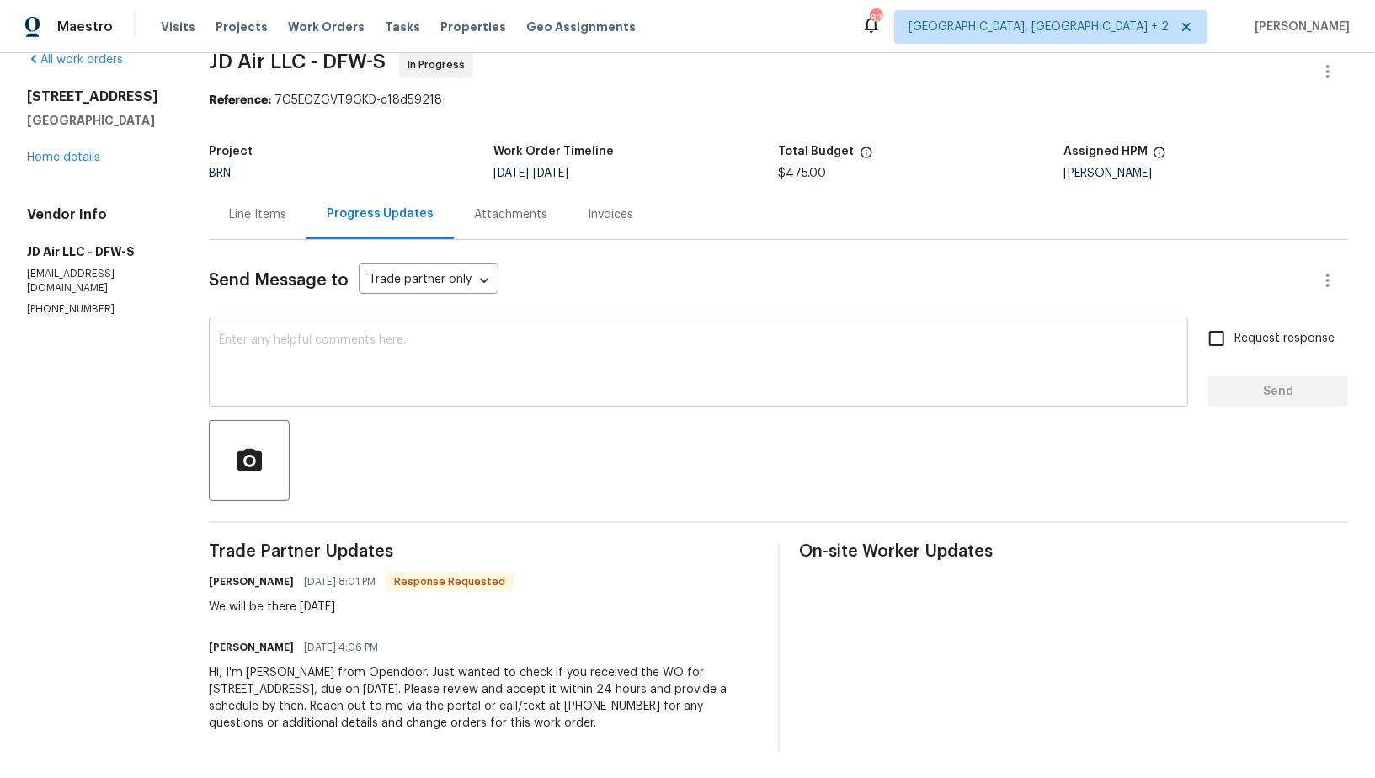
click at [307, 357] on textarea at bounding box center [698, 363] width 959 height 59
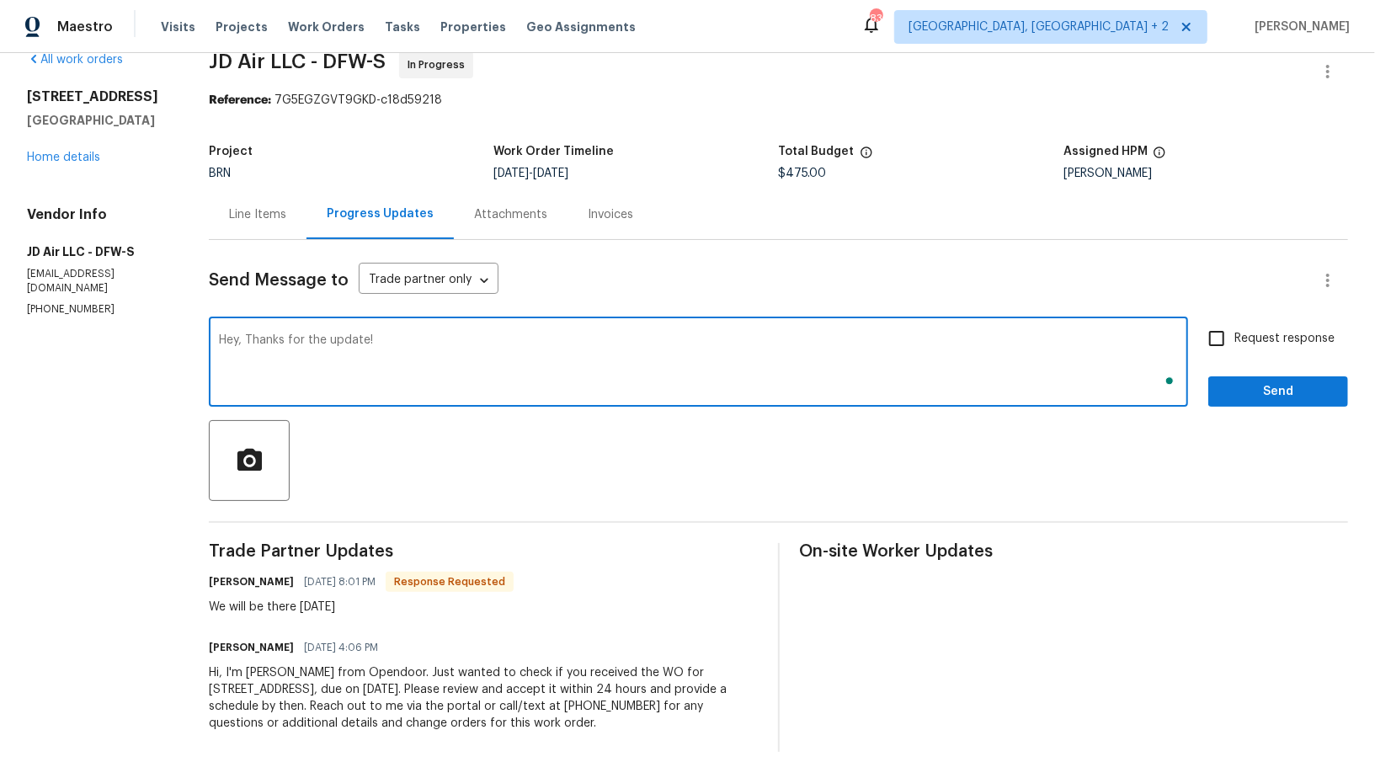
type textarea "Hey, Thanks for the update!"
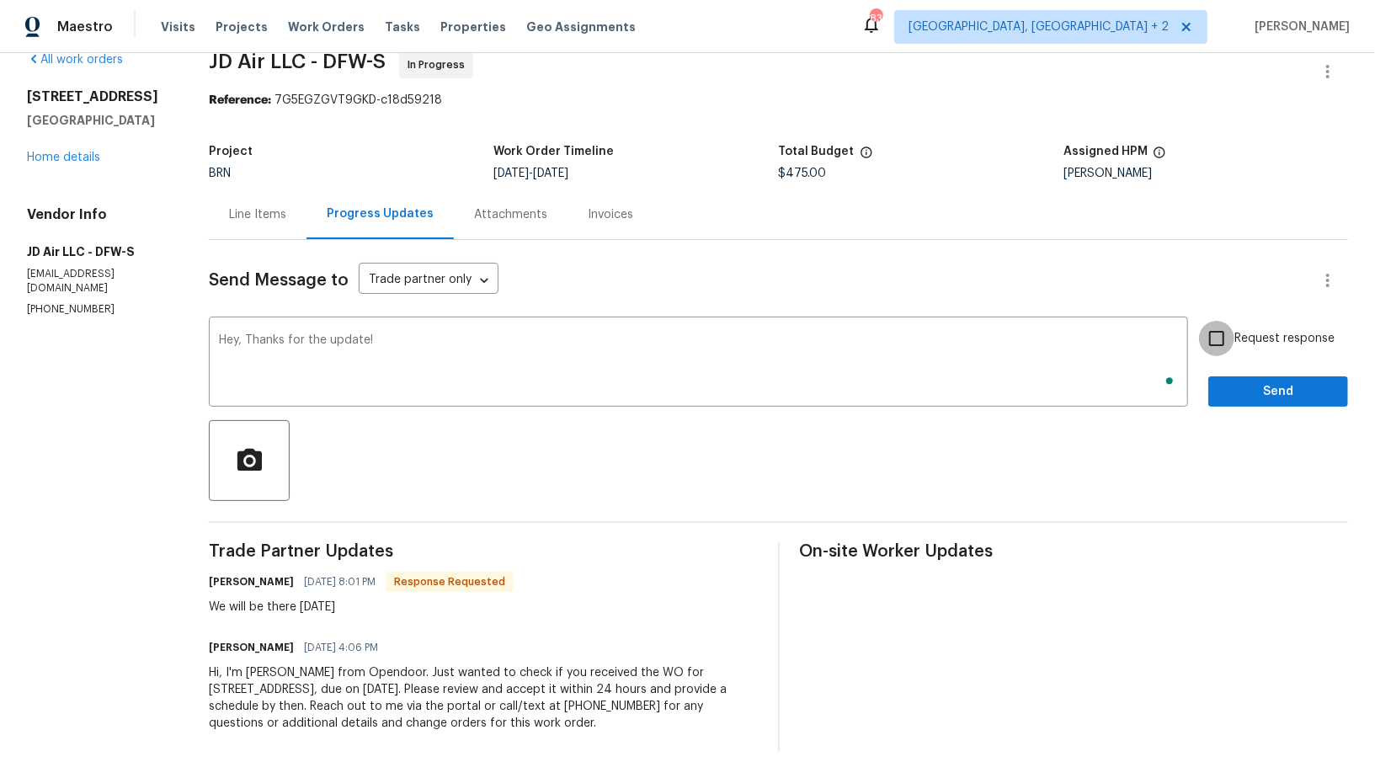
click at [1235, 335] on input "Request response" at bounding box center [1216, 338] width 35 height 35
checkbox input "true"
click at [1243, 397] on span "Send" at bounding box center [1278, 391] width 113 height 21
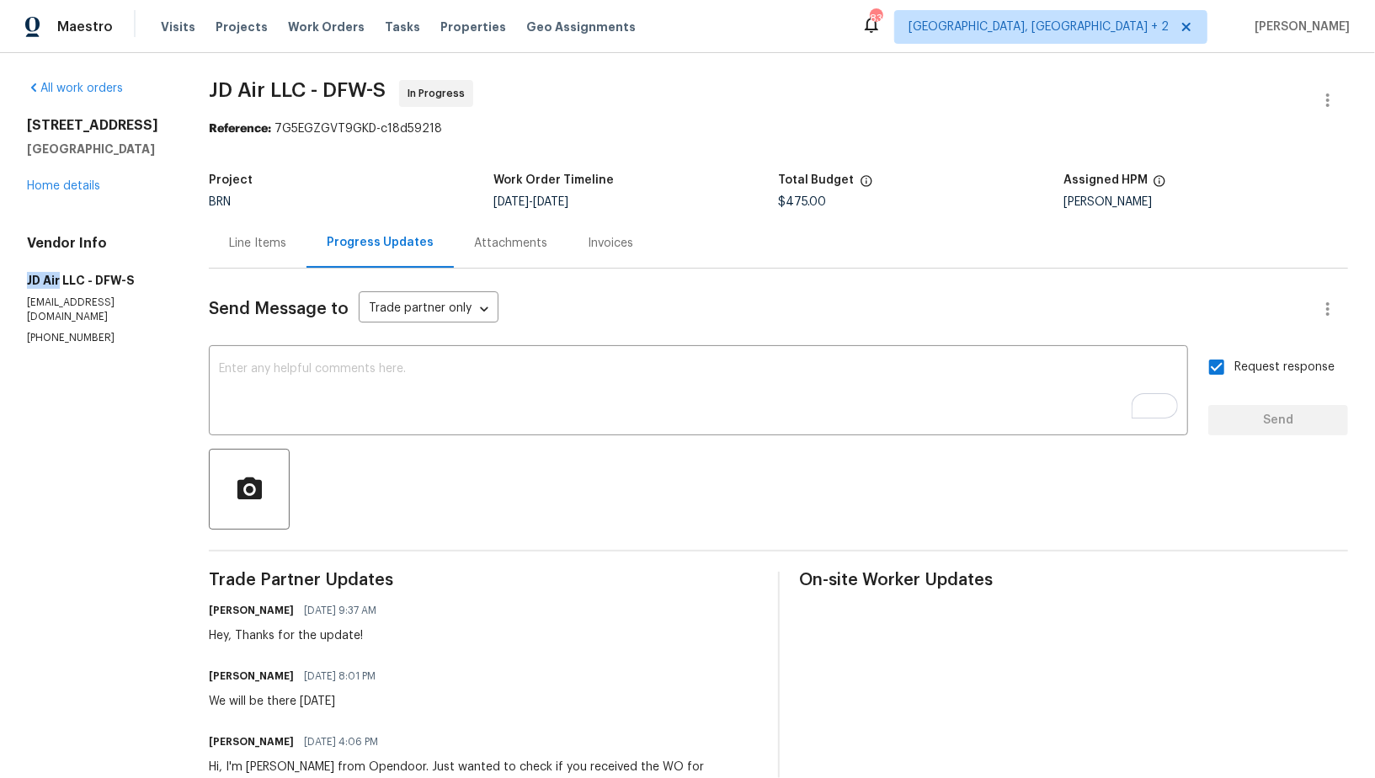
drag, startPoint x: 60, startPoint y: 278, endPoint x: 0, endPoint y: 277, distance: 59.8
click at [0, 277] on div "All work orders [STREET_ADDRESS][PERSON_NAME] Home details Vendor Info JD Air L…" at bounding box center [687, 463] width 1375 height 820
copy h5 "JD Air"
click at [313, 424] on div "x ​" at bounding box center [698, 392] width 979 height 86
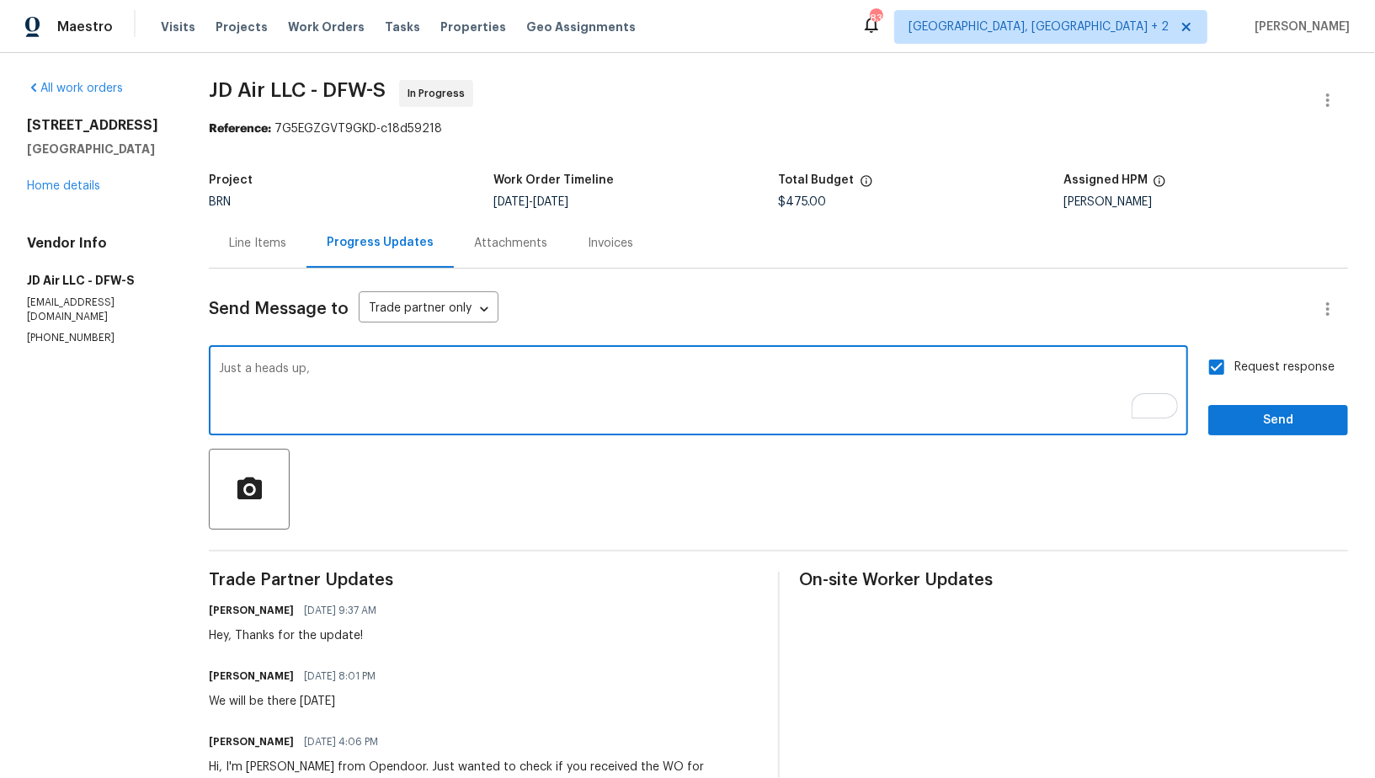
paste textarea "I need temperature split photos for both heating and cooling sides."
click at [312, 367] on textarea "Just a heads up, I need temperature split photos for both heating and cooling s…" at bounding box center [698, 392] width 959 height 59
click at [653, 371] on textarea "Just a heads up, I need temperature split photos for both heating and cooling s…" at bounding box center [698, 392] width 959 height 59
type textarea "Just a heads up, I need temperature split photos for both heating and cooling s…"
click at [1218, 368] on input "Request response" at bounding box center [1216, 366] width 35 height 35
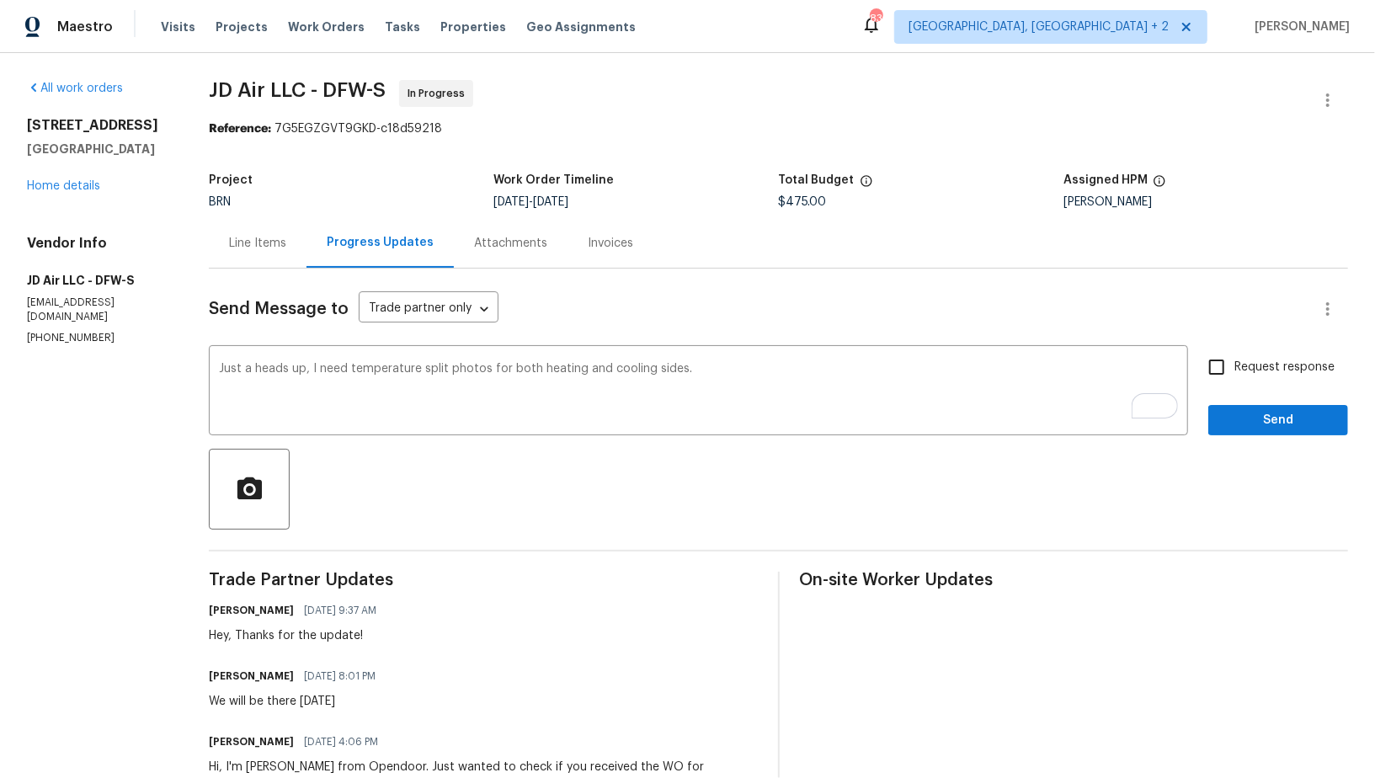
click at [1218, 368] on input "Request response" at bounding box center [1216, 366] width 35 height 35
checkbox input "true"
click at [1247, 413] on span "Send" at bounding box center [1278, 420] width 113 height 21
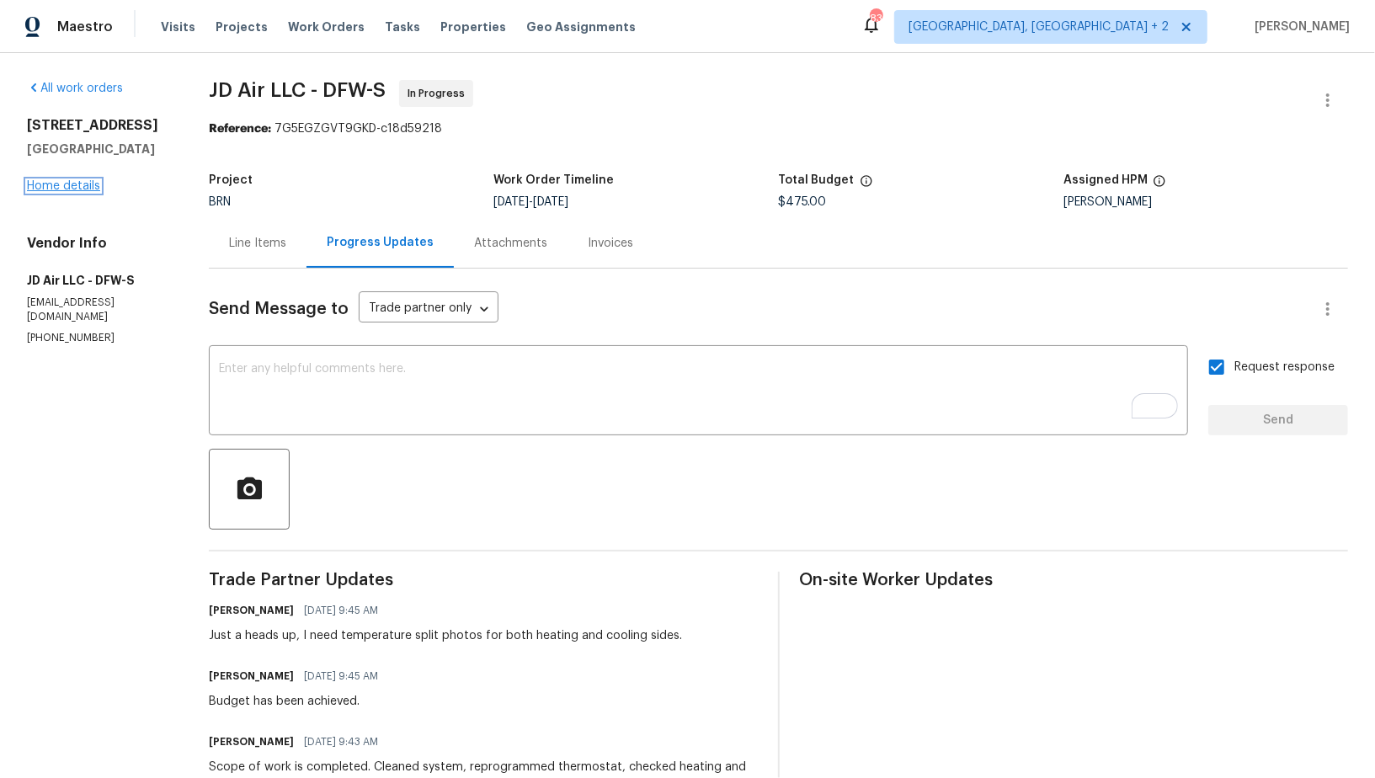
click at [90, 189] on link "Home details" at bounding box center [63, 186] width 73 height 12
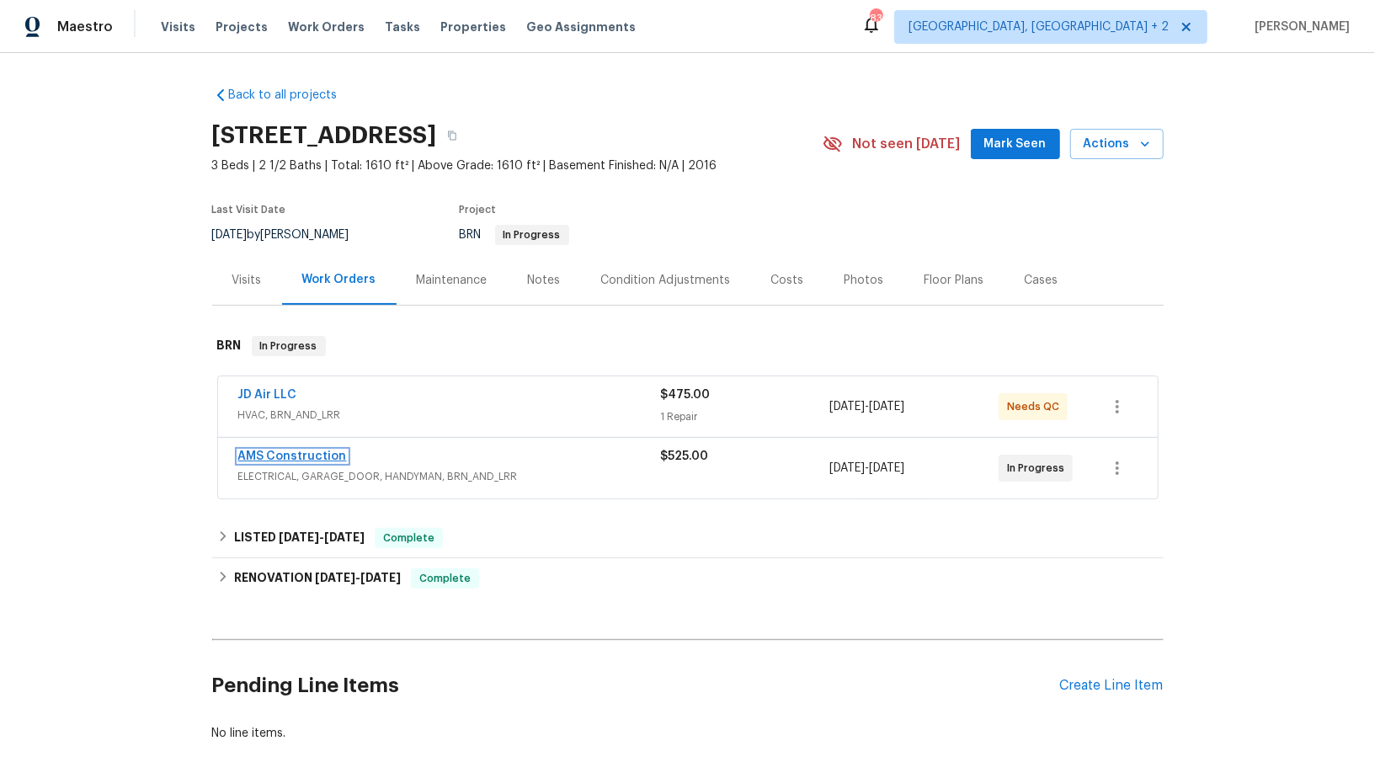
click at [288, 451] on link "AMS Construction" at bounding box center [292, 457] width 109 height 12
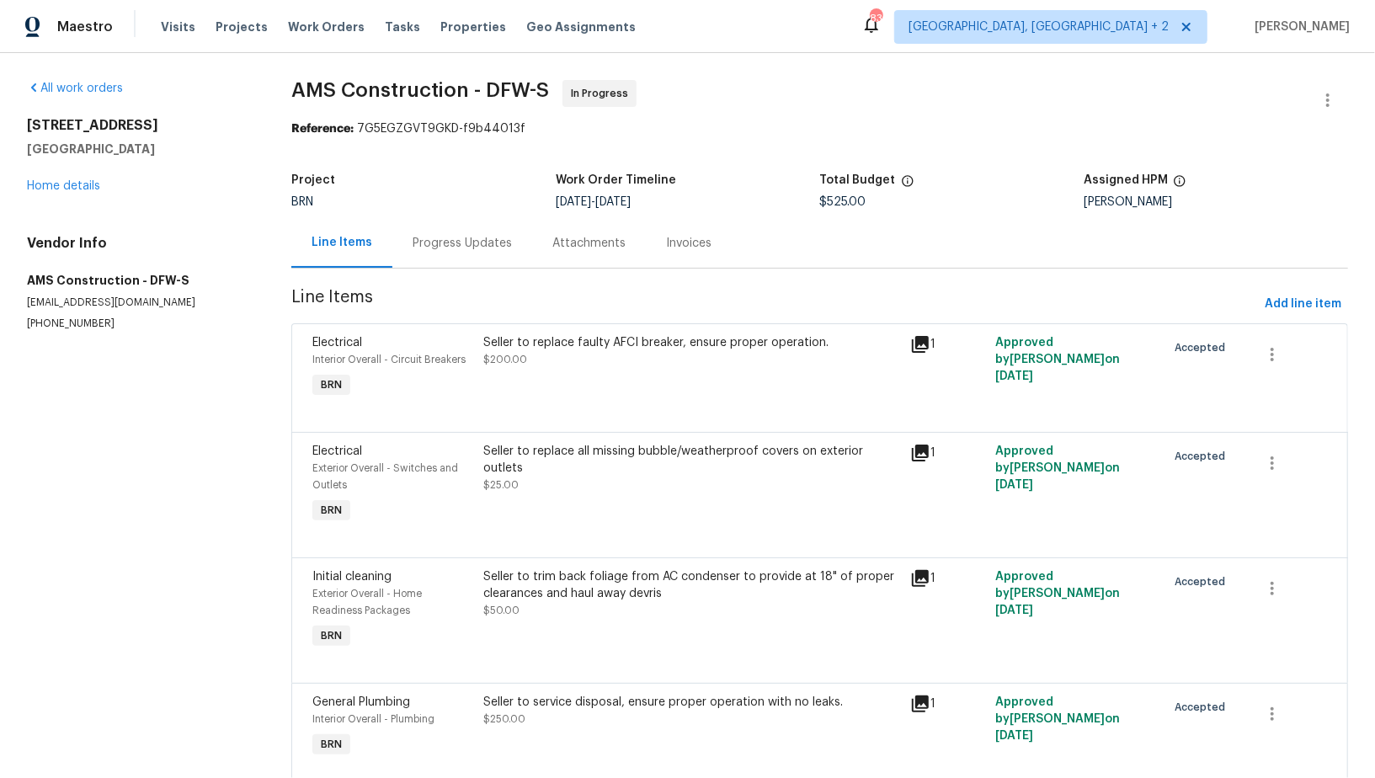
click at [432, 248] on div "Progress Updates" at bounding box center [462, 243] width 99 height 17
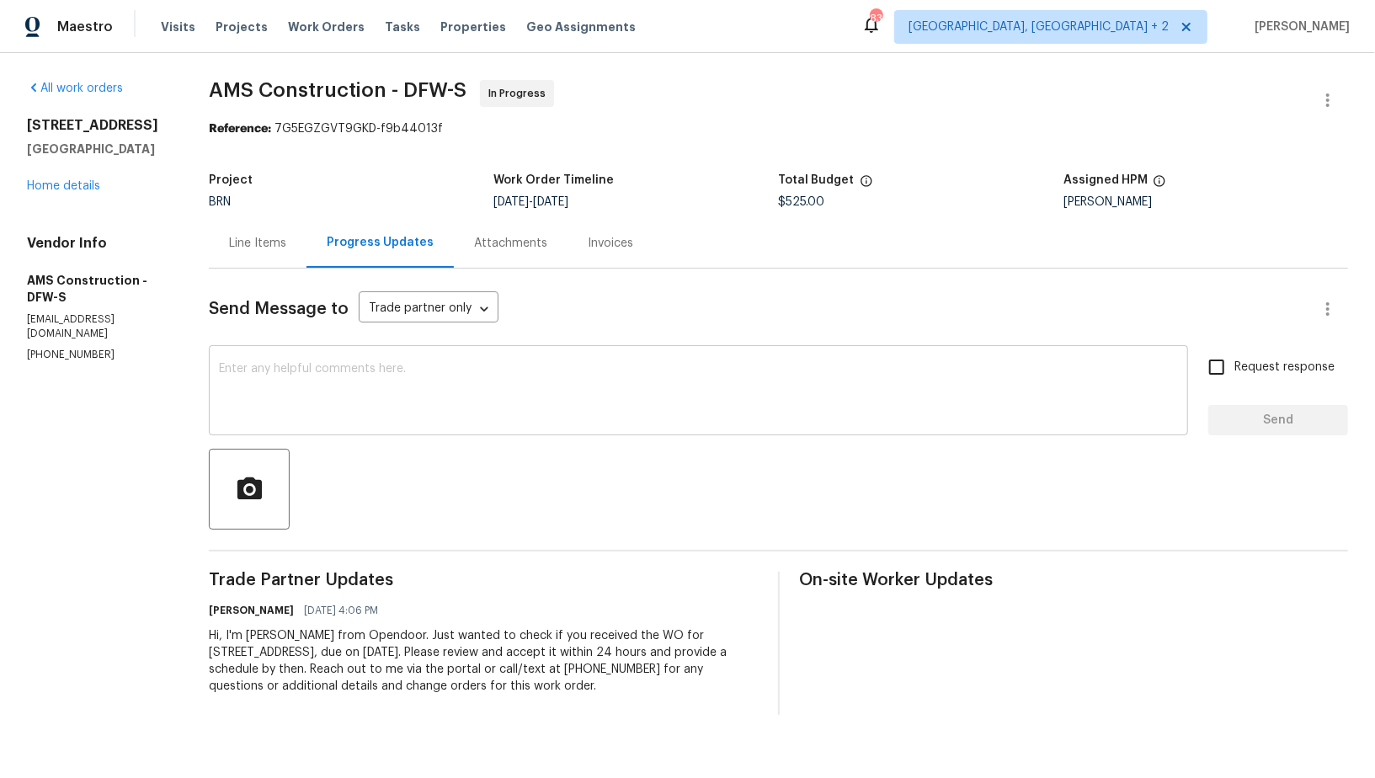
click at [325, 404] on textarea at bounding box center [698, 392] width 959 height 59
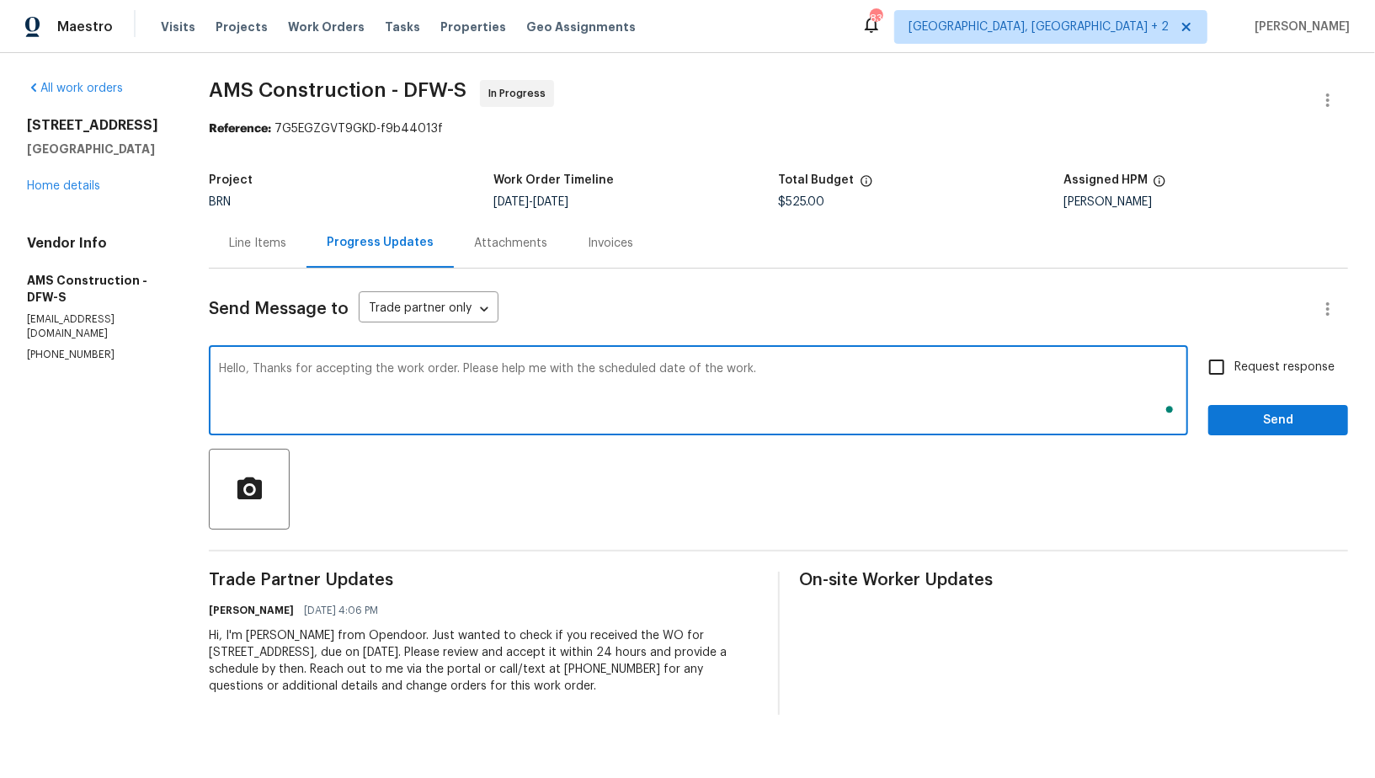
type textarea "Hello, Thanks for accepting the work order. Please help me with the scheduled d…"
click at [1224, 376] on input "Request response" at bounding box center [1216, 366] width 35 height 35
checkbox input "true"
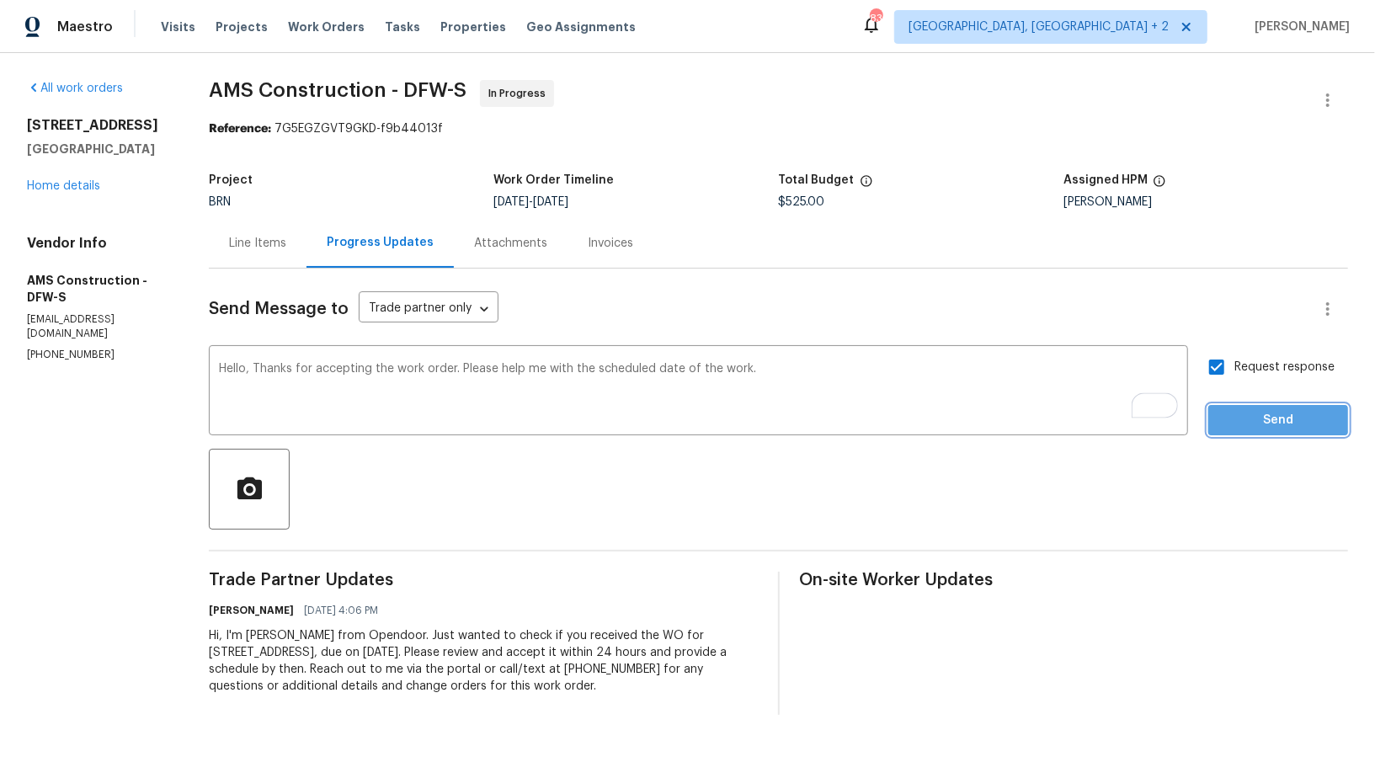
click at [1232, 419] on span "Send" at bounding box center [1278, 420] width 113 height 21
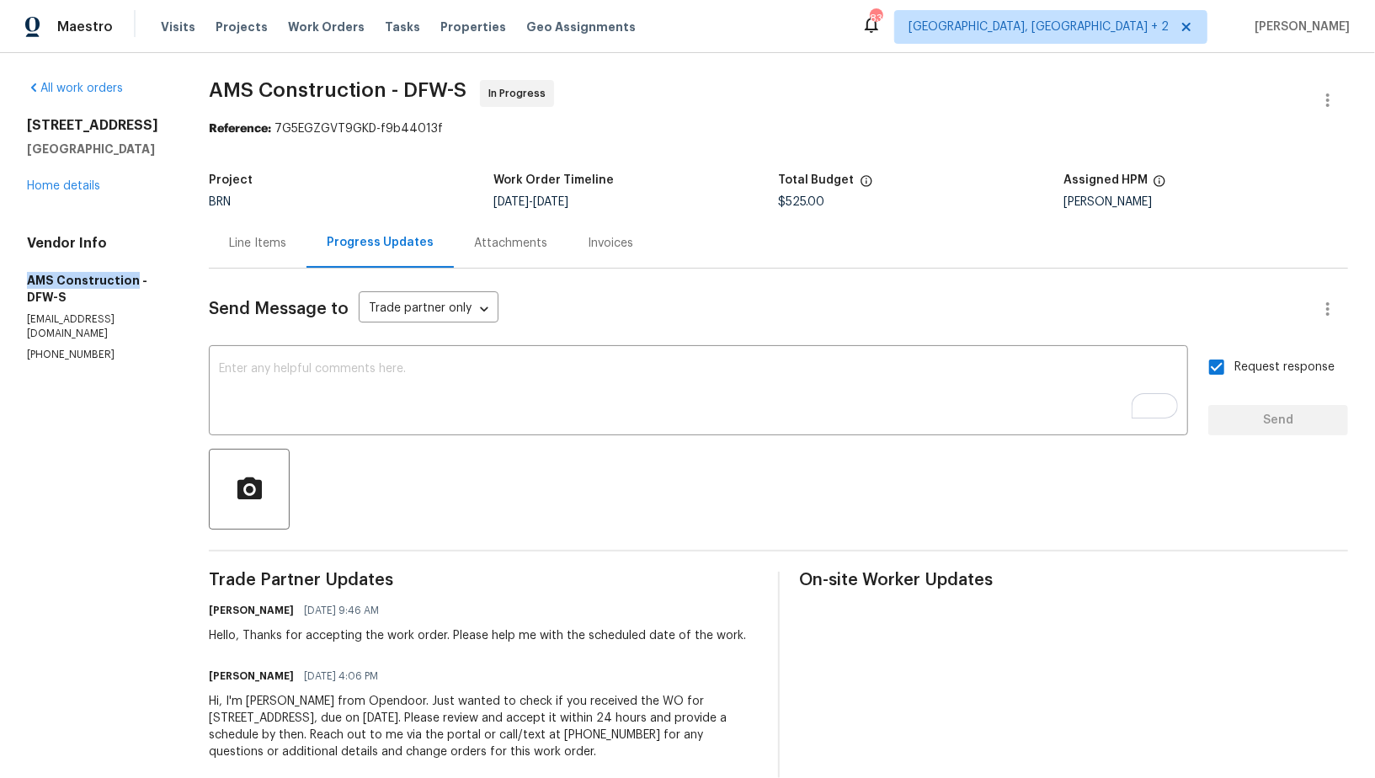
drag, startPoint x: 22, startPoint y: 271, endPoint x: 131, endPoint y: 279, distance: 108.9
click at [131, 279] on div "All work orders [STREET_ADDRESS][PERSON_NAME] Home details Vendor Info AMS Cons…" at bounding box center [687, 430] width 1375 height 755
copy h5 "AMS Construction"
